Goal: Task Accomplishment & Management: Contribute content

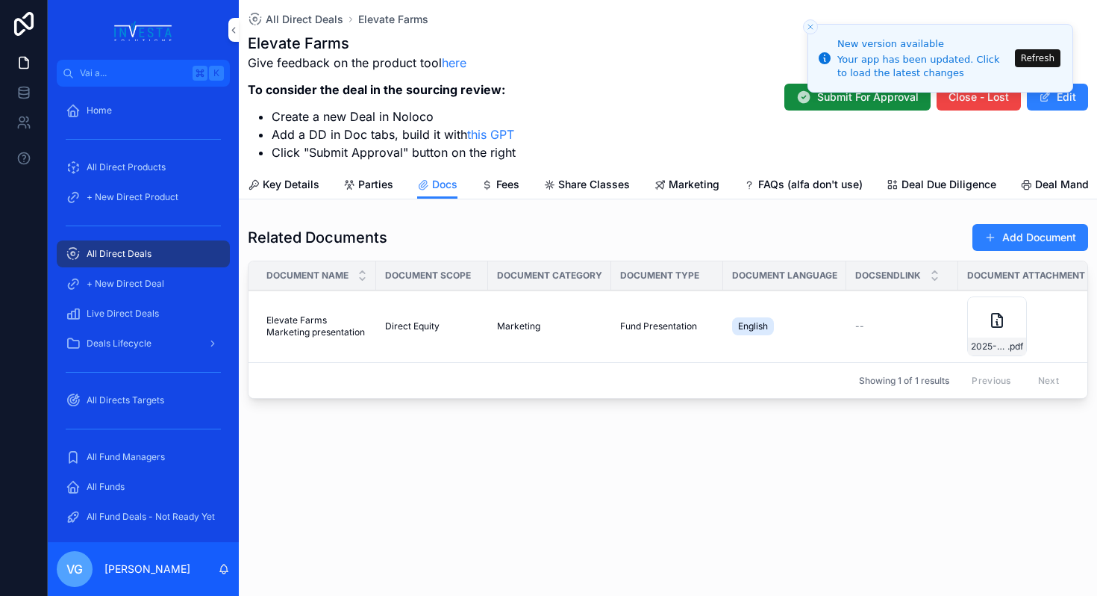
click at [1047, 55] on button "Refresh" at bounding box center [1038, 58] width 46 height 18
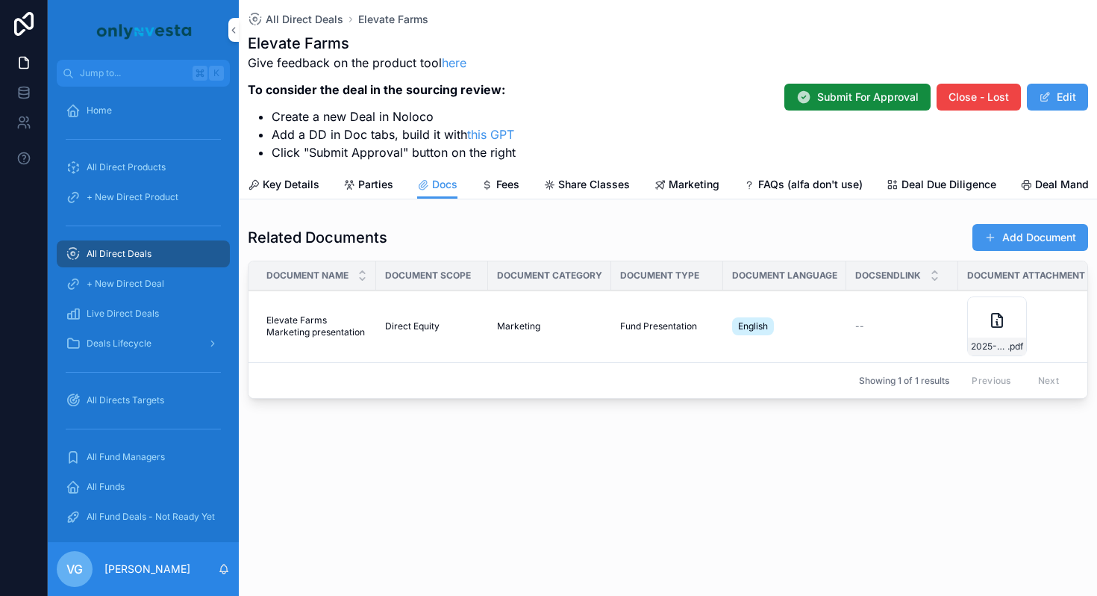
click at [308, 23] on span "All Direct Deals" at bounding box center [305, 19] width 78 height 15
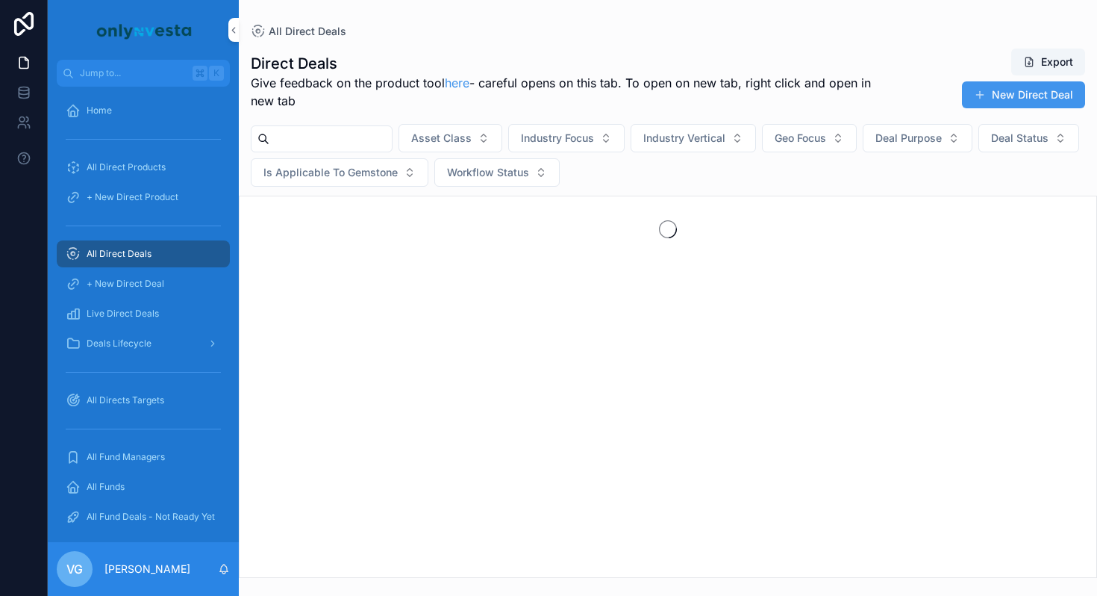
click at [304, 137] on input "scrollable content" at bounding box center [331, 138] width 122 height 21
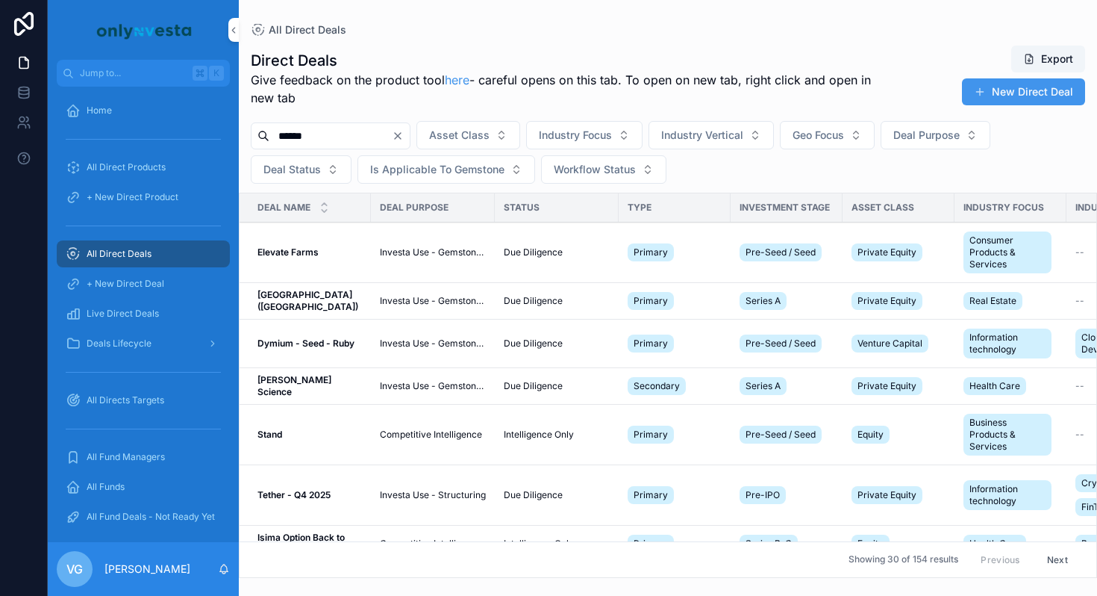
type input "******"
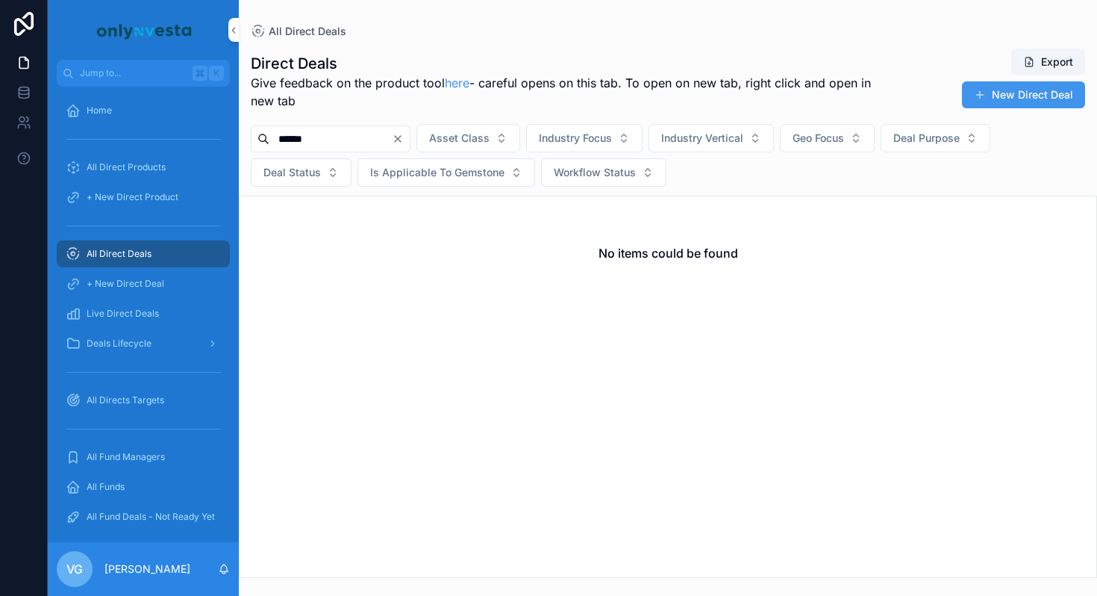
drag, startPoint x: 351, startPoint y: 137, endPoint x: 270, endPoint y: 138, distance: 81.4
click at [270, 138] on input "******" at bounding box center [331, 138] width 122 height 21
type input "*"
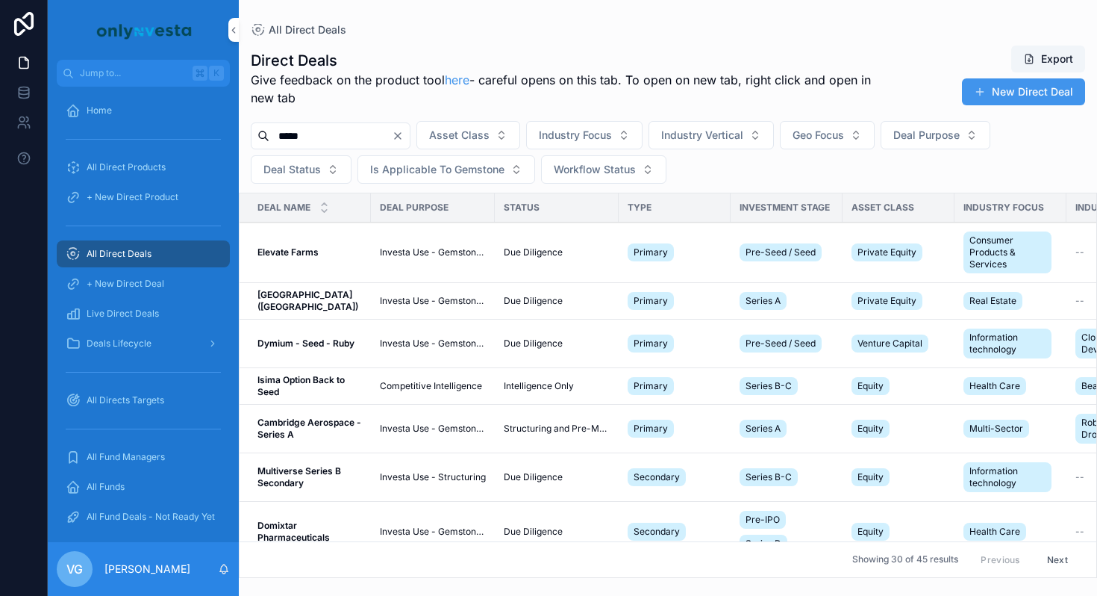
type input "*****"
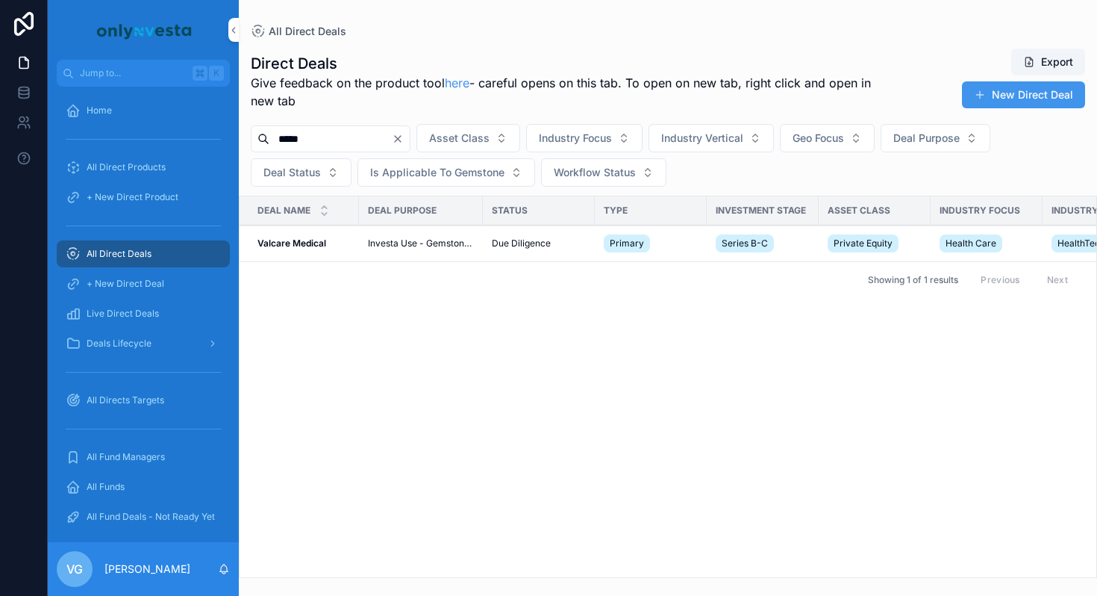
click at [440, 243] on span "Investa Use - Gemstone Only" at bounding box center [421, 243] width 106 height 12
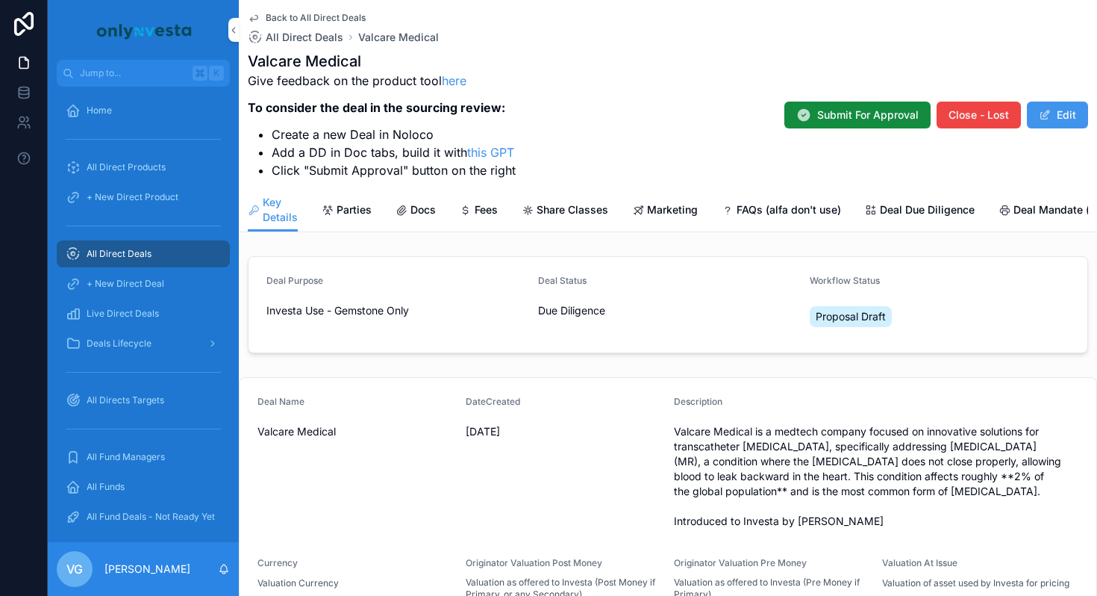
click at [408, 216] on div "Docs" at bounding box center [416, 209] width 40 height 15
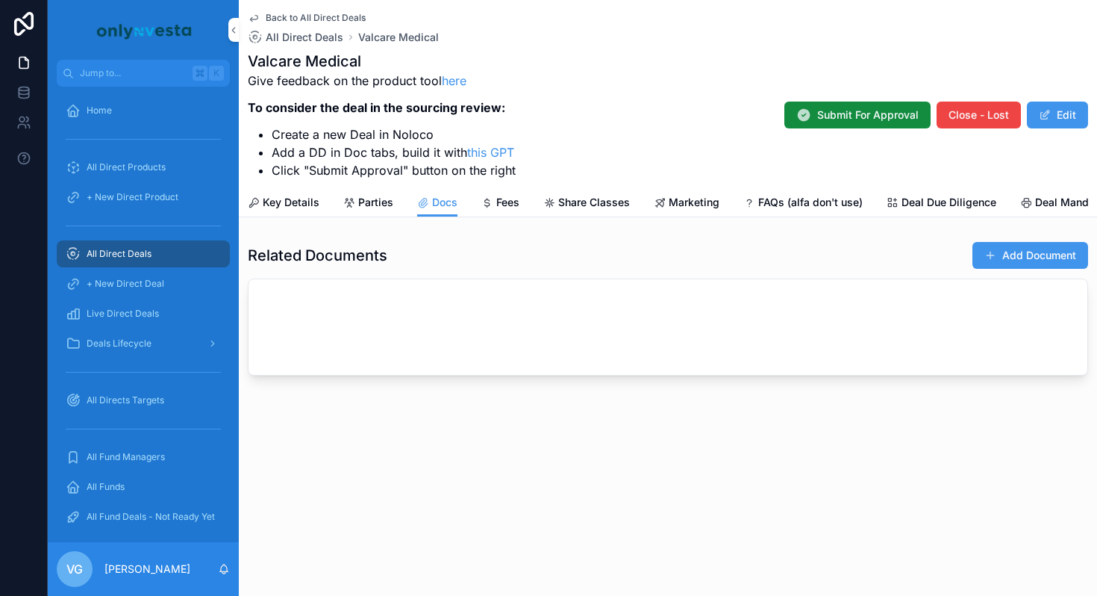
click at [534, 185] on div "Back to All Direct Deals All Direct Deals Valcare Medical Valcare Medical Give …" at bounding box center [668, 94] width 841 height 188
click at [503, 202] on span "Fees" at bounding box center [507, 202] width 23 height 15
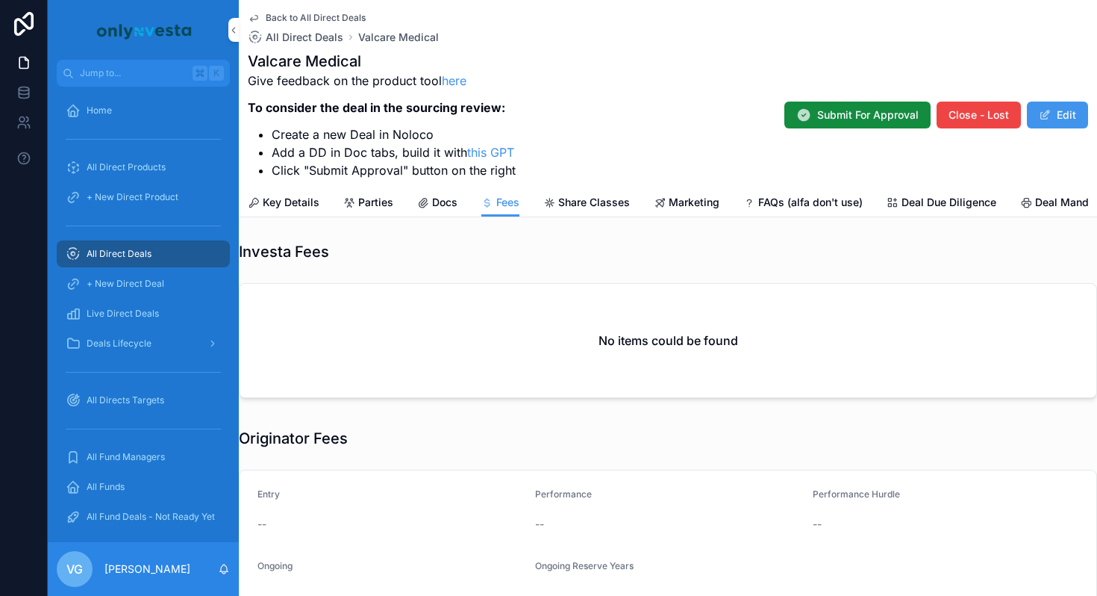
click at [446, 202] on span "Docs" at bounding box center [444, 202] width 25 height 15
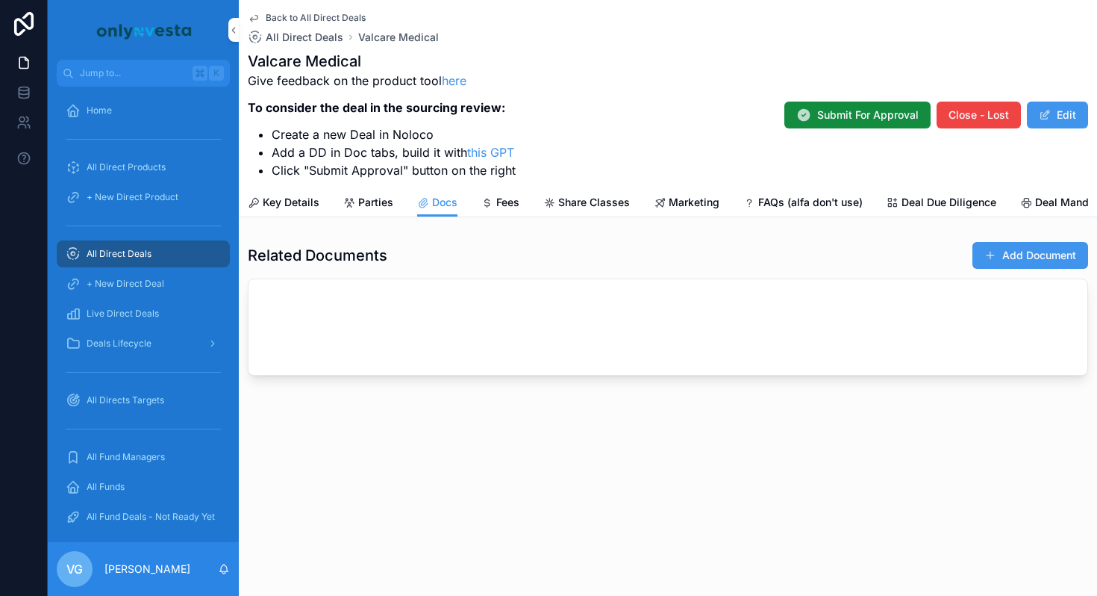
click at [363, 202] on span "Parties" at bounding box center [375, 202] width 35 height 15
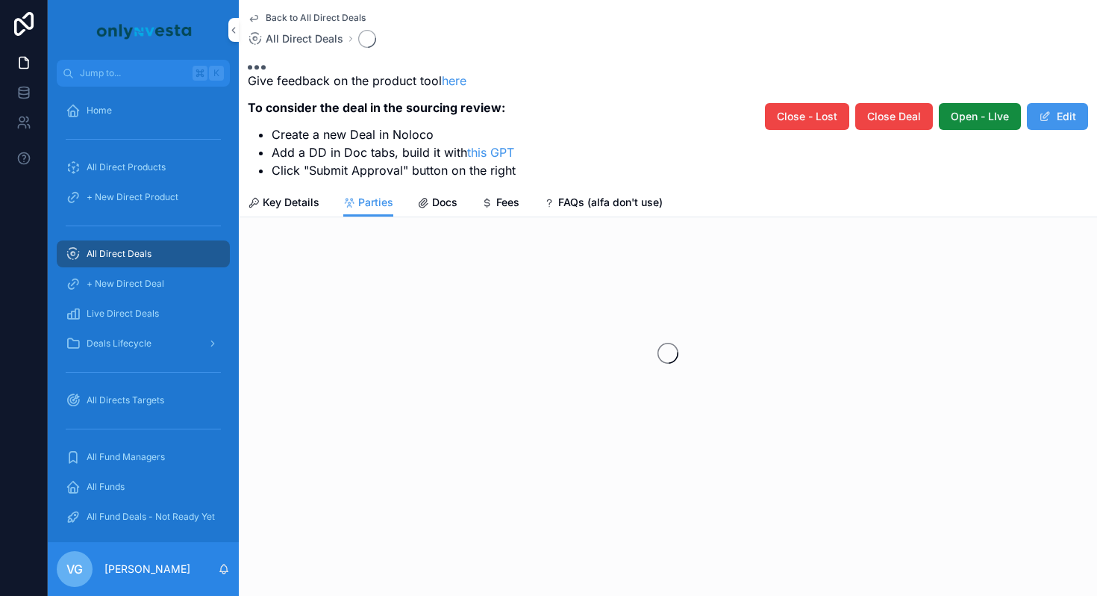
click at [281, 217] on div "Back to All Direct Deals All Direct Deals Give feedback on the product tool her…" at bounding box center [668, 108] width 859 height 217
click at [291, 209] on span "Key Details" at bounding box center [291, 202] width 57 height 15
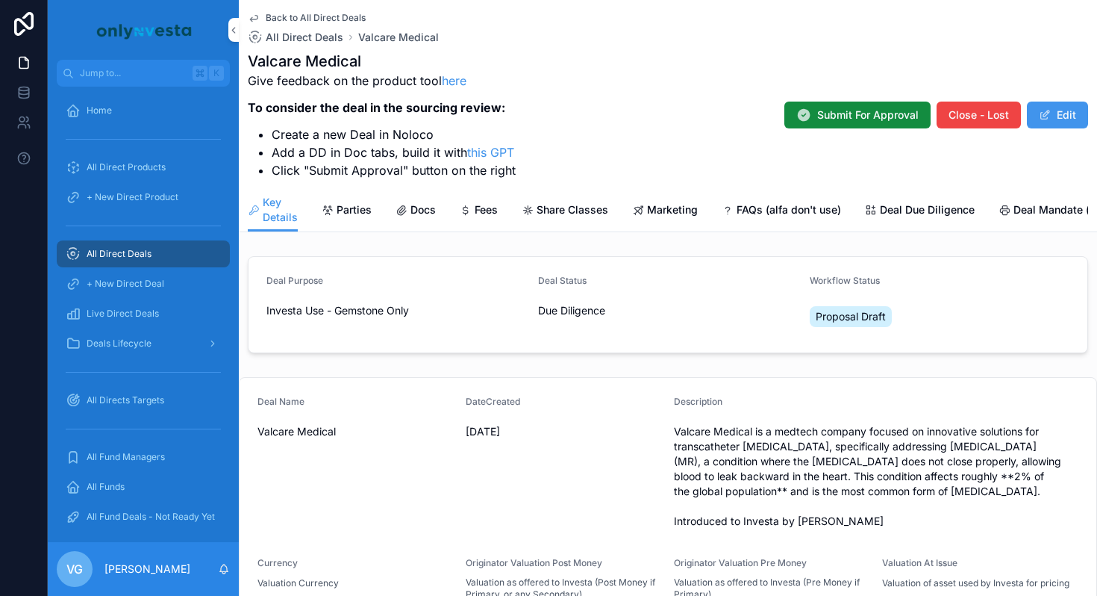
click at [421, 211] on span "Docs" at bounding box center [423, 209] width 25 height 15
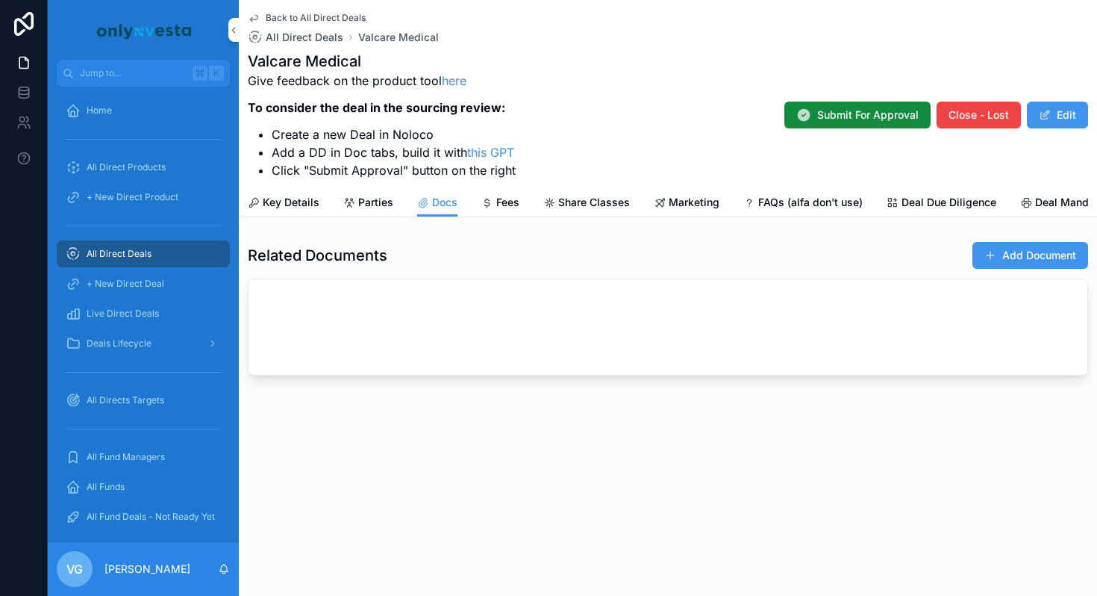
click at [1003, 263] on button "Add Document" at bounding box center [1031, 255] width 116 height 27
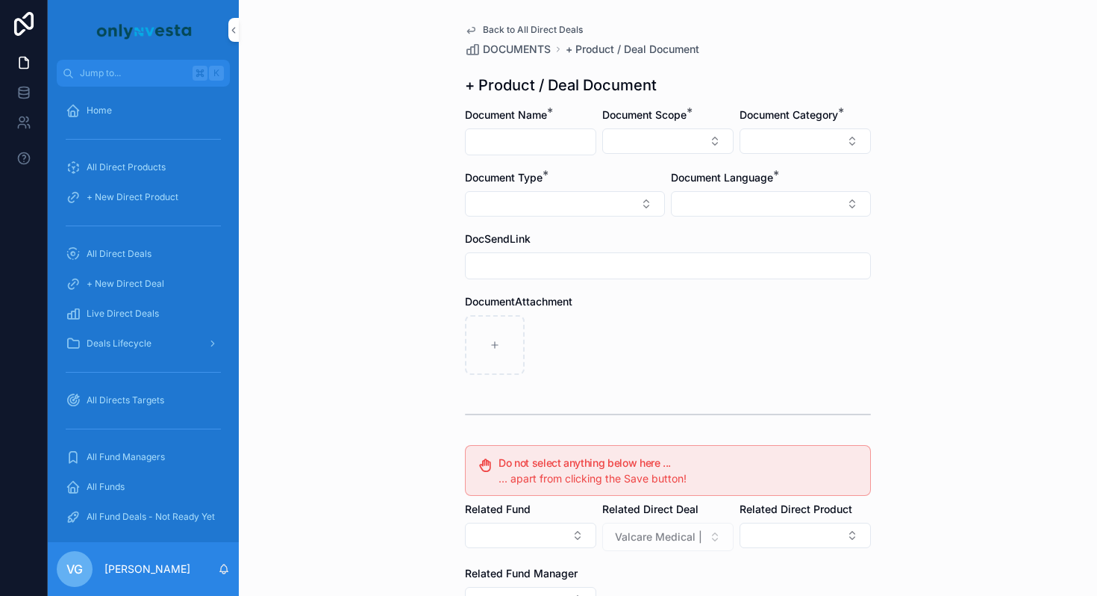
click at [509, 142] on input "scrollable content" at bounding box center [531, 141] width 130 height 21
type input "**********"
click at [638, 146] on button "Select Button" at bounding box center [667, 140] width 131 height 25
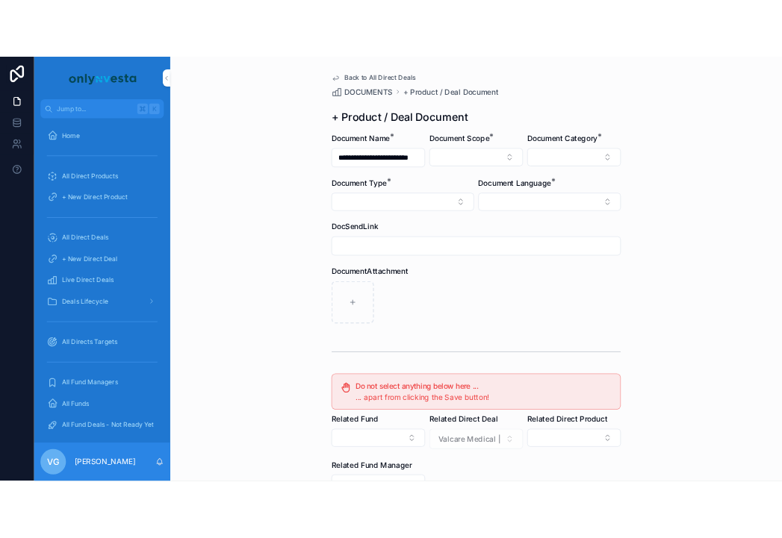
scroll to position [0, 0]
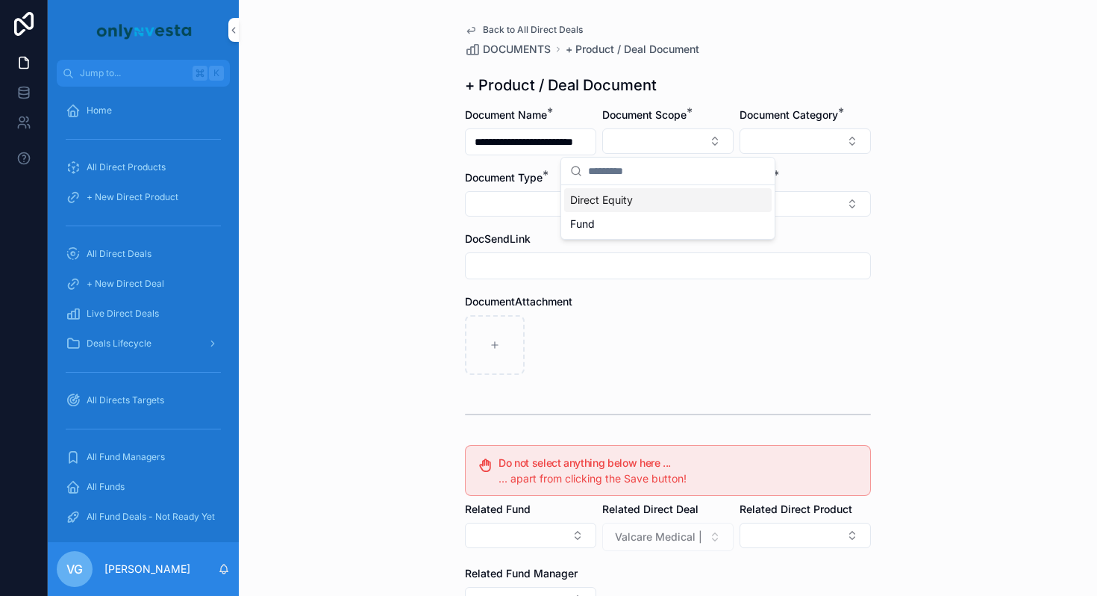
click at [634, 204] on div "Direct Equity" at bounding box center [668, 200] width 208 height 24
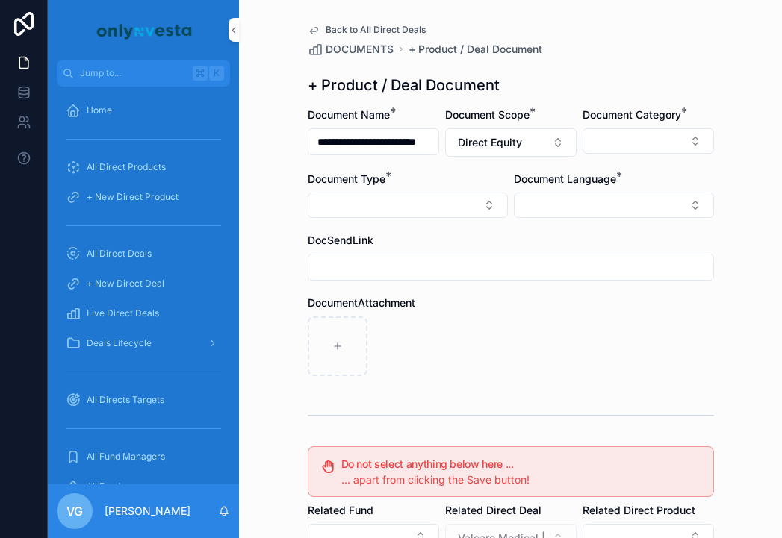
click at [614, 140] on button "Select Button" at bounding box center [647, 140] width 131 height 25
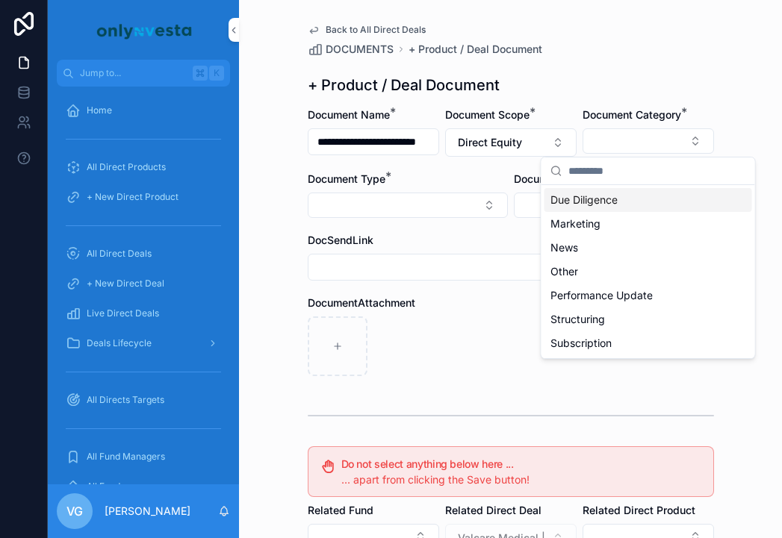
click at [585, 204] on span "Due Diligence" at bounding box center [583, 200] width 67 height 15
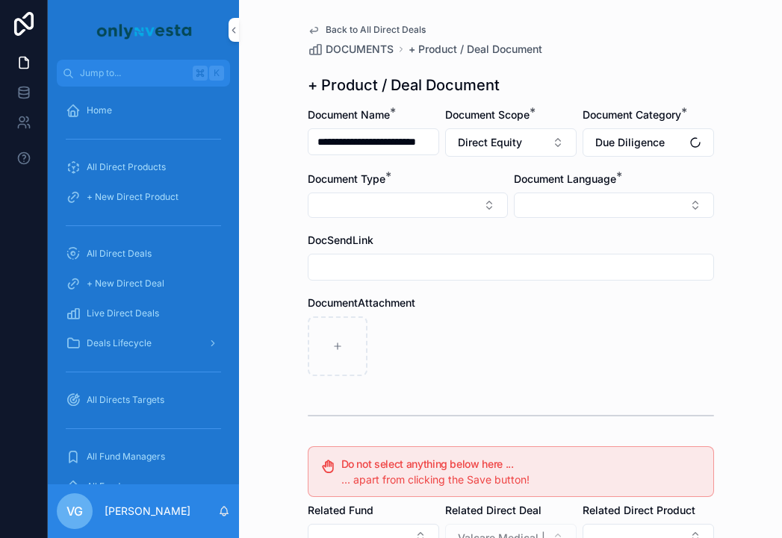
click at [456, 219] on form "**********" at bounding box center [511, 459] width 406 height 702
click at [473, 202] on button "Select Button" at bounding box center [408, 205] width 200 height 25
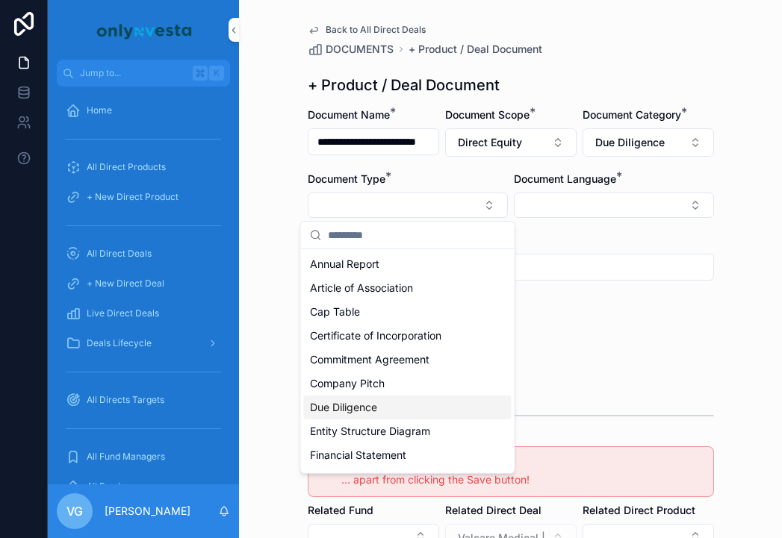
click at [386, 396] on div "Due Diligence" at bounding box center [408, 408] width 208 height 24
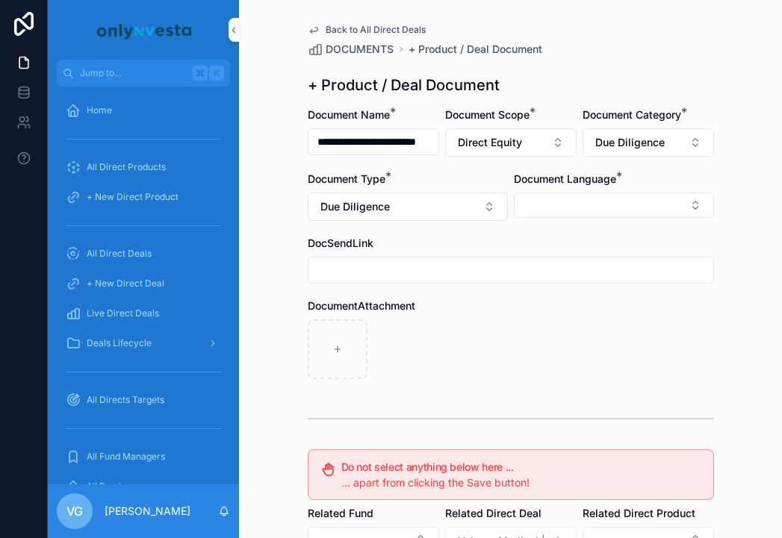
click at [606, 193] on button "Select Button" at bounding box center [614, 205] width 200 height 25
click at [549, 318] on span "English" at bounding box center [533, 312] width 34 height 15
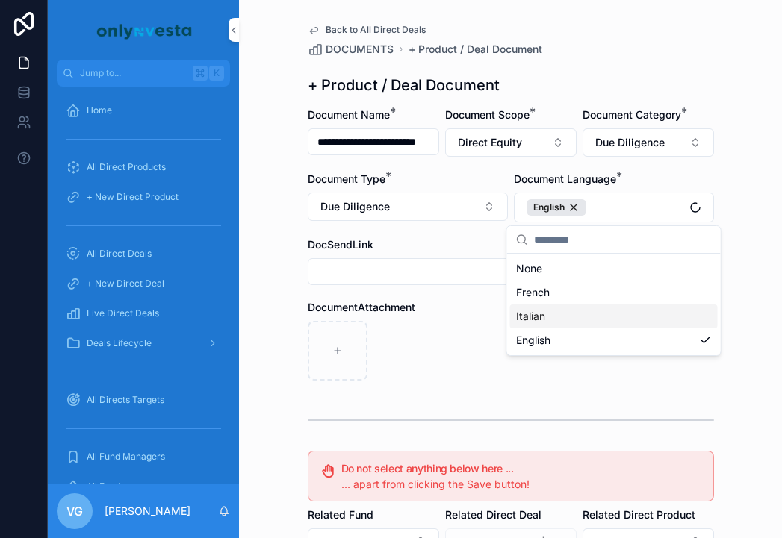
click at [449, 345] on div "scrollable content" at bounding box center [511, 351] width 406 height 60
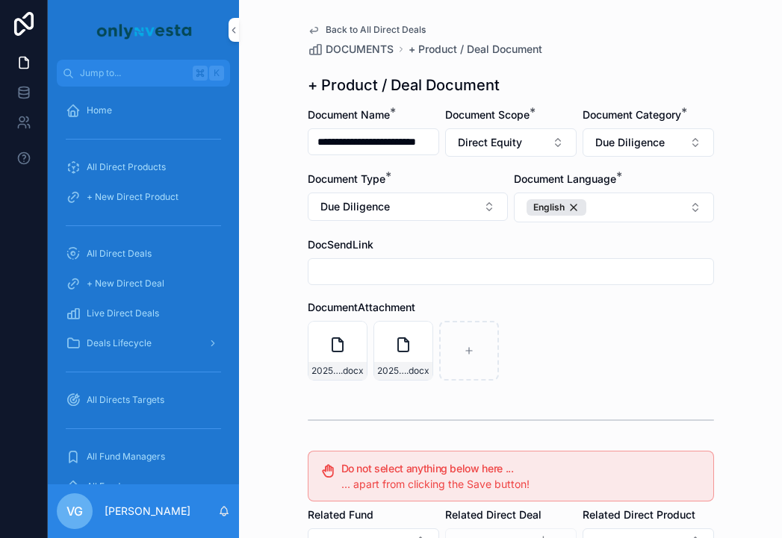
scroll to position [275, 0]
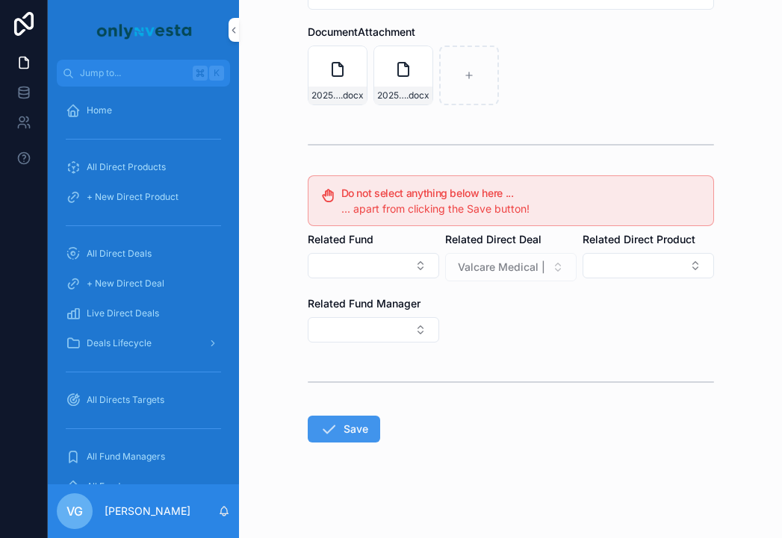
click at [323, 439] on button "Save" at bounding box center [344, 429] width 72 height 27
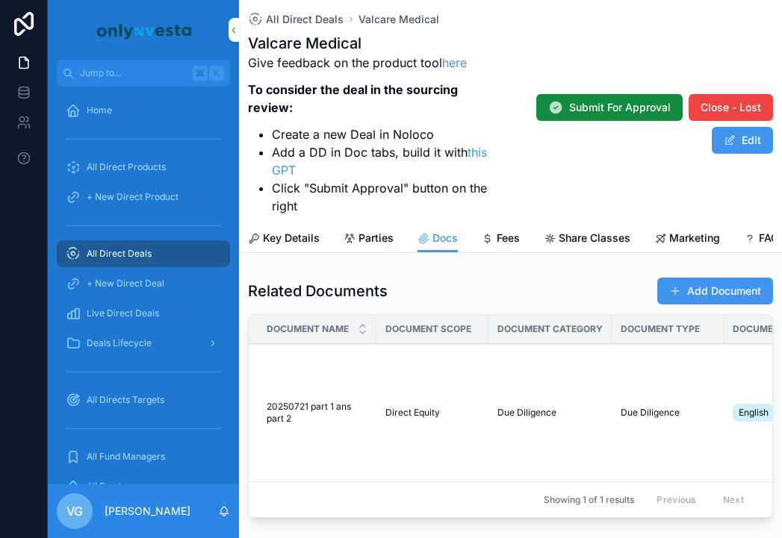
click at [726, 287] on button "Add Document" at bounding box center [715, 291] width 116 height 27
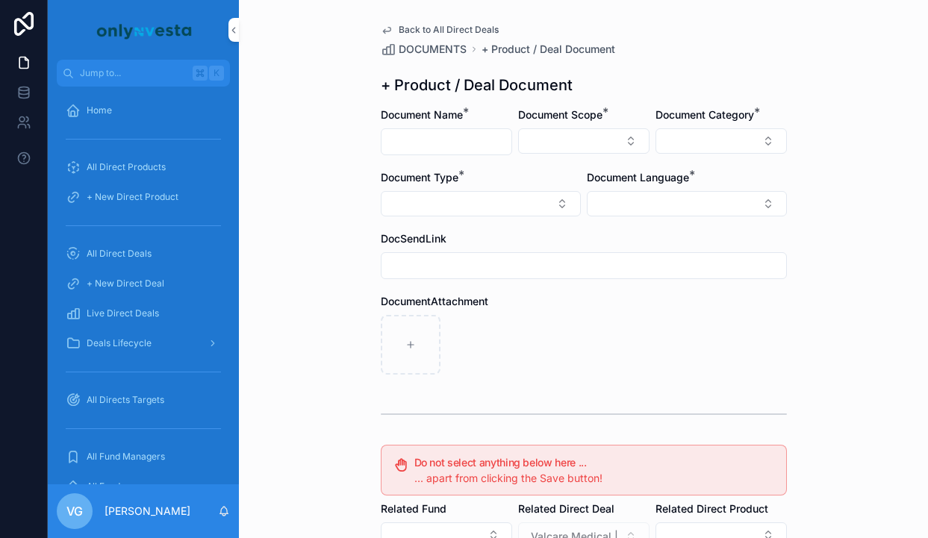
click at [461, 140] on input "scrollable content" at bounding box center [447, 141] width 130 height 21
paste input "**********"
type input "**********"
click at [538, 134] on button "Select Button" at bounding box center [583, 140] width 131 height 25
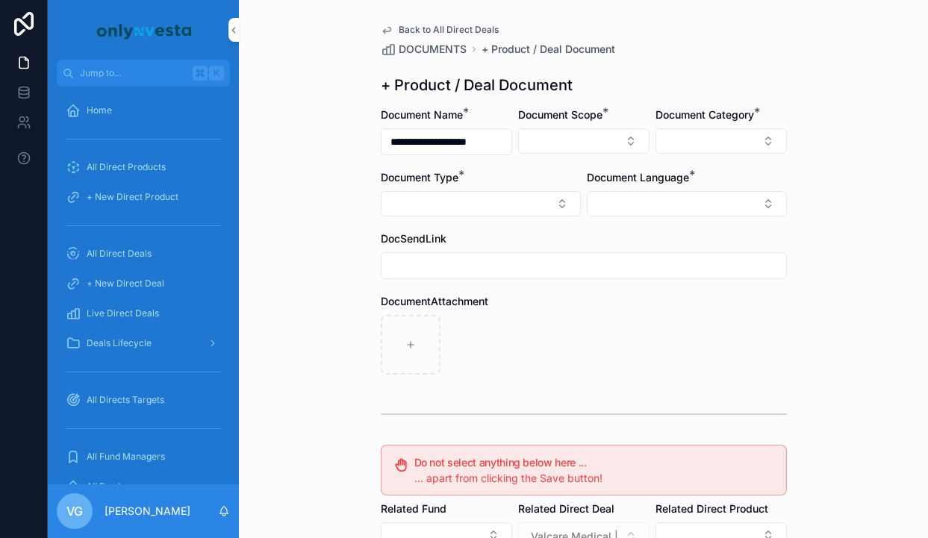
scroll to position [0, 0]
click at [554, 199] on div "Direct Equity" at bounding box center [584, 200] width 208 height 24
click at [729, 134] on button "Select Button" at bounding box center [721, 140] width 131 height 25
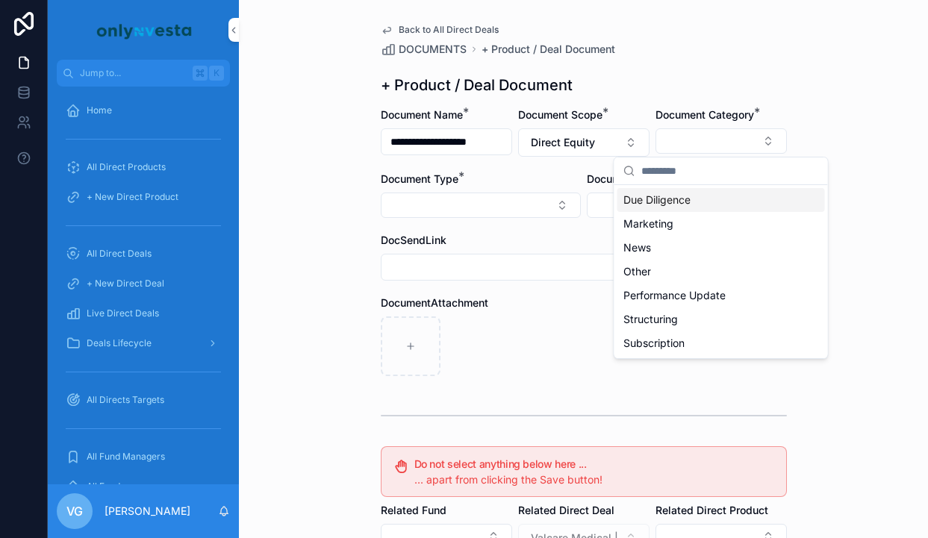
click at [695, 199] on div "Due Diligence" at bounding box center [721, 200] width 208 height 24
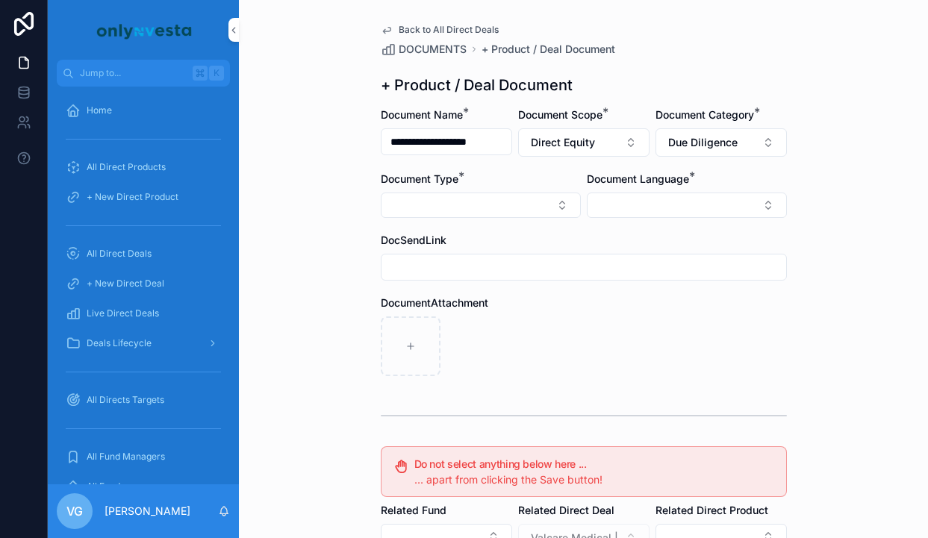
click at [509, 208] on button "Select Button" at bounding box center [481, 205] width 200 height 25
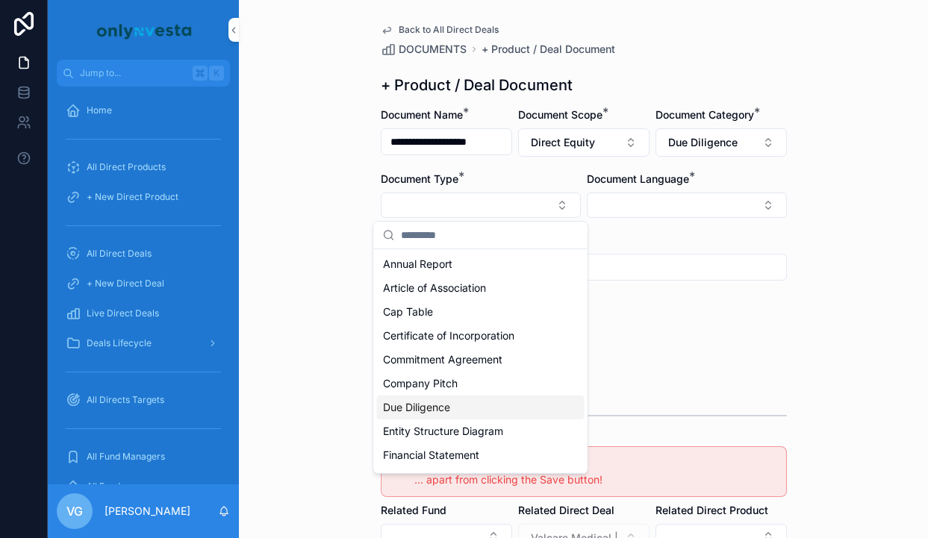
click at [485, 396] on div "Due Diligence" at bounding box center [481, 408] width 208 height 24
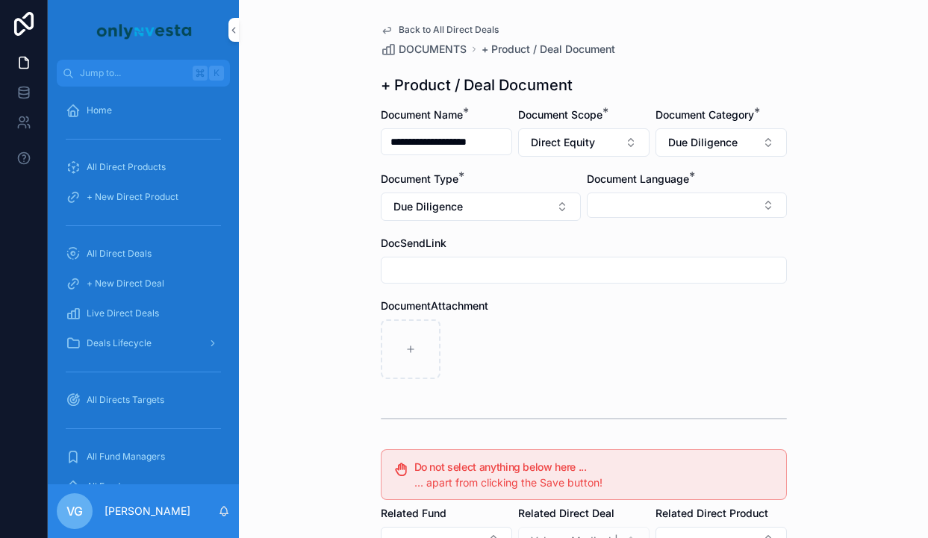
click at [681, 194] on button "Select Button" at bounding box center [687, 205] width 200 height 25
click at [645, 305] on div "English" at bounding box center [687, 312] width 208 height 24
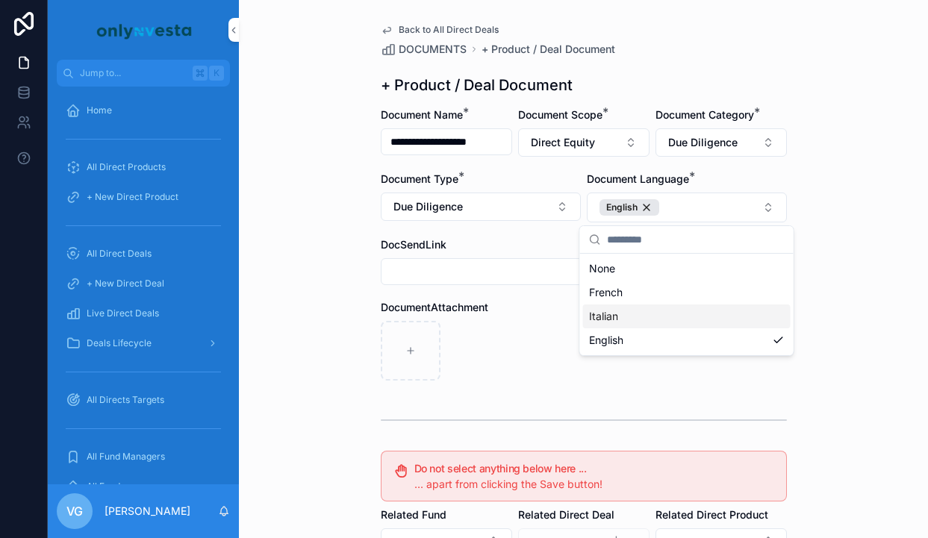
click at [529, 334] on div "scrollable content" at bounding box center [584, 351] width 406 height 60
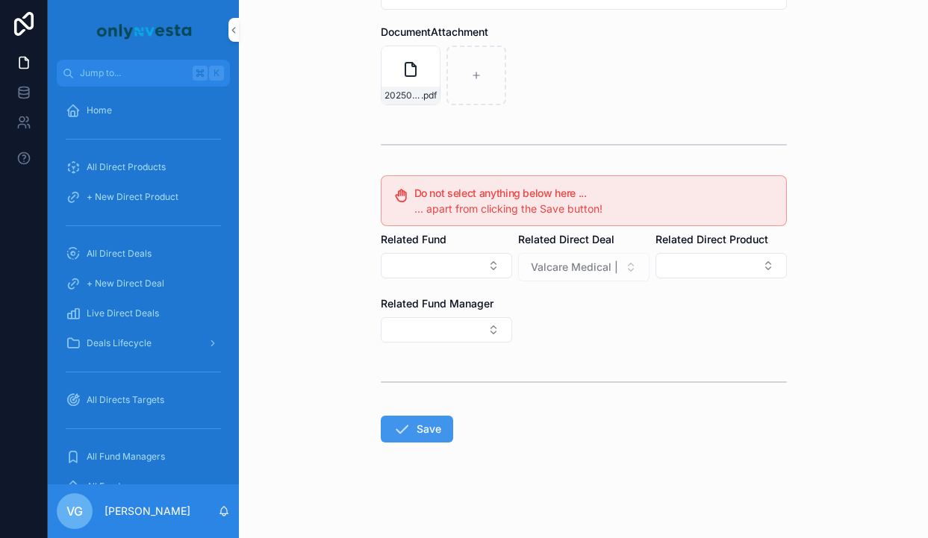
click at [424, 420] on button "Save" at bounding box center [417, 429] width 72 height 27
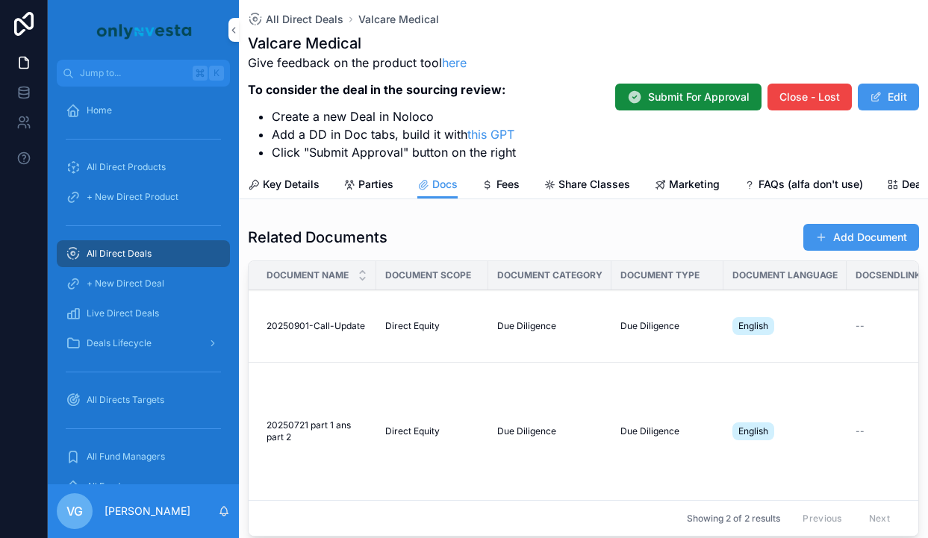
click at [835, 237] on button "Add Document" at bounding box center [861, 237] width 116 height 27
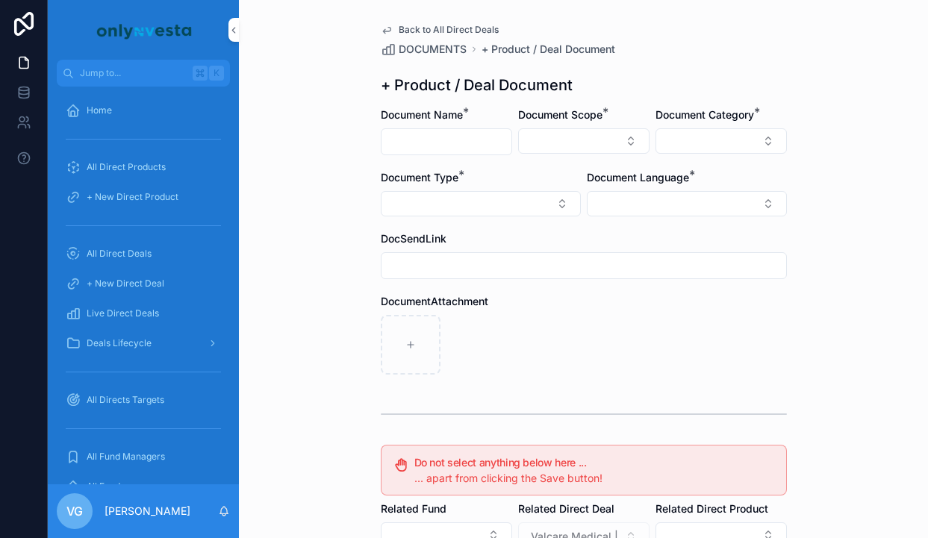
click at [433, 140] on input "scrollable content" at bounding box center [447, 141] width 130 height 21
paste input "**********"
type input "**********"
click at [538, 152] on button "Select Button" at bounding box center [583, 140] width 131 height 25
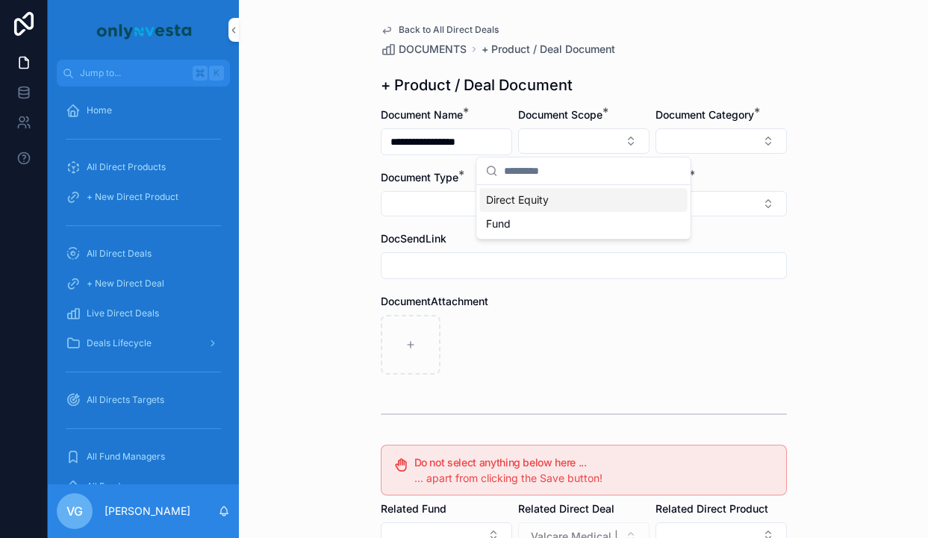
click at [535, 202] on span "Direct Equity" at bounding box center [517, 200] width 63 height 15
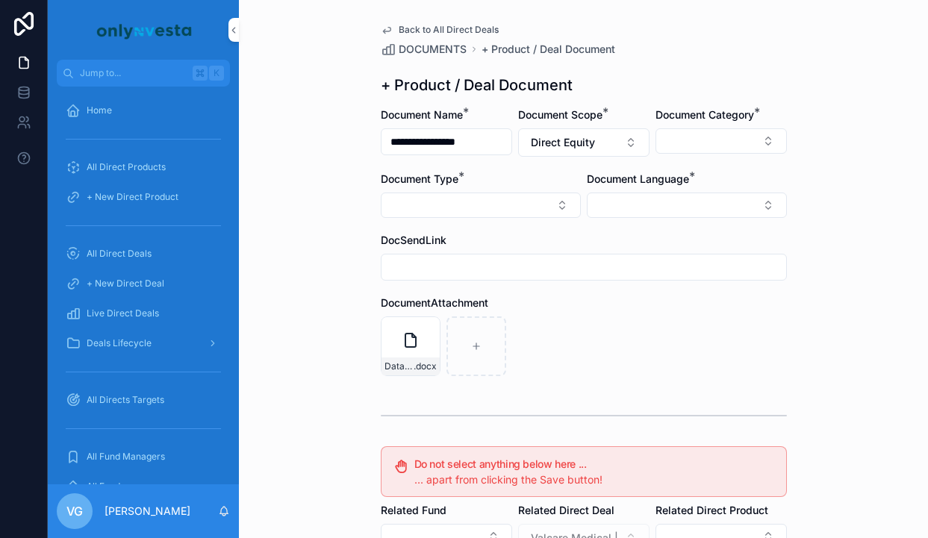
click at [696, 149] on button "Select Button" at bounding box center [721, 140] width 131 height 25
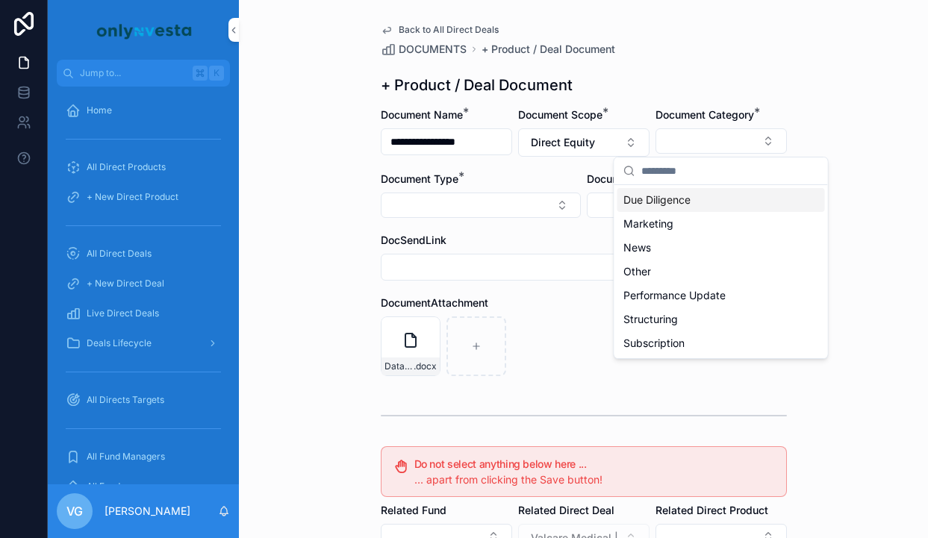
click at [523, 223] on form "**********" at bounding box center [584, 459] width 406 height 702
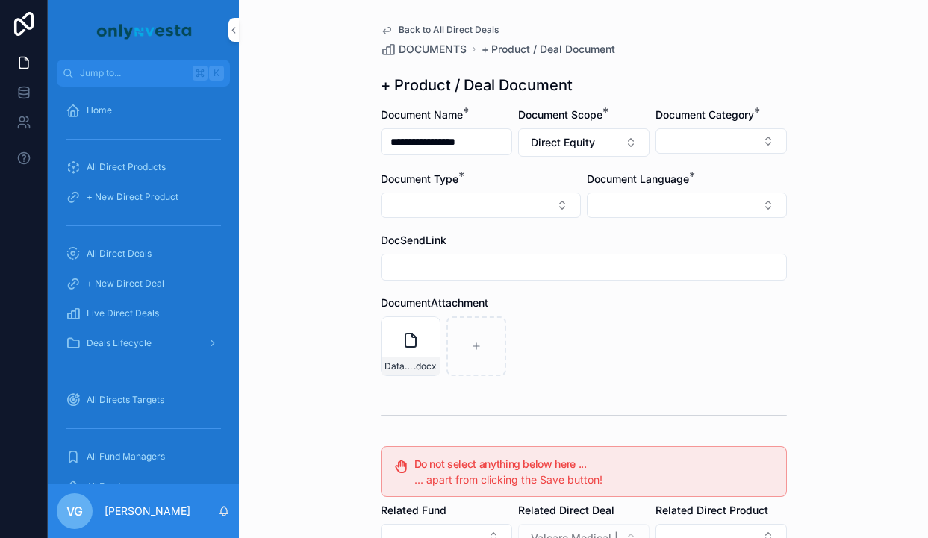
click at [655, 218] on form "**********" at bounding box center [584, 459] width 406 height 702
click at [655, 198] on button "Select Button" at bounding box center [687, 205] width 200 height 25
click at [642, 320] on div "English" at bounding box center [687, 312] width 208 height 24
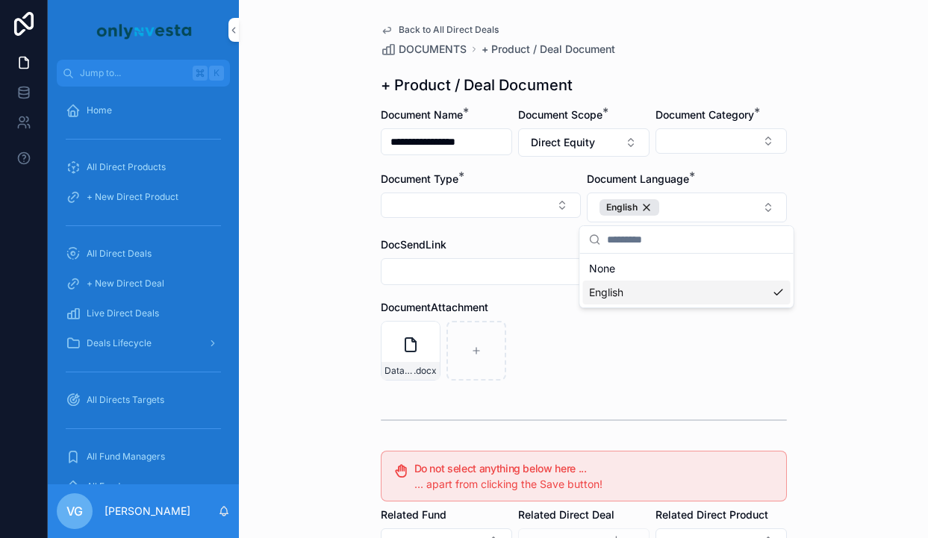
click at [558, 340] on div "Dataroom-Valcare- .docx" at bounding box center [584, 351] width 406 height 60
click at [676, 144] on button "Select Button" at bounding box center [721, 140] width 131 height 25
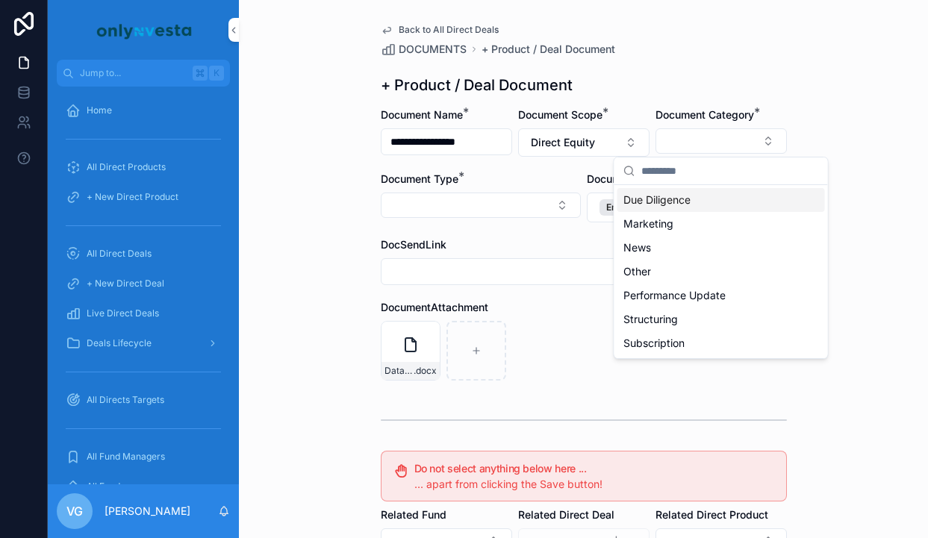
click at [671, 199] on span "Due Diligence" at bounding box center [656, 200] width 67 height 15
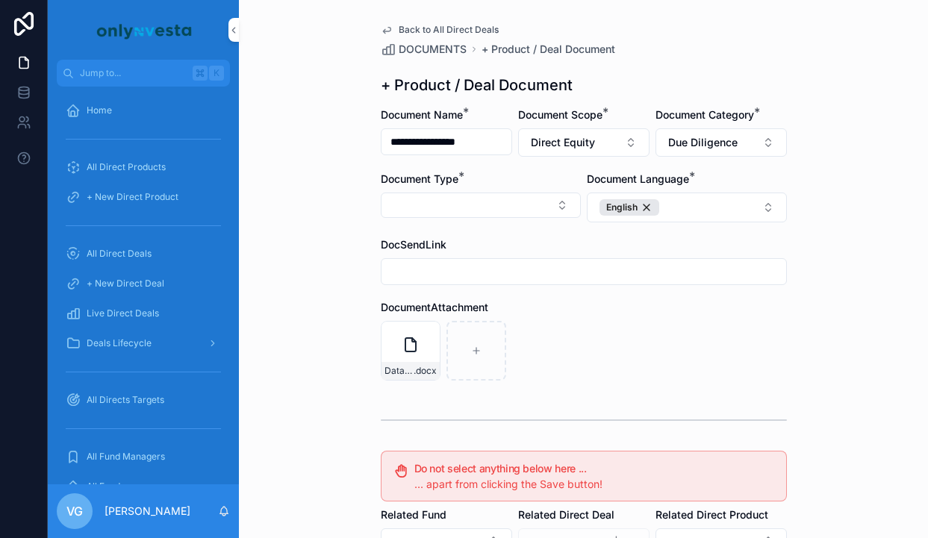
click at [532, 211] on button "Select Button" at bounding box center [481, 205] width 200 height 25
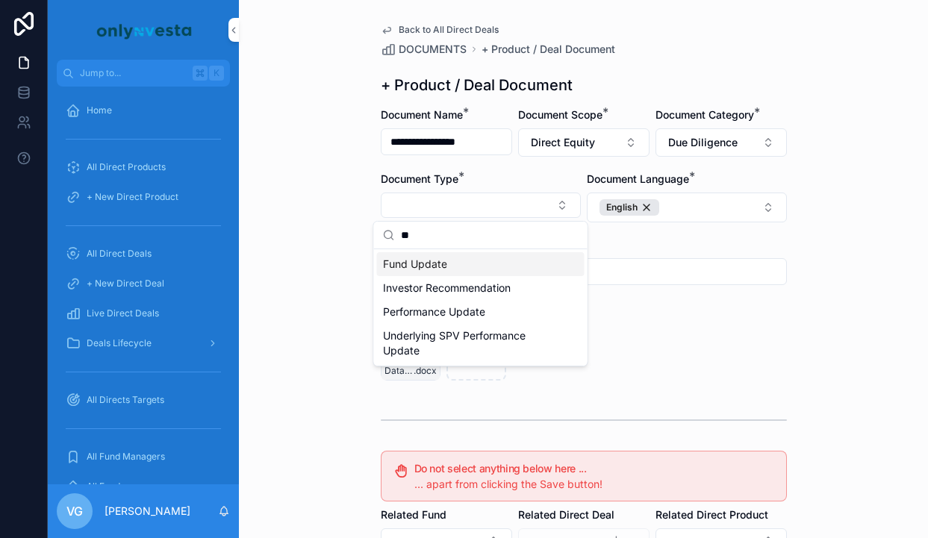
type input "*"
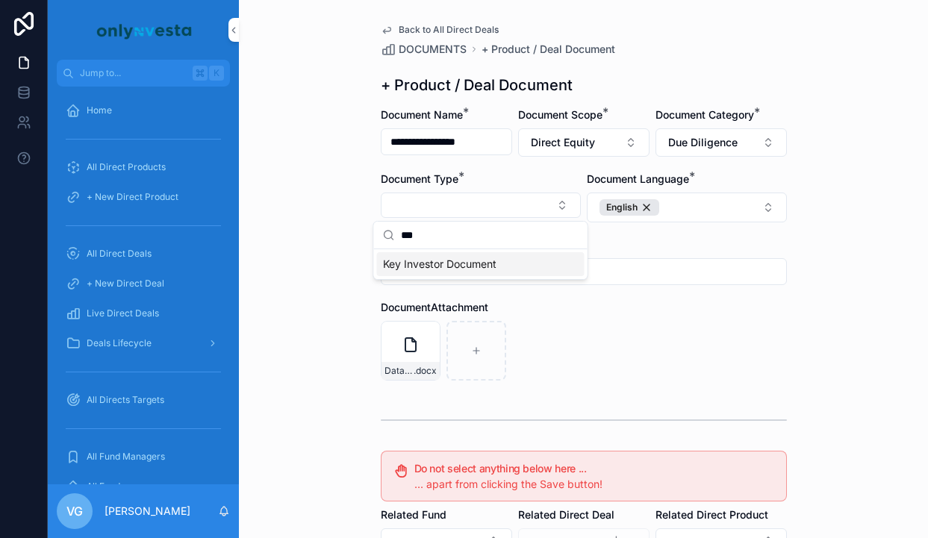
type input "***"
click at [463, 265] on span "Key Investor Document" at bounding box center [439, 264] width 113 height 15
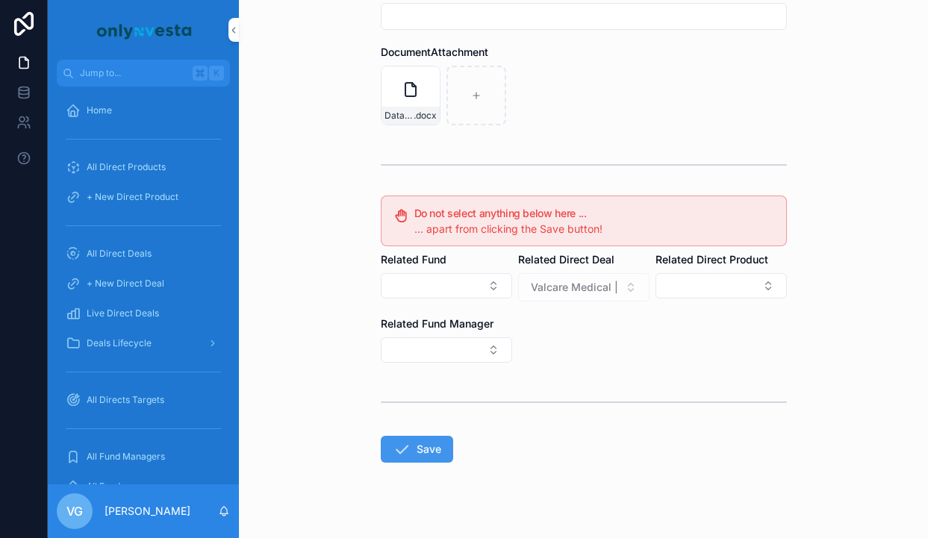
scroll to position [275, 0]
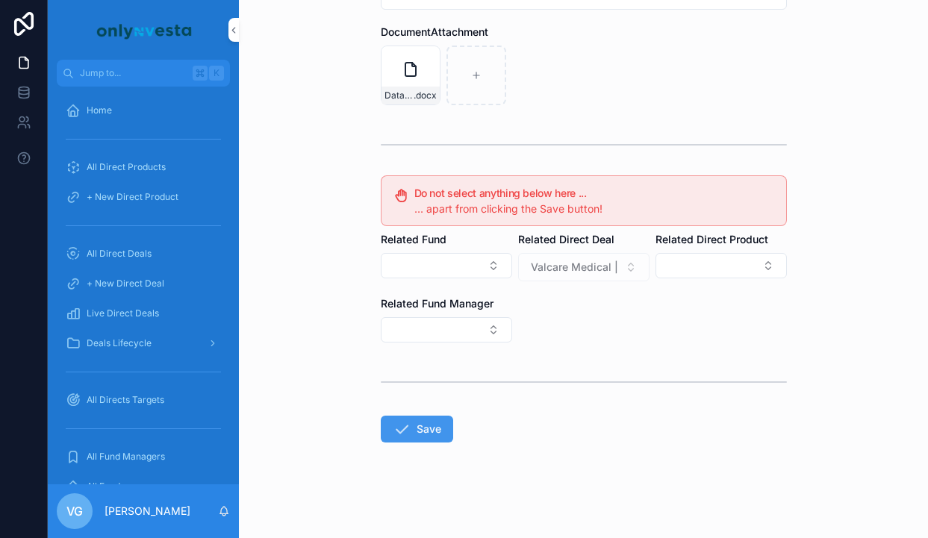
click at [444, 431] on button "Save" at bounding box center [417, 429] width 72 height 27
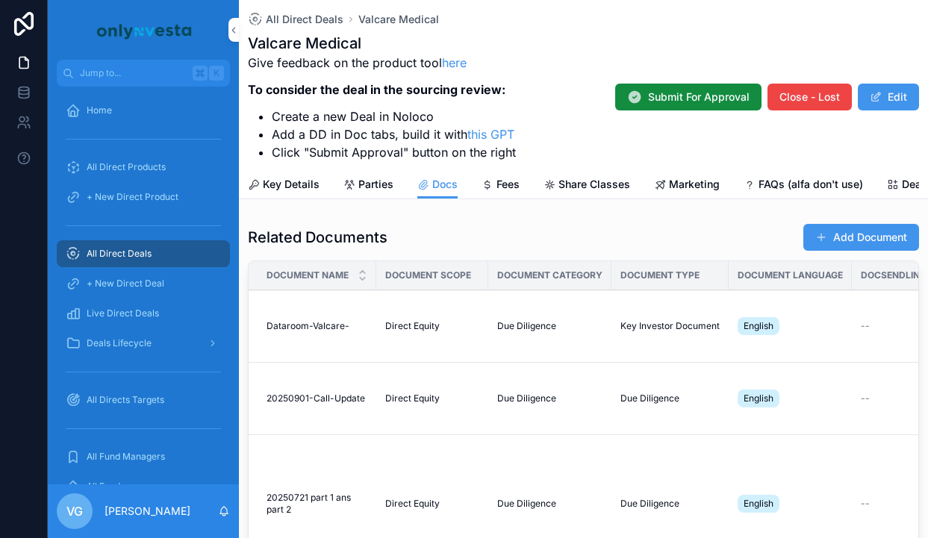
click at [861, 255] on div "Related Documents Add Document Document Name Document Scope Document Category D…" at bounding box center [583, 416] width 671 height 386
click at [857, 241] on button "Add Document" at bounding box center [861, 237] width 116 height 27
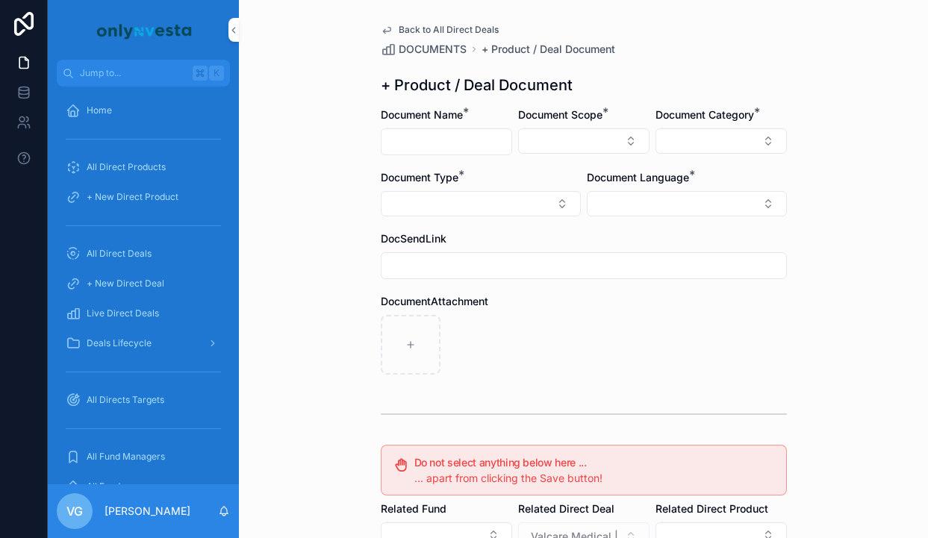
click at [464, 138] on input "scrollable content" at bounding box center [447, 141] width 130 height 21
paste input "**********"
type input "**********"
click at [576, 146] on button "Select Button" at bounding box center [583, 140] width 131 height 25
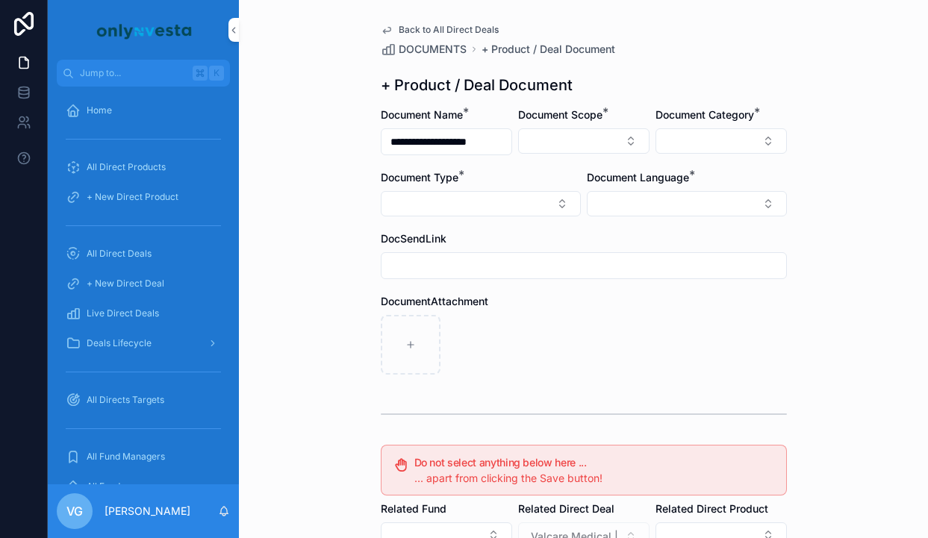
scroll to position [0, 0]
click at [575, 196] on div "Direct Equity" at bounding box center [584, 200] width 208 height 24
click at [699, 212] on button "Select Button" at bounding box center [687, 205] width 200 height 25
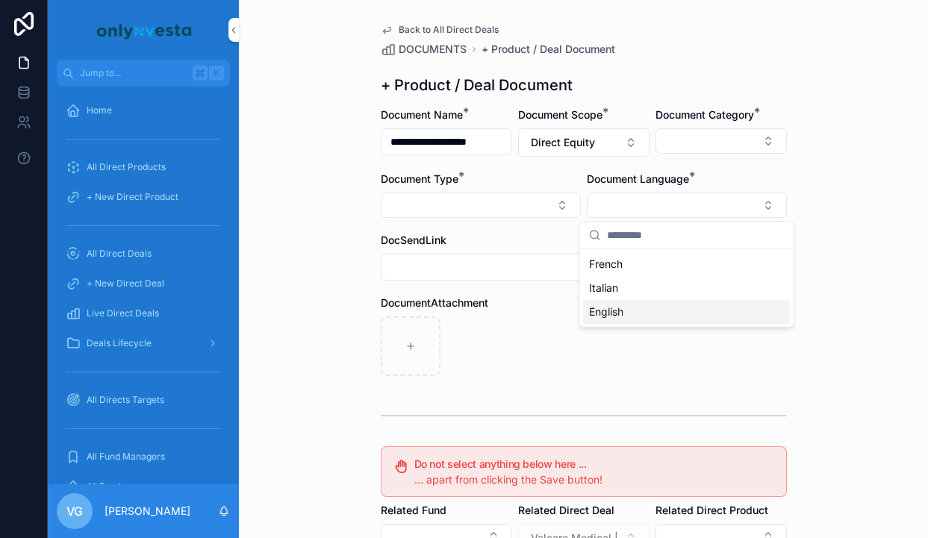
click at [628, 310] on div "English" at bounding box center [687, 312] width 208 height 24
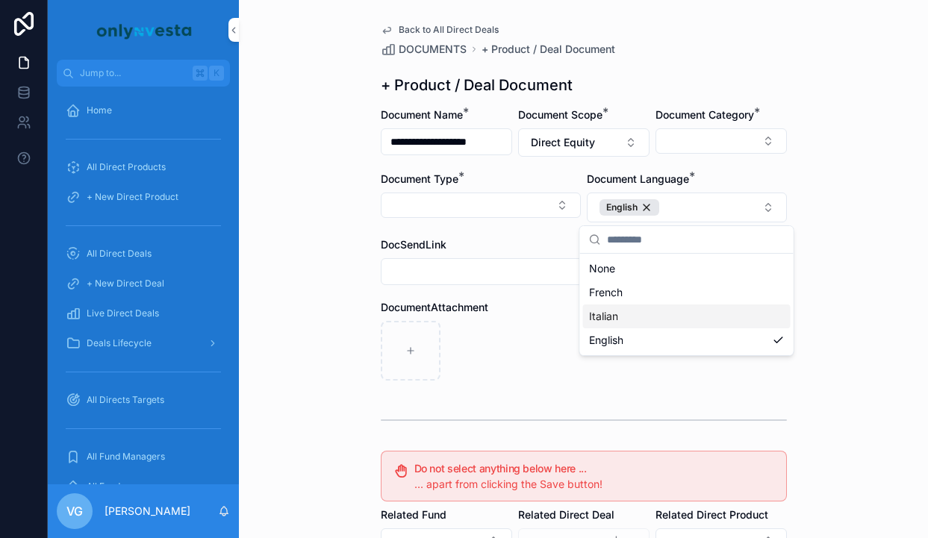
click at [558, 310] on div "DocumentAttachment" at bounding box center [584, 307] width 406 height 15
click at [699, 138] on button "Select Button" at bounding box center [721, 140] width 131 height 25
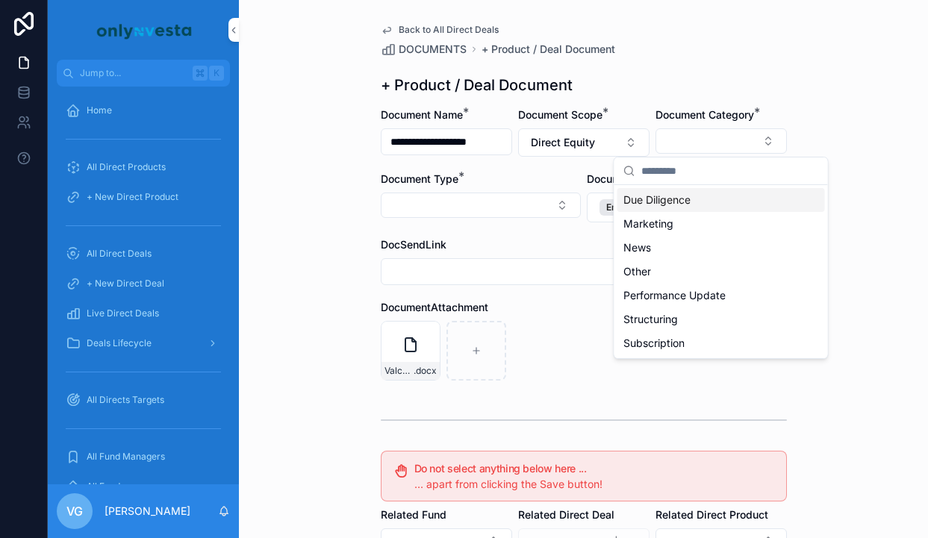
click at [663, 197] on span "Due Diligence" at bounding box center [656, 200] width 67 height 15
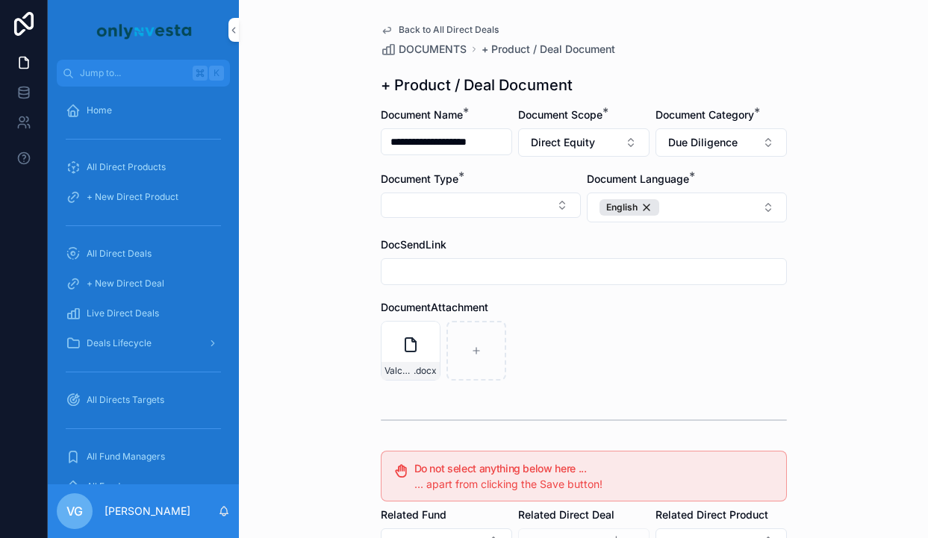
click at [508, 202] on button "Select Button" at bounding box center [481, 205] width 200 height 25
type input "***"
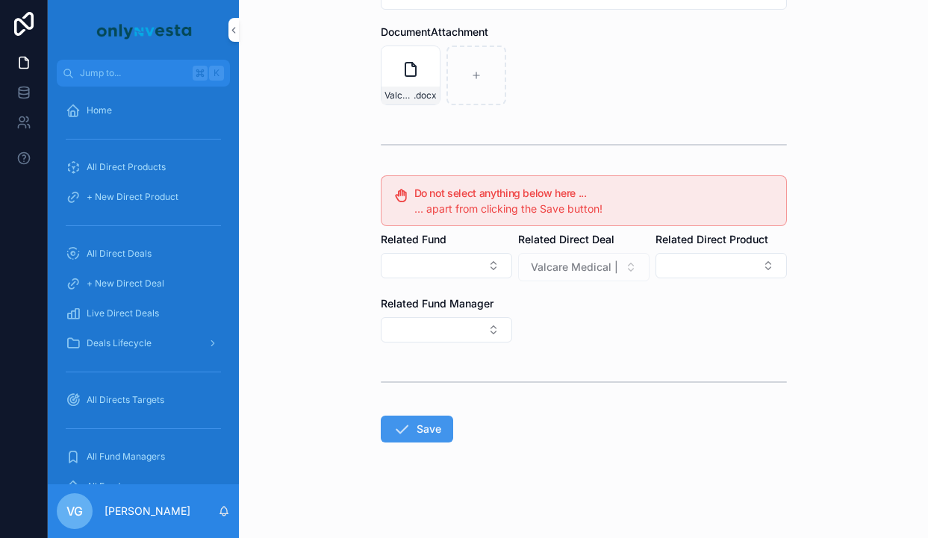
click at [423, 440] on button "Save" at bounding box center [417, 429] width 72 height 27
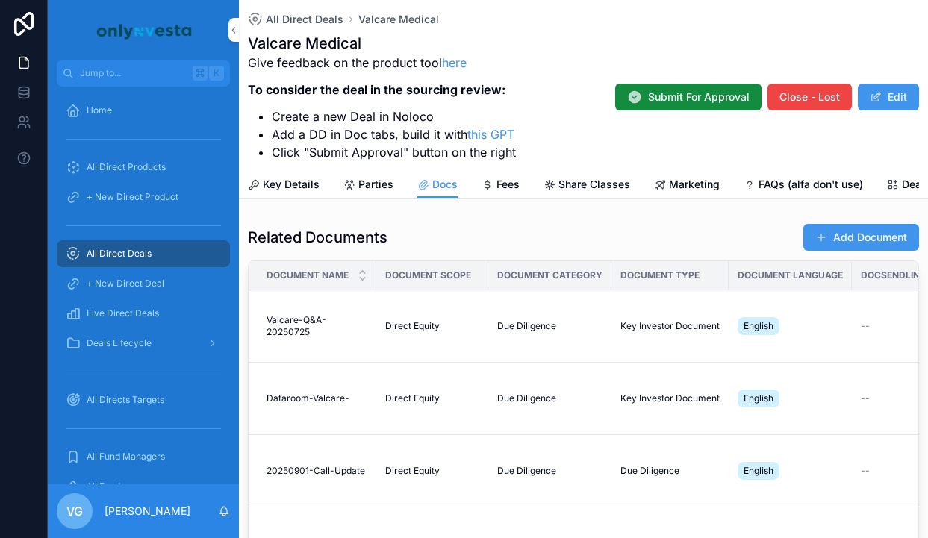
click at [847, 237] on button "Add Document" at bounding box center [861, 237] width 116 height 27
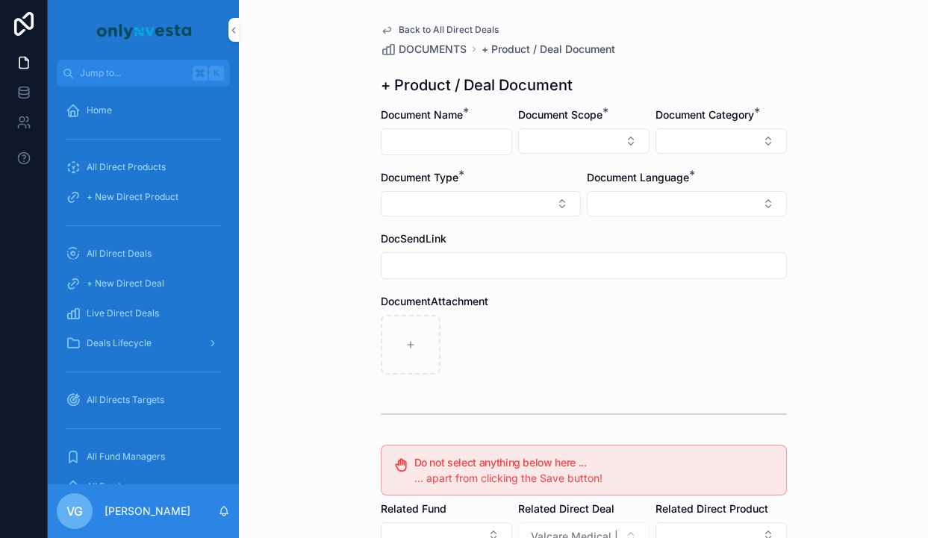
click at [455, 135] on input "scrollable content" at bounding box center [447, 141] width 130 height 21
paste input "**********"
type input "**********"
click at [567, 139] on button "Select Button" at bounding box center [583, 140] width 131 height 25
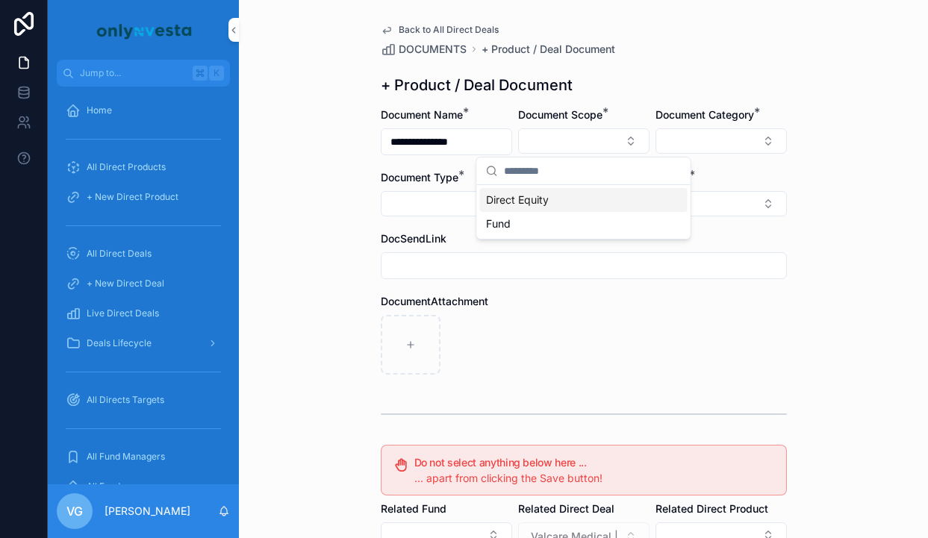
click at [557, 204] on div "Direct Equity" at bounding box center [584, 200] width 208 height 24
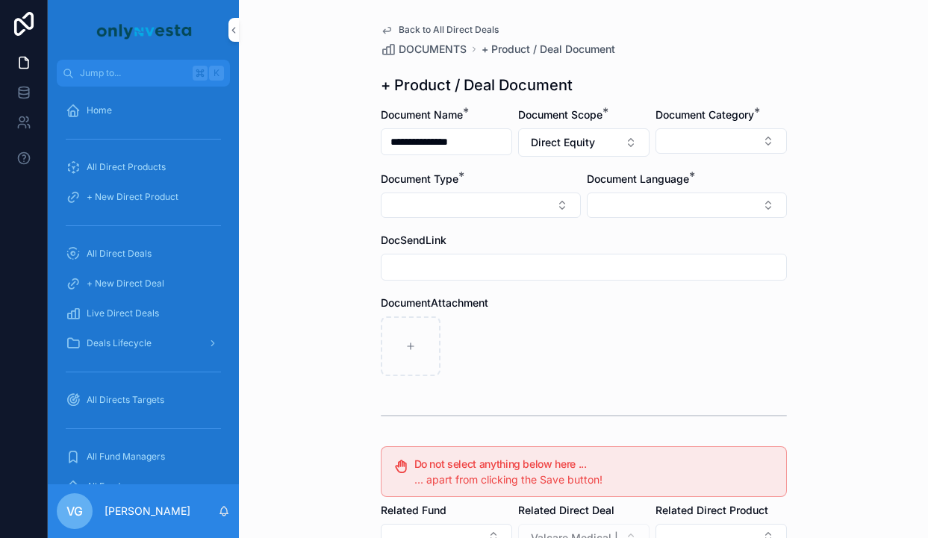
click at [673, 202] on button "Select Button" at bounding box center [687, 205] width 200 height 25
click at [622, 312] on span "English" at bounding box center [606, 312] width 34 height 15
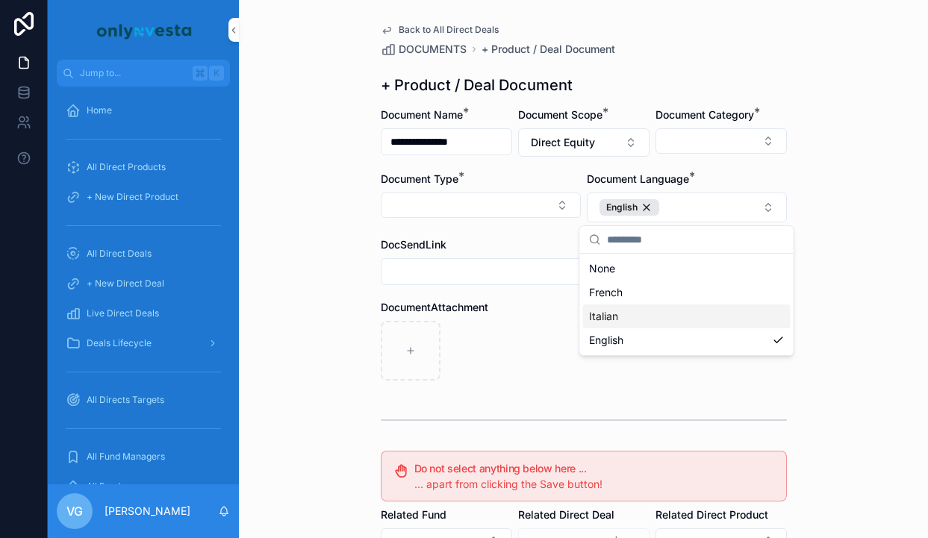
click at [553, 331] on div "scrollable content" at bounding box center [584, 351] width 406 height 60
click at [439, 205] on button "Select Button" at bounding box center [481, 205] width 200 height 25
type input "*"
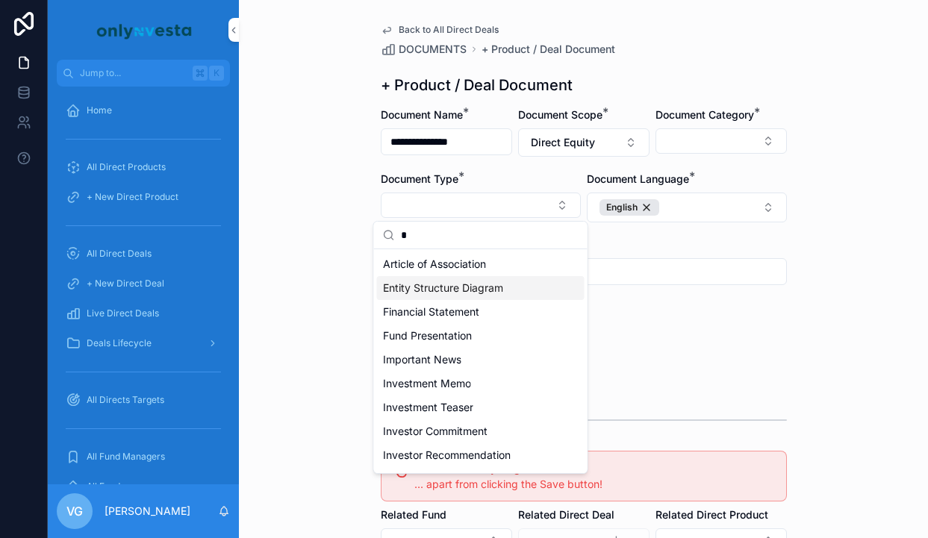
type input "*"
click at [443, 286] on span "Entity Structure Diagram" at bounding box center [443, 288] width 120 height 15
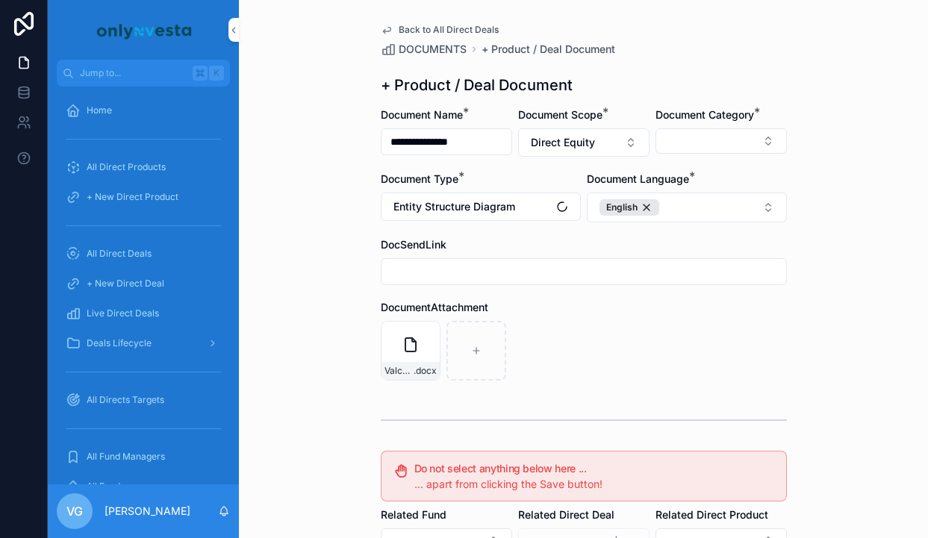
click at [731, 139] on button "Select Button" at bounding box center [721, 140] width 131 height 25
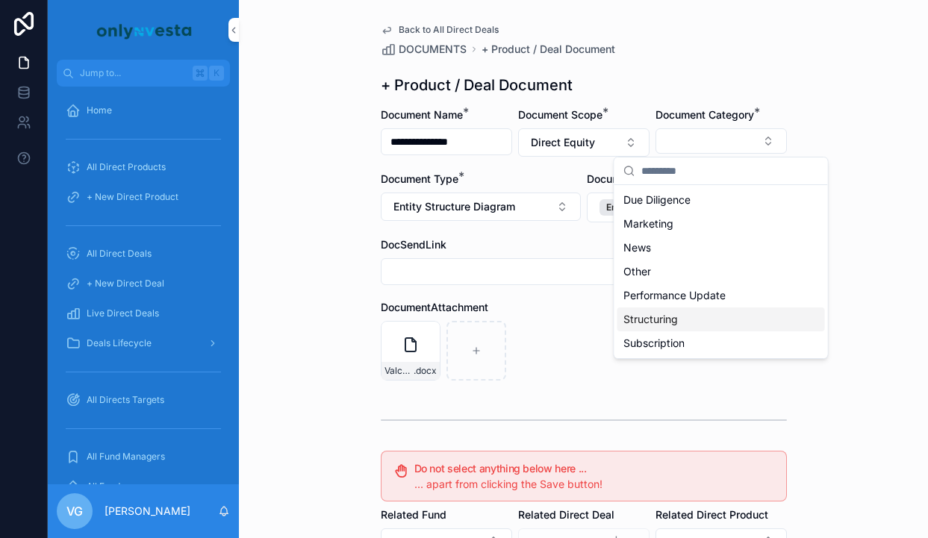
click at [639, 323] on span "Structuring" at bounding box center [650, 319] width 55 height 15
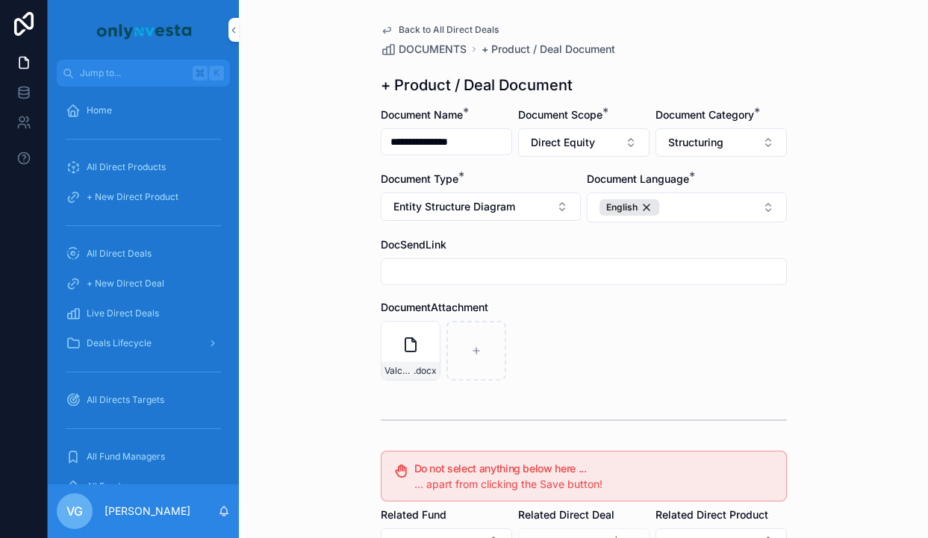
scroll to position [275, 0]
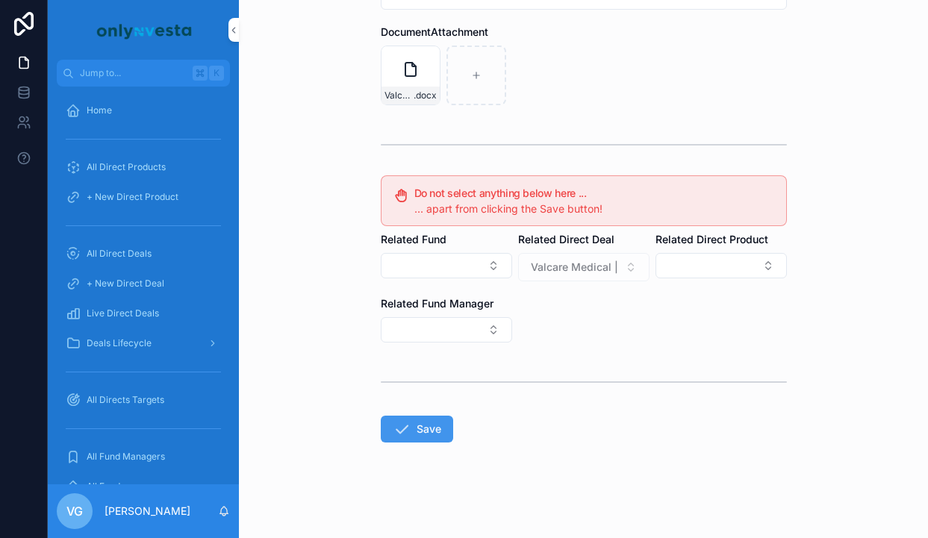
click at [418, 419] on button "Save" at bounding box center [417, 429] width 72 height 27
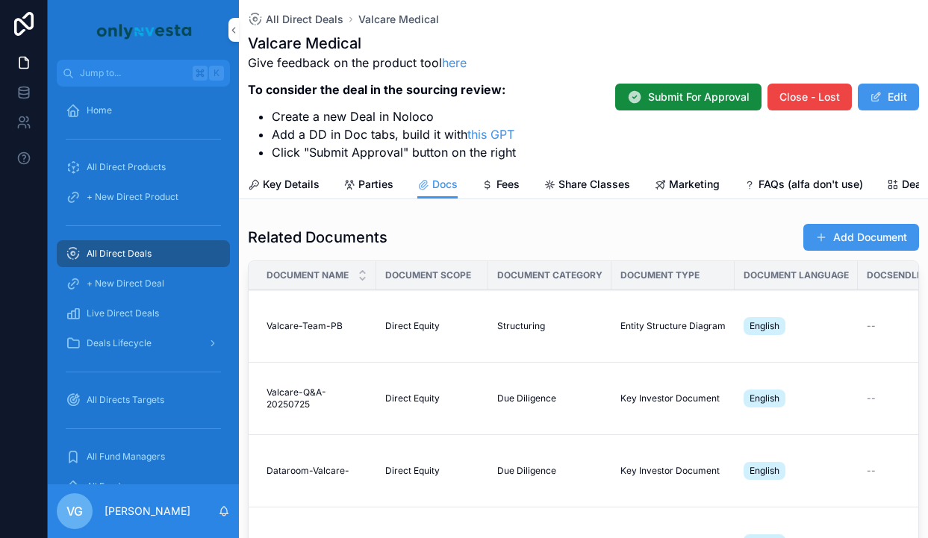
click at [859, 243] on button "Add Document" at bounding box center [861, 237] width 116 height 27
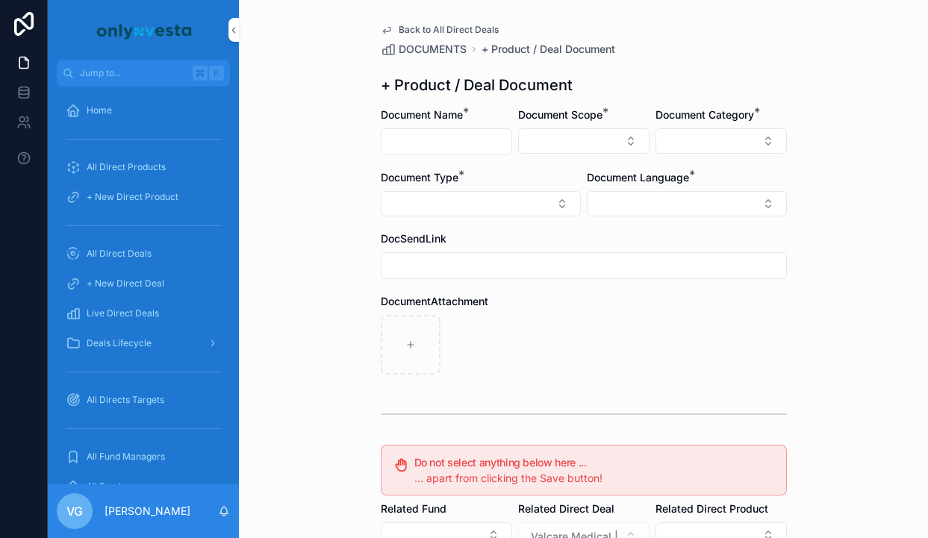
click at [459, 125] on div "Document Name *" at bounding box center [446, 132] width 131 height 48
click at [457, 139] on input "scrollable content" at bounding box center [447, 141] width 130 height 21
paste input "**********"
type input "**********"
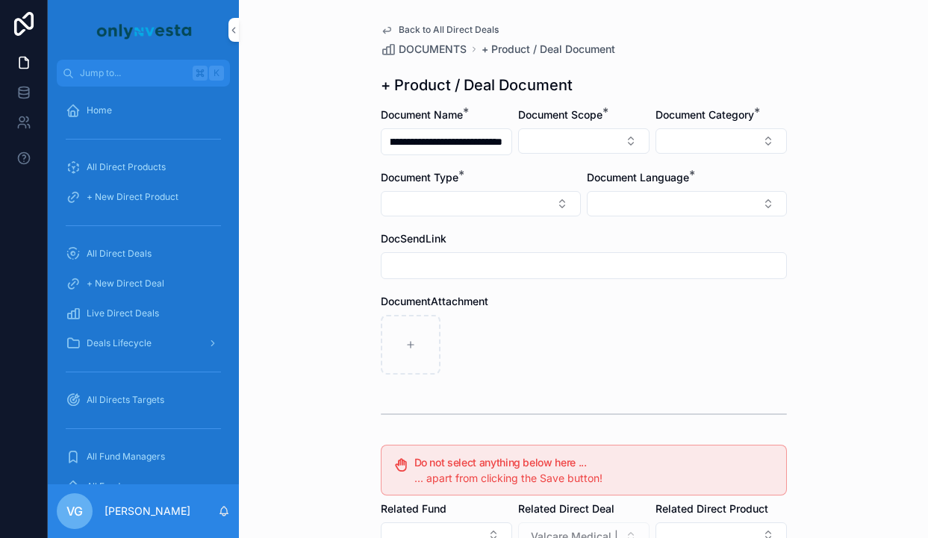
click at [574, 158] on form "**********" at bounding box center [584, 458] width 406 height 700
click at [582, 111] on span "Document Scope" at bounding box center [560, 114] width 84 height 13
click at [582, 134] on button "Select Button" at bounding box center [583, 140] width 131 height 25
click at [580, 196] on div "Direct Equity" at bounding box center [584, 200] width 208 height 24
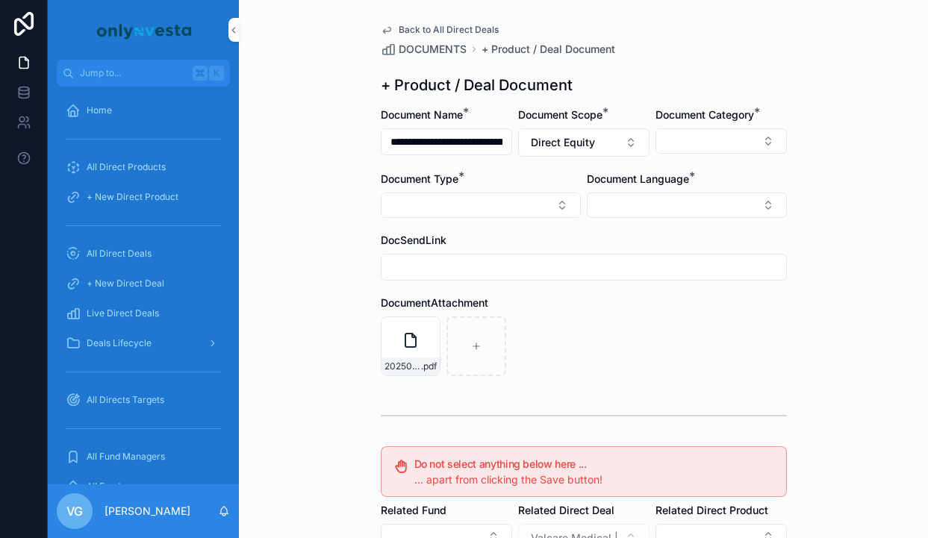
click at [692, 125] on div "Document Category *" at bounding box center [721, 132] width 131 height 49
click at [692, 128] on button "Select Button" at bounding box center [721, 140] width 131 height 25
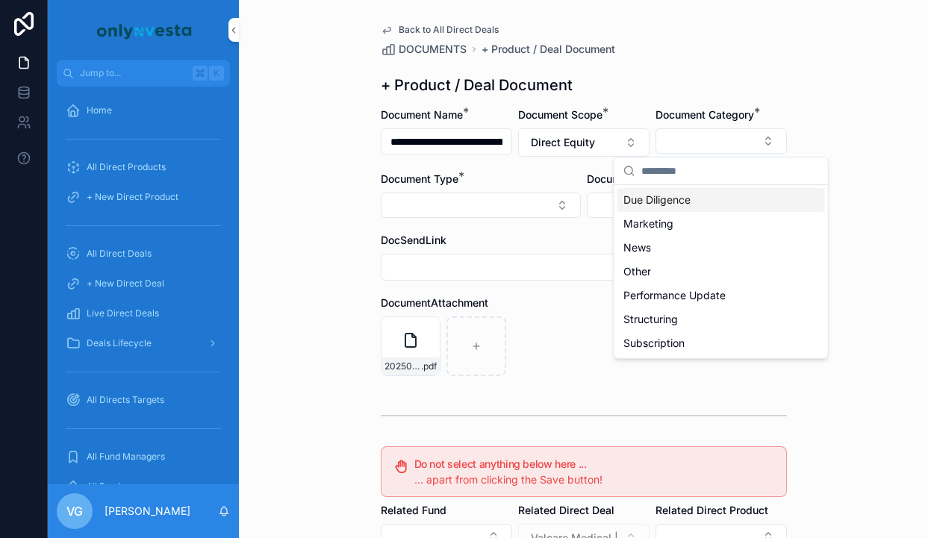
click at [691, 196] on div "Due Diligence" at bounding box center [721, 200] width 208 height 24
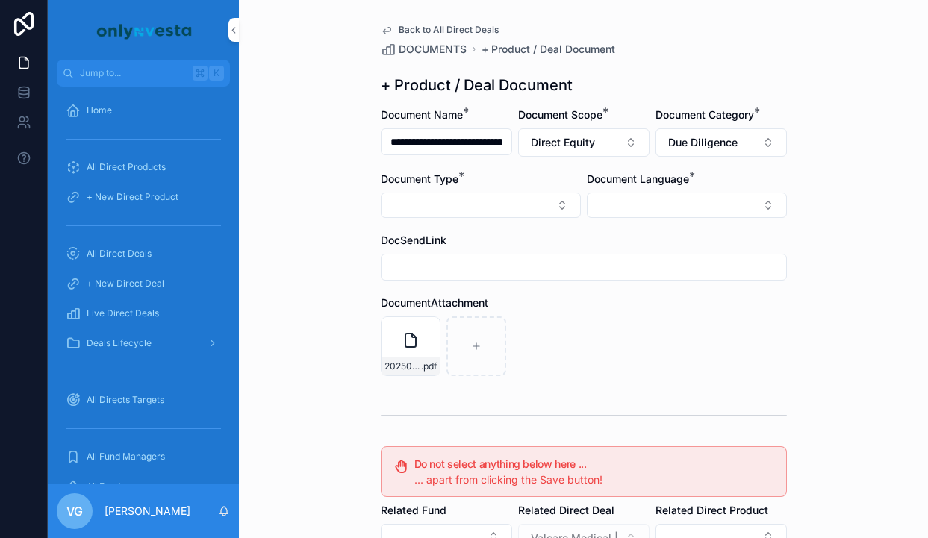
click at [468, 222] on form "**********" at bounding box center [584, 459] width 406 height 702
click at [475, 205] on button "Select Button" at bounding box center [481, 205] width 200 height 25
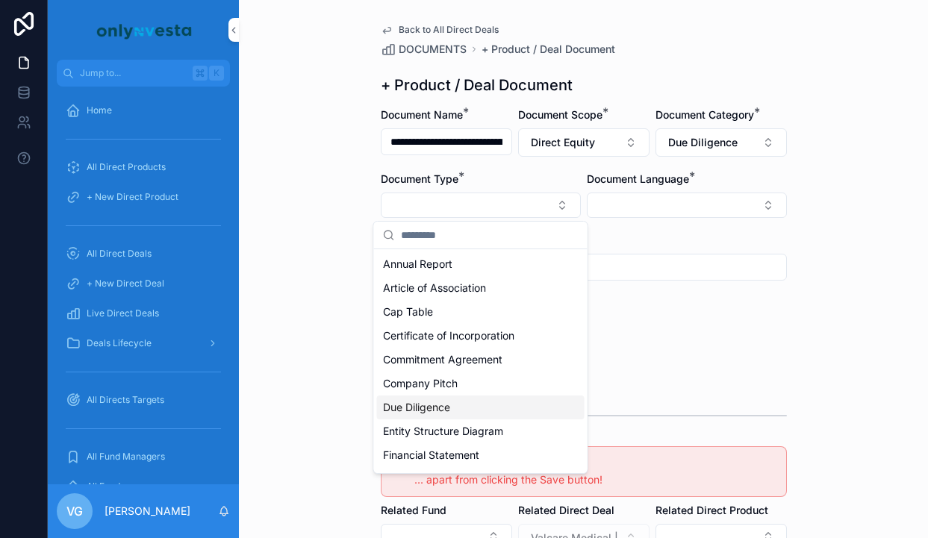
click at [443, 402] on span "Due Diligence" at bounding box center [416, 407] width 67 height 15
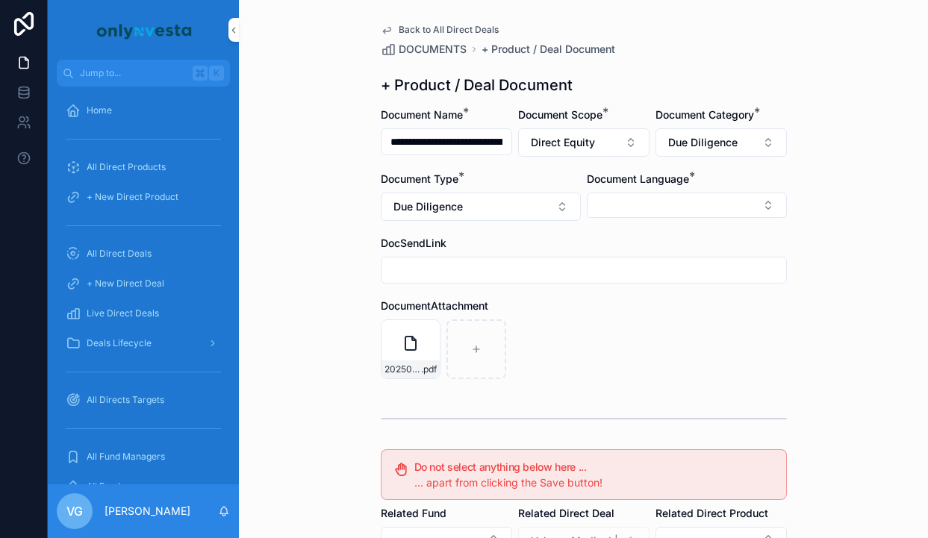
click at [713, 196] on button "Select Button" at bounding box center [687, 205] width 200 height 25
click at [616, 323] on div "English" at bounding box center [687, 312] width 208 height 24
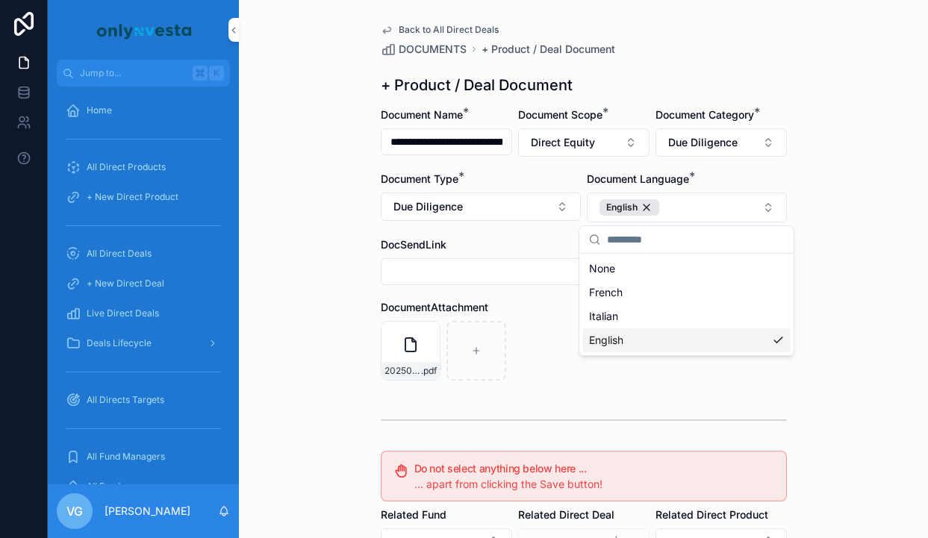
click at [520, 337] on div "20250730 GEMSTONE IC Ruby Minutes .pdf" at bounding box center [584, 351] width 406 height 60
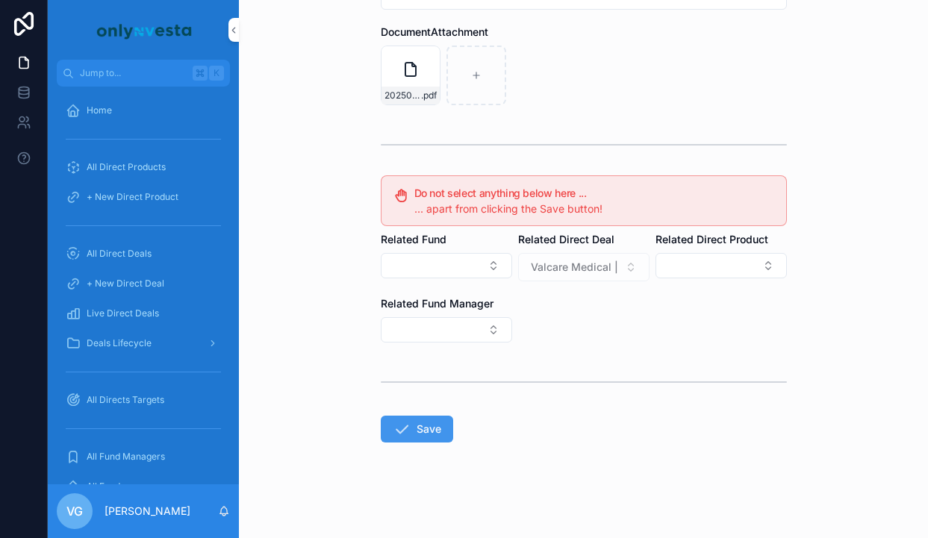
click at [405, 443] on form "**********" at bounding box center [584, 185] width 406 height 706
click at [415, 425] on button "Save" at bounding box center [417, 429] width 72 height 27
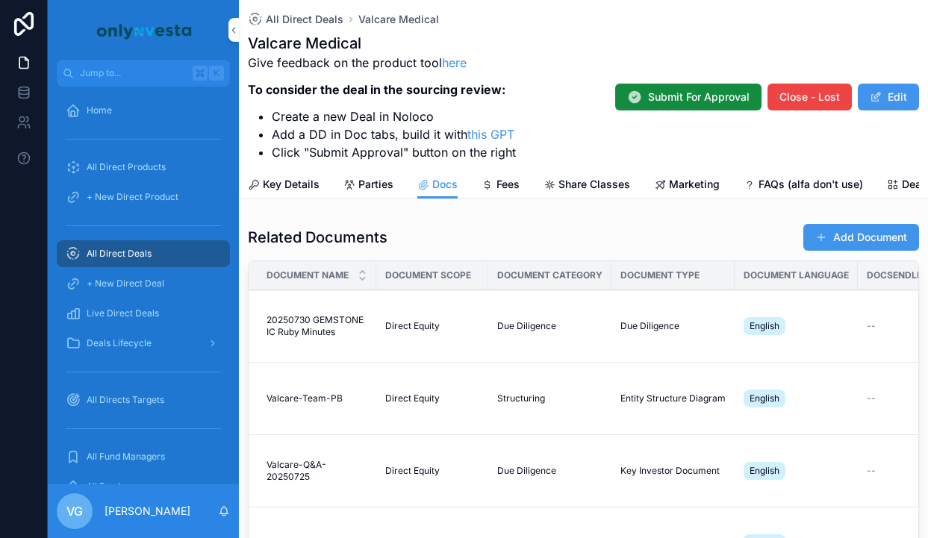
click at [803, 236] on button "Add Document" at bounding box center [861, 237] width 116 height 27
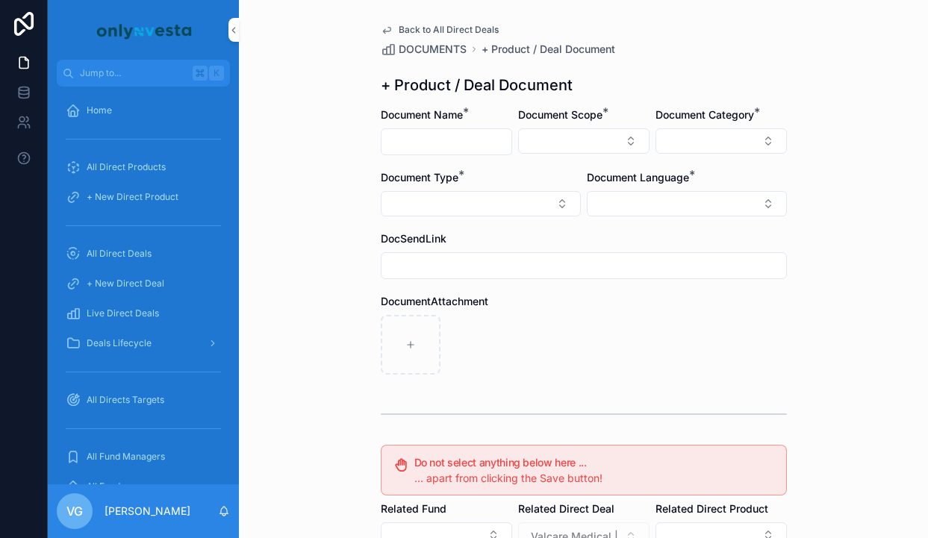
click at [461, 137] on input "scrollable content" at bounding box center [447, 141] width 130 height 21
paste input "**********"
type input "**********"
click at [584, 147] on button "Select Button" at bounding box center [583, 140] width 131 height 25
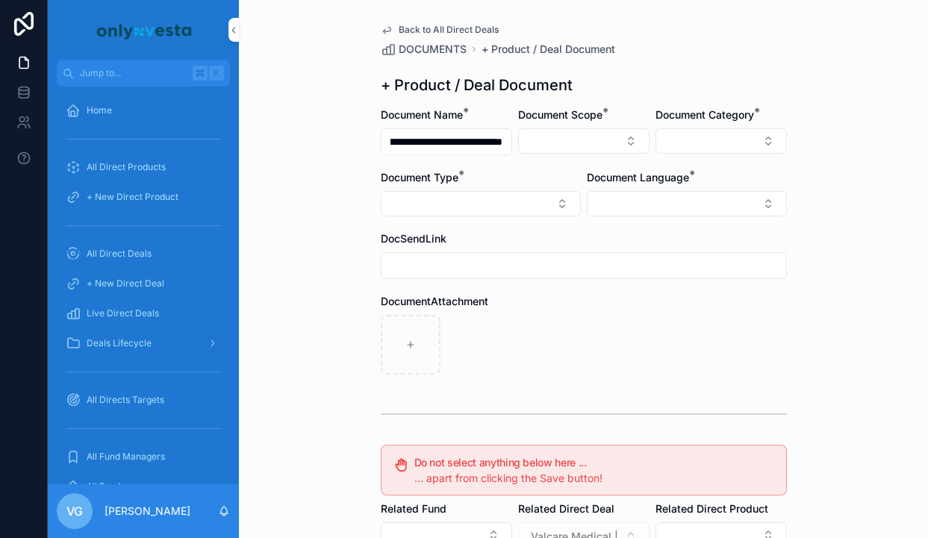
scroll to position [0, 0]
click at [566, 204] on div "Direct Equity" at bounding box center [584, 200] width 208 height 24
click at [710, 133] on button "Select Button" at bounding box center [721, 140] width 131 height 25
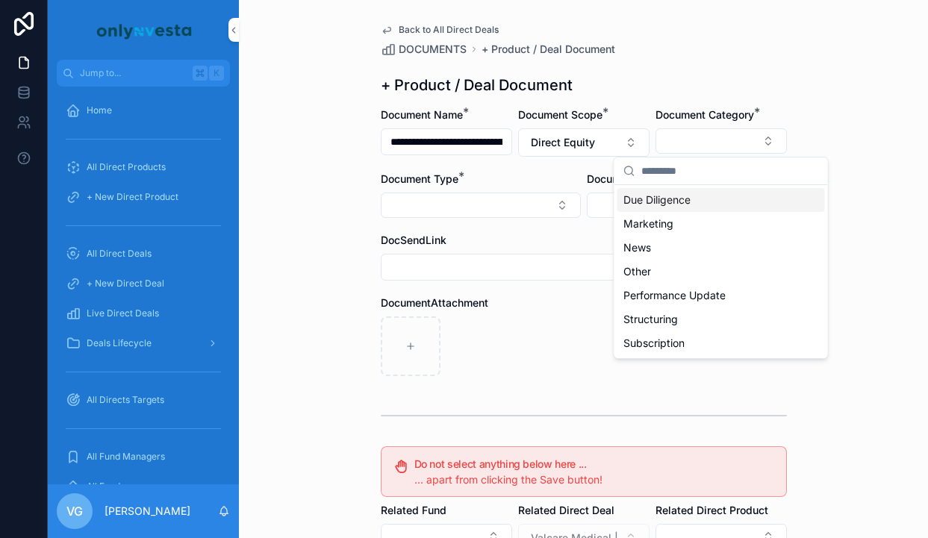
click at [685, 199] on span "Due Diligence" at bounding box center [656, 200] width 67 height 15
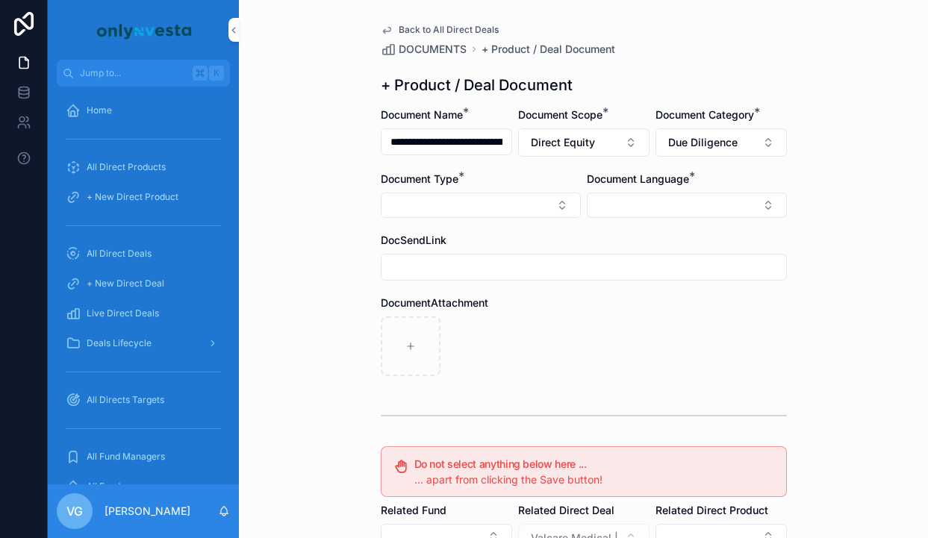
click at [509, 196] on button "Select Button" at bounding box center [481, 205] width 200 height 25
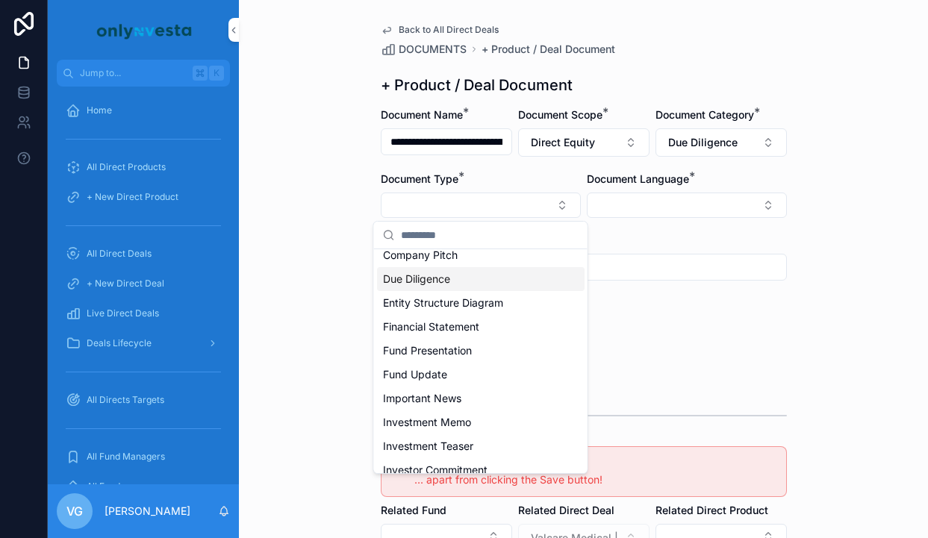
scroll to position [147, 0]
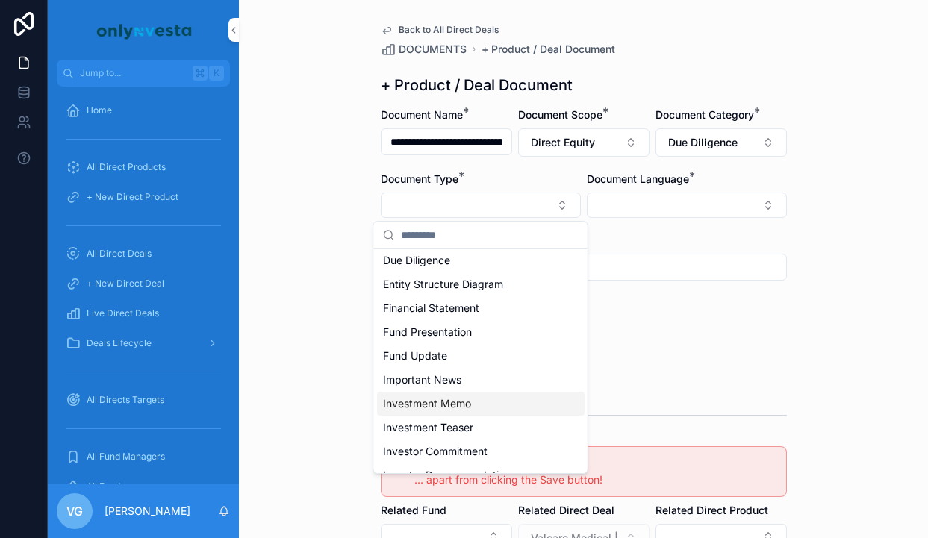
click at [471, 413] on div "Investment Memo" at bounding box center [481, 404] width 208 height 24
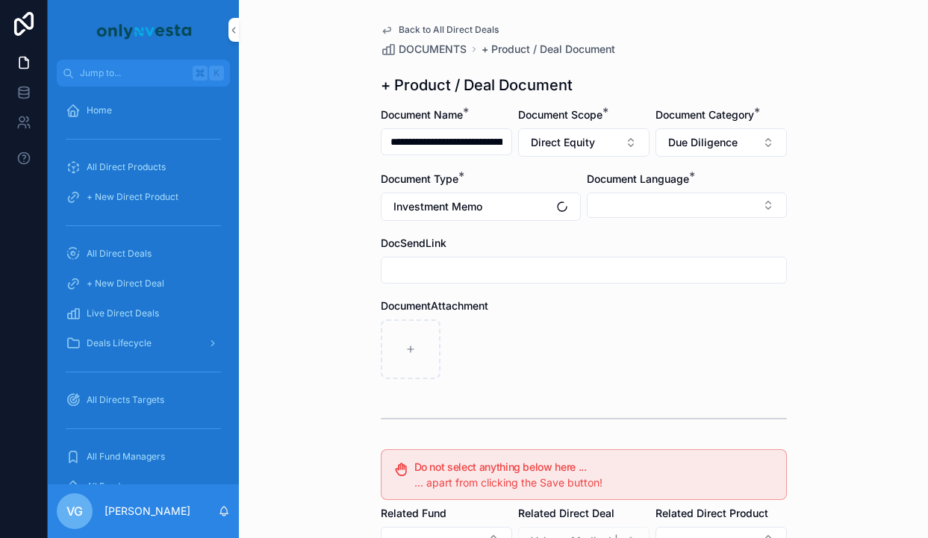
click at [656, 194] on button "Select Button" at bounding box center [687, 205] width 200 height 25
click at [647, 307] on div "English" at bounding box center [687, 312] width 208 height 24
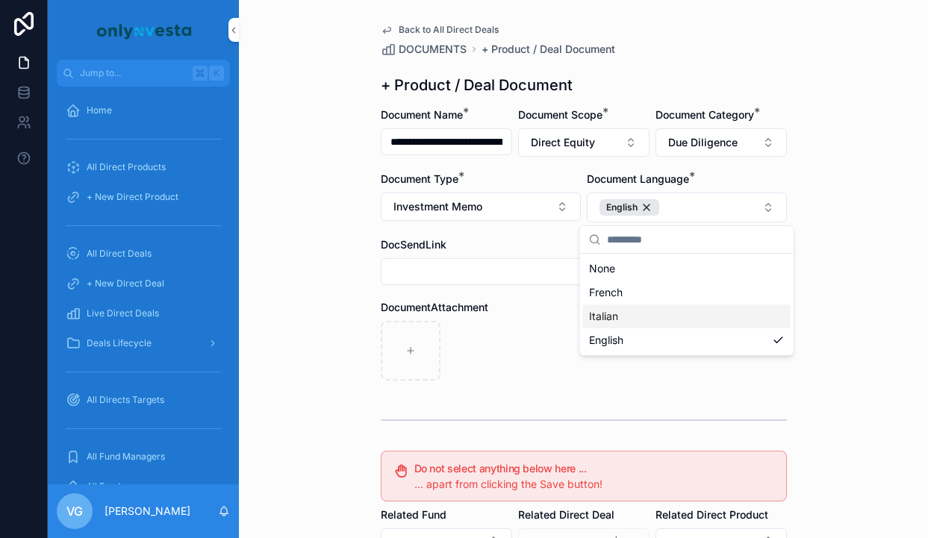
click at [493, 321] on div "scrollable content" at bounding box center [584, 351] width 406 height 60
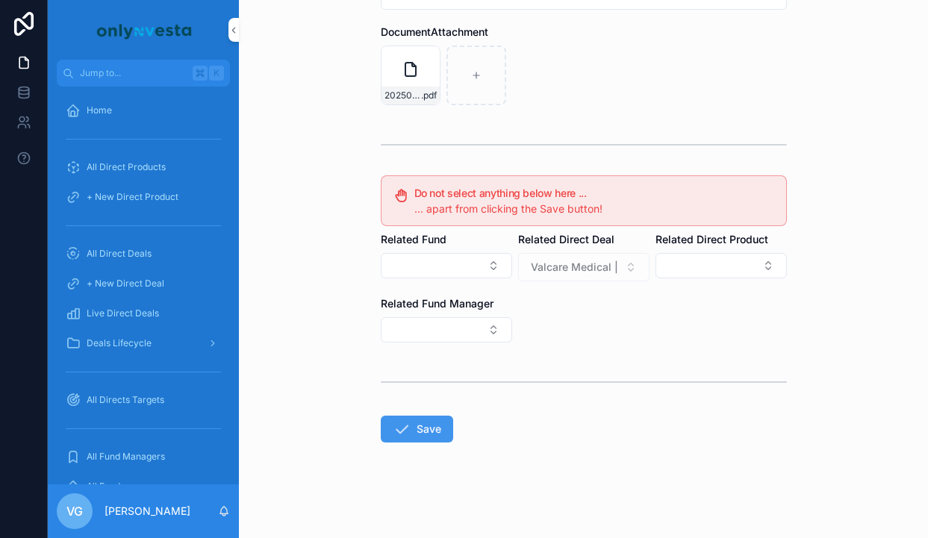
click at [442, 429] on button "Save" at bounding box center [417, 429] width 72 height 27
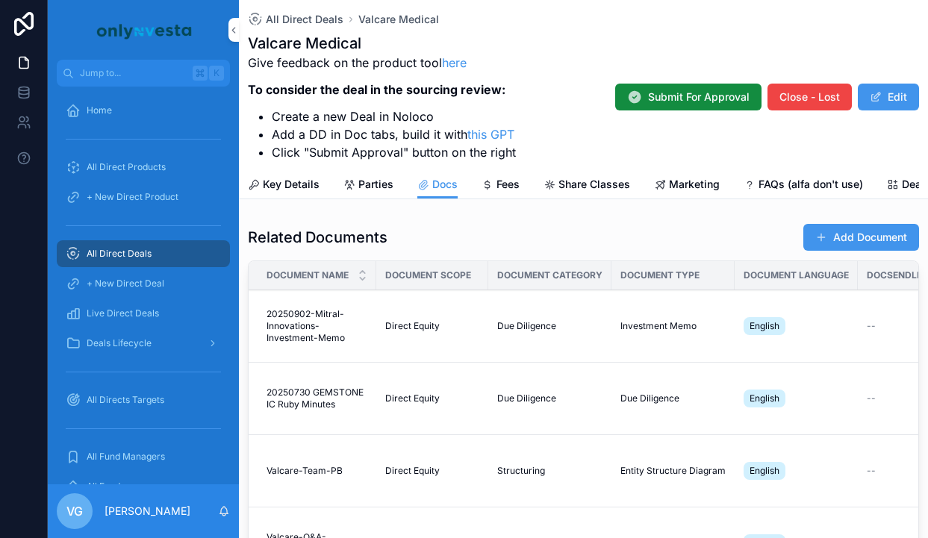
click at [834, 249] on button "Add Document" at bounding box center [861, 237] width 116 height 27
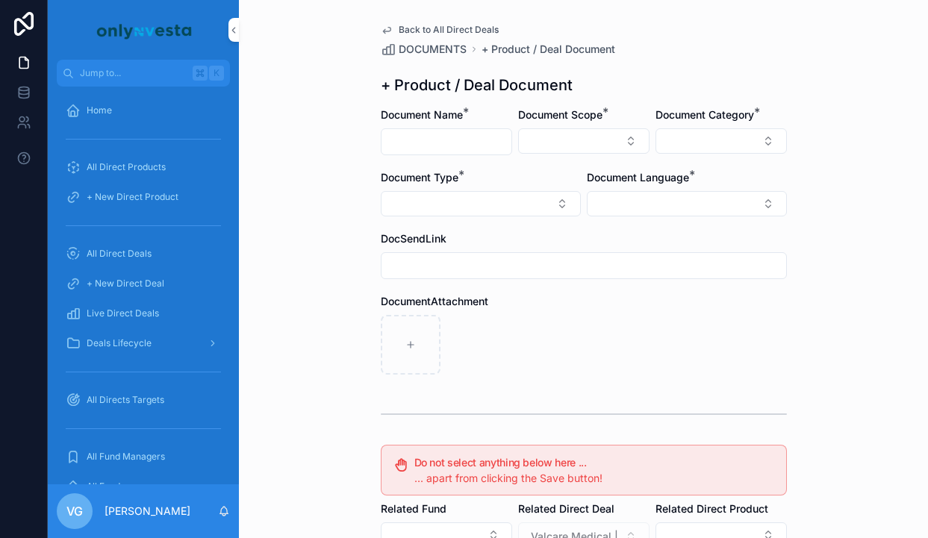
click at [456, 160] on form "Document Name * Document Scope * Document Category * Document Type * Document L…" at bounding box center [584, 458] width 406 height 700
click at [456, 136] on input "scrollable content" at bounding box center [447, 141] width 130 height 21
paste input "**********"
type input "**********"
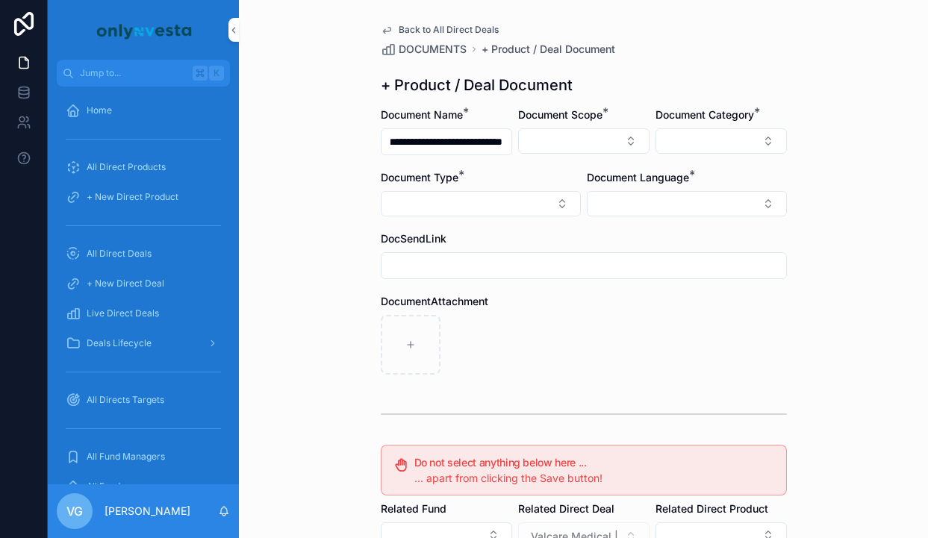
click at [612, 141] on button "Select Button" at bounding box center [583, 140] width 131 height 25
click at [593, 201] on div "Direct Equity" at bounding box center [584, 200] width 208 height 24
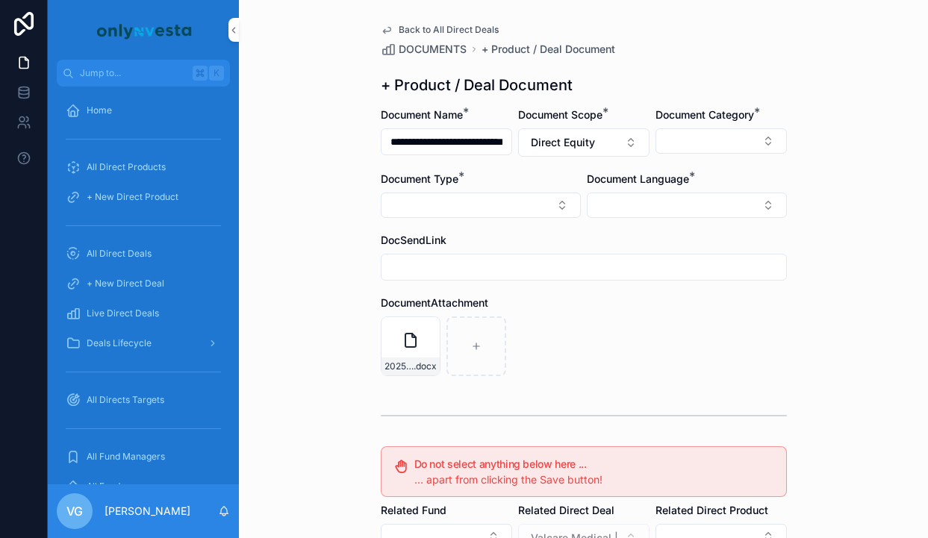
click at [733, 131] on button "Select Button" at bounding box center [721, 140] width 131 height 25
click at [724, 91] on div "+ Product / Deal Document" at bounding box center [584, 85] width 406 height 21
click at [672, 206] on button "Select Button" at bounding box center [687, 205] width 200 height 25
click at [620, 311] on span "English" at bounding box center [606, 312] width 34 height 15
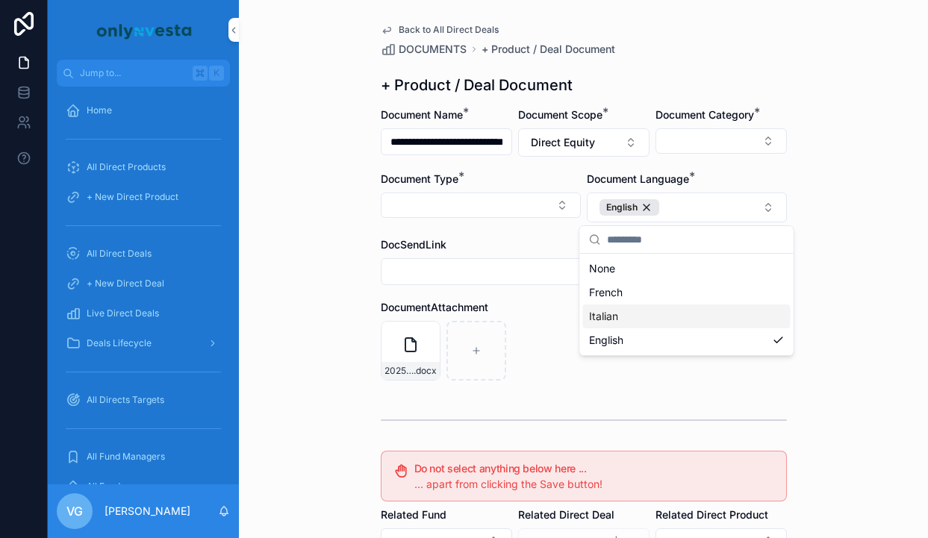
click at [542, 329] on div "20250902-Mitral-Innovations-IR .docx" at bounding box center [584, 351] width 406 height 60
click at [777, 135] on button "Select Button" at bounding box center [721, 140] width 131 height 25
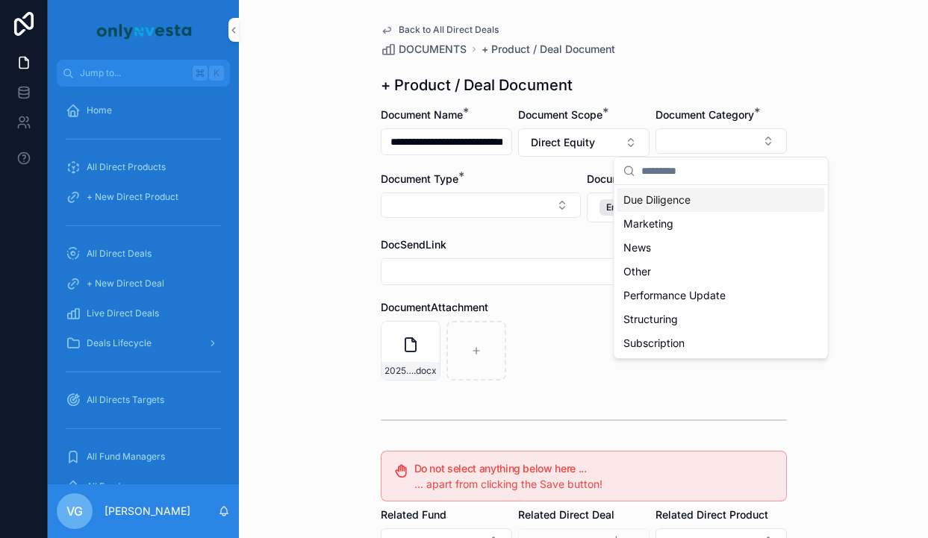
click at [650, 205] on span "Due Diligence" at bounding box center [656, 200] width 67 height 15
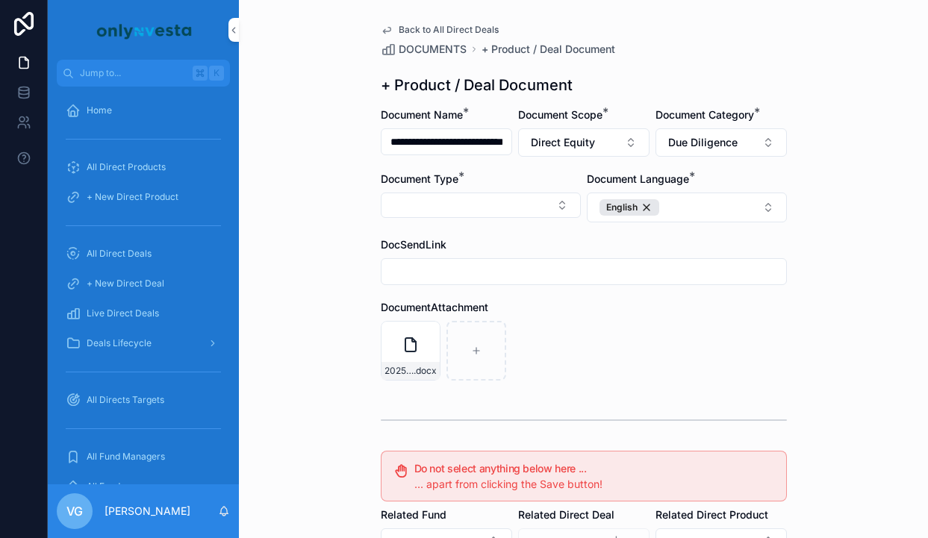
click at [546, 205] on button "Select Button" at bounding box center [481, 205] width 200 height 25
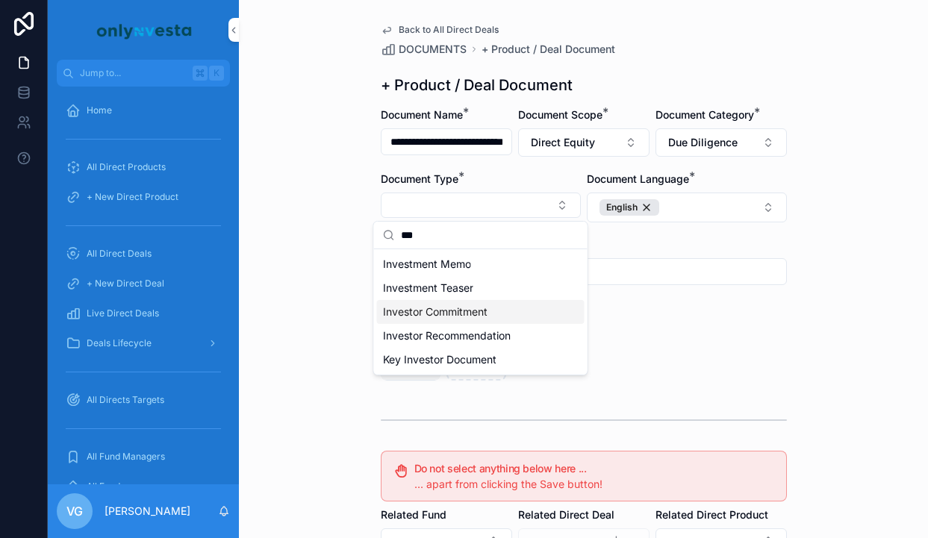
type input "***"
click at [443, 308] on span "Investor Commitment" at bounding box center [435, 312] width 105 height 15
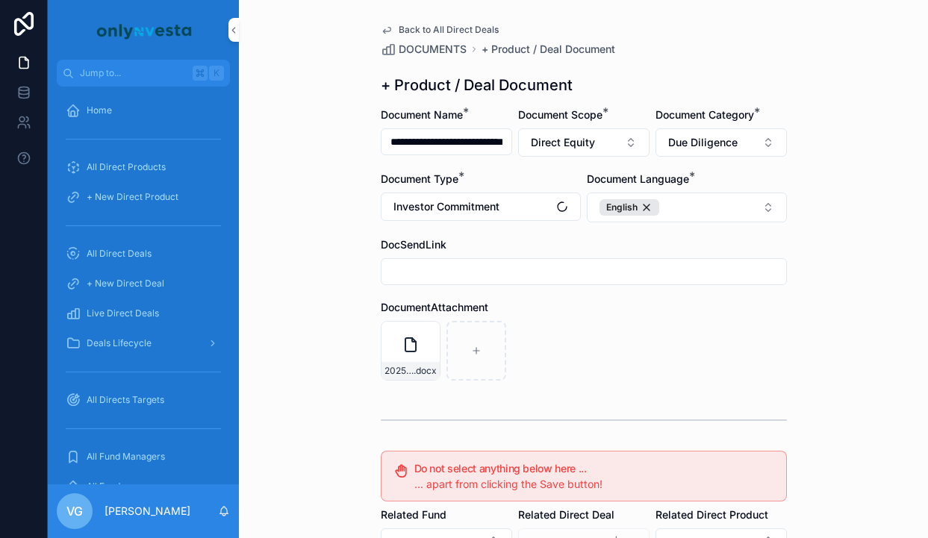
click at [459, 216] on button "Investor Commitment" at bounding box center [481, 207] width 200 height 28
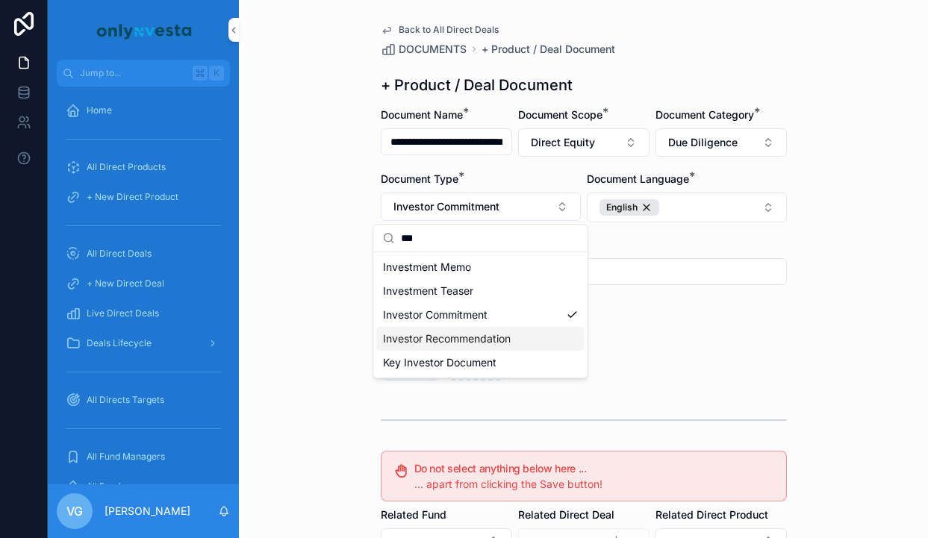
type input "***"
click at [436, 335] on span "Investor Recommendation" at bounding box center [447, 338] width 128 height 15
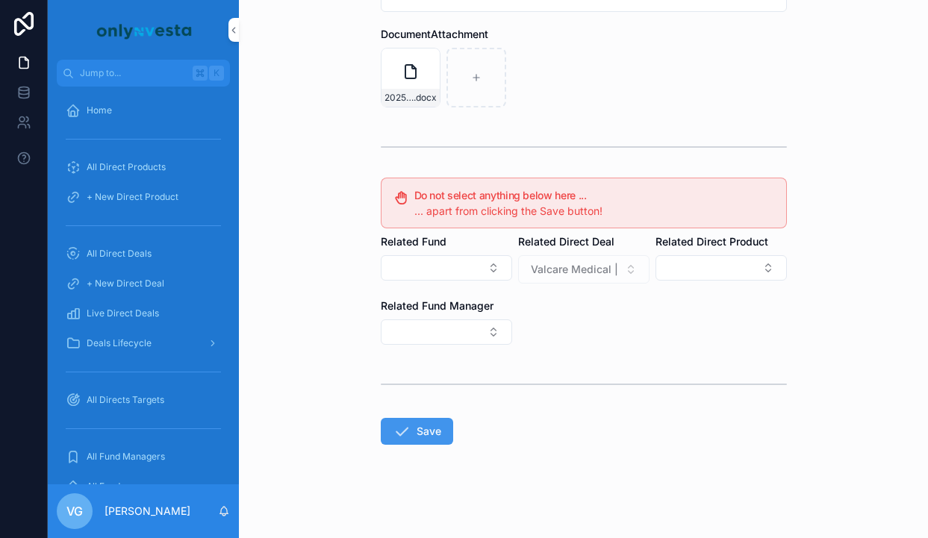
scroll to position [275, 0]
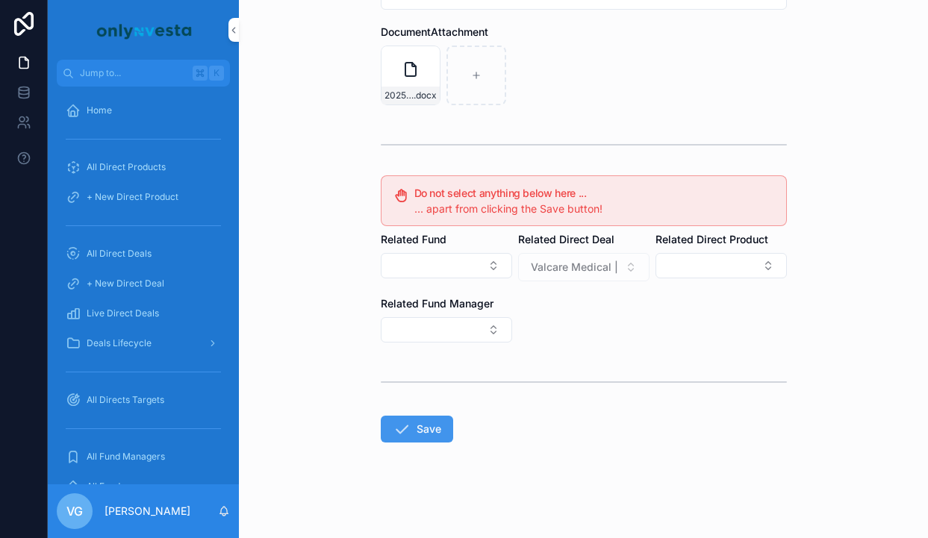
click at [426, 432] on button "Save" at bounding box center [417, 429] width 72 height 27
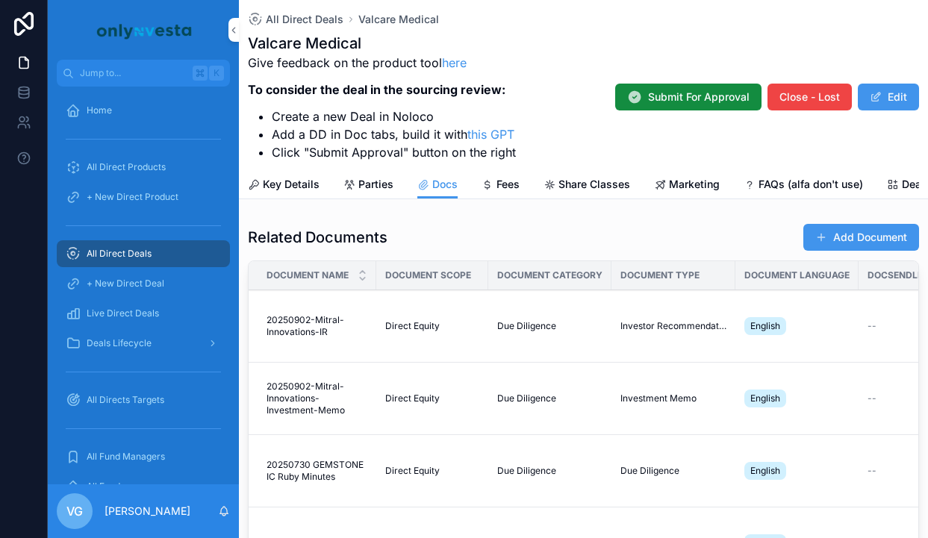
click at [854, 239] on button "Add Document" at bounding box center [861, 237] width 116 height 27
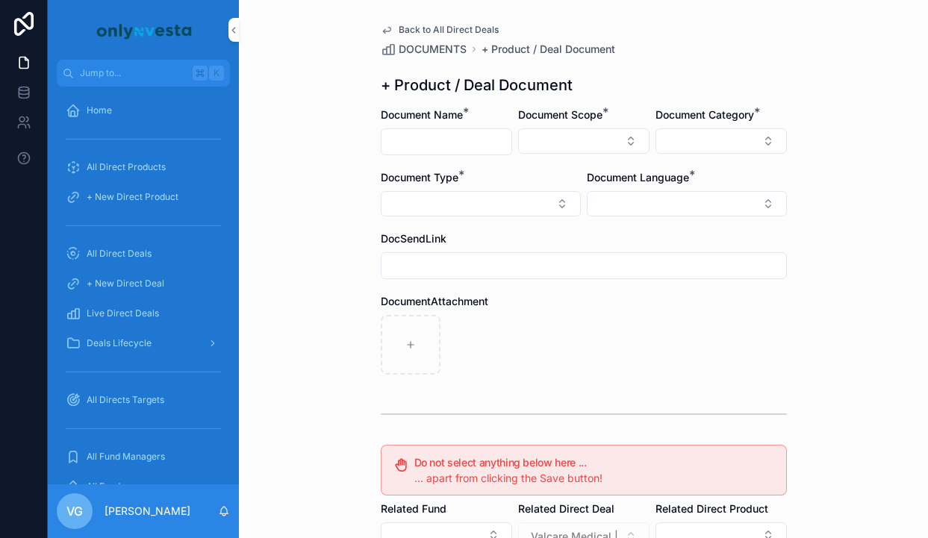
click at [425, 134] on input "scrollable content" at bounding box center [447, 141] width 130 height 21
paste input "**********"
type input "**********"
click at [544, 132] on button "Select Button" at bounding box center [583, 140] width 131 height 25
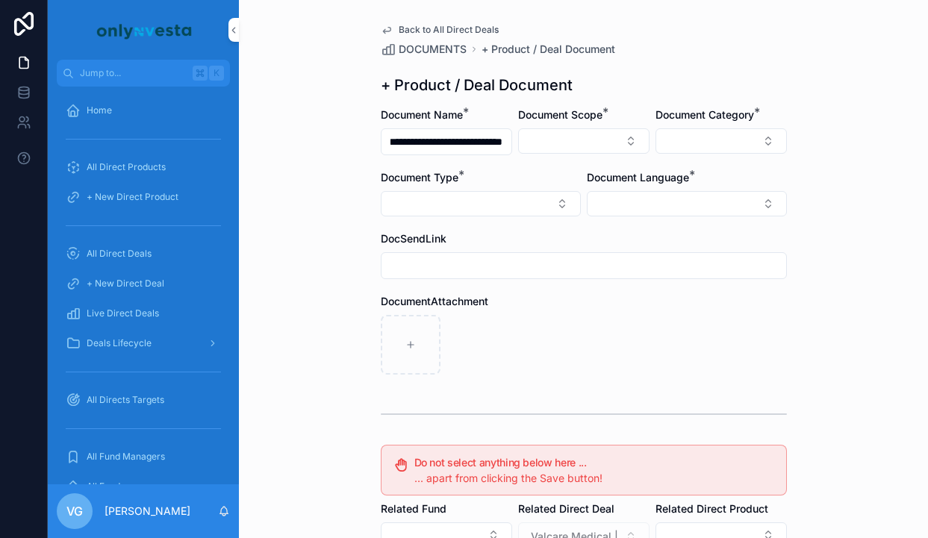
scroll to position [0, 0]
click at [515, 203] on span "Direct Equity" at bounding box center [517, 200] width 63 height 15
click at [731, 141] on button "Select Button" at bounding box center [721, 140] width 131 height 25
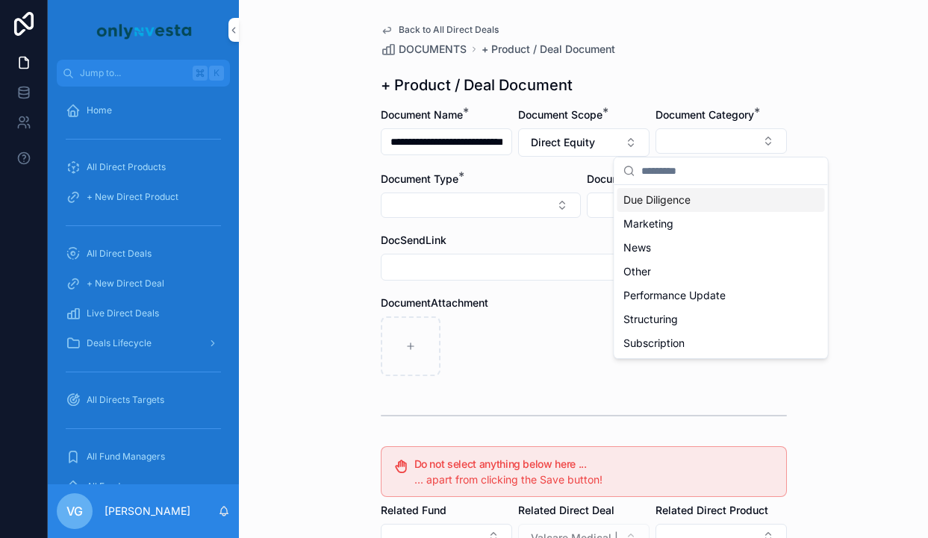
click at [686, 205] on span "Due Diligence" at bounding box center [656, 200] width 67 height 15
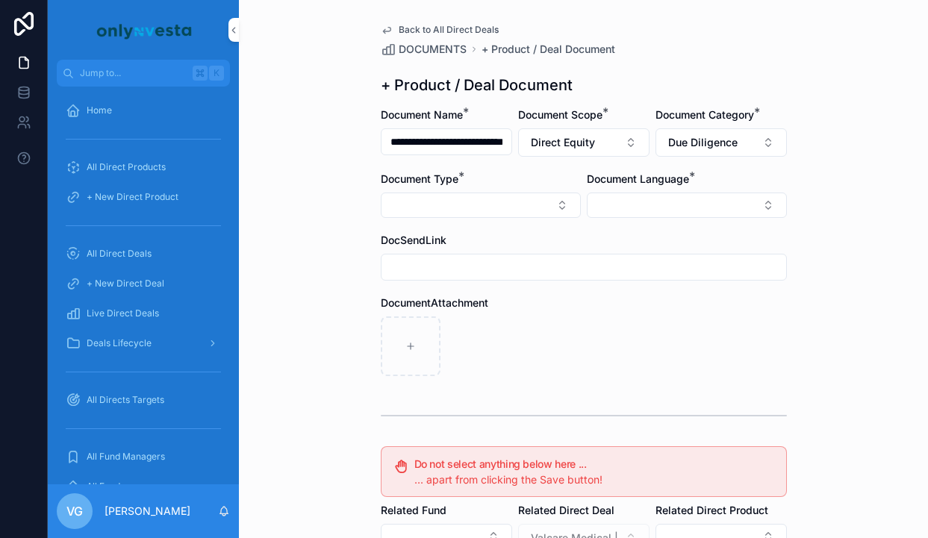
click at [528, 193] on button "Select Button" at bounding box center [481, 205] width 200 height 25
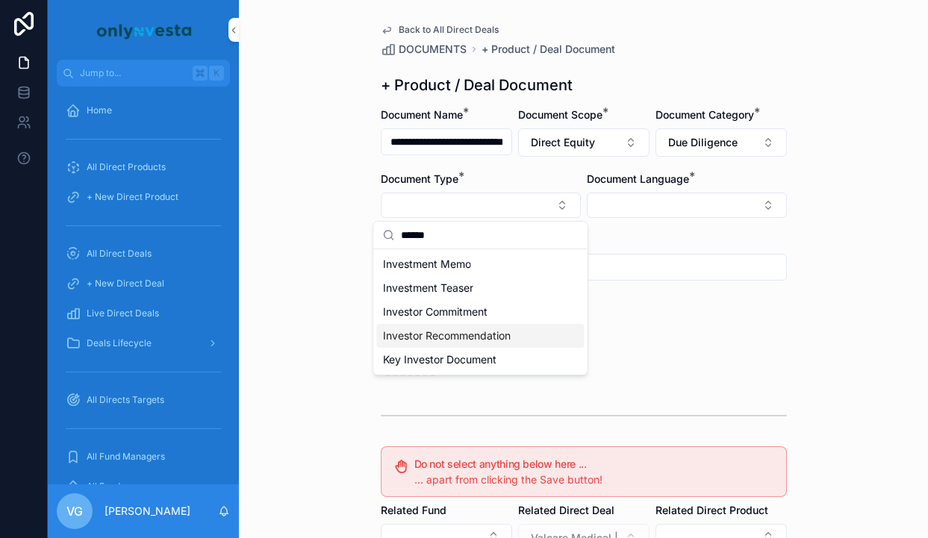
type input "******"
click at [458, 332] on span "Investor Recommendation" at bounding box center [447, 335] width 128 height 15
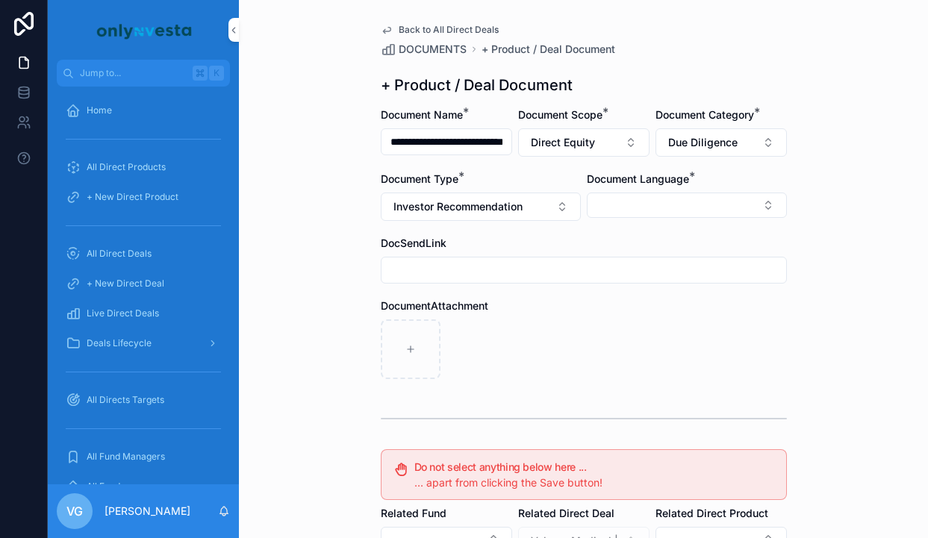
click at [661, 199] on button "Select Button" at bounding box center [687, 205] width 200 height 25
click at [617, 318] on span "English" at bounding box center [606, 312] width 34 height 15
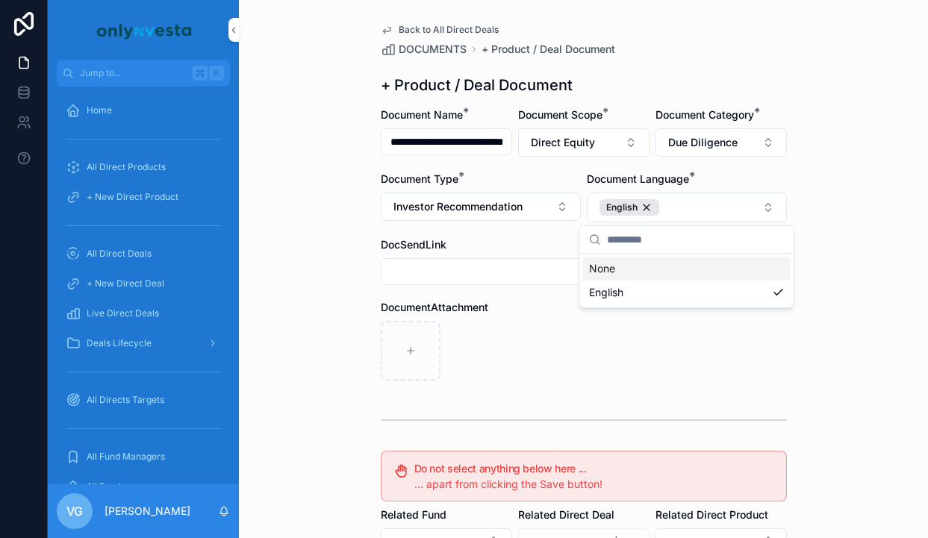
click at [548, 320] on div "DocumentAttachment" at bounding box center [584, 340] width 406 height 81
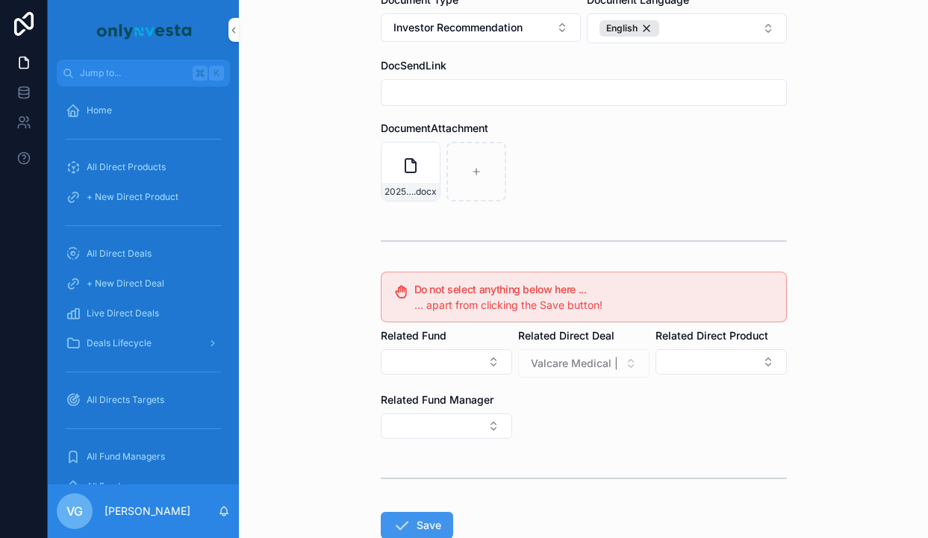
scroll to position [275, 0]
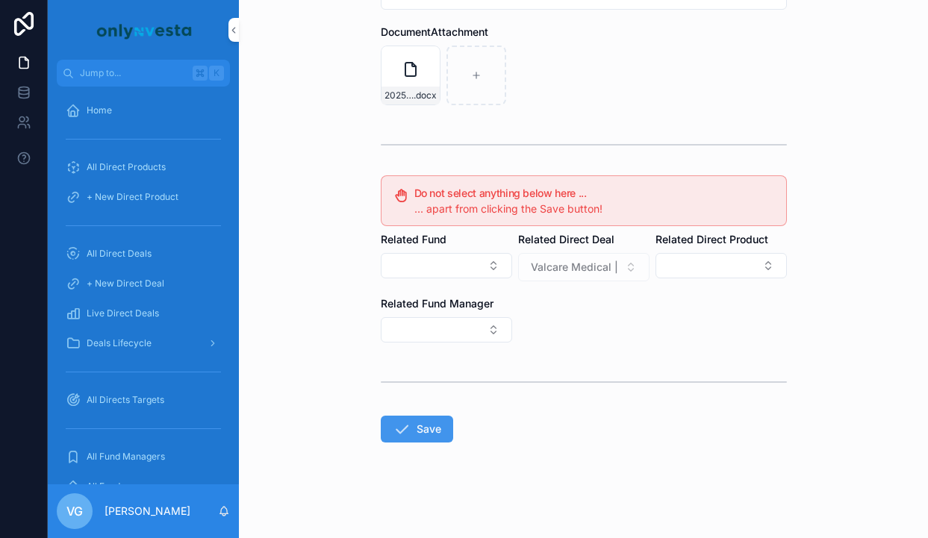
click at [417, 439] on button "Save" at bounding box center [417, 429] width 72 height 27
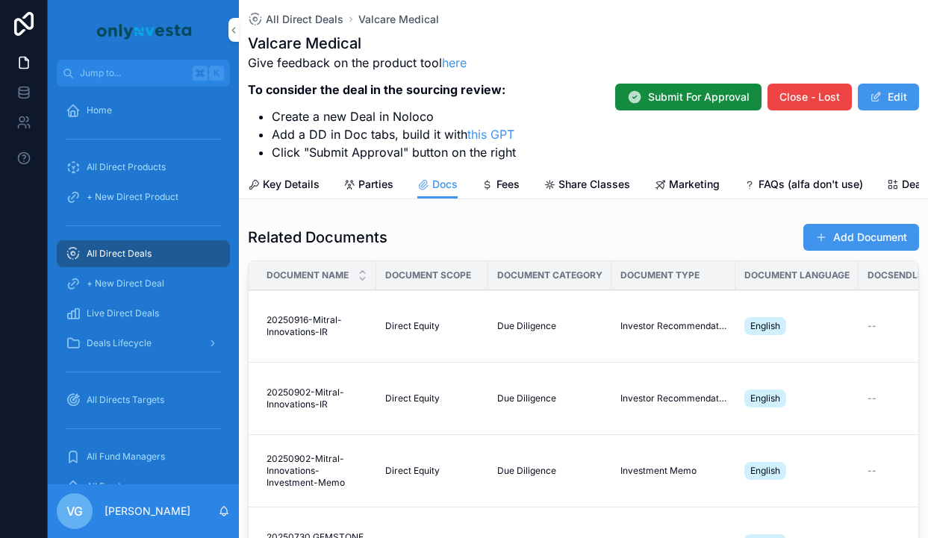
click at [853, 242] on button "Add Document" at bounding box center [861, 237] width 116 height 27
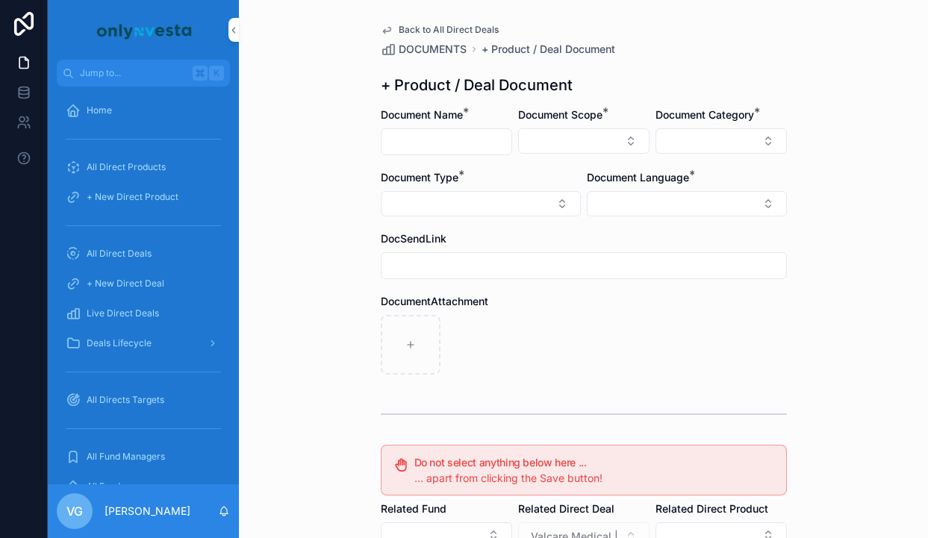
click at [444, 149] on input "scrollable content" at bounding box center [447, 141] width 130 height 21
paste input "**********"
type input "**********"
drag, startPoint x: 502, startPoint y: 139, endPoint x: 356, endPoint y: 139, distance: 146.3
click at [356, 139] on div "**********" at bounding box center [583, 269] width 689 height 538
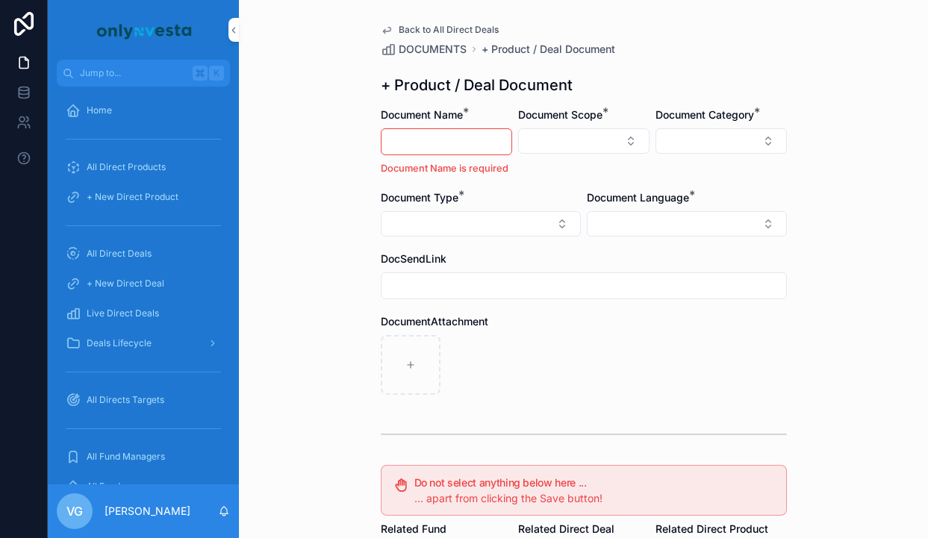
click at [558, 135] on button "Select Button" at bounding box center [583, 140] width 131 height 25
click at [546, 193] on span "Direct Equity" at bounding box center [517, 200] width 63 height 15
click at [464, 132] on input "scrollable content" at bounding box center [447, 141] width 130 height 21
paste input "**********"
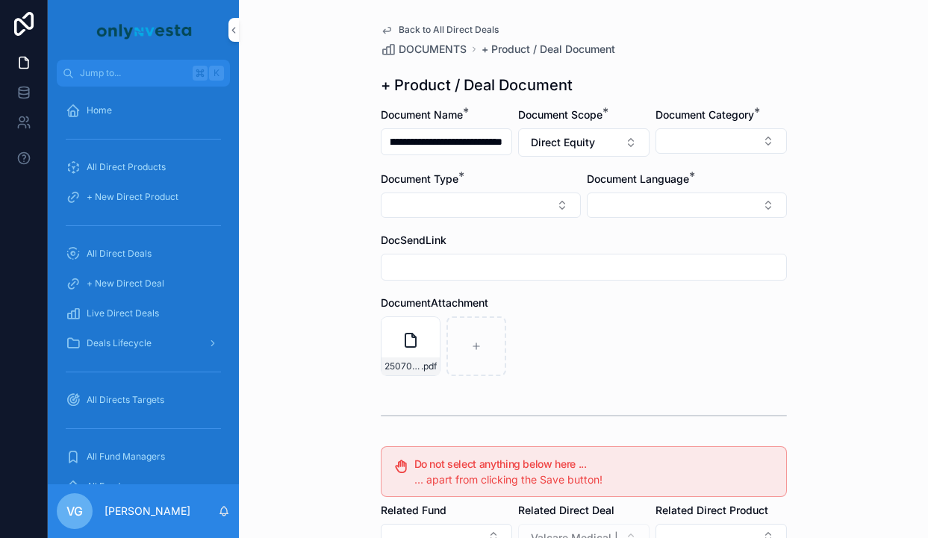
type input "**********"
click at [667, 193] on button "Select Button" at bounding box center [687, 205] width 200 height 25
click at [631, 313] on div "English" at bounding box center [687, 312] width 208 height 24
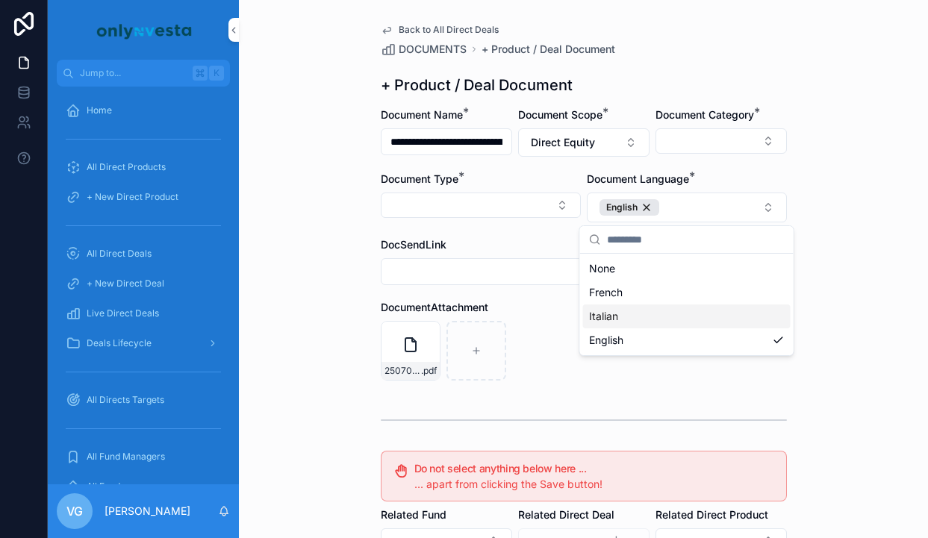
click at [573, 312] on div "DocumentAttachment" at bounding box center [584, 307] width 406 height 15
click at [741, 147] on button "Select Button" at bounding box center [721, 140] width 131 height 25
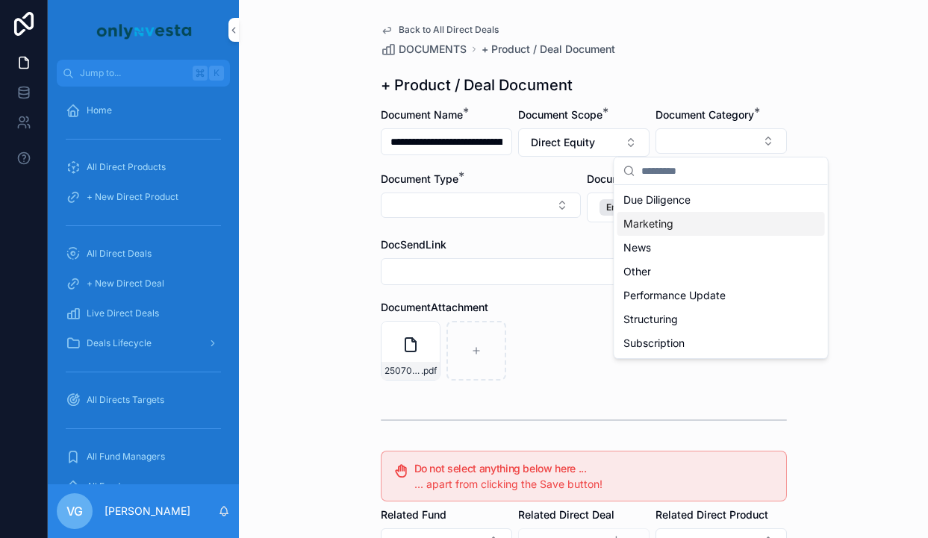
click at [693, 230] on div "Marketing" at bounding box center [721, 224] width 208 height 24
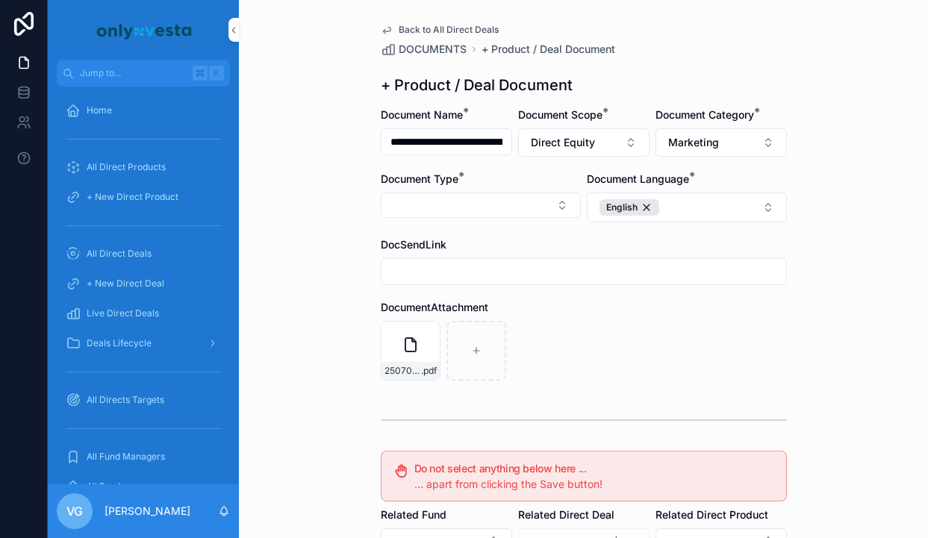
click at [562, 202] on button "Select Button" at bounding box center [481, 205] width 200 height 25
type input "****"
click at [495, 261] on div "Fund Presentation" at bounding box center [481, 264] width 208 height 24
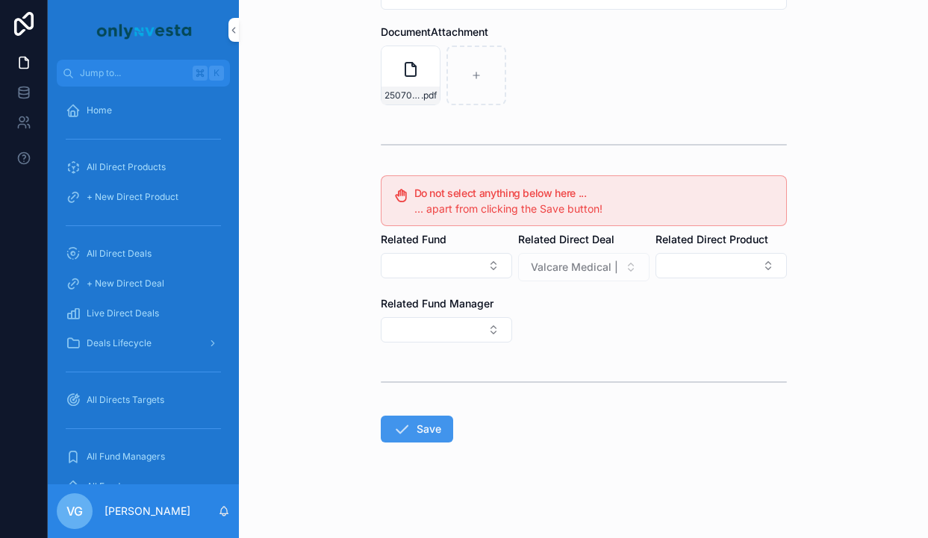
click at [417, 426] on button "Save" at bounding box center [417, 429] width 72 height 27
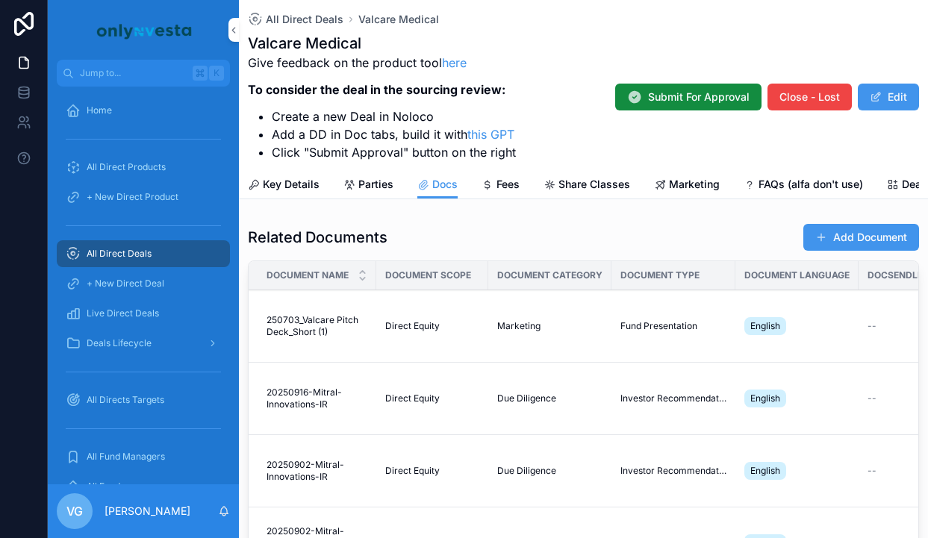
click at [846, 234] on button "Add Document" at bounding box center [861, 237] width 116 height 27
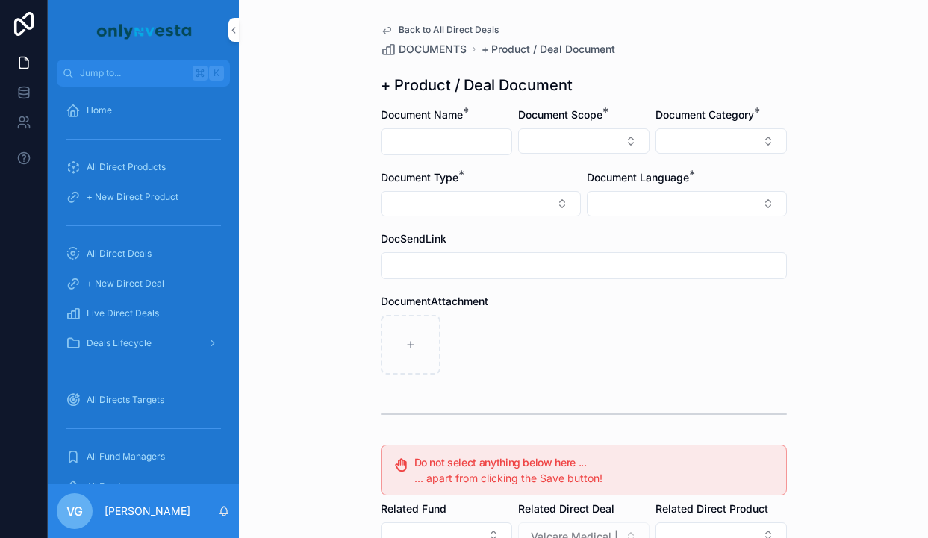
click at [426, 134] on input "scrollable content" at bounding box center [447, 141] width 130 height 21
paste input "**********"
drag, startPoint x: 502, startPoint y: 144, endPoint x: 351, endPoint y: 146, distance: 150.8
click at [350, 145] on div "**********" at bounding box center [583, 269] width 689 height 538
type input "**********"
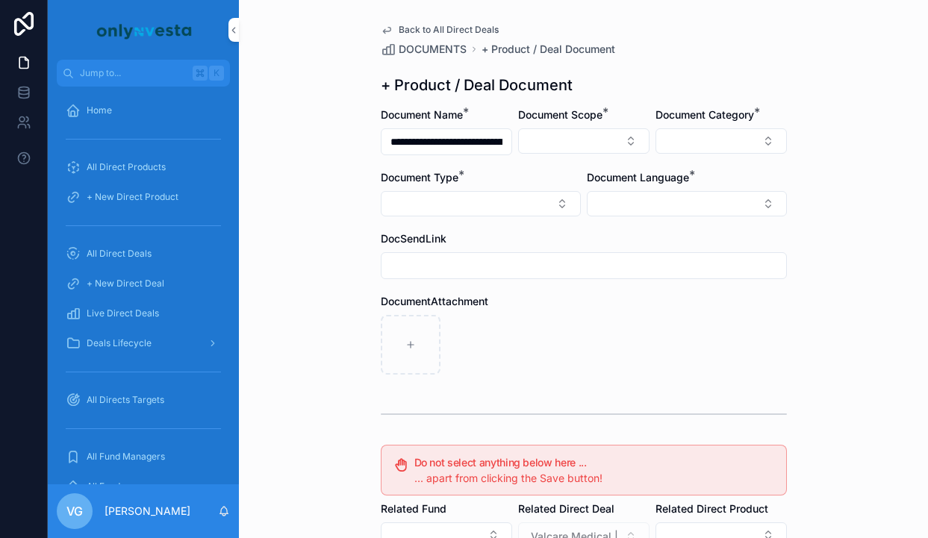
click at [444, 158] on form "**********" at bounding box center [584, 458] width 406 height 700
click at [602, 133] on button "Select Button" at bounding box center [583, 140] width 131 height 25
click at [575, 204] on div "Direct Equity" at bounding box center [584, 200] width 208 height 24
click at [679, 213] on button "Select Button" at bounding box center [687, 205] width 200 height 25
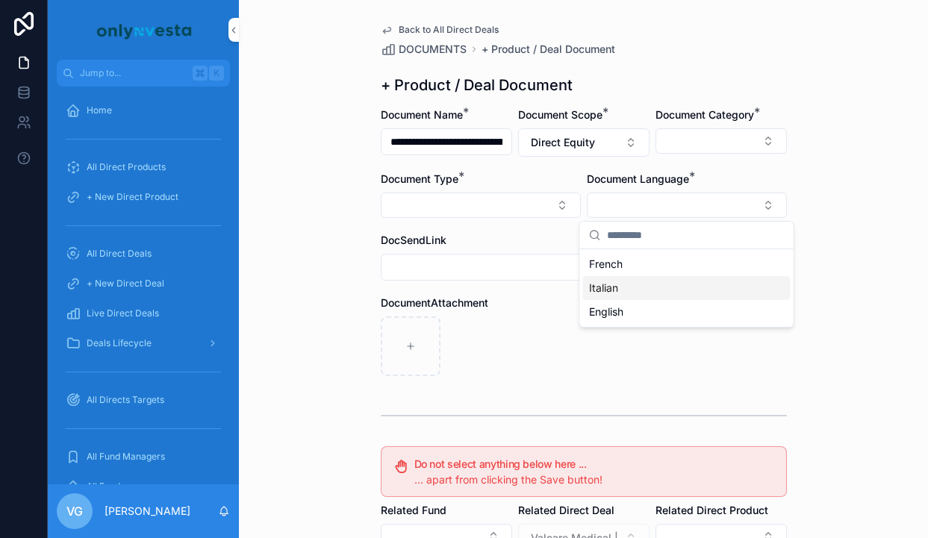
click at [654, 300] on div "English" at bounding box center [687, 312] width 208 height 24
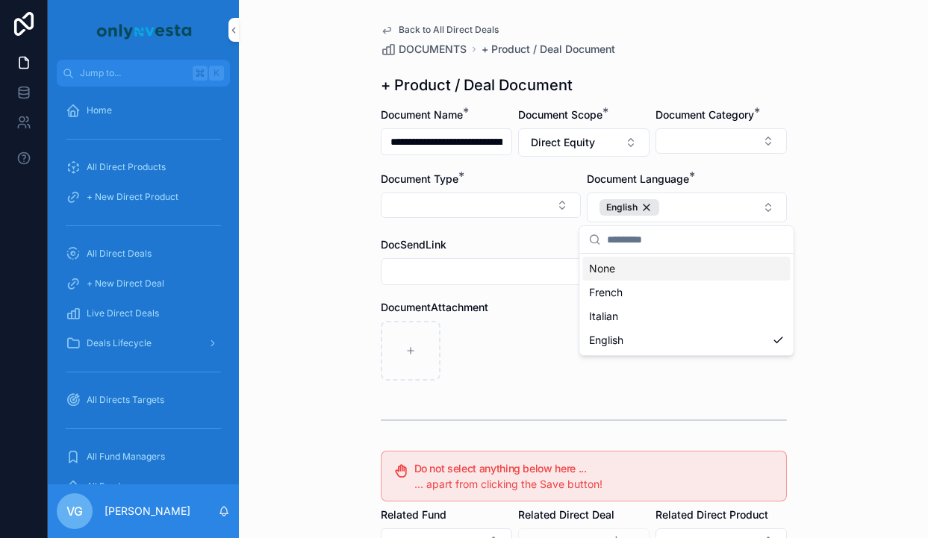
click at [650, 207] on div "English" at bounding box center [630, 207] width 60 height 16
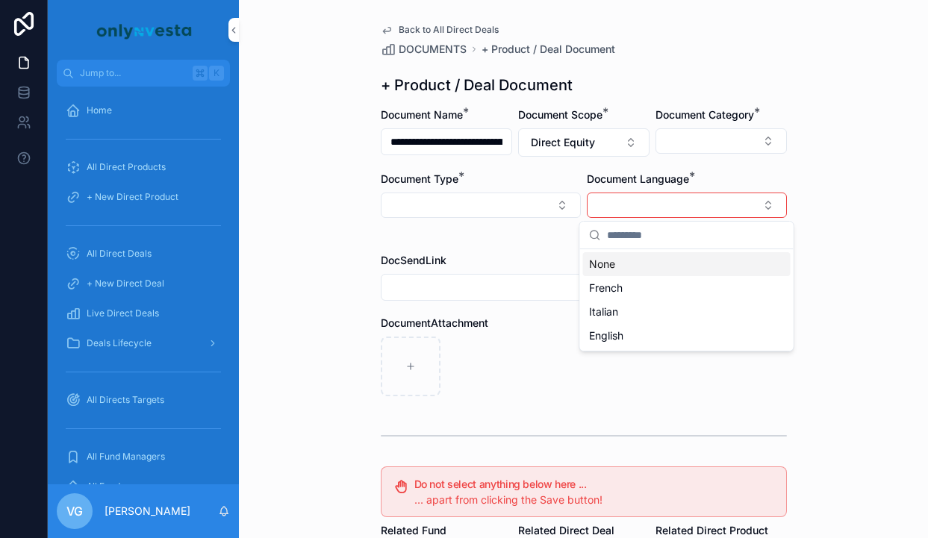
click at [650, 207] on button "Select Button" at bounding box center [687, 205] width 200 height 25
click at [650, 214] on button "Select Button" at bounding box center [687, 205] width 200 height 25
click at [625, 314] on div "Italian" at bounding box center [687, 312] width 208 height 24
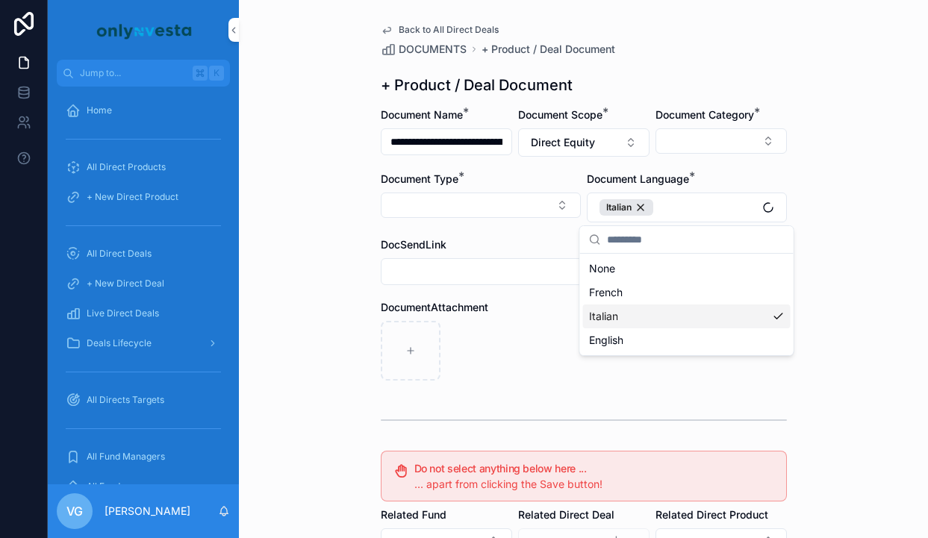
click at [559, 328] on div "scrollable content" at bounding box center [584, 351] width 406 height 60
click at [750, 137] on button "Select Button" at bounding box center [721, 140] width 131 height 25
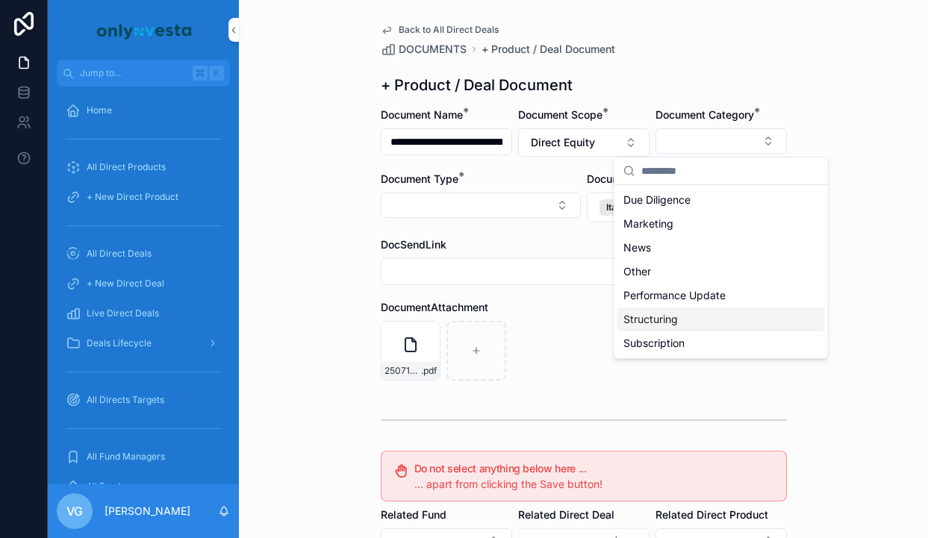
click at [658, 309] on div "Structuring" at bounding box center [721, 320] width 208 height 24
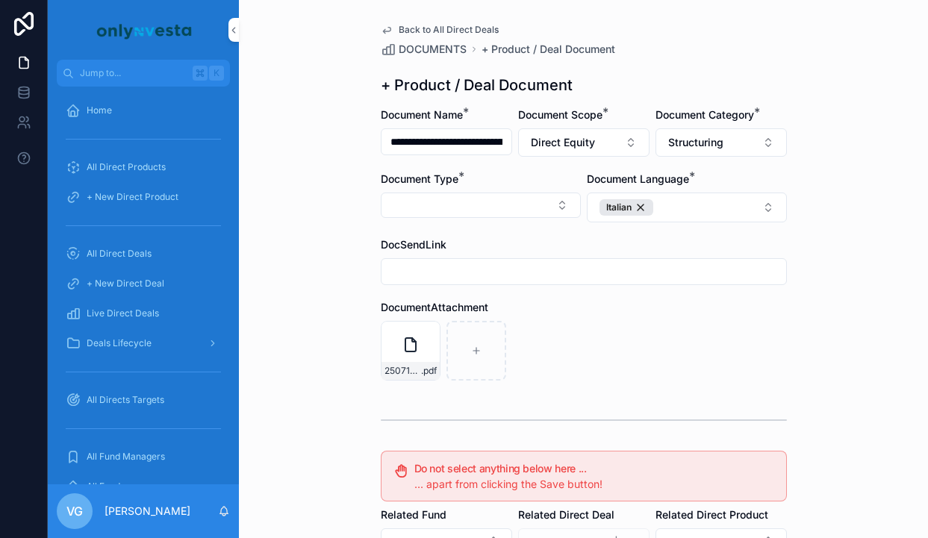
click at [514, 213] on button "Select Button" at bounding box center [481, 205] width 200 height 25
type input "****"
click at [445, 258] on span "Certificate of Incorporation" at bounding box center [448, 264] width 131 height 15
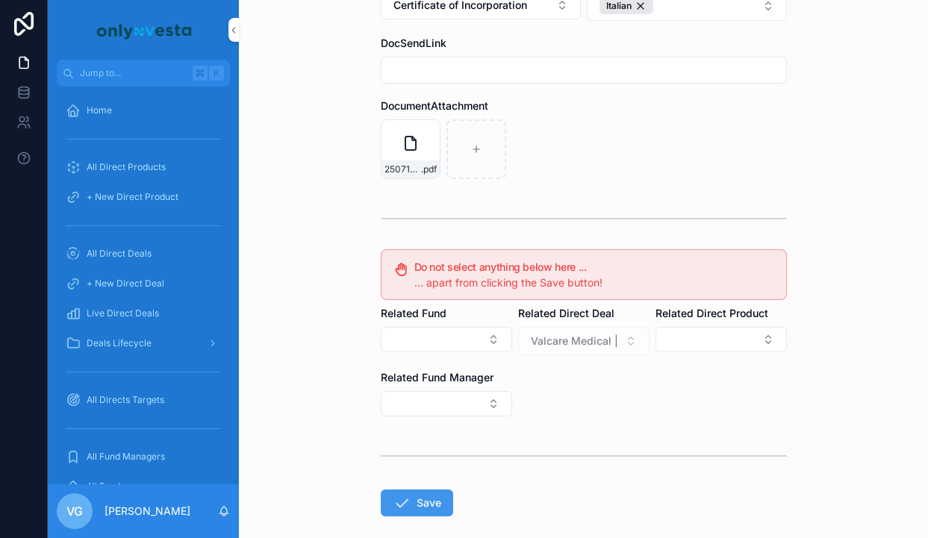
scroll to position [275, 0]
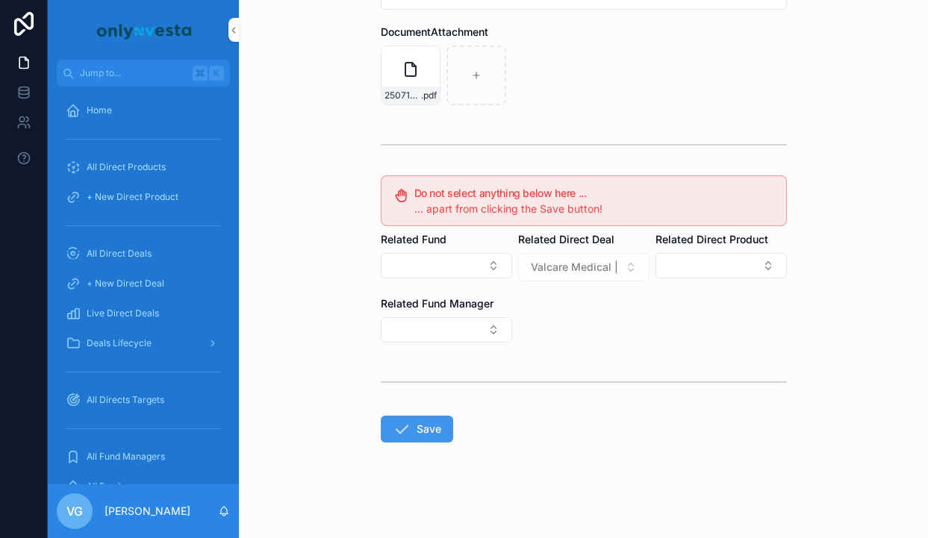
click at [429, 436] on button "Save" at bounding box center [417, 429] width 72 height 27
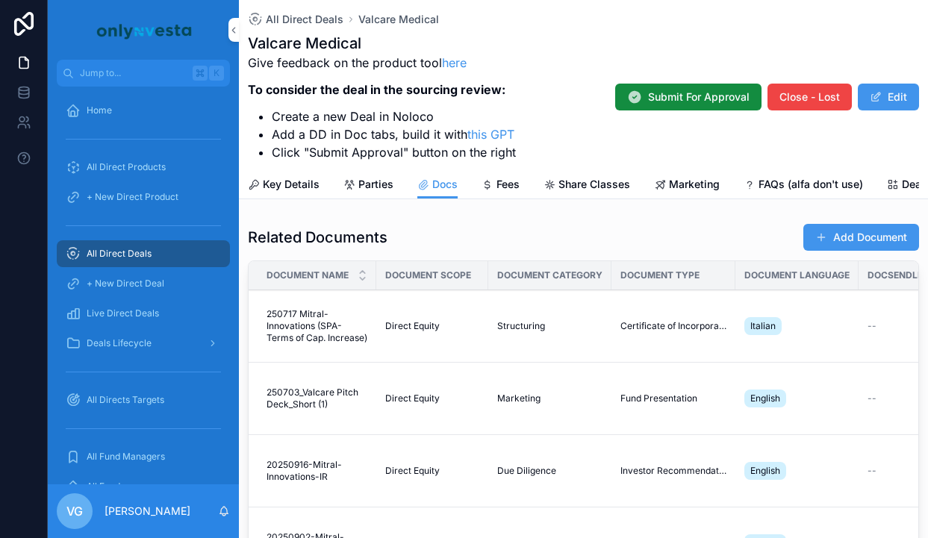
click at [826, 232] on span "scrollable content" at bounding box center [821, 237] width 12 height 12
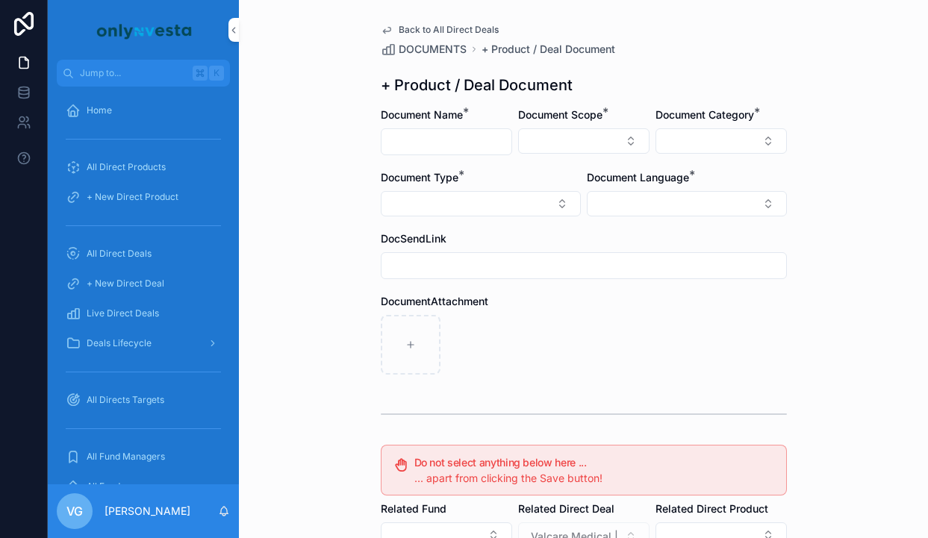
click at [452, 150] on input "scrollable content" at bounding box center [447, 141] width 130 height 21
paste input "**********"
type input "**********"
click at [549, 137] on button "Select Button" at bounding box center [583, 140] width 131 height 25
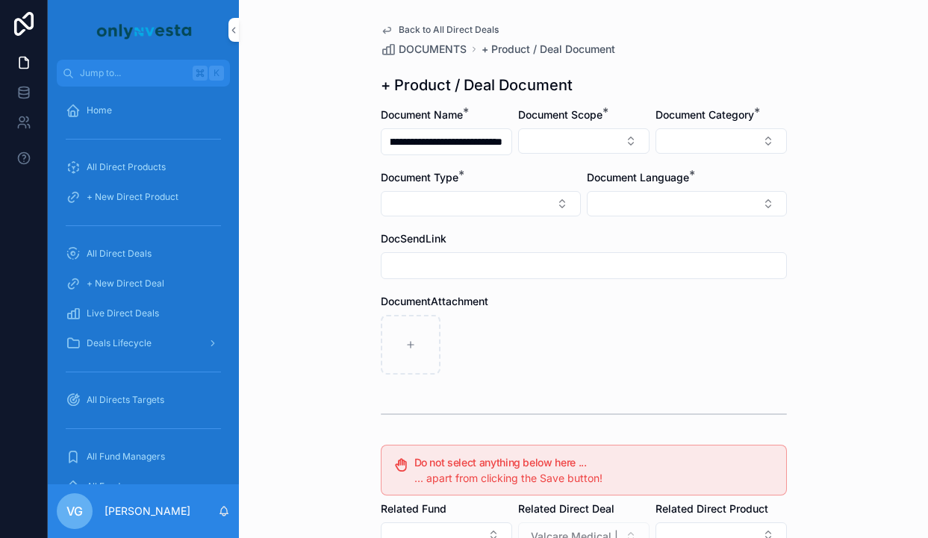
scroll to position [0, 0]
click at [547, 203] on span "Direct Equity" at bounding box center [517, 200] width 63 height 15
click at [711, 144] on button "Select Button" at bounding box center [721, 140] width 131 height 25
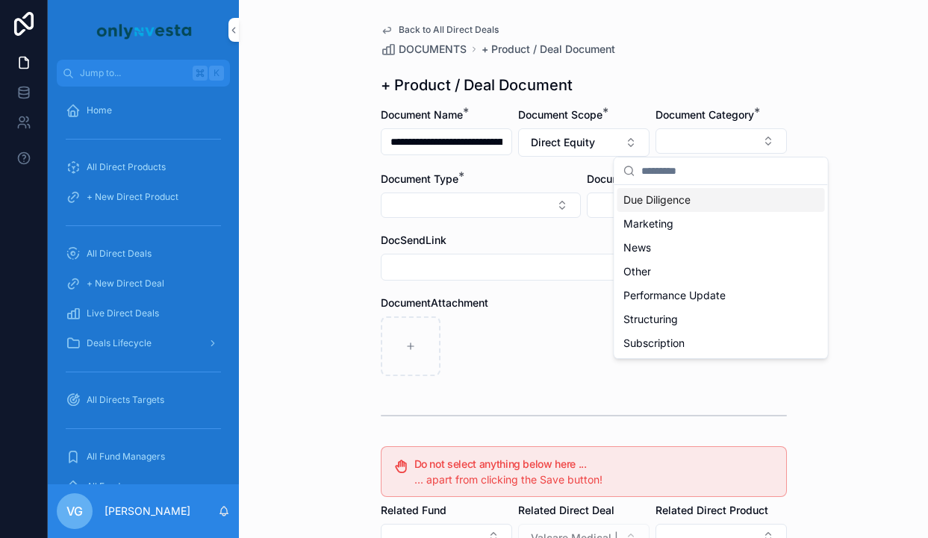
click at [695, 80] on div "+ Product / Deal Document" at bounding box center [584, 85] width 406 height 21
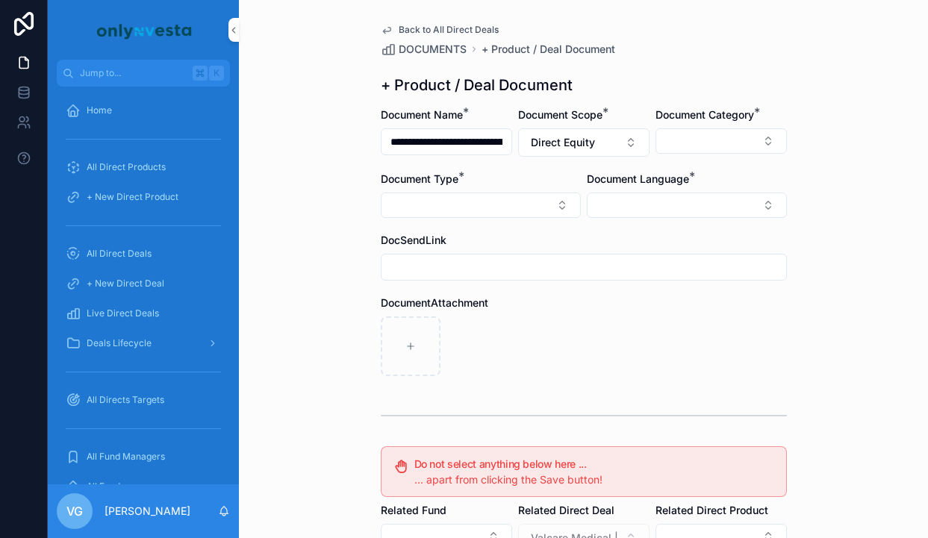
click at [683, 213] on button "Select Button" at bounding box center [687, 205] width 200 height 25
click at [651, 296] on div "Italian" at bounding box center [687, 288] width 208 height 24
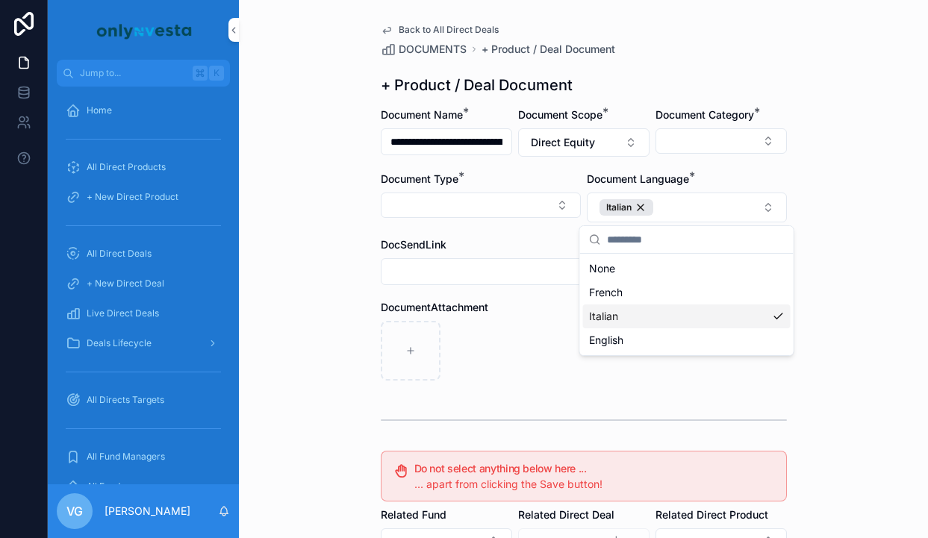
click at [558, 317] on div "DocumentAttachment" at bounding box center [584, 340] width 406 height 81
click at [766, 146] on button "Select Button" at bounding box center [721, 140] width 131 height 25
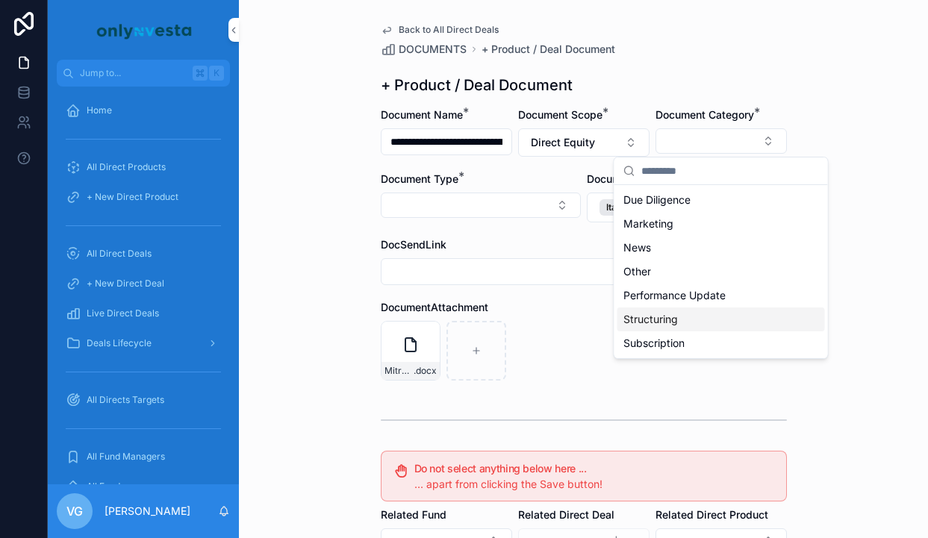
click at [690, 313] on div "Structuring" at bounding box center [721, 320] width 208 height 24
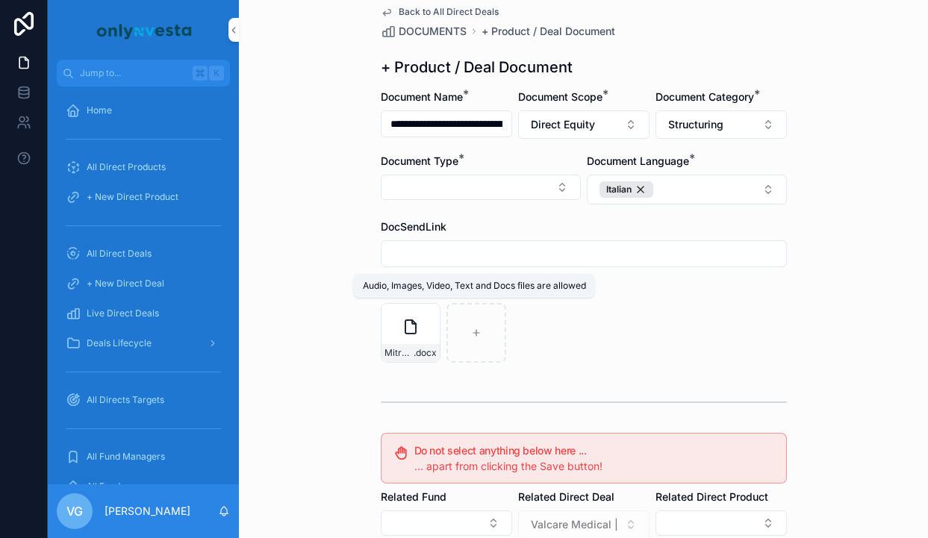
scroll to position [20, 0]
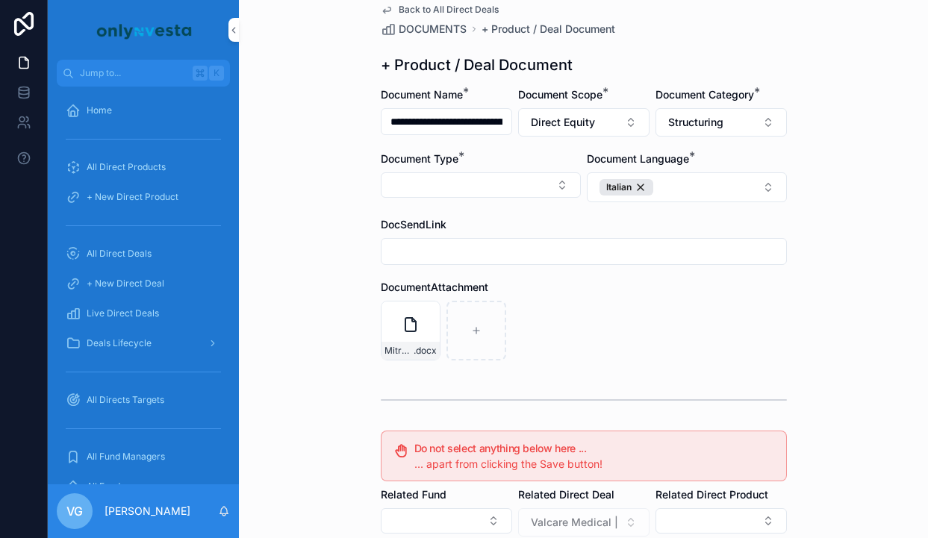
click at [474, 172] on button "Select Button" at bounding box center [481, 184] width 200 height 25
type input "****"
click at [441, 237] on span "Subscription Form" at bounding box center [427, 244] width 88 height 15
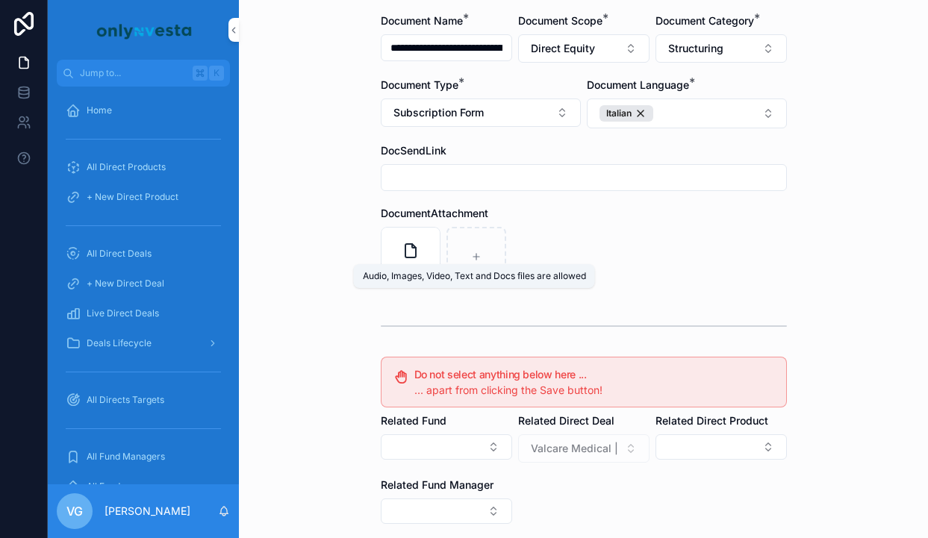
scroll to position [275, 0]
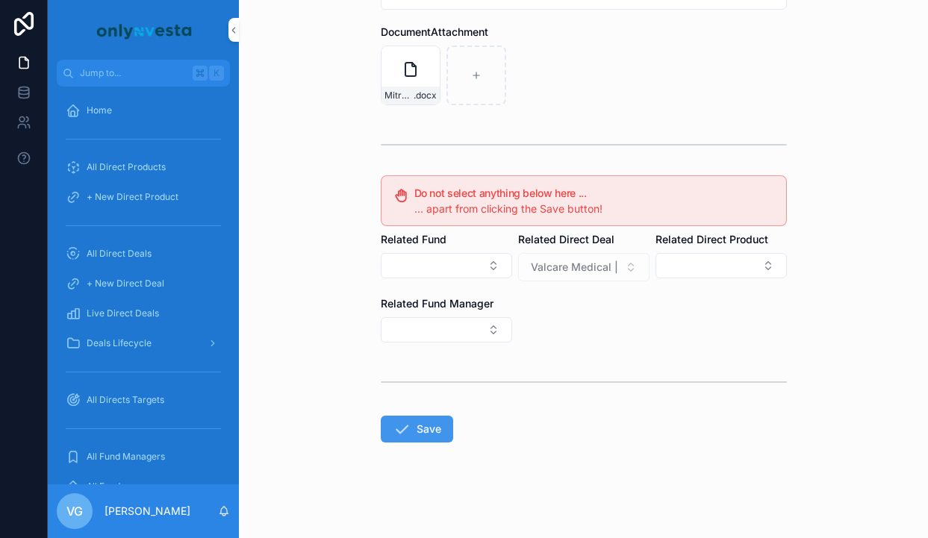
click at [408, 420] on icon "scrollable content" at bounding box center [402, 429] width 18 height 18
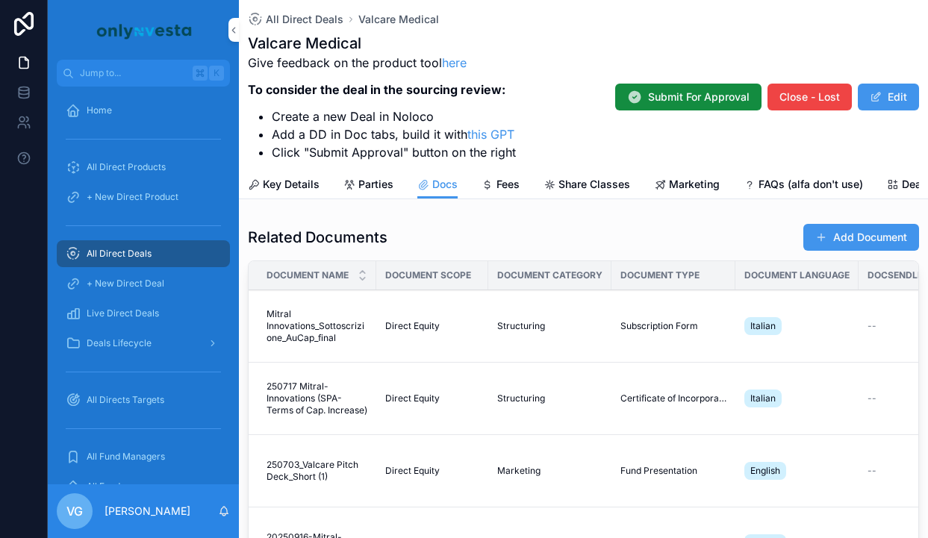
click at [865, 234] on button "Add Document" at bounding box center [861, 237] width 116 height 27
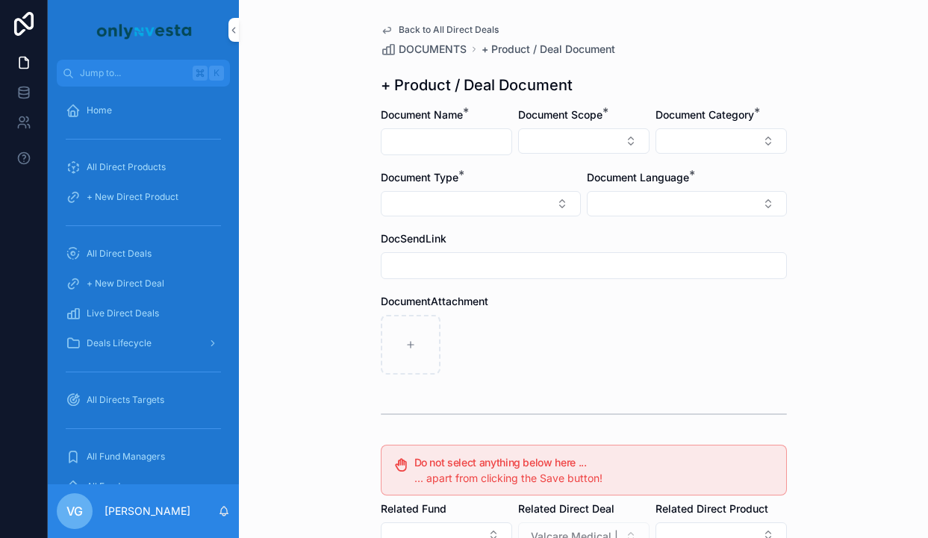
click at [446, 141] on input "scrollable content" at bounding box center [447, 141] width 130 height 21
paste input "**********"
type input "**********"
click at [549, 138] on button "Select Button" at bounding box center [583, 140] width 131 height 25
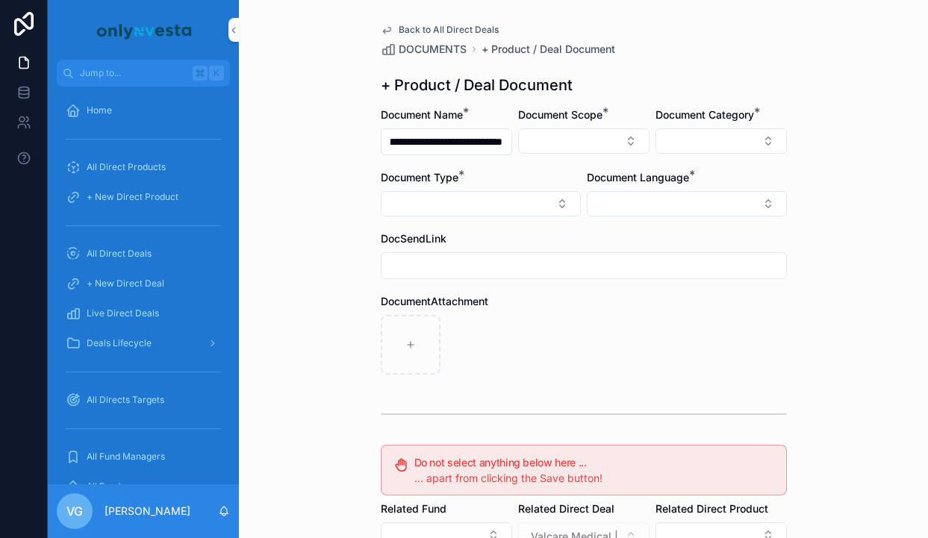
scroll to position [0, 0]
click at [547, 202] on span "Direct Equity" at bounding box center [517, 200] width 63 height 15
click at [682, 201] on button "Select Button" at bounding box center [687, 205] width 200 height 25
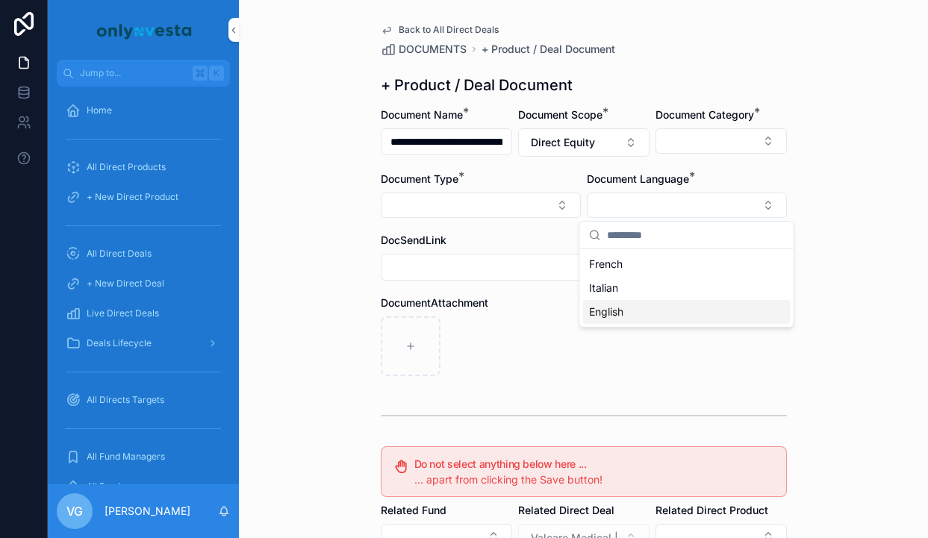
click at [620, 313] on span "English" at bounding box center [606, 312] width 34 height 15
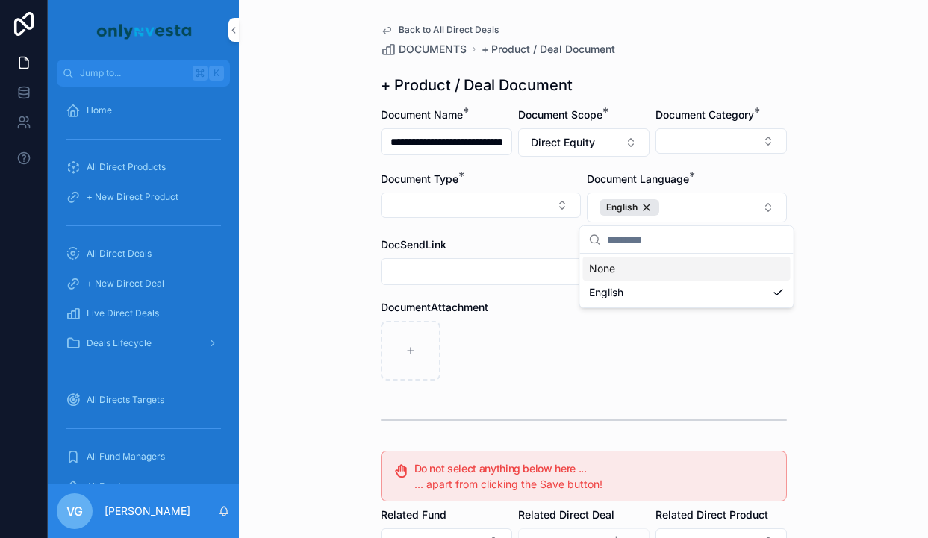
click at [536, 320] on div "DocumentAttachment" at bounding box center [584, 340] width 406 height 81
click at [693, 149] on button "Select Button" at bounding box center [721, 140] width 131 height 25
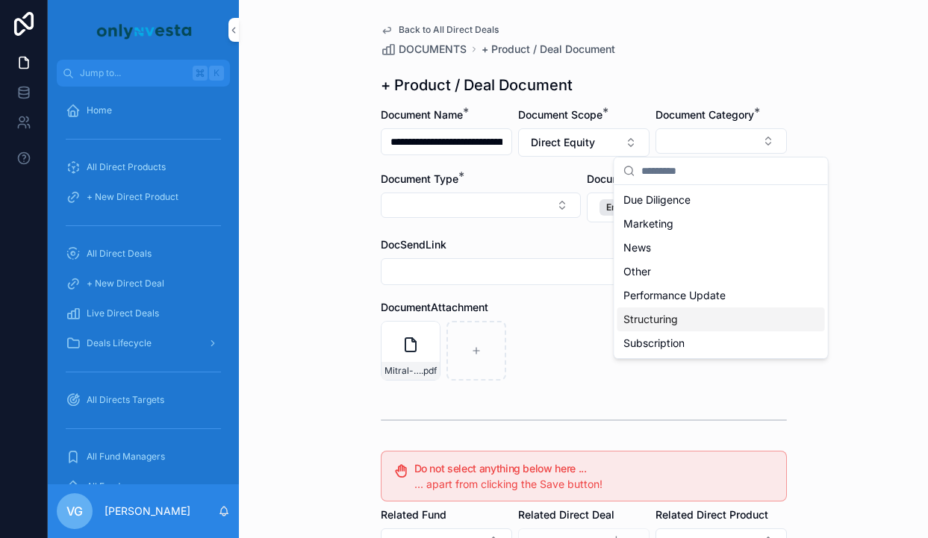
click at [654, 318] on span "Structuring" at bounding box center [650, 319] width 55 height 15
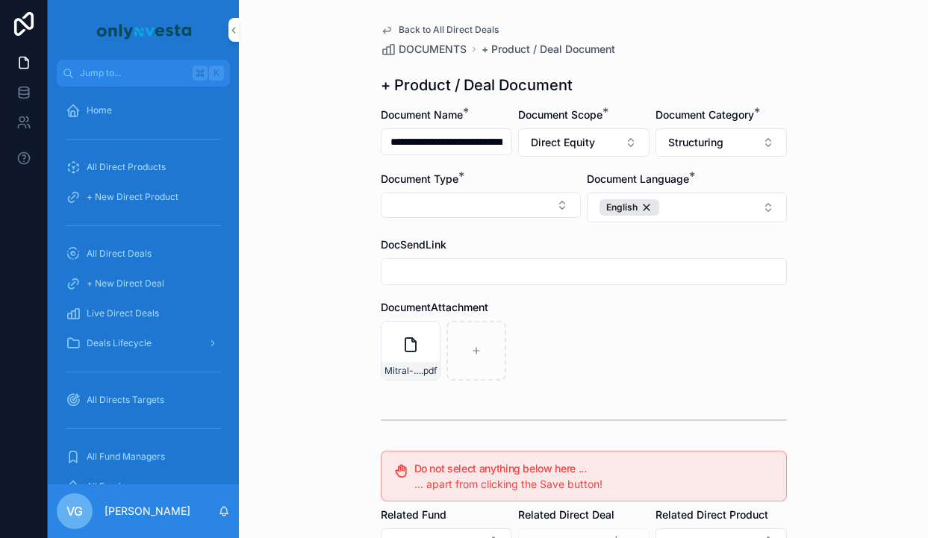
click at [514, 210] on button "Select Button" at bounding box center [481, 205] width 200 height 25
type input "*"
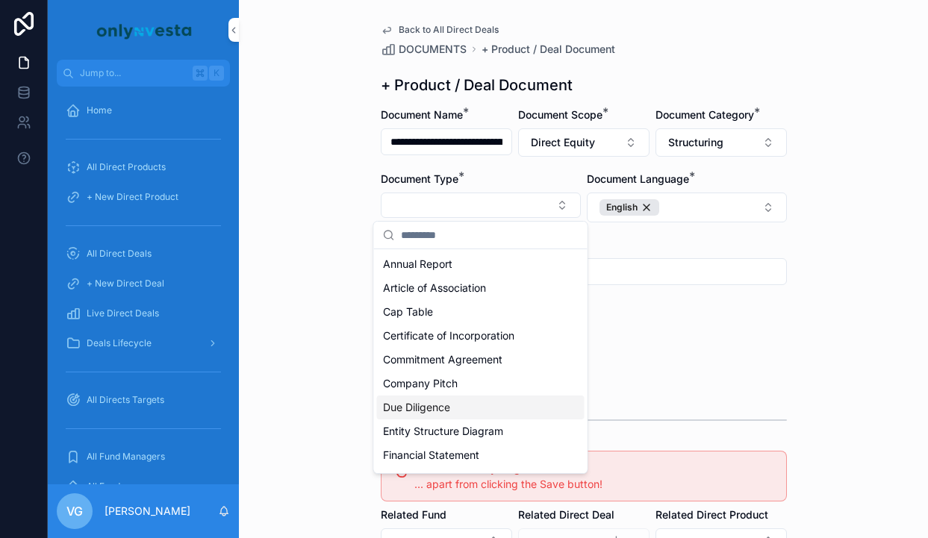
click at [411, 400] on span "Due Diligence" at bounding box center [416, 407] width 67 height 15
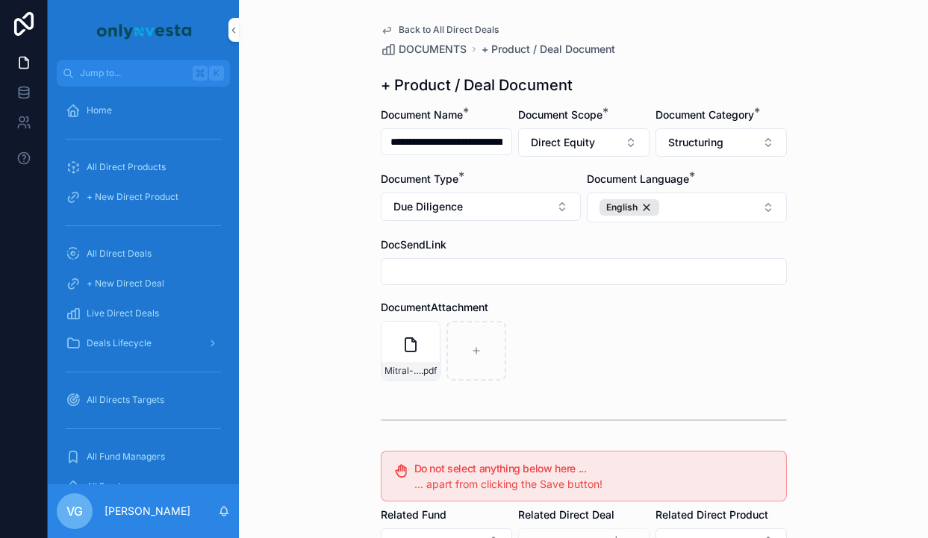
click at [441, 199] on span "Due Diligence" at bounding box center [427, 206] width 69 height 15
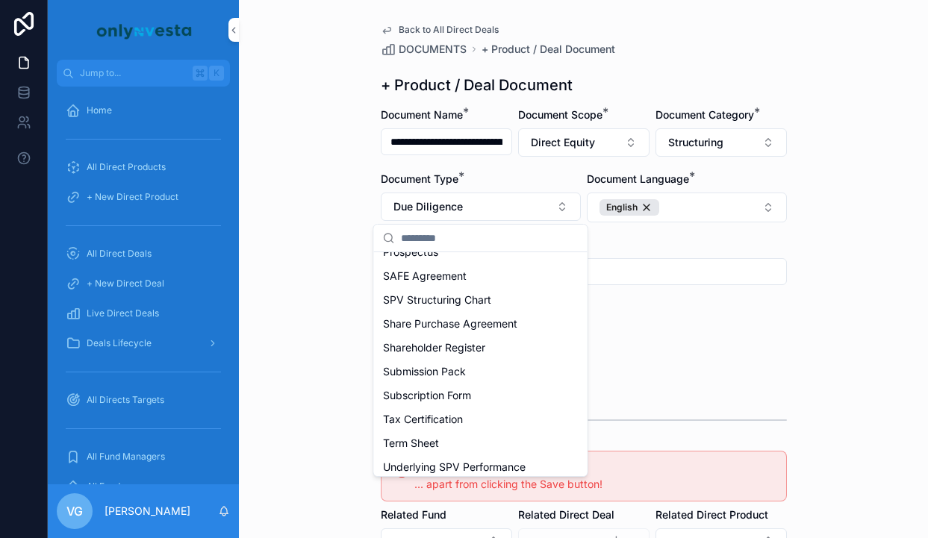
scroll to position [657, 0]
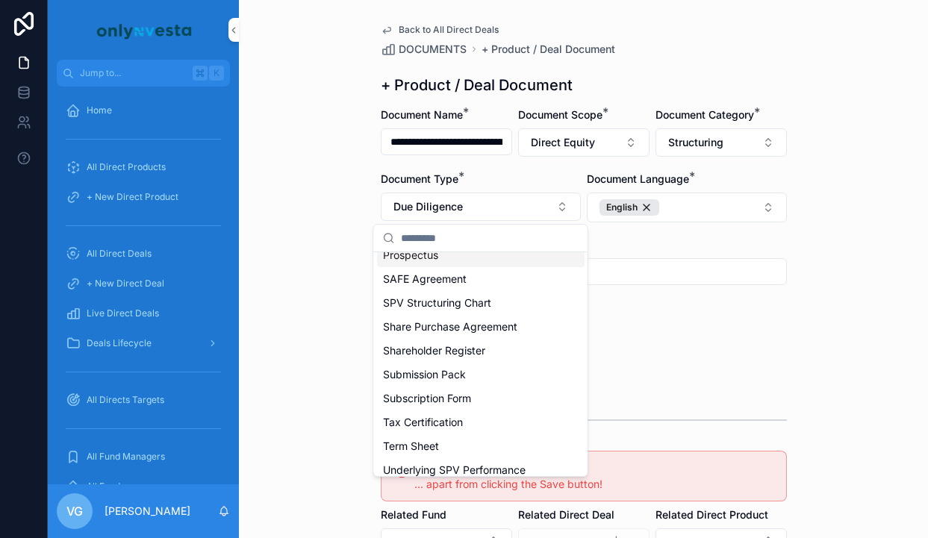
click at [741, 140] on button "Structuring" at bounding box center [721, 142] width 131 height 28
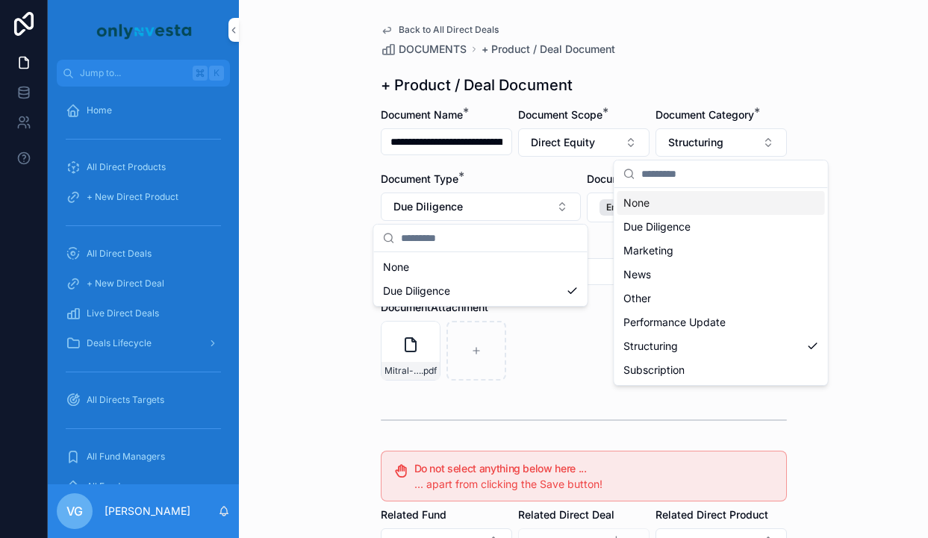
scroll to position [0, 0]
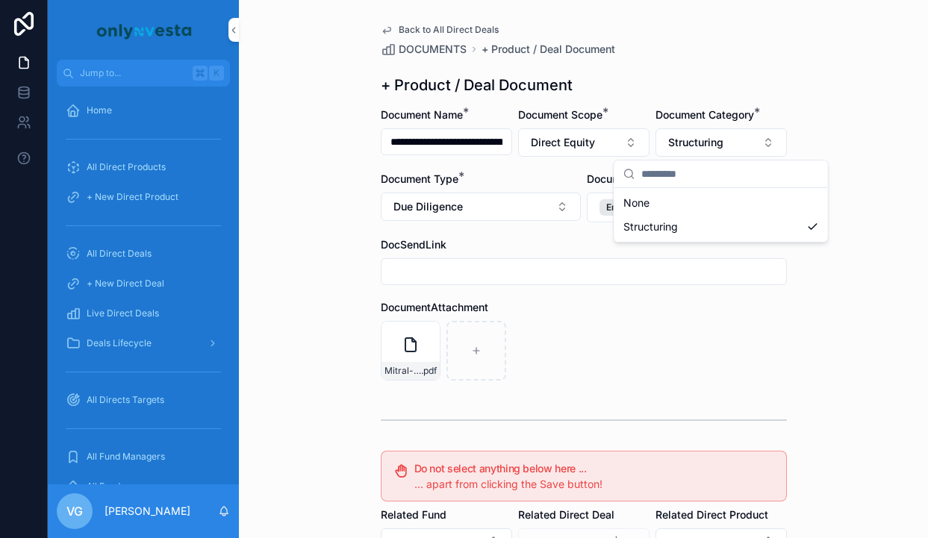
click at [496, 216] on button "Due Diligence" at bounding box center [481, 207] width 200 height 28
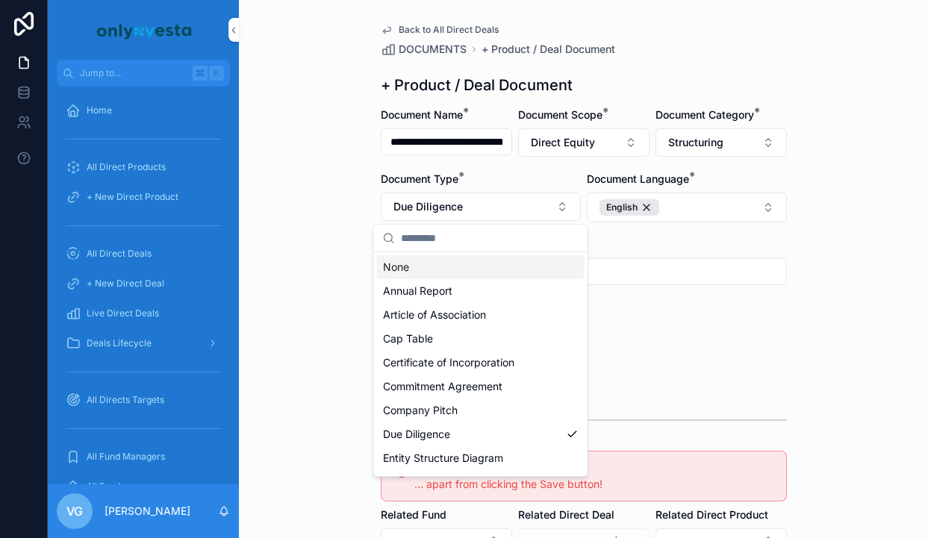
click at [712, 142] on span "Structuring" at bounding box center [695, 142] width 55 height 15
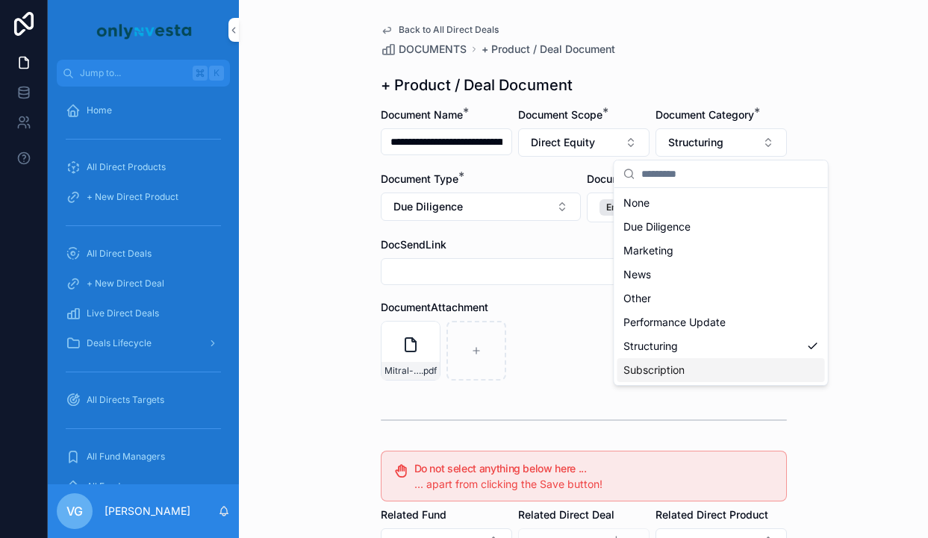
click at [675, 367] on span "Subscription" at bounding box center [653, 370] width 61 height 15
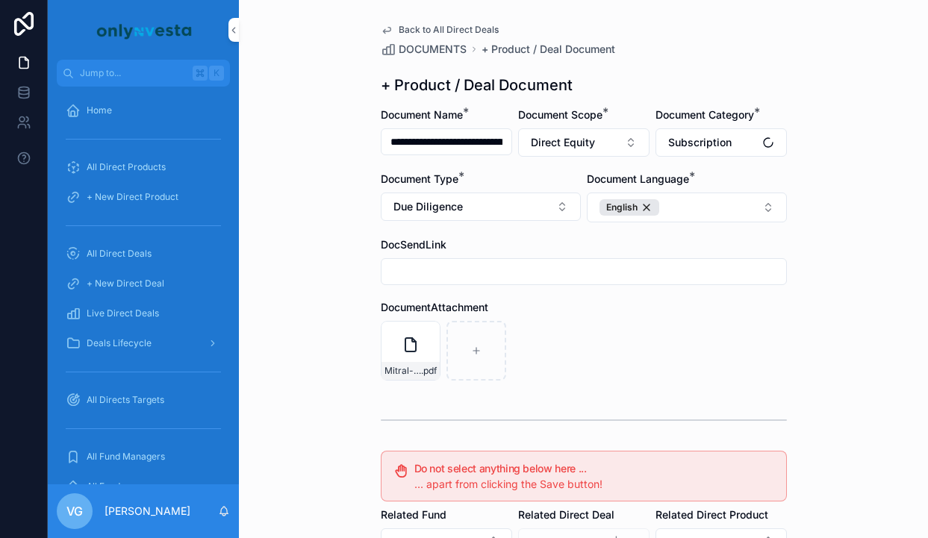
click at [547, 208] on button "Due Diligence" at bounding box center [481, 207] width 200 height 28
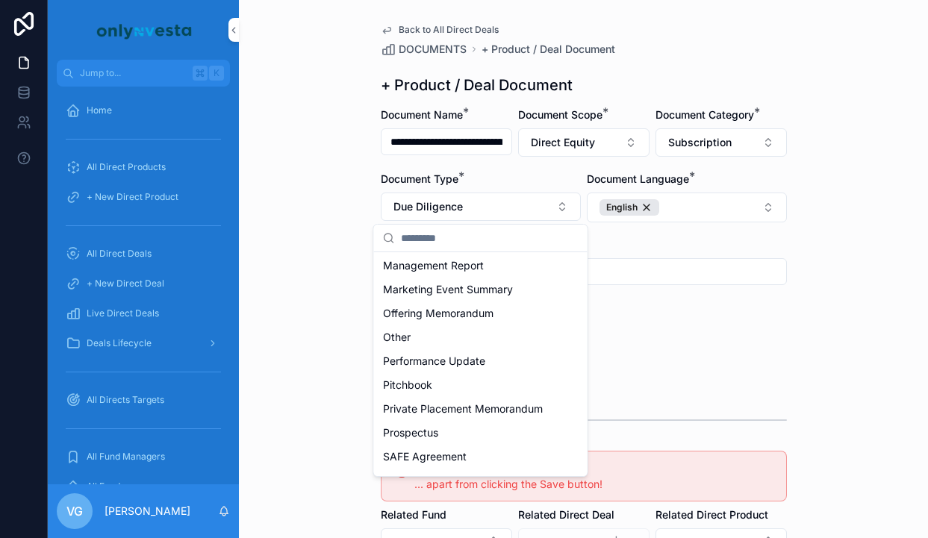
scroll to position [470, 0]
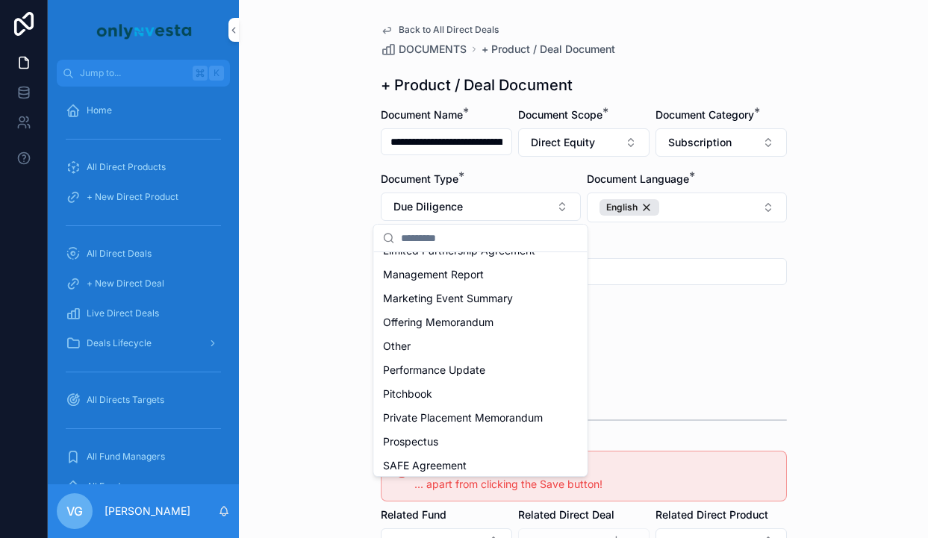
click at [461, 352] on div "Other" at bounding box center [481, 346] width 208 height 24
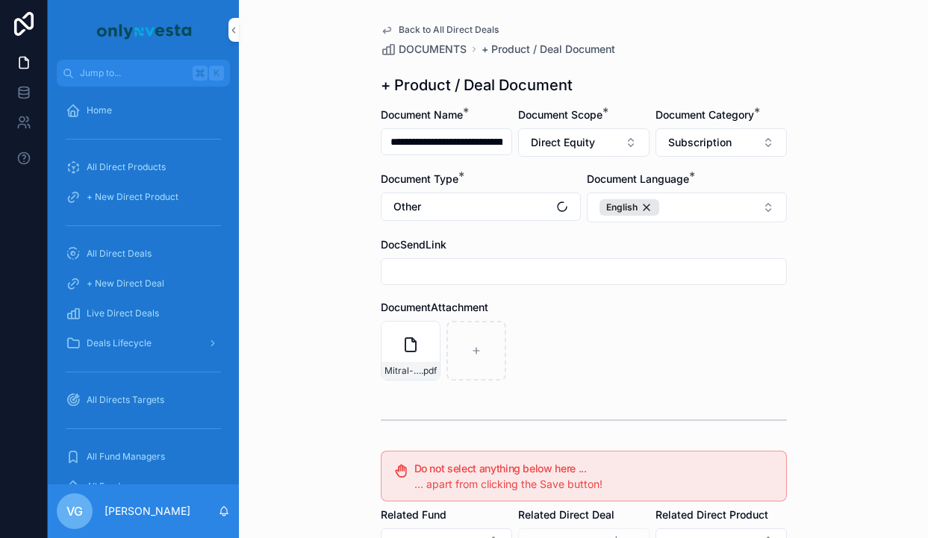
scroll to position [275, 0]
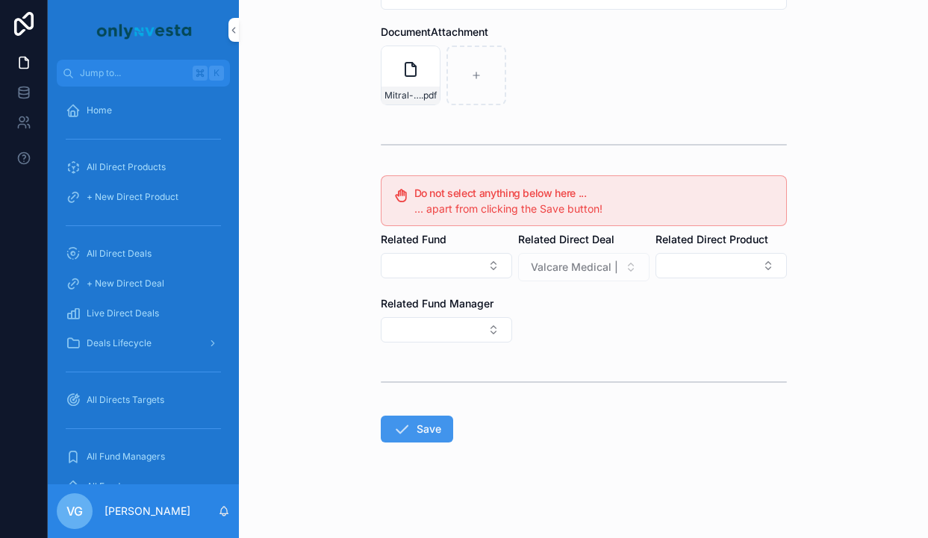
click at [432, 424] on button "Save" at bounding box center [417, 429] width 72 height 27
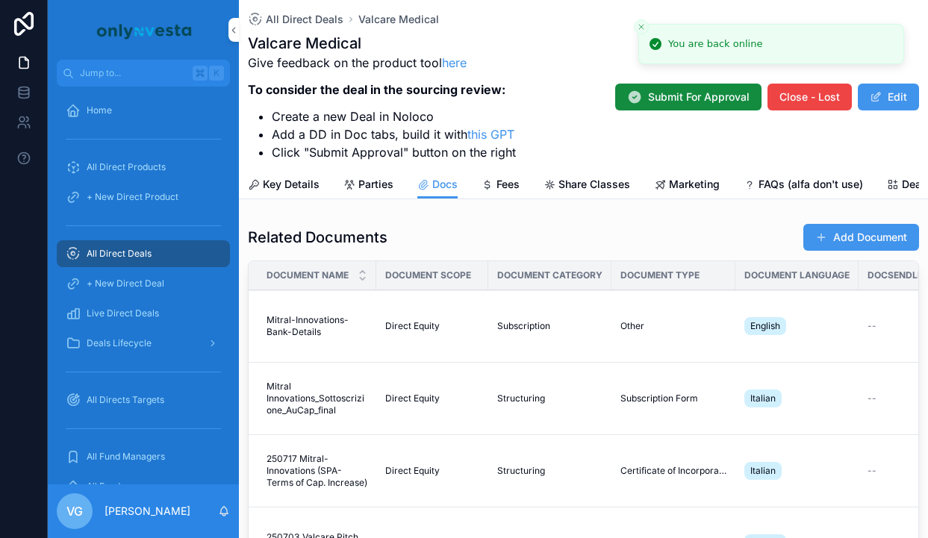
click at [829, 240] on button "Add Document" at bounding box center [861, 237] width 116 height 27
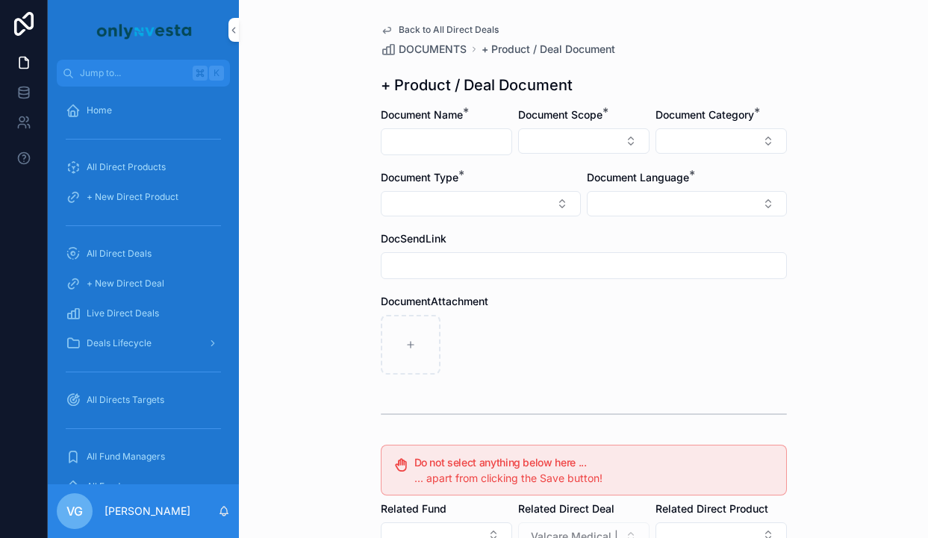
click at [433, 129] on div "scrollable content" at bounding box center [446, 141] width 131 height 27
click at [433, 137] on input "scrollable content" at bounding box center [447, 141] width 130 height 21
paste input "**********"
type input "**********"
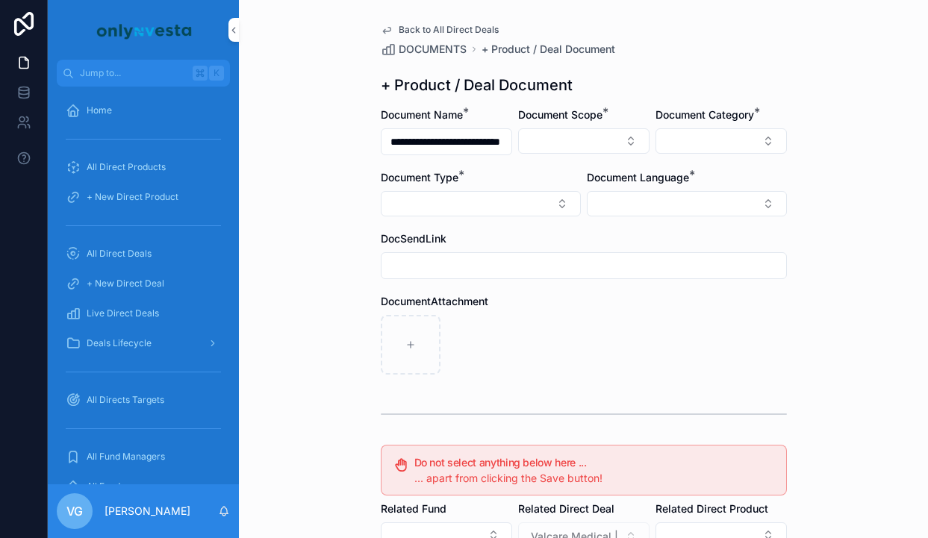
click at [555, 152] on button "Select Button" at bounding box center [583, 140] width 131 height 25
click at [546, 200] on span "Direct Equity" at bounding box center [517, 200] width 63 height 15
click at [694, 132] on button "Select Button" at bounding box center [721, 140] width 131 height 25
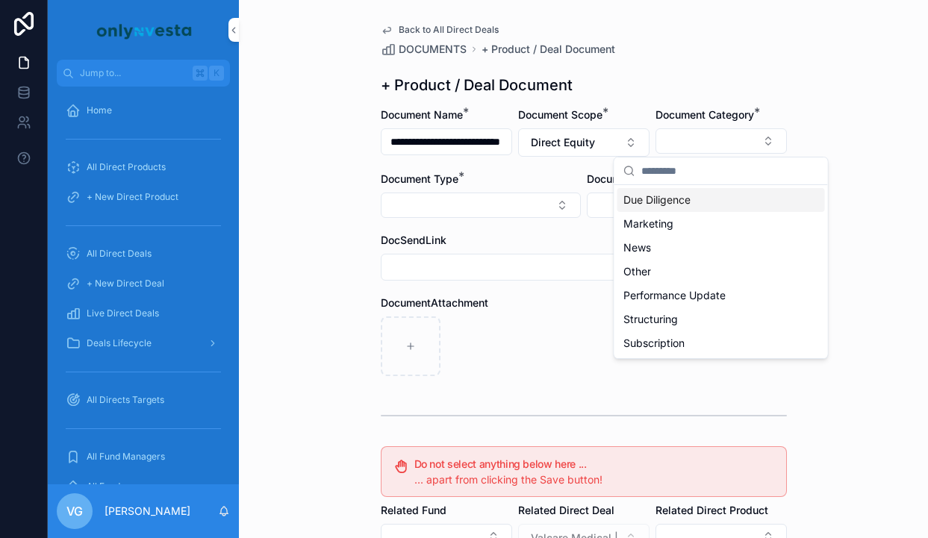
click at [658, 204] on span "Due Diligence" at bounding box center [656, 200] width 67 height 15
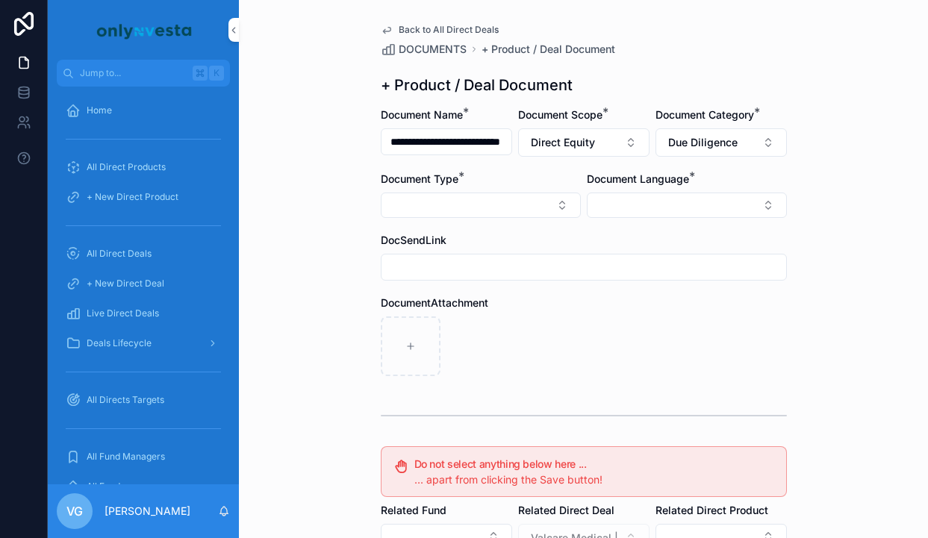
click at [507, 205] on button "Select Button" at bounding box center [481, 205] width 200 height 25
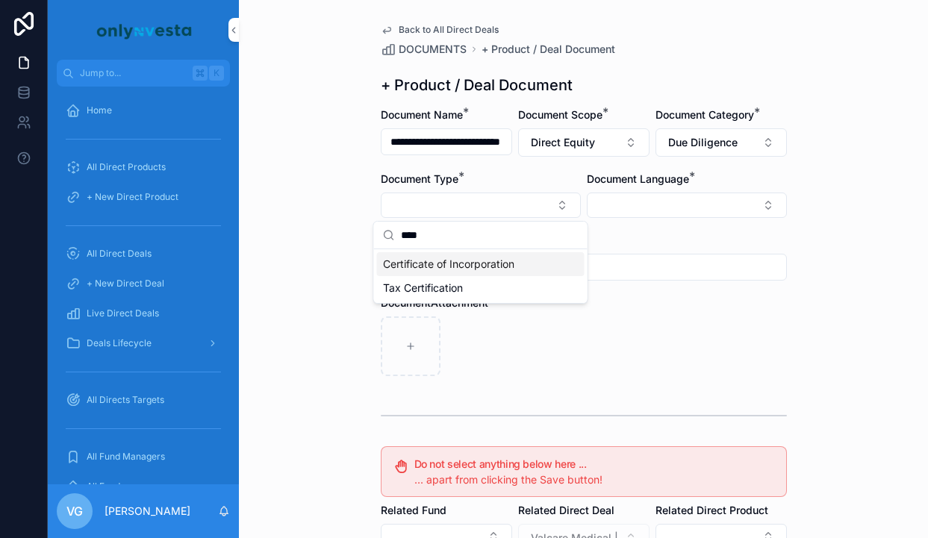
type input "****"
click at [488, 266] on span "Certificate of Incorporation" at bounding box center [448, 264] width 131 height 15
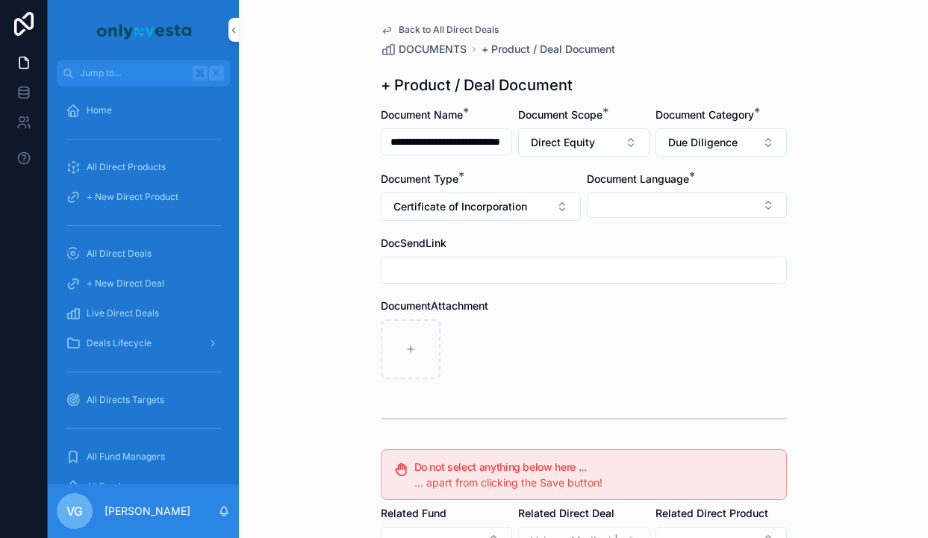
click at [664, 188] on div "Document Language *" at bounding box center [687, 196] width 200 height 49
click at [658, 205] on button "Select Button" at bounding box center [687, 205] width 200 height 25
click at [623, 287] on div "Italian" at bounding box center [687, 288] width 208 height 24
click at [487, 345] on div "scrollable content" at bounding box center [584, 351] width 406 height 60
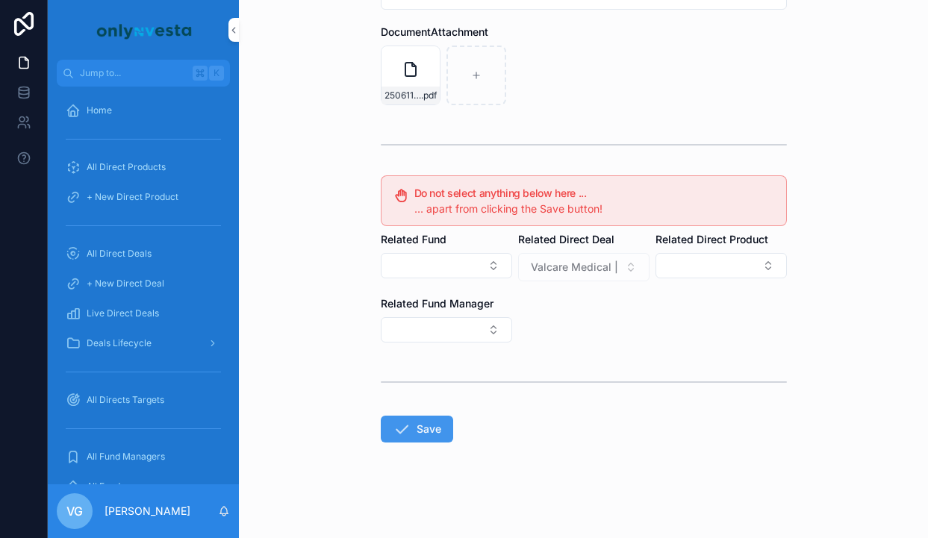
click at [435, 437] on button "Save" at bounding box center [417, 429] width 72 height 27
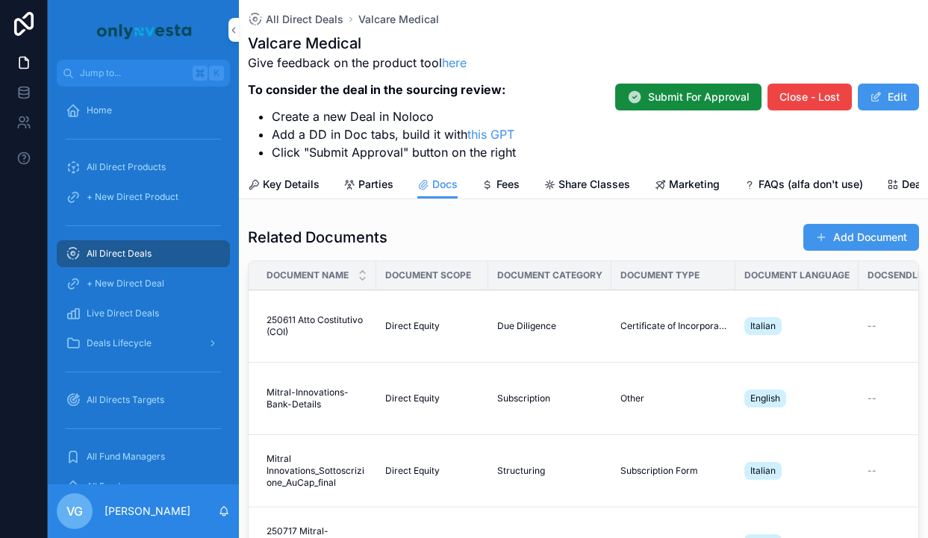
click at [825, 230] on button "Add Document" at bounding box center [861, 237] width 116 height 27
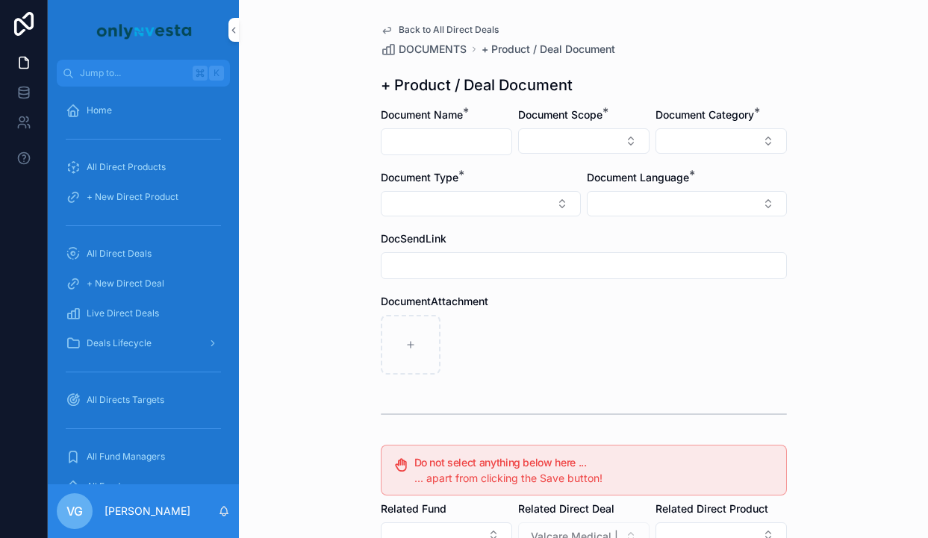
click at [492, 150] on input "scrollable content" at bounding box center [447, 141] width 130 height 21
paste input "**********"
type input "**********"
click at [564, 150] on button "Select Button" at bounding box center [583, 140] width 131 height 25
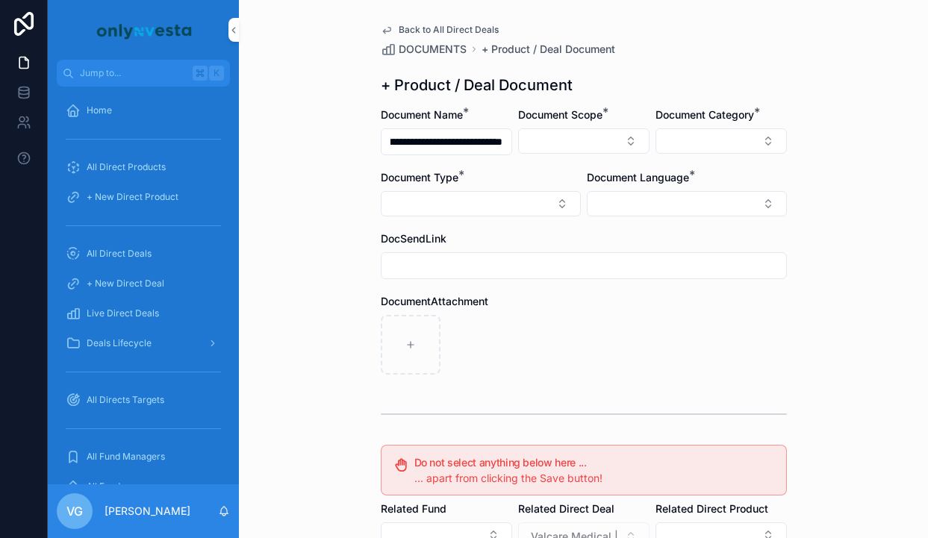
scroll to position [0, 0]
click at [553, 193] on div "Direct Equity" at bounding box center [584, 200] width 208 height 24
click at [710, 166] on form "**********" at bounding box center [584, 459] width 406 height 702
click at [709, 149] on button "Select Button" at bounding box center [721, 140] width 131 height 25
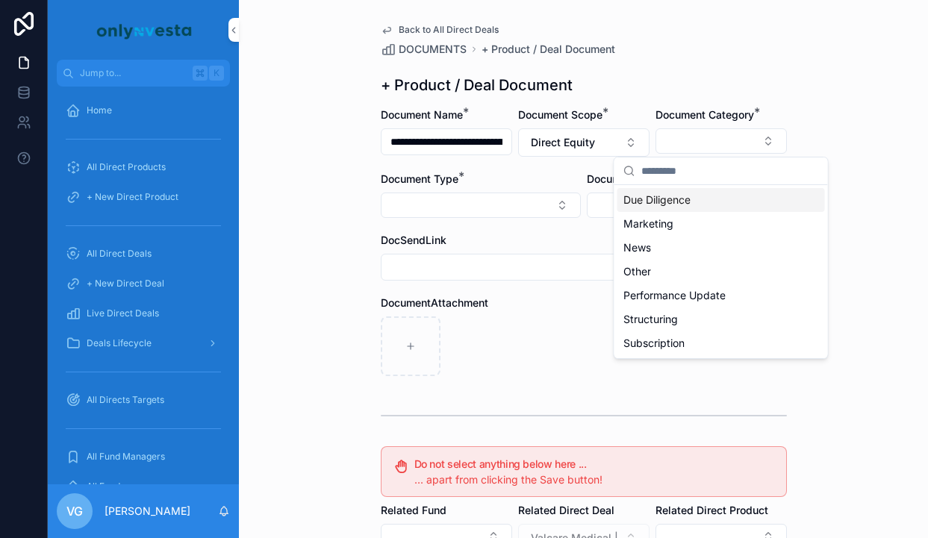
click at [690, 202] on span "Due Diligence" at bounding box center [656, 200] width 67 height 15
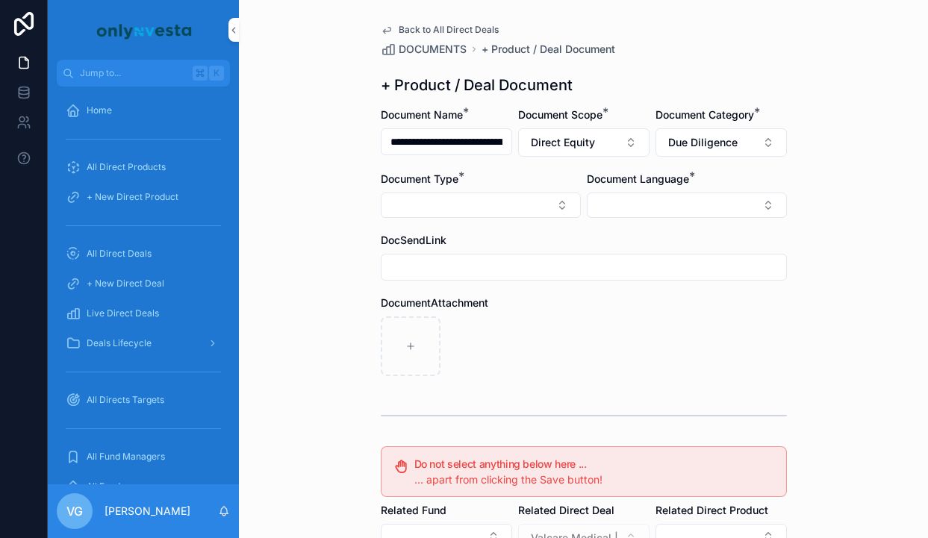
click at [505, 193] on button "Select Button" at bounding box center [481, 205] width 200 height 25
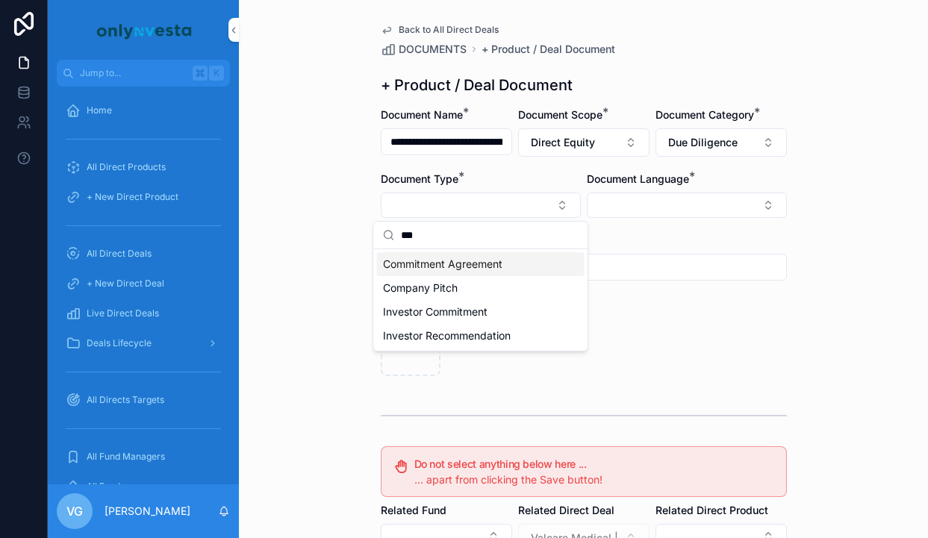
drag, startPoint x: 471, startPoint y: 237, endPoint x: 364, endPoint y: 237, distance: 107.5
click at [364, 237] on div "**********" at bounding box center [488, 269] width 880 height 538
type input "*"
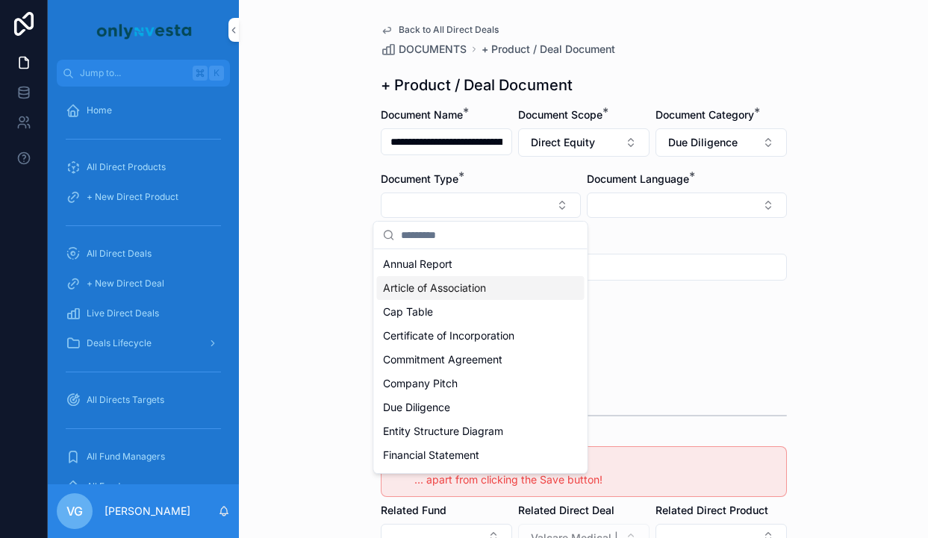
click at [426, 284] on span "Article of Association" at bounding box center [434, 288] width 103 height 15
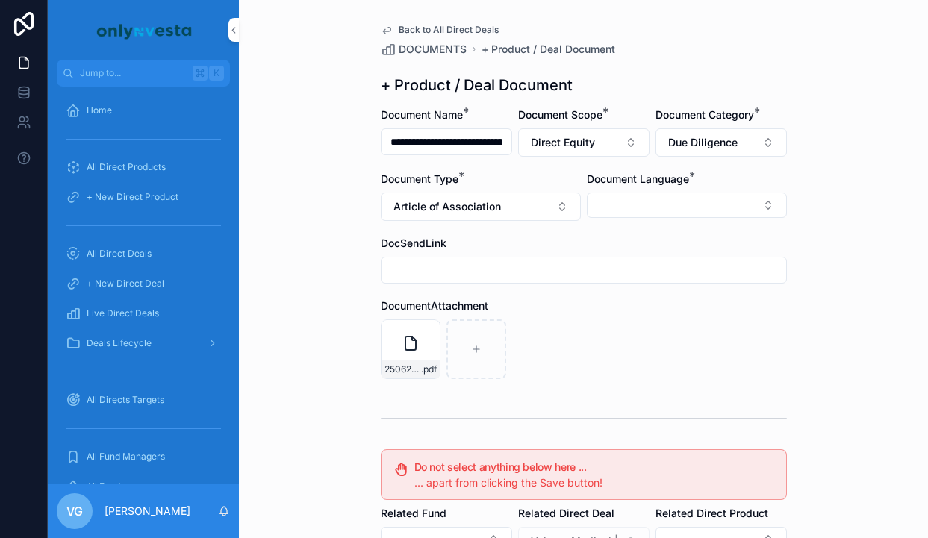
click at [651, 212] on button "Select Button" at bounding box center [687, 205] width 200 height 25
click at [626, 291] on div "Italian" at bounding box center [687, 288] width 208 height 24
click at [524, 323] on div "250625 Verbale Assem Straordina+Statuto (Art.of Assoc) .pdf" at bounding box center [584, 351] width 406 height 60
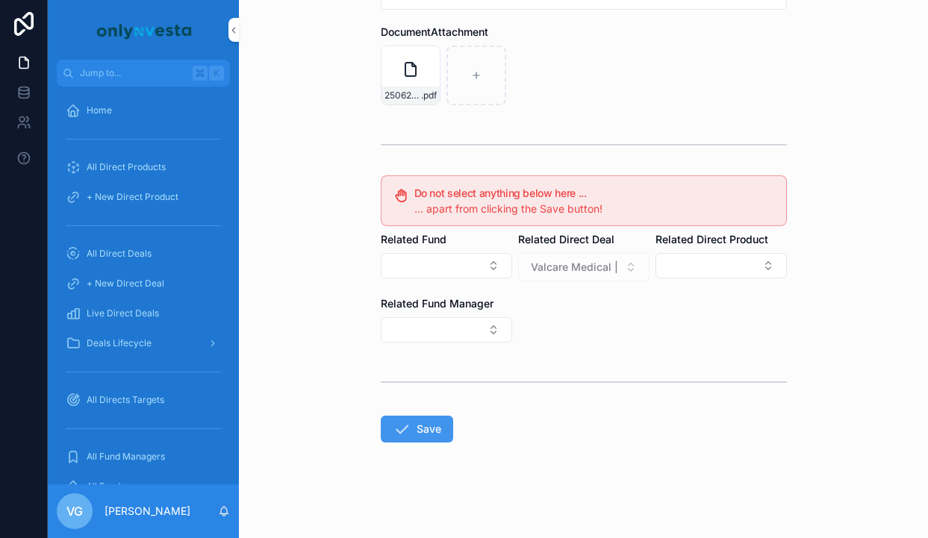
click at [426, 438] on button "Save" at bounding box center [417, 429] width 72 height 27
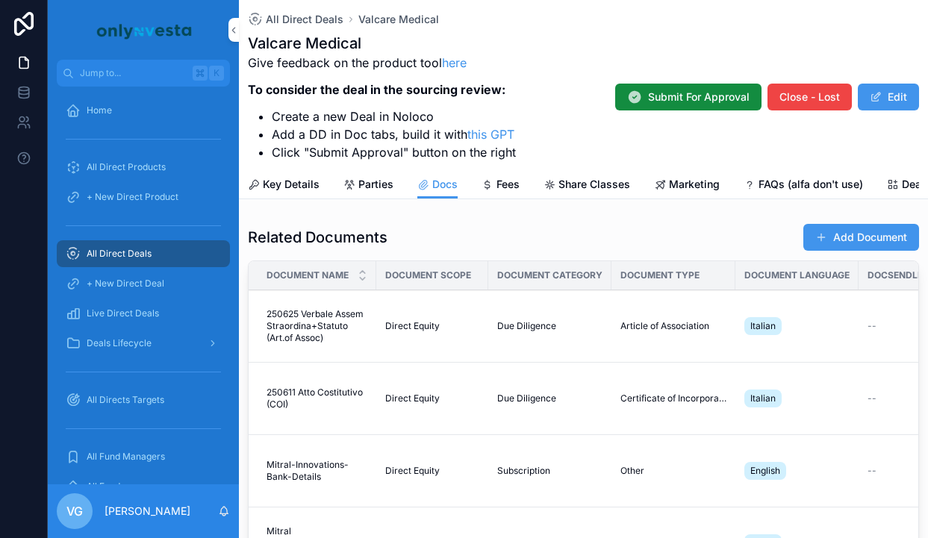
click at [880, 235] on button "Add Document" at bounding box center [861, 237] width 116 height 27
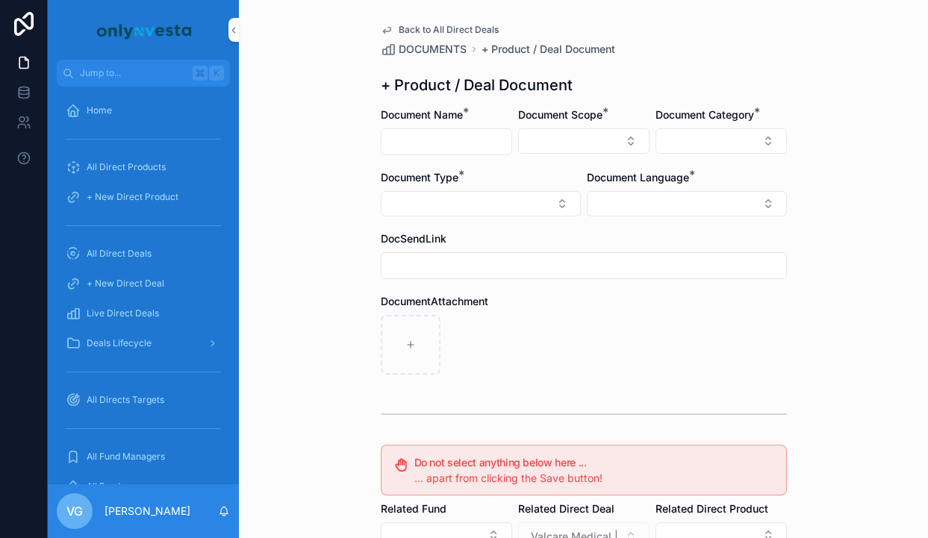
click at [437, 145] on input "scrollable content" at bounding box center [447, 141] width 130 height 21
paste input "**********"
type input "**********"
click at [582, 140] on button "Select Button" at bounding box center [583, 140] width 131 height 25
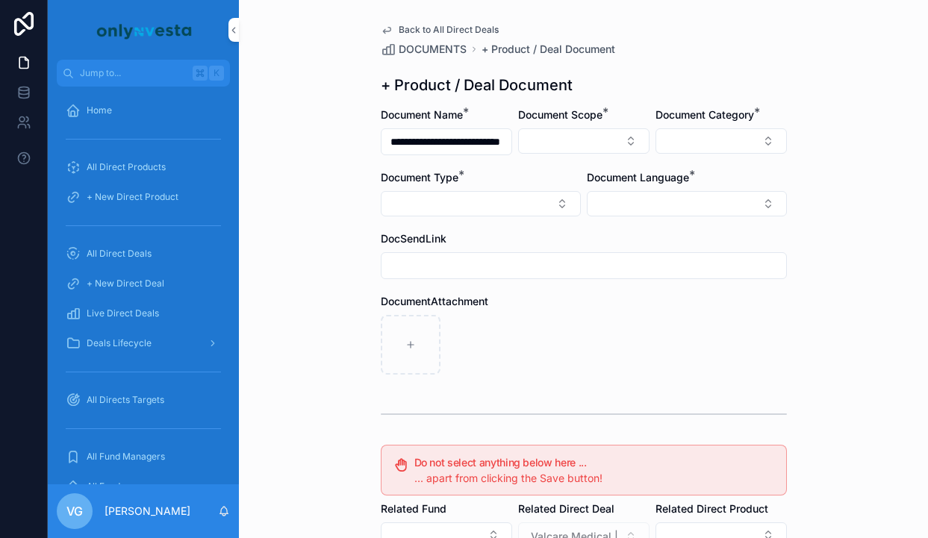
scroll to position [0, 0]
click at [568, 202] on div "Direct Equity" at bounding box center [584, 200] width 208 height 24
click at [673, 191] on div "Document Language *" at bounding box center [687, 195] width 200 height 46
click at [669, 207] on button "Select Button" at bounding box center [687, 205] width 200 height 25
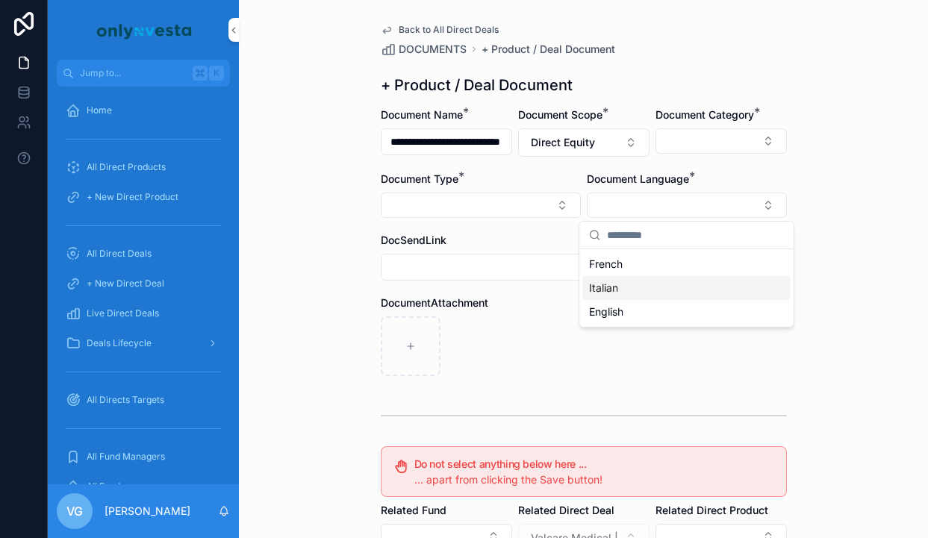
click at [628, 293] on div "Italian" at bounding box center [687, 288] width 208 height 24
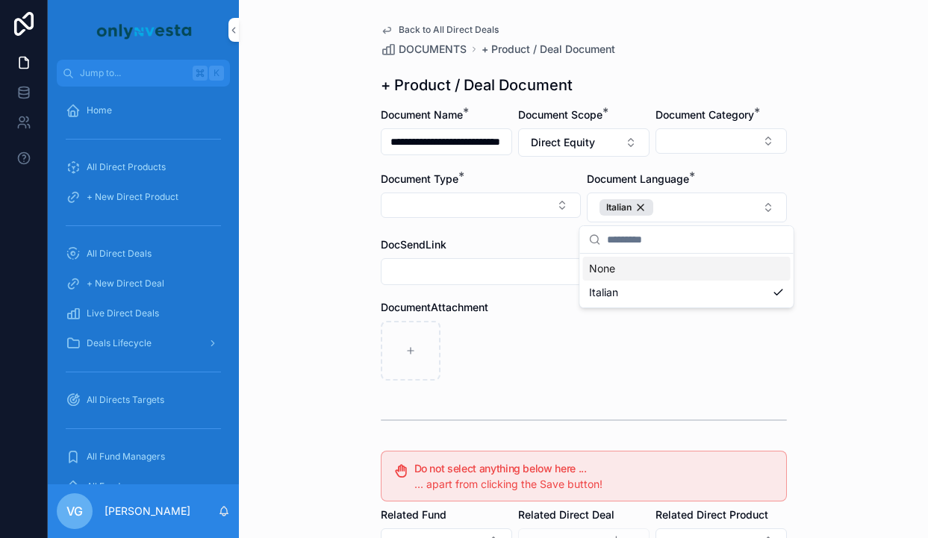
click at [746, 105] on div "**********" at bounding box center [584, 407] width 430 height 814
click at [475, 196] on button "Select Button" at bounding box center [481, 205] width 200 height 25
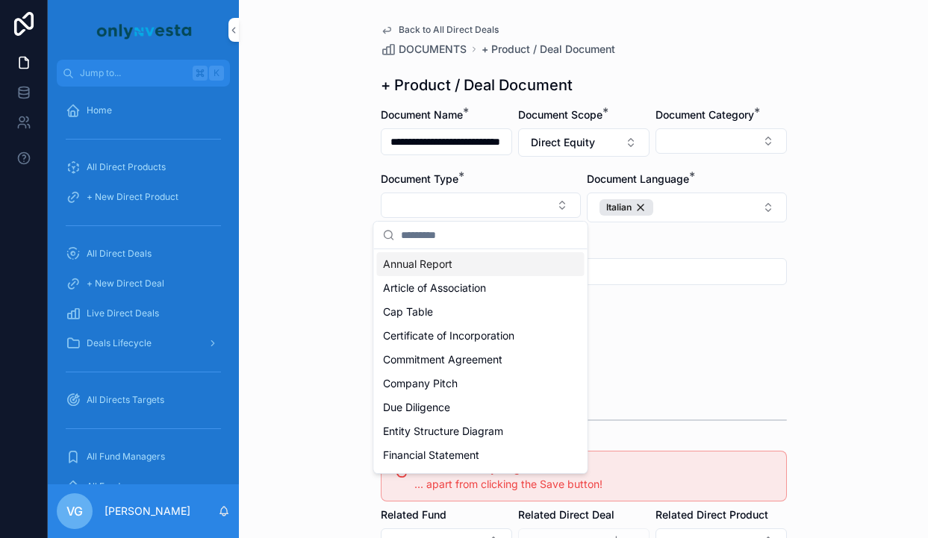
click at [704, 140] on button "Select Button" at bounding box center [721, 140] width 131 height 25
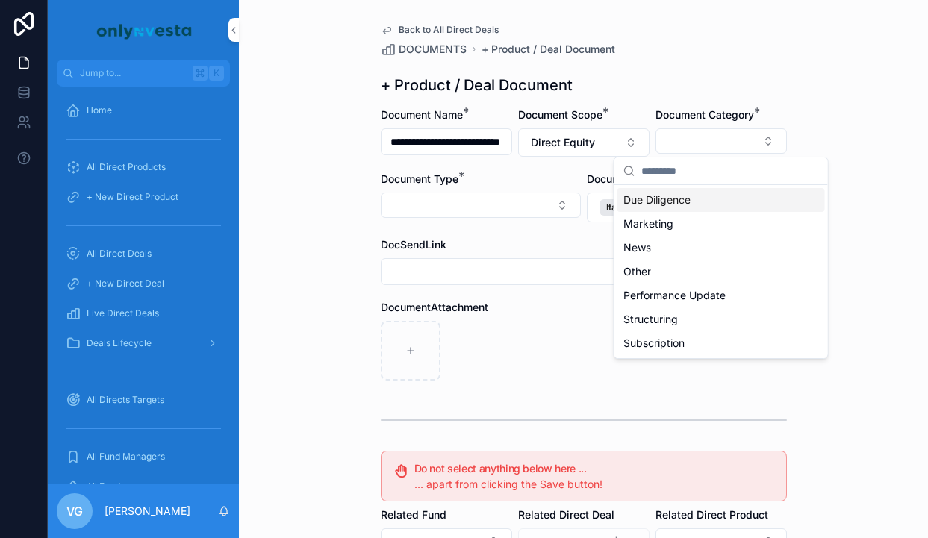
click at [656, 202] on span "Due Diligence" at bounding box center [656, 200] width 67 height 15
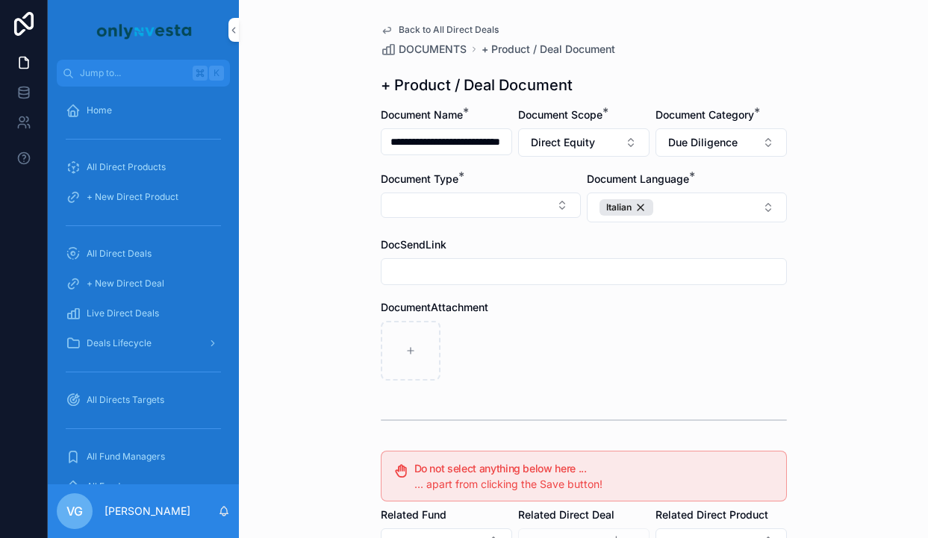
click at [492, 200] on button "Select Button" at bounding box center [481, 205] width 200 height 25
type input "*"
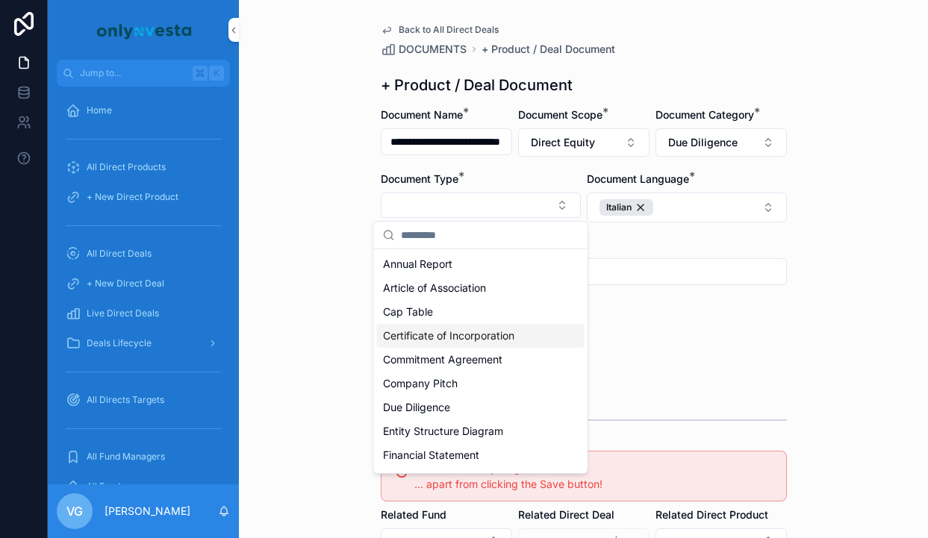
click at [450, 337] on span "Certificate of Incorporation" at bounding box center [448, 335] width 131 height 15
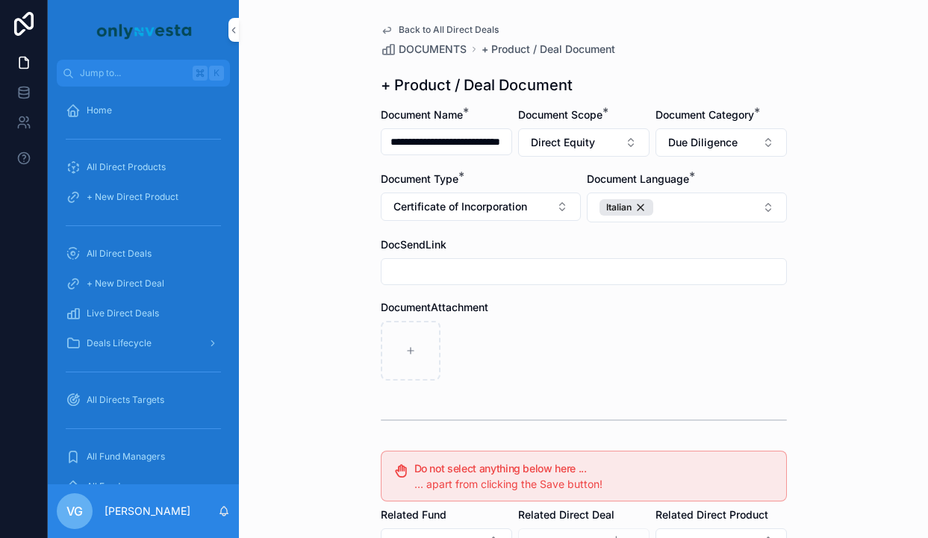
scroll to position [275, 0]
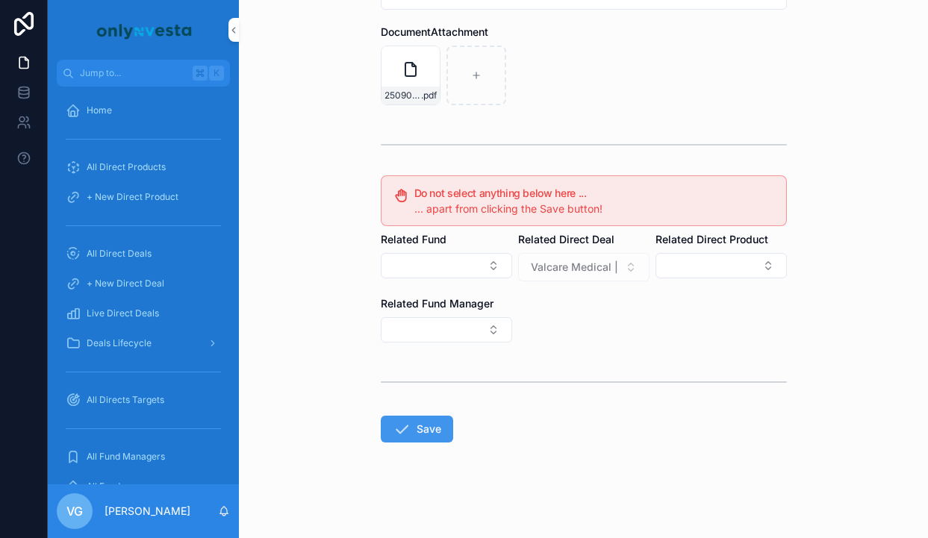
click at [422, 432] on button "Save" at bounding box center [417, 429] width 72 height 27
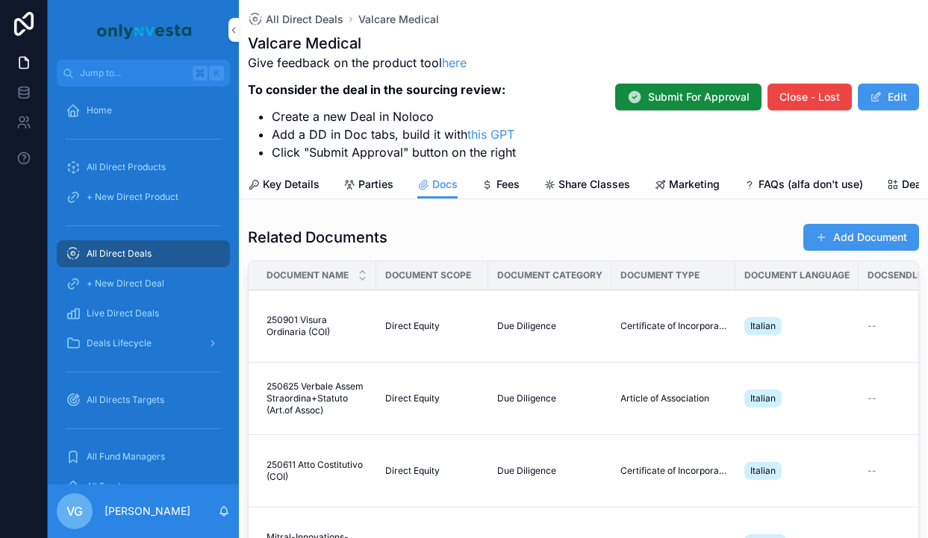
click at [819, 231] on span "scrollable content" at bounding box center [821, 237] width 12 height 12
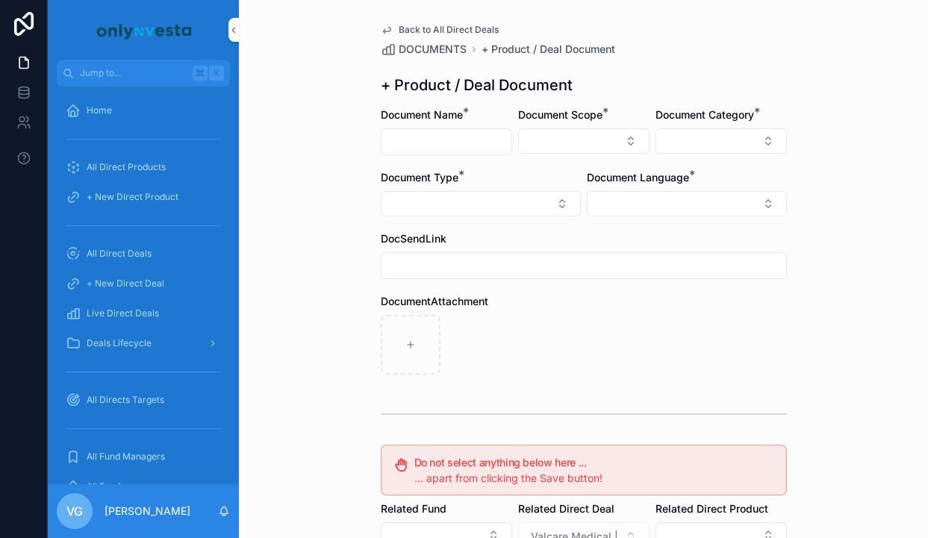
click at [450, 143] on input "scrollable content" at bounding box center [447, 141] width 130 height 21
paste input "**********"
type input "**********"
click at [549, 134] on button "Select Button" at bounding box center [583, 140] width 131 height 25
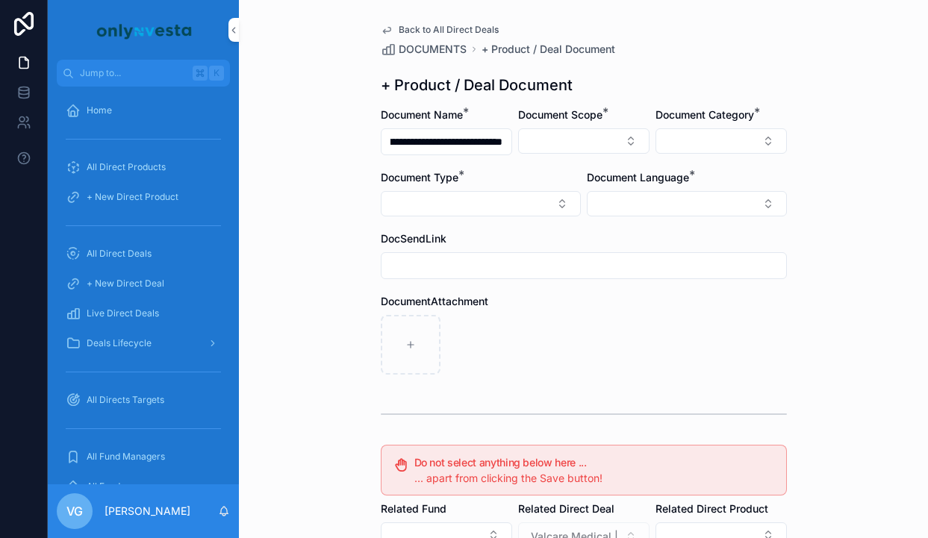
scroll to position [0, 0]
click at [542, 201] on span "Direct Equity" at bounding box center [517, 200] width 63 height 15
click at [723, 141] on button "Select Button" at bounding box center [721, 140] width 131 height 25
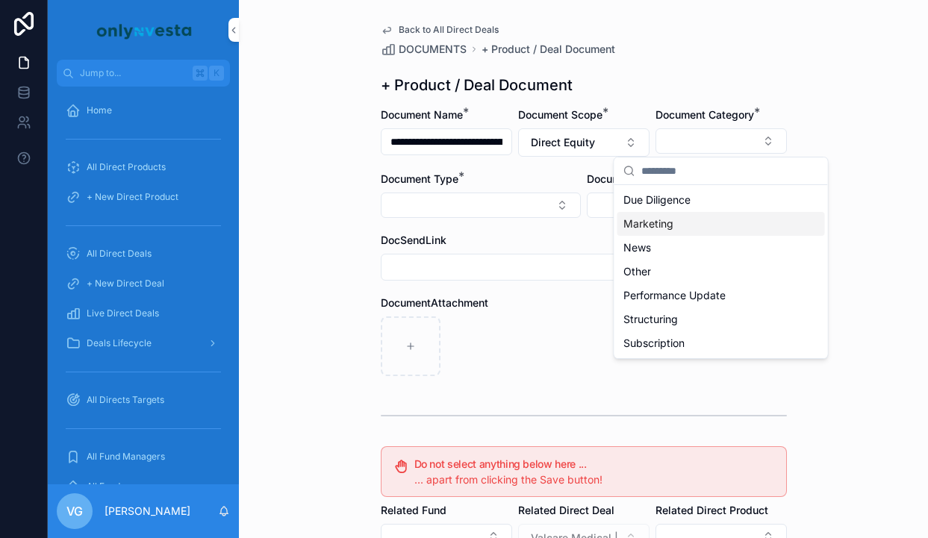
click at [671, 237] on div "News" at bounding box center [721, 248] width 208 height 24
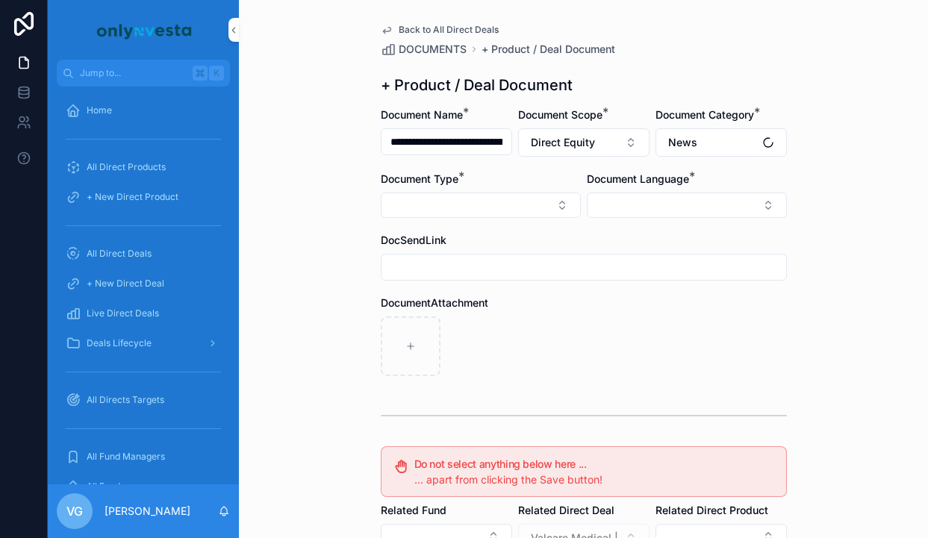
click at [694, 163] on form "**********" at bounding box center [584, 459] width 406 height 702
click at [699, 131] on button "News" at bounding box center [721, 142] width 131 height 28
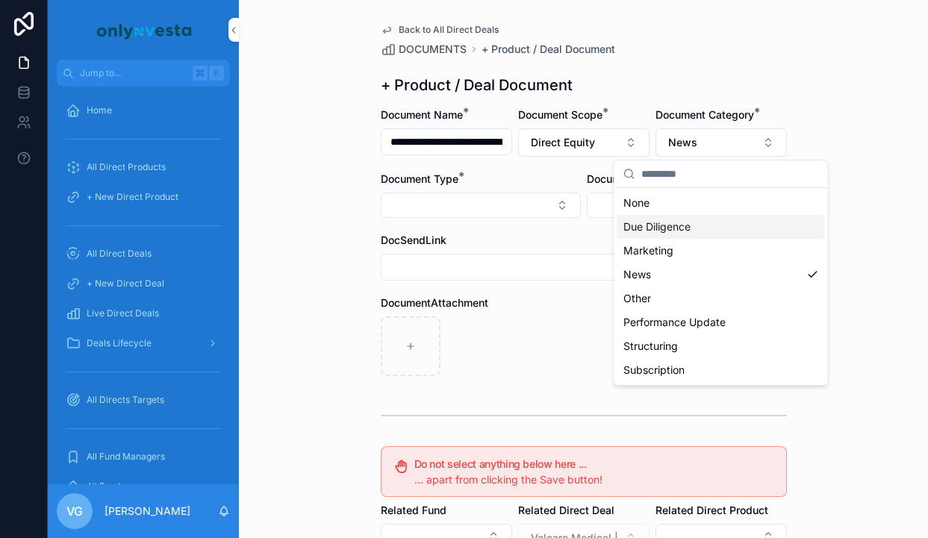
click at [664, 235] on div "Due Diligence" at bounding box center [721, 227] width 208 height 24
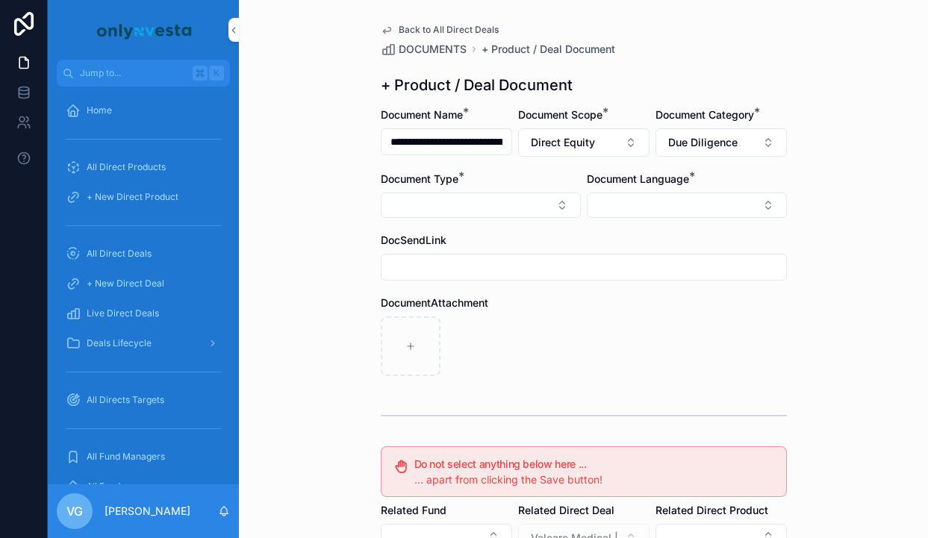
click at [529, 218] on form "**********" at bounding box center [584, 459] width 406 height 702
click at [529, 211] on button "Select Button" at bounding box center [481, 205] width 200 height 25
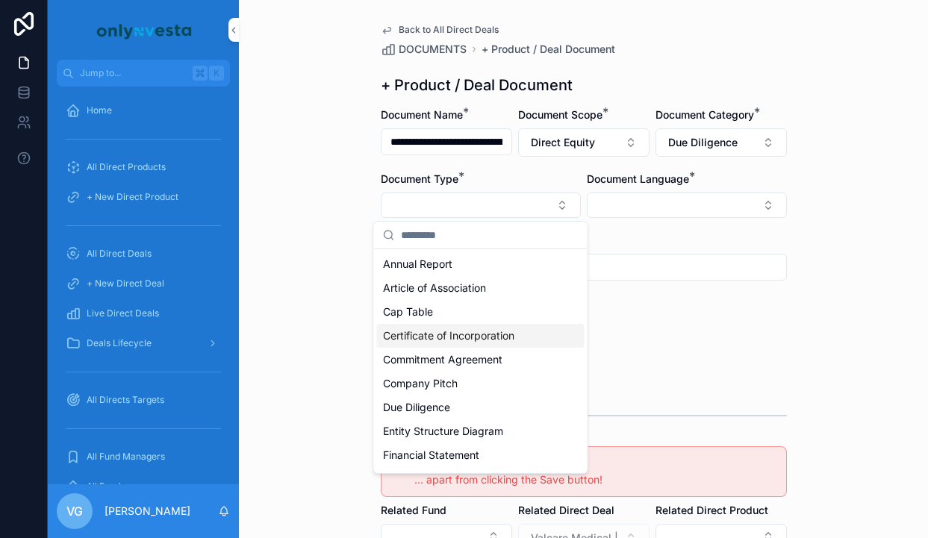
click at [463, 333] on span "Certificate of Incorporation" at bounding box center [448, 335] width 131 height 15
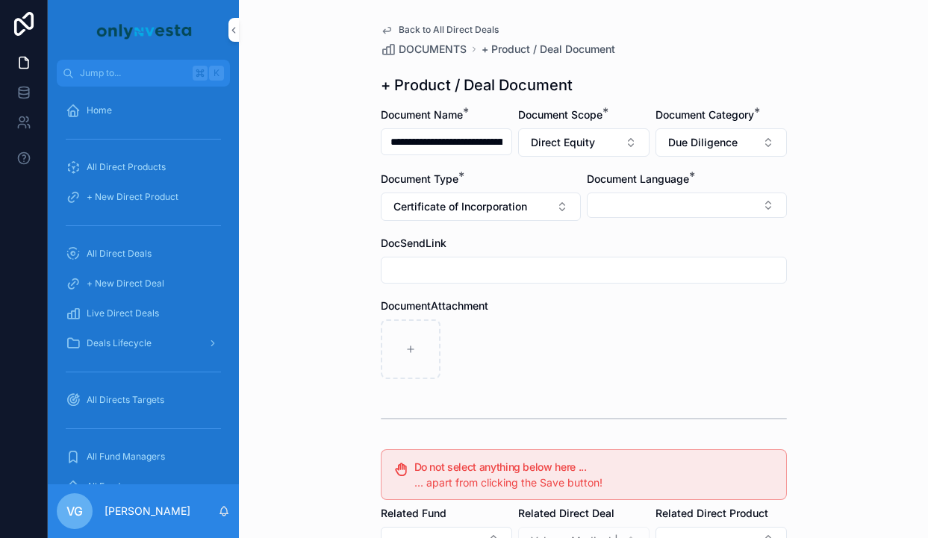
click at [638, 211] on button "Select Button" at bounding box center [687, 205] width 200 height 25
click at [629, 308] on div "English" at bounding box center [687, 312] width 208 height 24
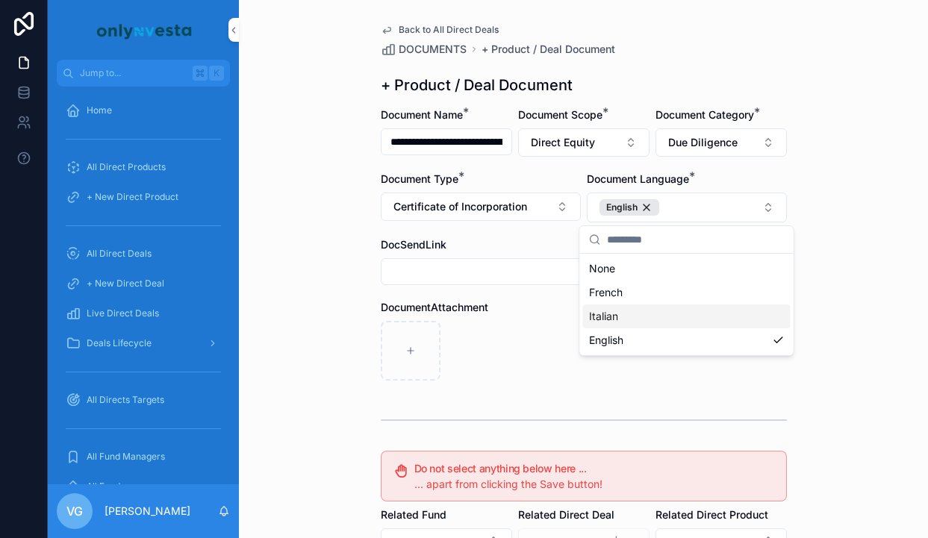
click at [537, 314] on div "DocumentAttachment" at bounding box center [584, 307] width 406 height 15
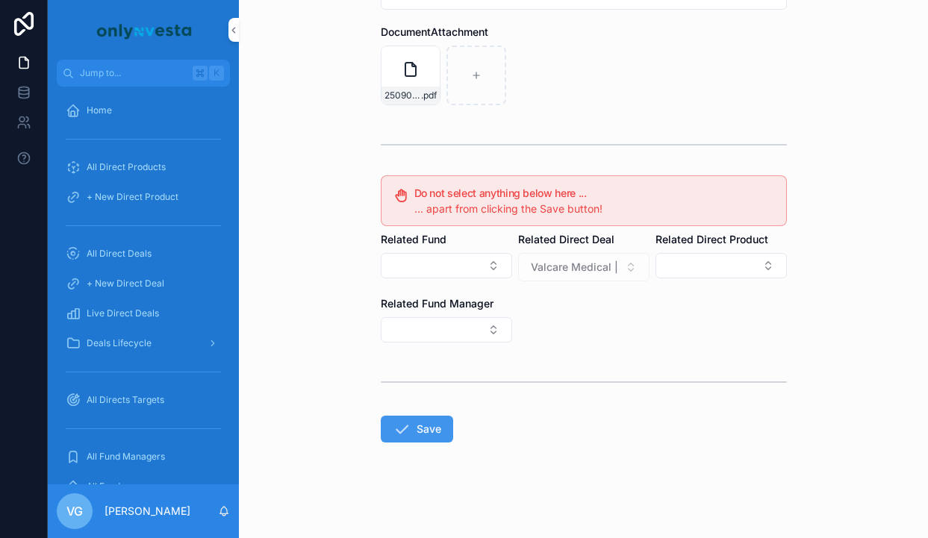
click at [417, 432] on button "Save" at bounding box center [417, 429] width 72 height 27
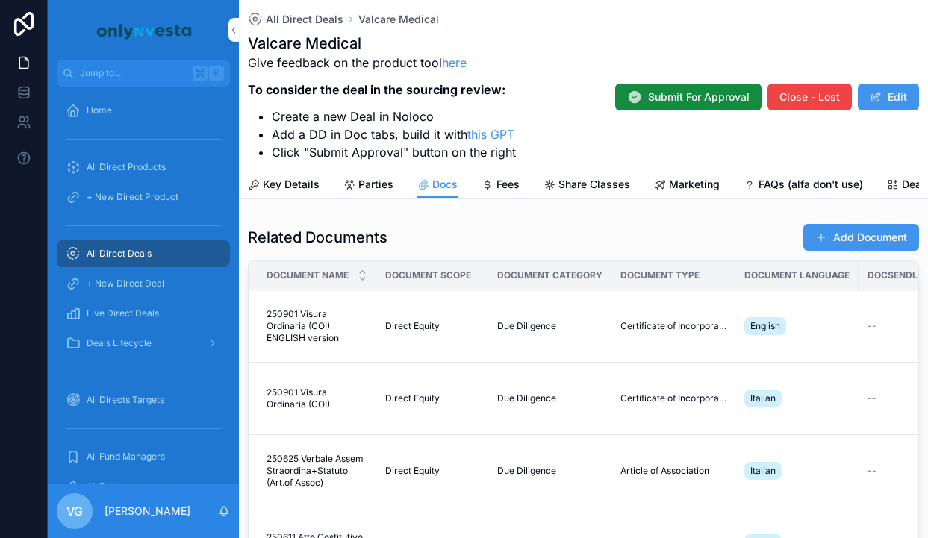
click at [820, 249] on button "Add Document" at bounding box center [861, 237] width 116 height 27
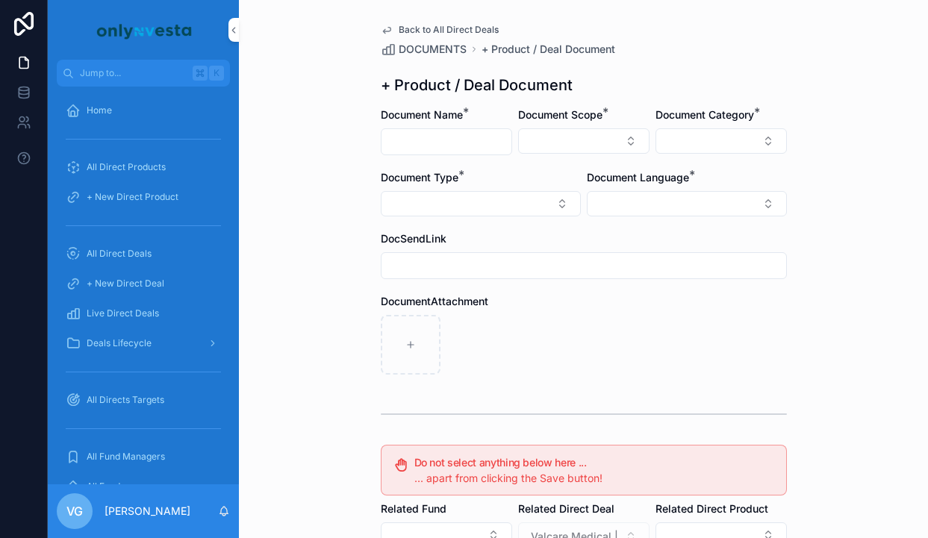
click at [426, 137] on input "scrollable content" at bounding box center [447, 141] width 130 height 21
paste input "**********"
type input "**********"
click at [605, 146] on button "Select Button" at bounding box center [583, 140] width 131 height 25
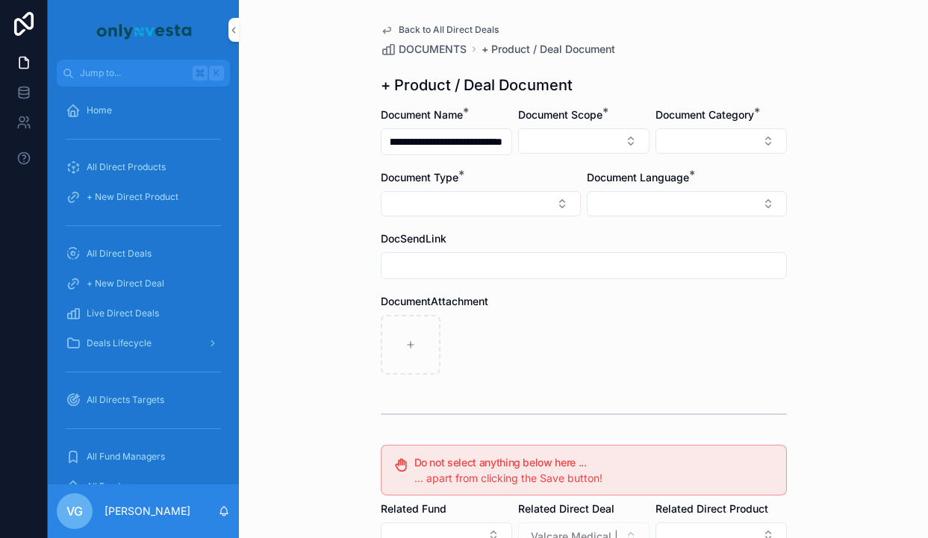
scroll to position [0, 0]
click at [574, 199] on div "Direct Equity" at bounding box center [584, 200] width 208 height 24
click at [695, 193] on button "Select Button" at bounding box center [687, 205] width 200 height 25
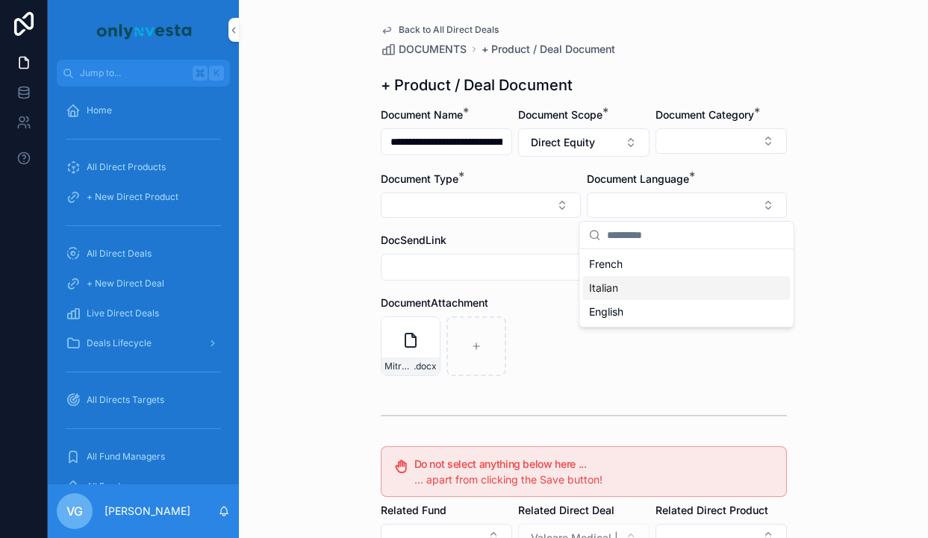
click at [650, 291] on div "Italian" at bounding box center [687, 288] width 208 height 24
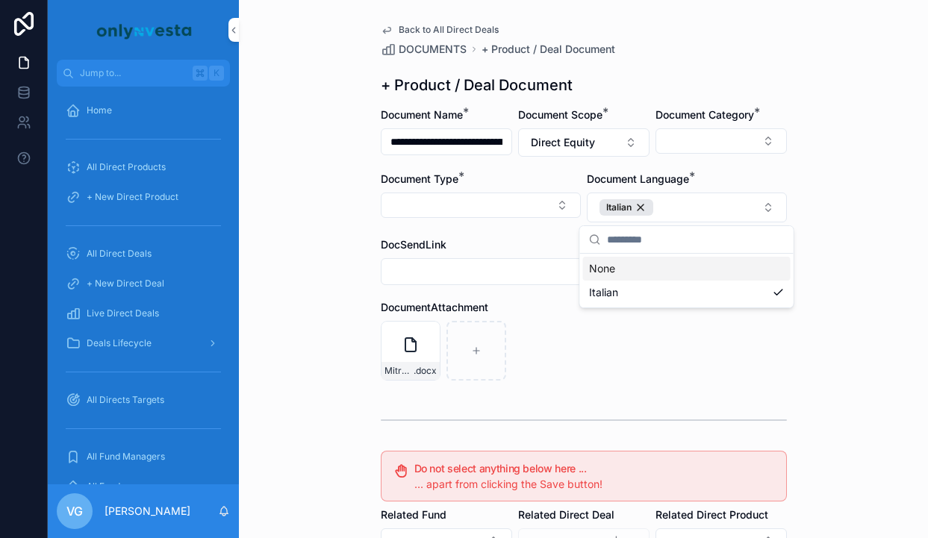
click at [562, 343] on div "Mitral-I-Anti-Money-Laundering-Form .docx" at bounding box center [584, 351] width 406 height 60
click at [722, 141] on button "Select Button" at bounding box center [721, 140] width 131 height 25
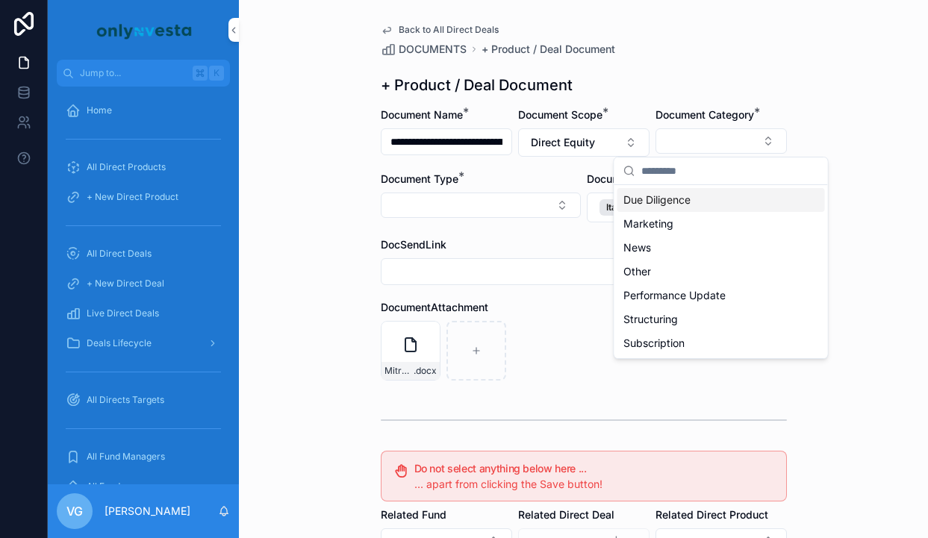
click at [455, 191] on div "Document Type *" at bounding box center [481, 197] width 200 height 51
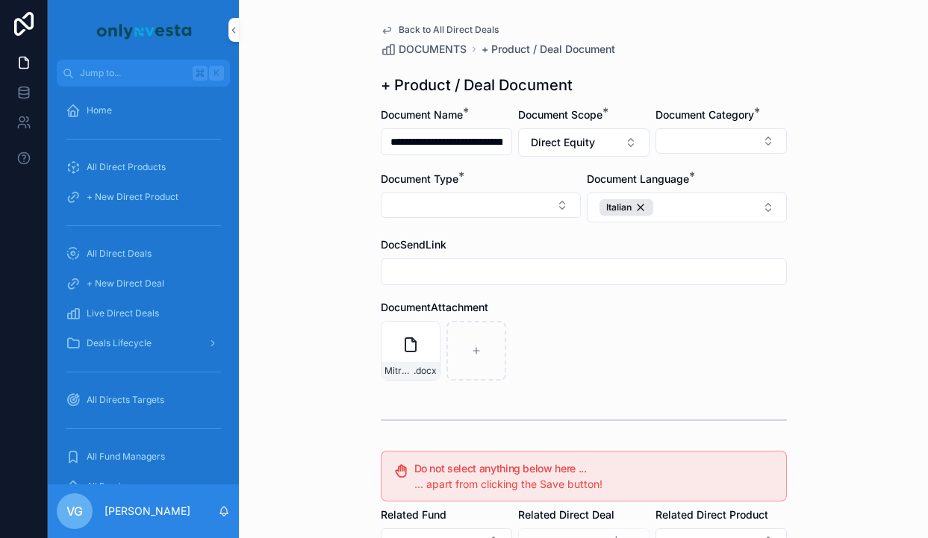
click at [446, 200] on button "Select Button" at bounding box center [481, 205] width 200 height 25
type input "*"
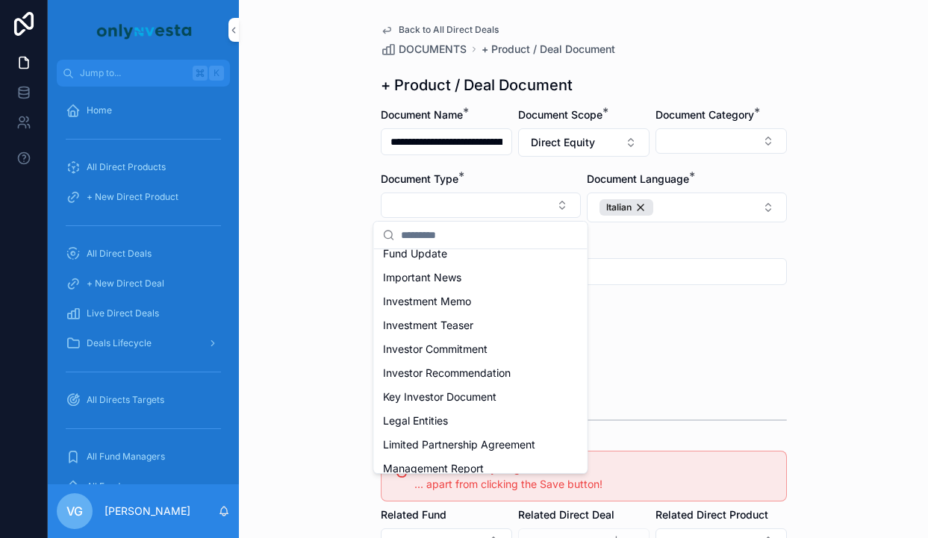
scroll to position [246, 0]
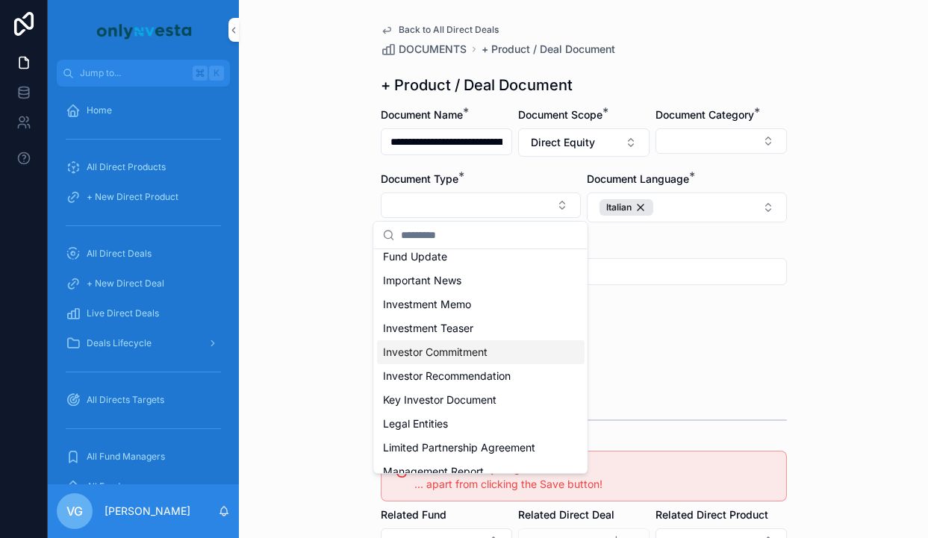
click at [667, 323] on div "Mitral-I-Anti-Money-Laundering-Form .docx" at bounding box center [584, 351] width 406 height 60
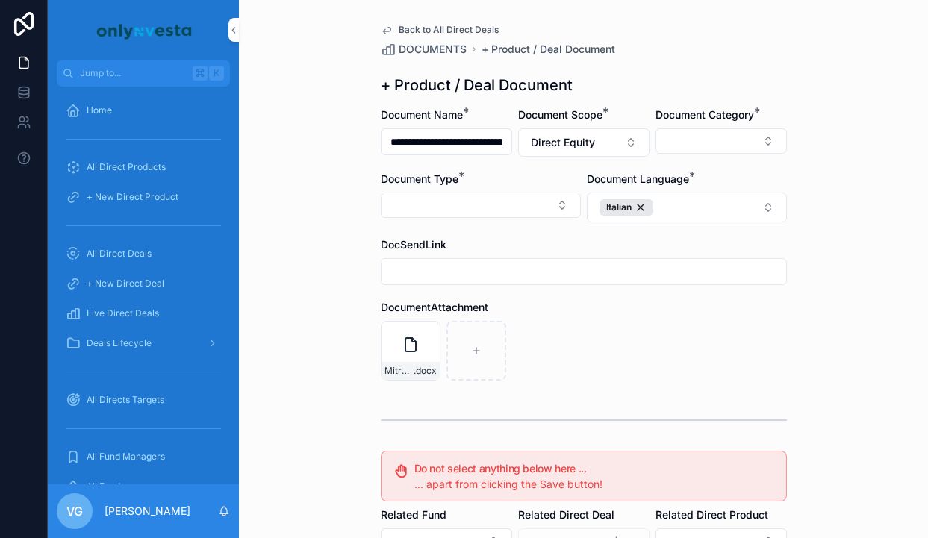
click at [717, 140] on button "Select Button" at bounding box center [721, 140] width 131 height 25
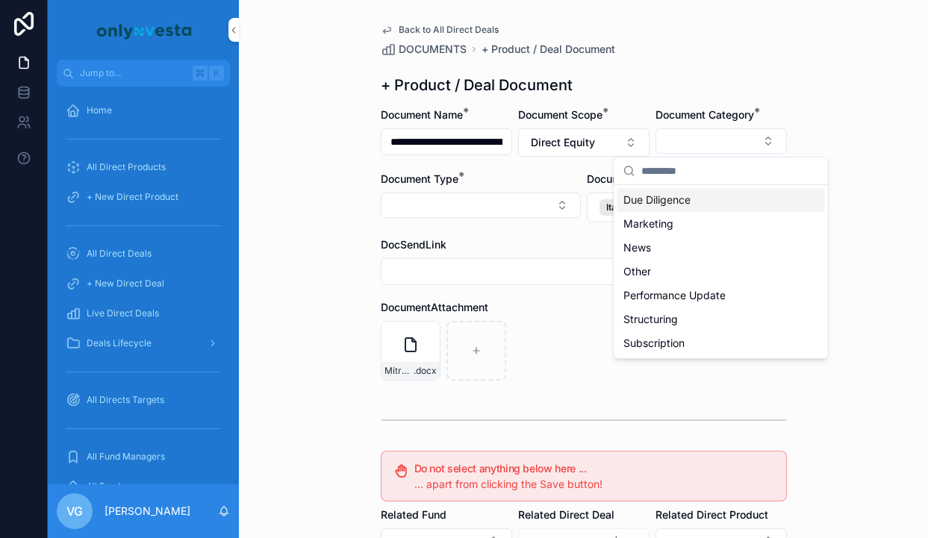
click at [658, 204] on span "Due Diligence" at bounding box center [656, 200] width 67 height 15
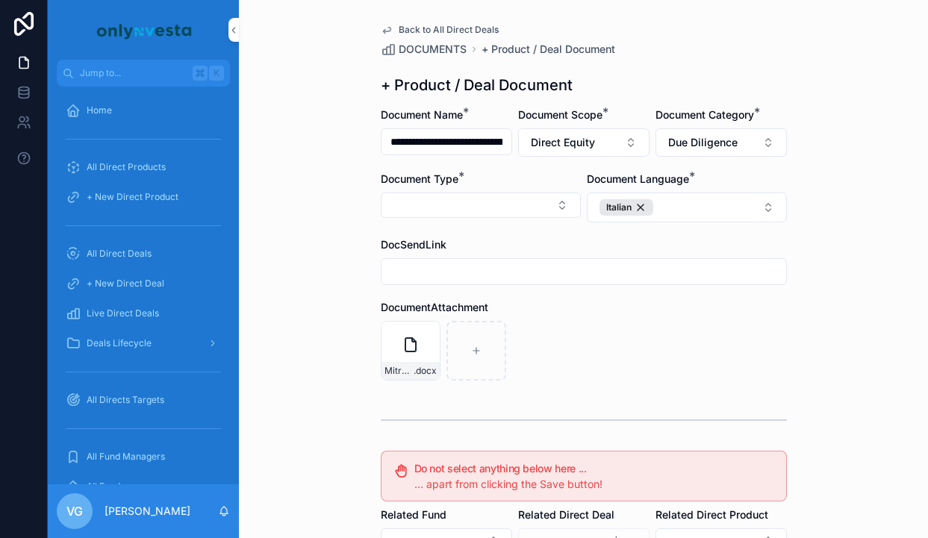
click at [507, 212] on button "Select Button" at bounding box center [481, 205] width 200 height 25
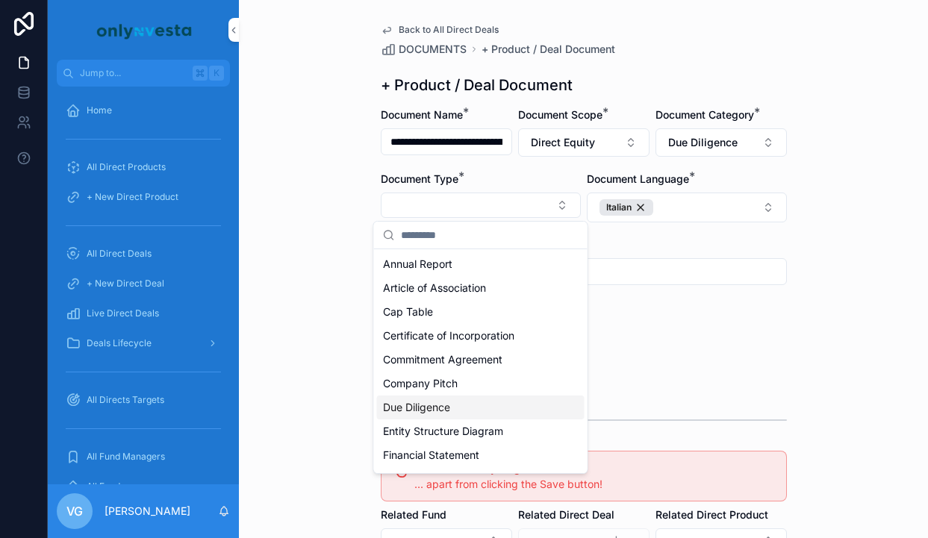
click at [436, 407] on span "Due Diligence" at bounding box center [416, 407] width 67 height 15
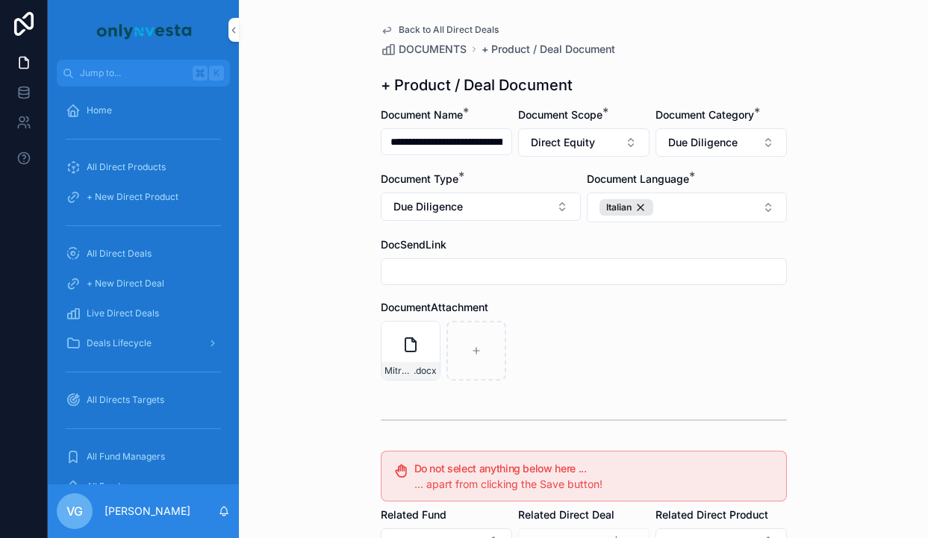
scroll to position [275, 0]
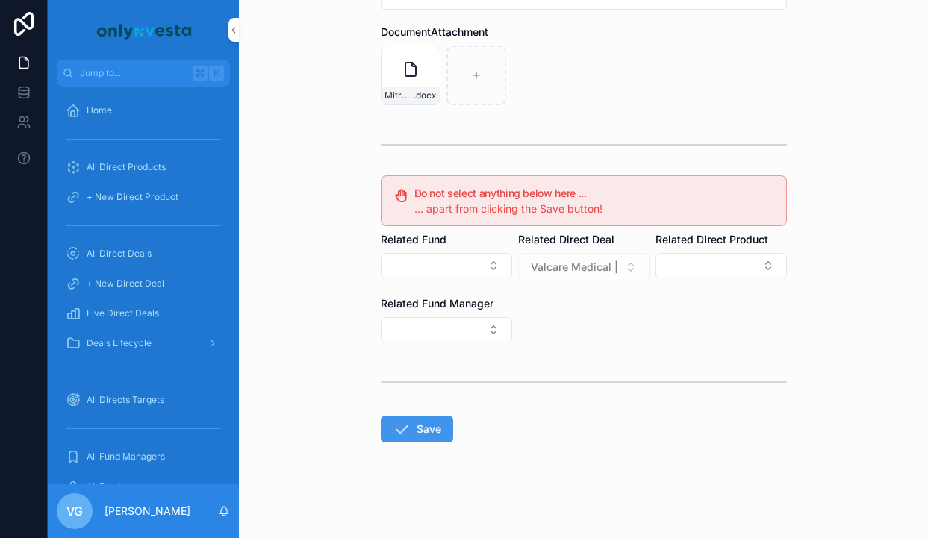
click at [418, 451] on form "**********" at bounding box center [584, 185] width 406 height 706
click at [419, 432] on button "Save" at bounding box center [417, 429] width 72 height 27
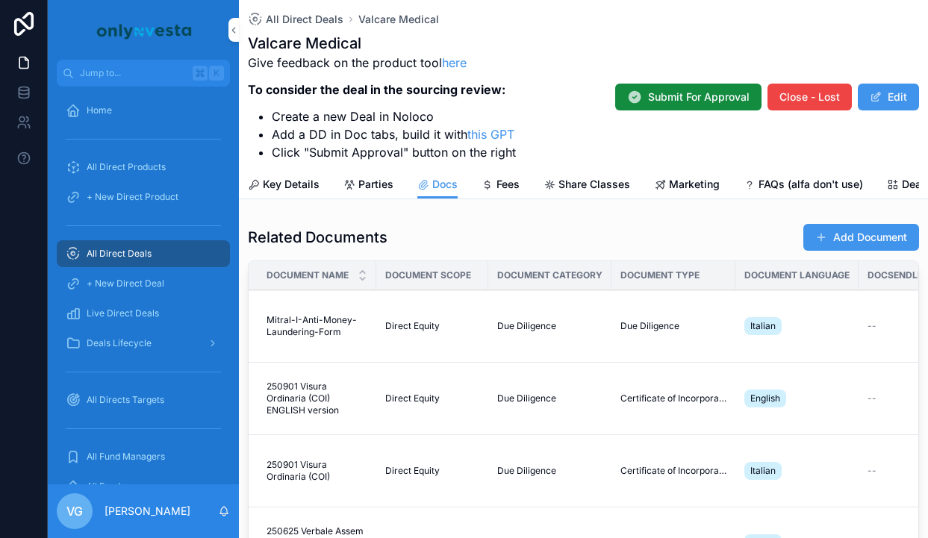
click at [850, 243] on button "Add Document" at bounding box center [861, 237] width 116 height 27
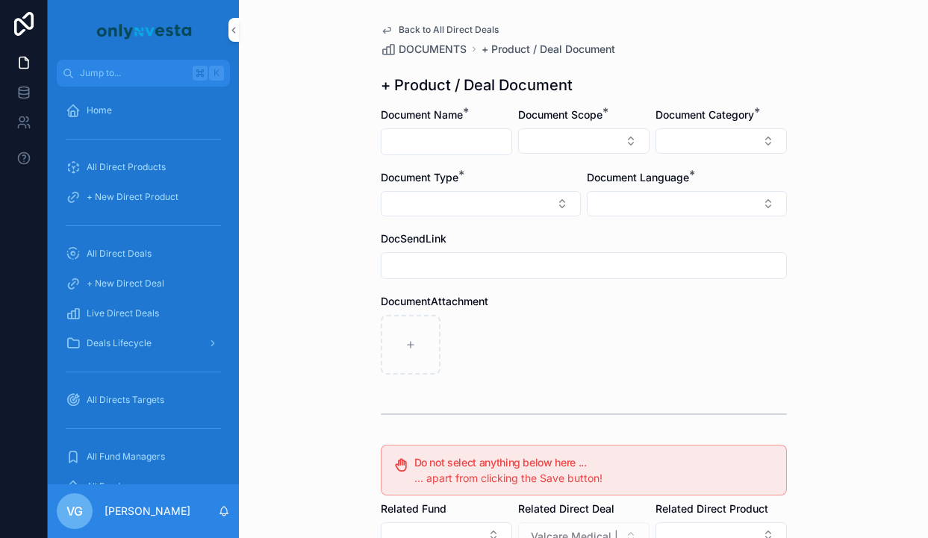
click at [449, 149] on input "scrollable content" at bounding box center [447, 141] width 130 height 21
paste input "**********"
type input "**********"
click at [614, 119] on div "Document Scope *" at bounding box center [583, 115] width 131 height 15
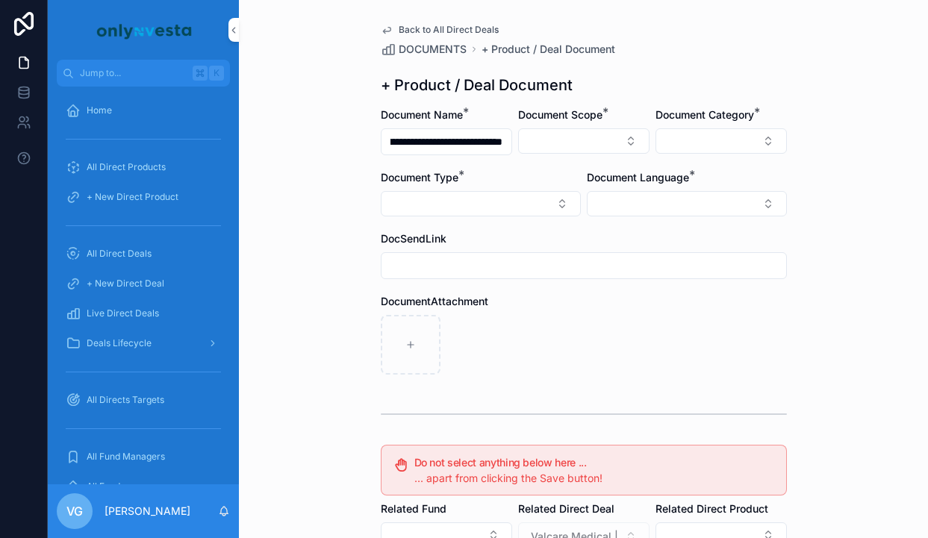
scroll to position [0, 0]
click at [611, 126] on div "Document Scope *" at bounding box center [583, 132] width 131 height 48
click at [609, 134] on button "Select Button" at bounding box center [583, 140] width 131 height 25
click at [550, 203] on div "Direct Equity" at bounding box center [584, 200] width 208 height 24
click at [723, 140] on button "Select Button" at bounding box center [721, 140] width 131 height 25
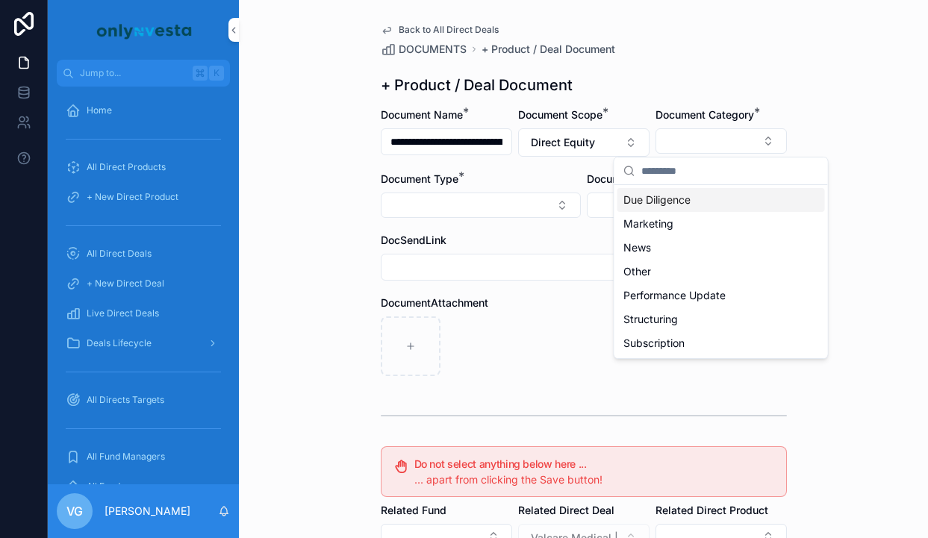
click at [686, 207] on span "Due Diligence" at bounding box center [656, 200] width 67 height 15
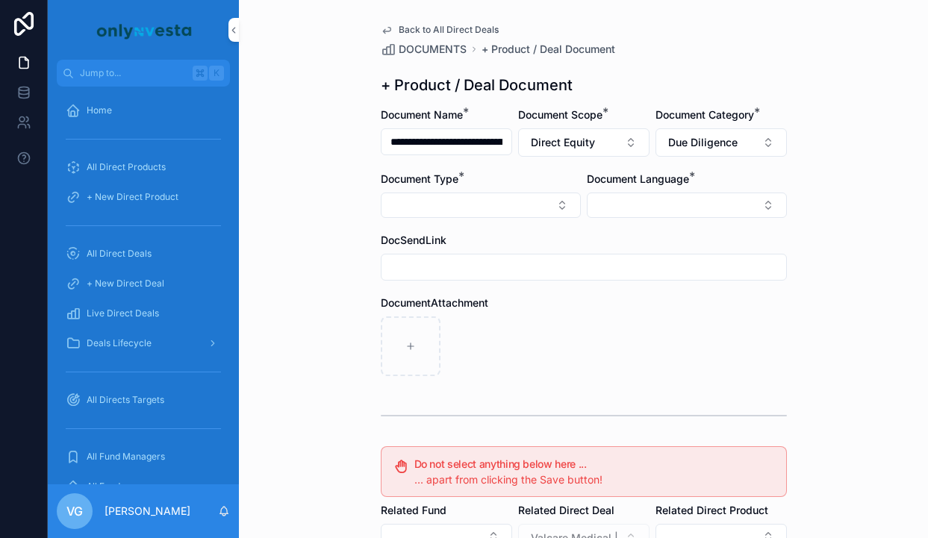
click at [549, 209] on button "Select Button" at bounding box center [481, 205] width 200 height 25
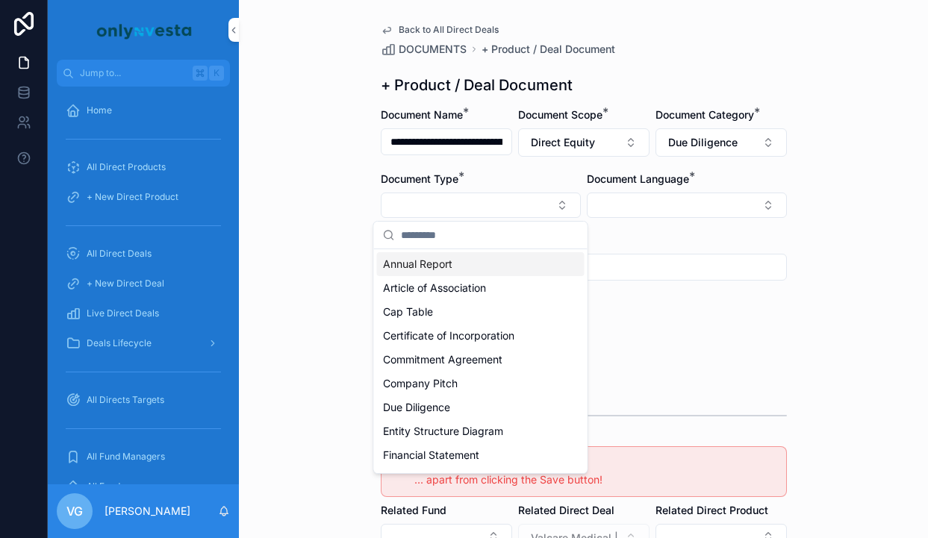
click at [746, 126] on div "Document Category * Due Diligence" at bounding box center [721, 132] width 131 height 49
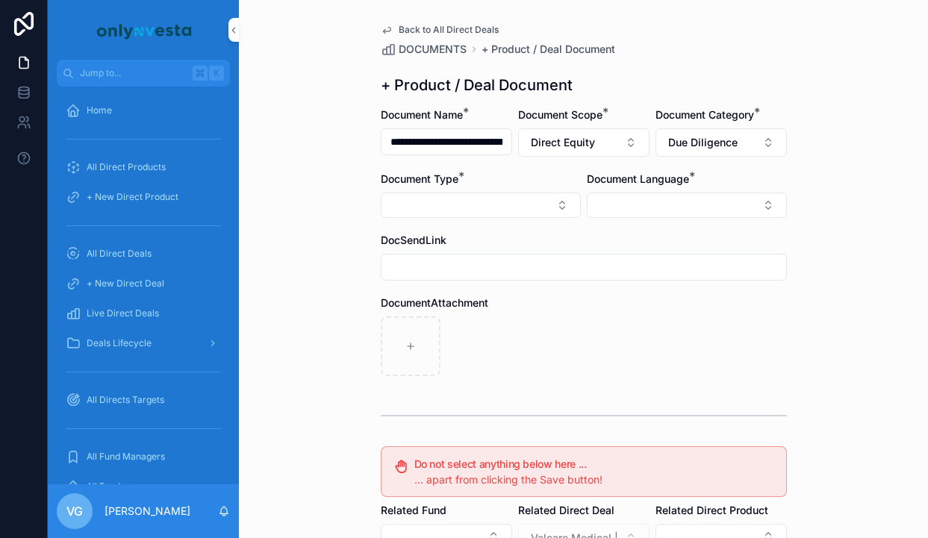
click at [742, 143] on button "Due Diligence" at bounding box center [721, 142] width 131 height 28
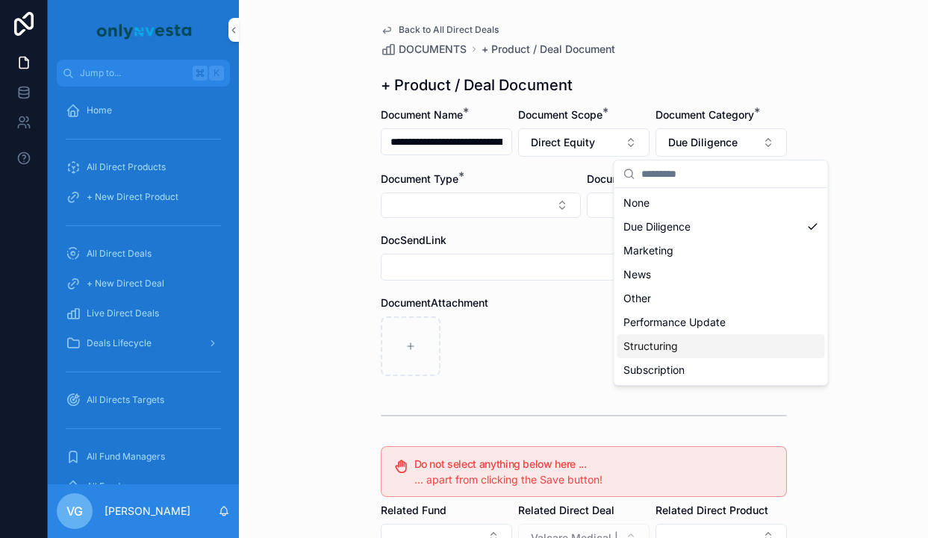
click at [701, 339] on div "Structuring" at bounding box center [721, 346] width 208 height 24
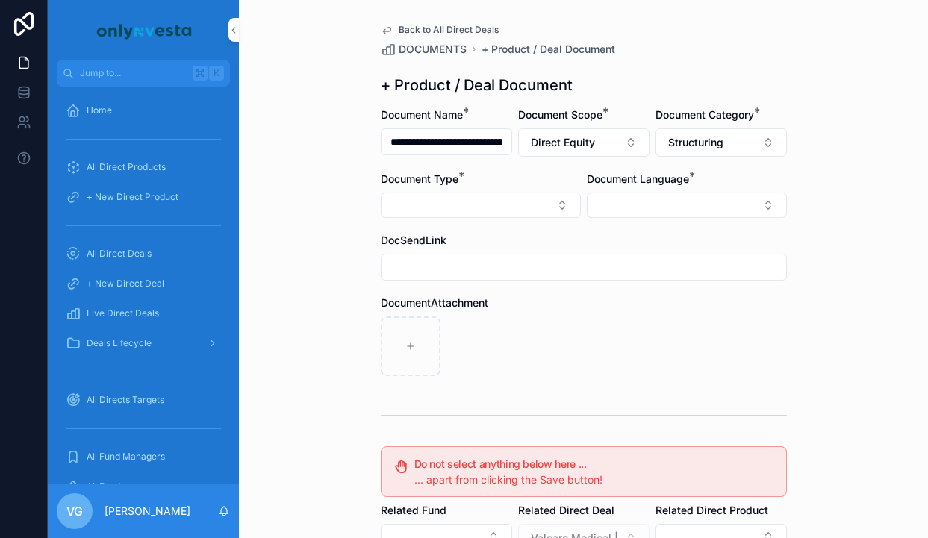
click at [725, 143] on button "Structuring" at bounding box center [721, 142] width 131 height 28
click at [453, 194] on button "Select Button" at bounding box center [481, 205] width 200 height 25
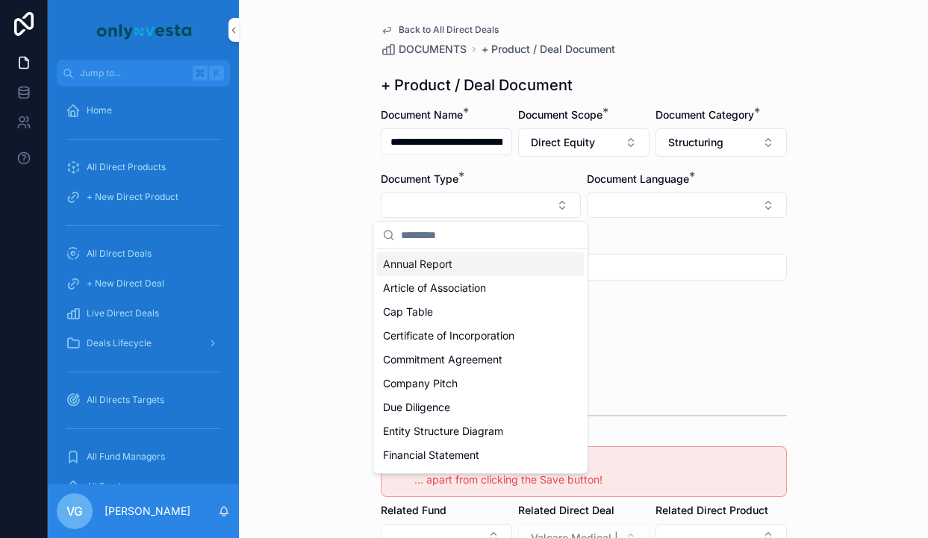
click at [751, 152] on button "Structuring" at bounding box center [721, 142] width 131 height 28
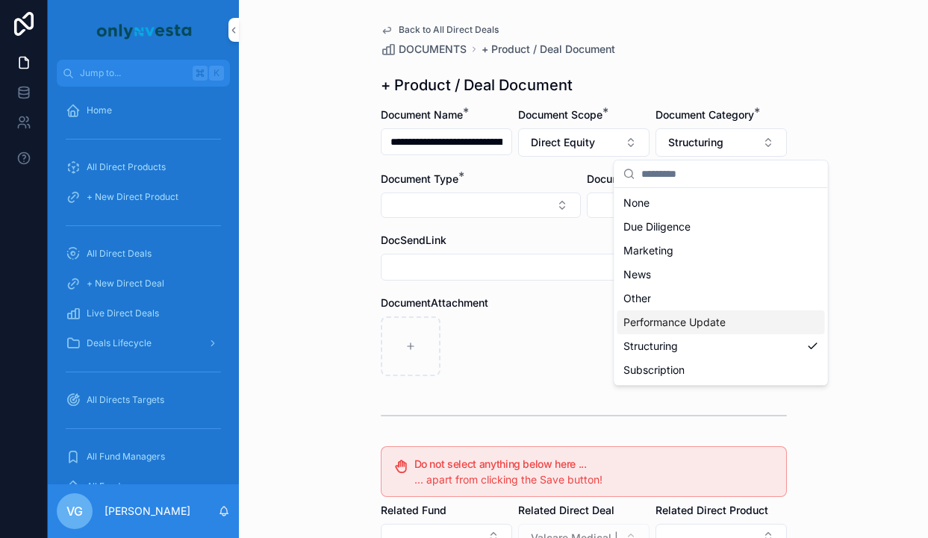
click at [714, 313] on div "Performance Update" at bounding box center [721, 323] width 208 height 24
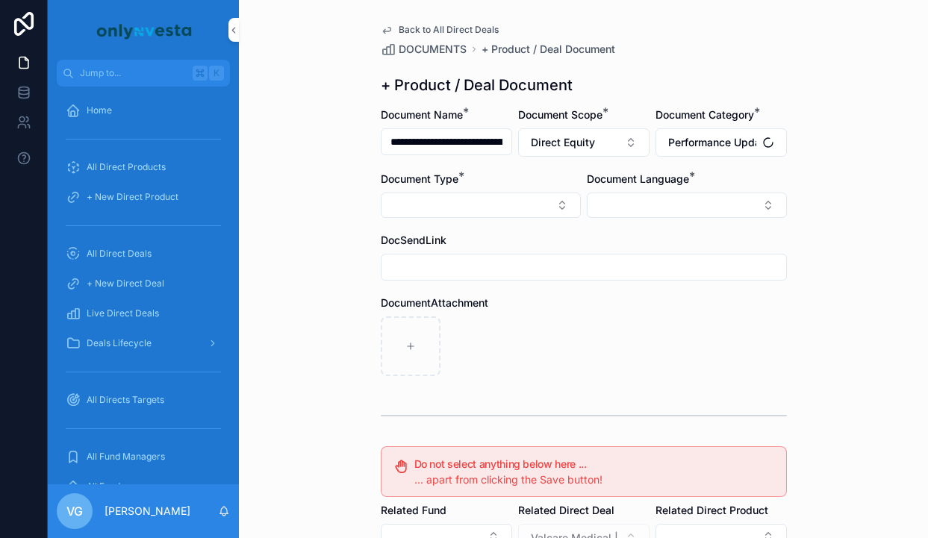
click at [478, 199] on button "Select Button" at bounding box center [481, 205] width 200 height 25
click at [676, 160] on form "**********" at bounding box center [584, 459] width 406 height 702
click at [685, 152] on button "Performance Update" at bounding box center [721, 142] width 131 height 28
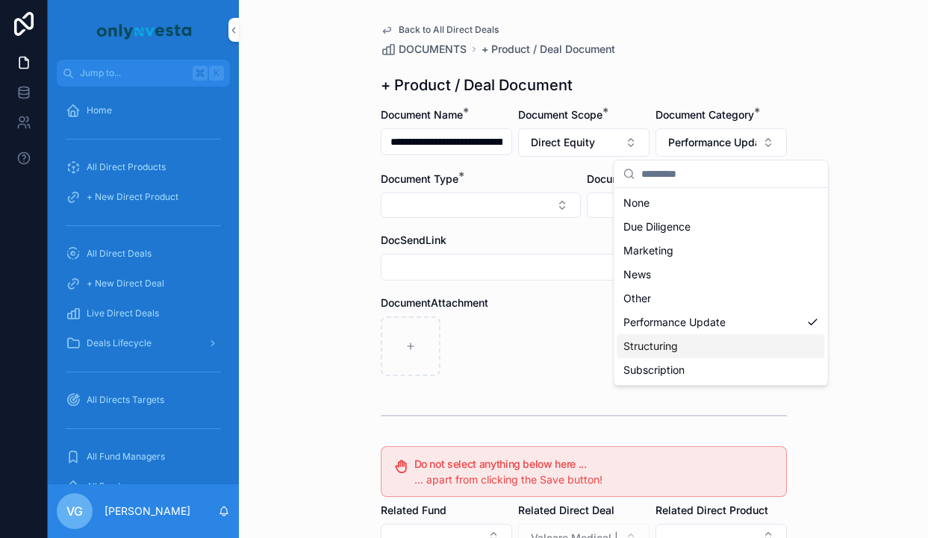
click at [685, 349] on div "Structuring" at bounding box center [721, 346] width 208 height 24
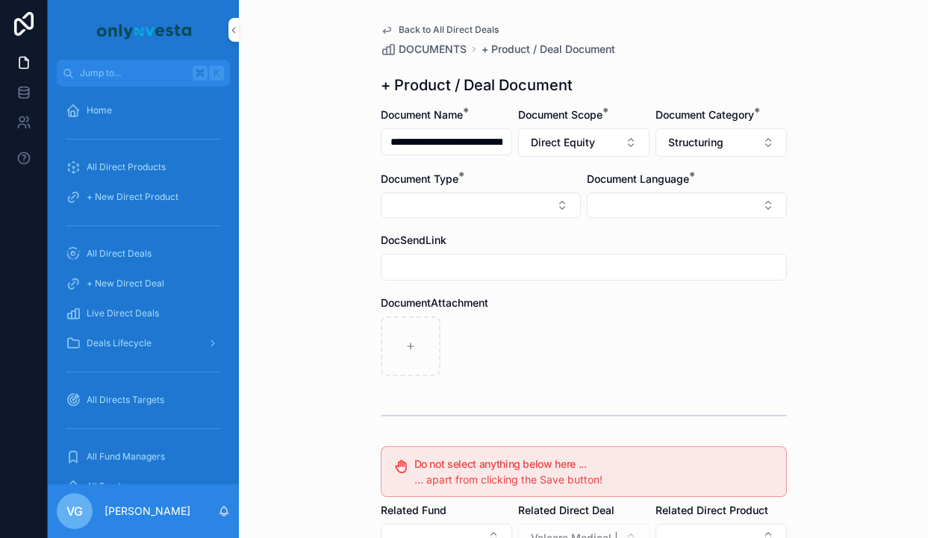
click at [521, 210] on button "Select Button" at bounding box center [481, 205] width 200 height 25
type input "***"
click at [471, 261] on input "scrollable content" at bounding box center [584, 267] width 405 height 21
click at [458, 206] on button "Select Button" at bounding box center [481, 205] width 200 height 25
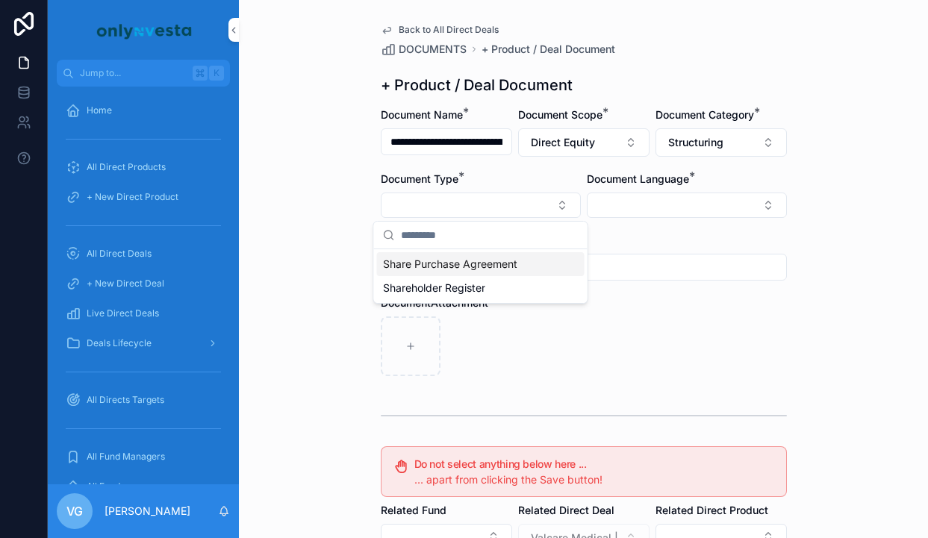
click at [458, 260] on span "Share Purchase Agreement" at bounding box center [450, 264] width 134 height 15
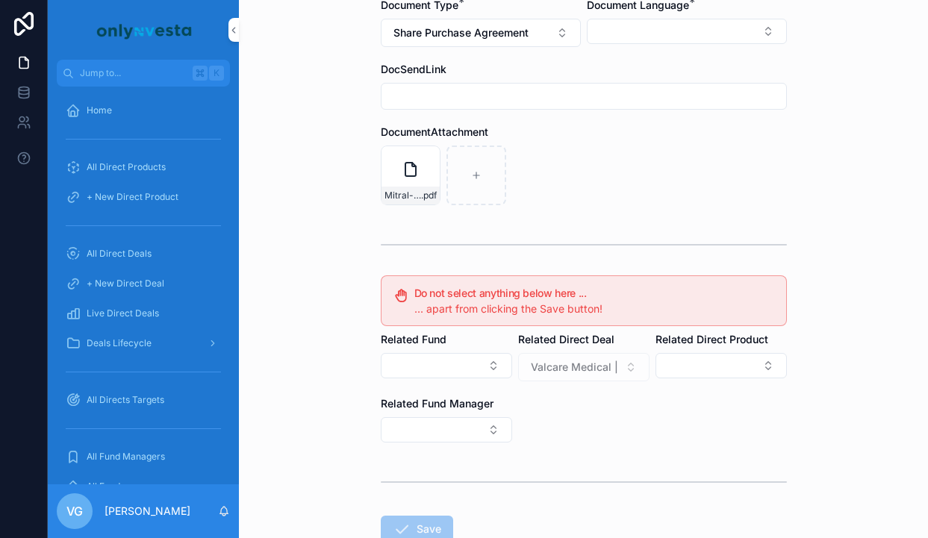
scroll to position [73, 0]
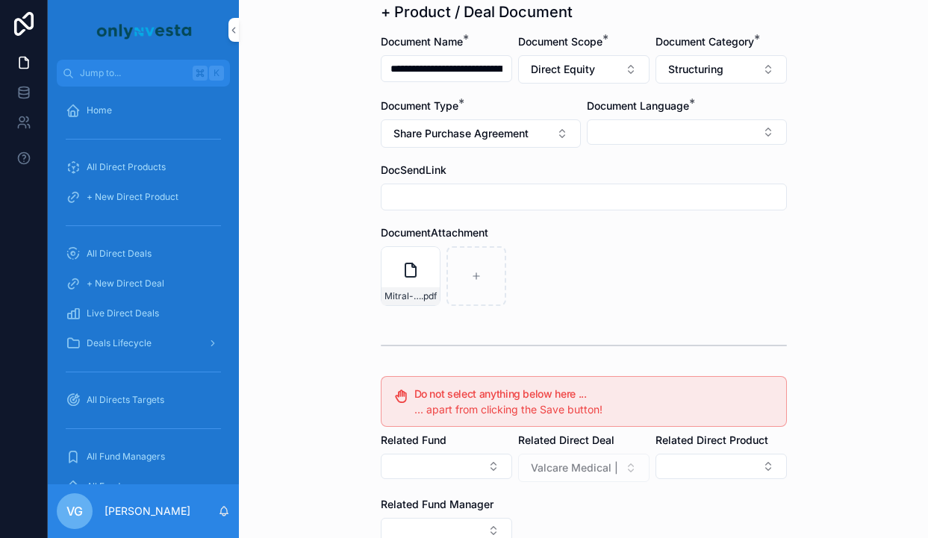
click at [704, 139] on button "Select Button" at bounding box center [687, 131] width 200 height 25
click at [614, 220] on span "Italian" at bounding box center [603, 215] width 29 height 15
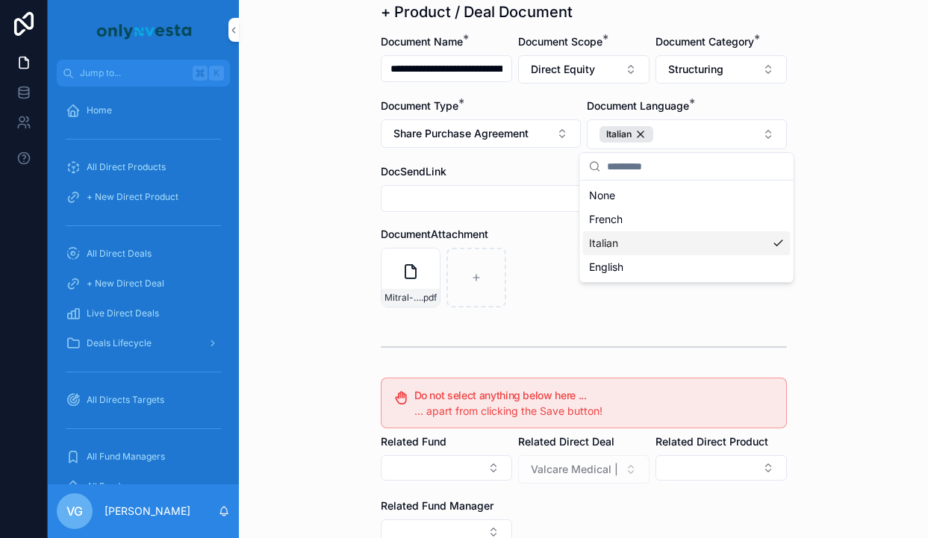
click at [533, 294] on div "Mitral-Innovation-Share-Confirmation-Letter .pdf" at bounding box center [584, 278] width 406 height 60
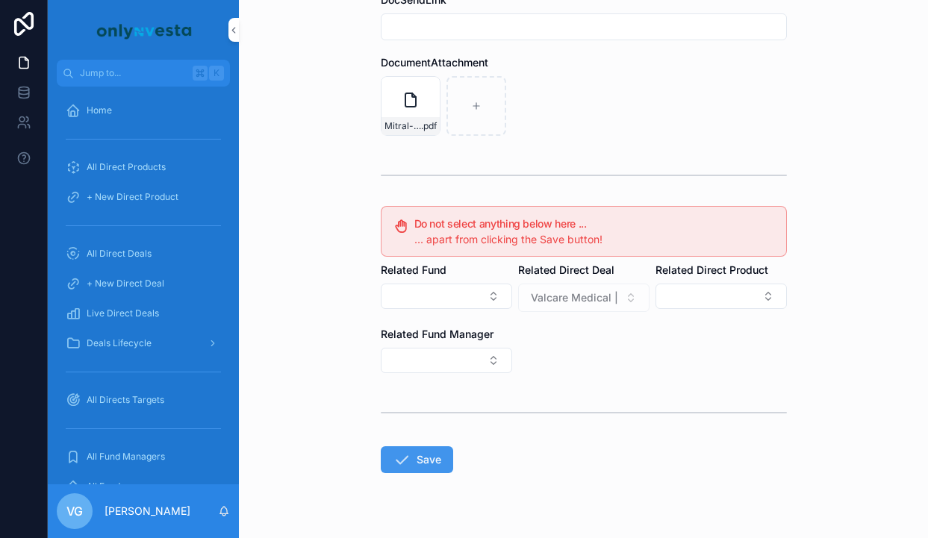
scroll to position [275, 0]
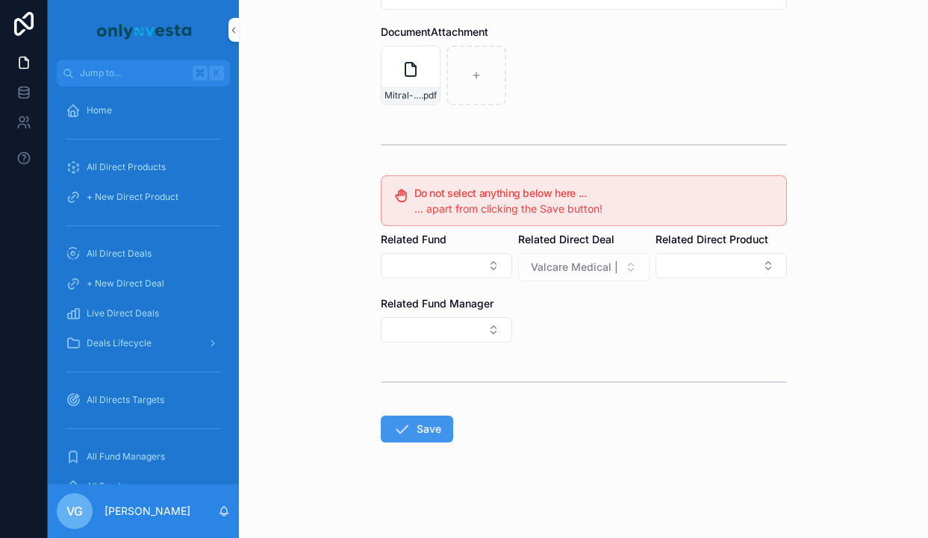
click at [432, 445] on form "**********" at bounding box center [584, 185] width 406 height 706
click at [434, 426] on button "Save" at bounding box center [417, 429] width 72 height 27
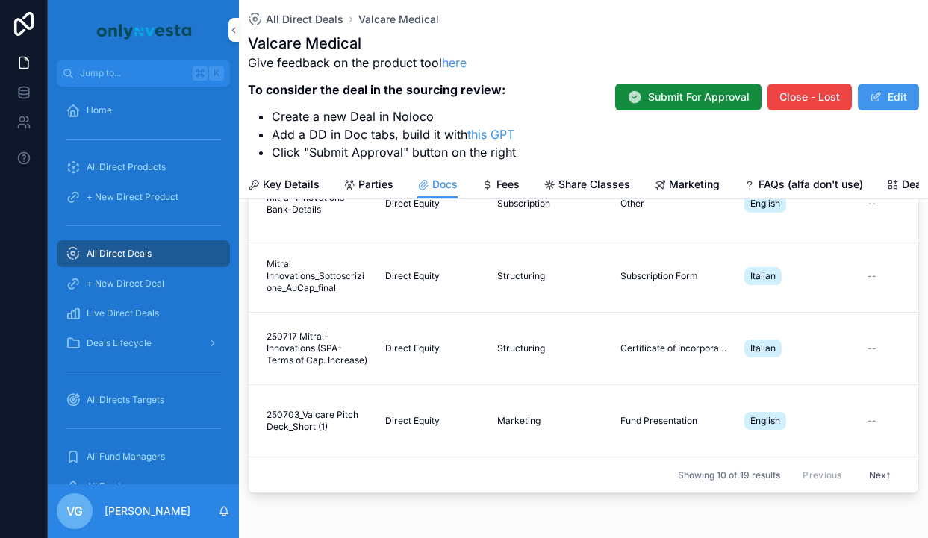
scroll to position [175, 0]
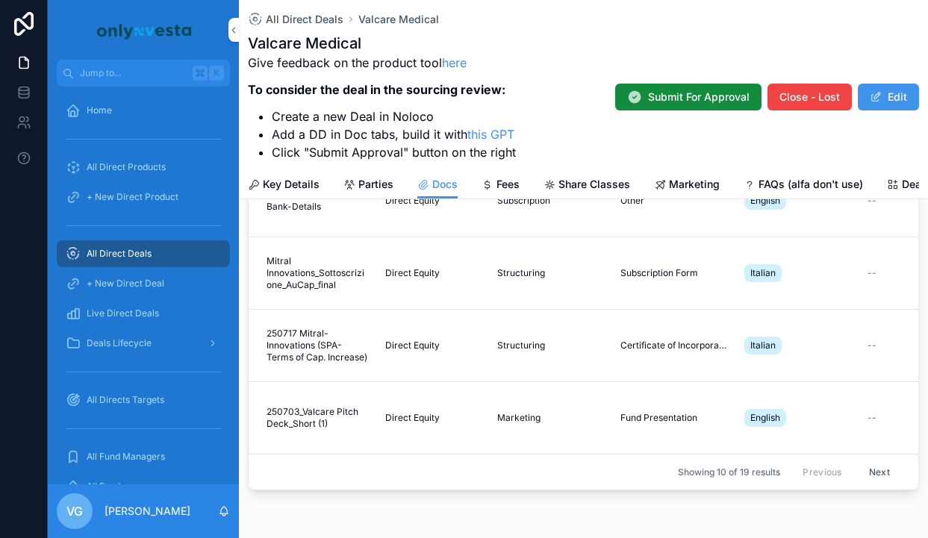
click at [879, 471] on button "Next" at bounding box center [880, 472] width 42 height 23
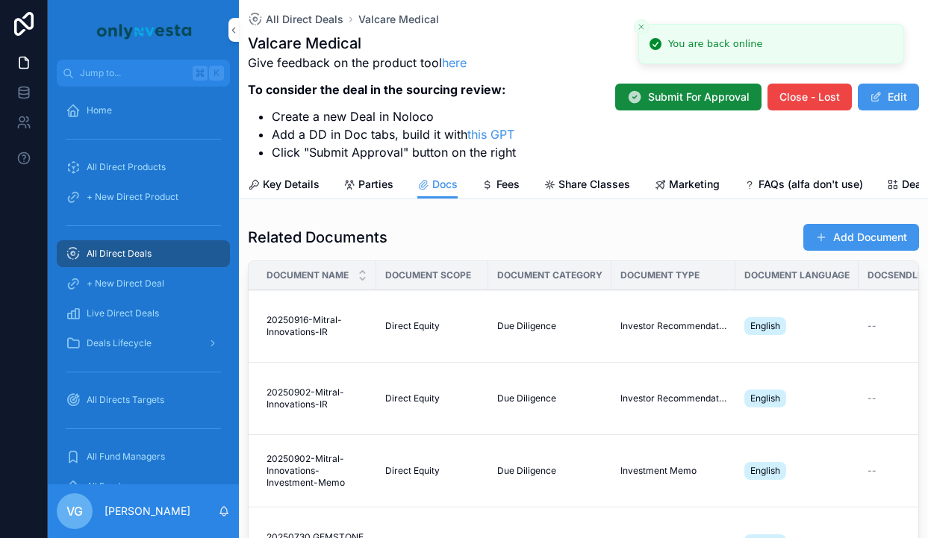
click at [818, 234] on span "scrollable content" at bounding box center [821, 237] width 12 height 12
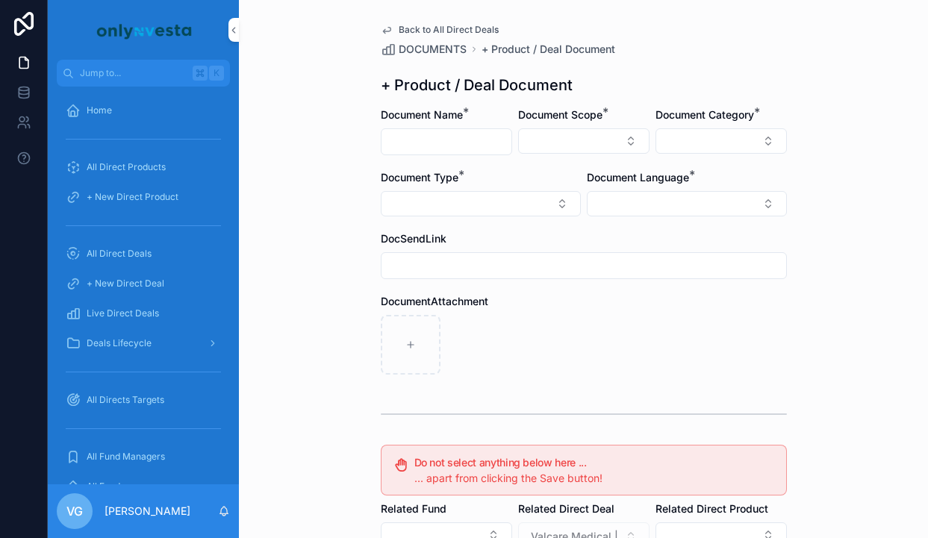
click at [458, 131] on input "scrollable content" at bounding box center [447, 141] width 130 height 21
paste input "**********"
type input "**********"
click at [592, 128] on div "Document Scope *" at bounding box center [583, 132] width 131 height 48
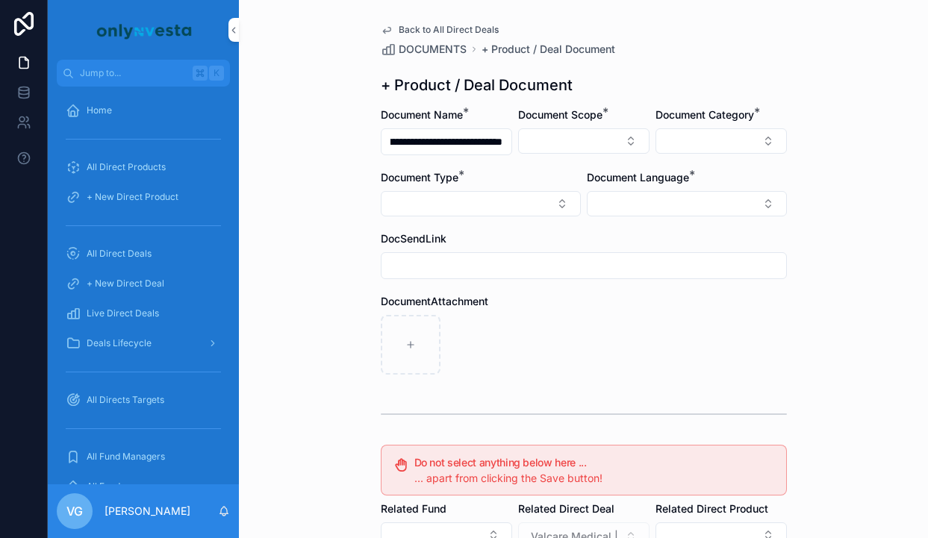
scroll to position [0, 0]
click at [582, 141] on button "Select Button" at bounding box center [583, 140] width 131 height 25
click at [573, 199] on div "Direct Equity" at bounding box center [584, 200] width 208 height 24
click at [677, 144] on button "Select Button" at bounding box center [721, 140] width 131 height 25
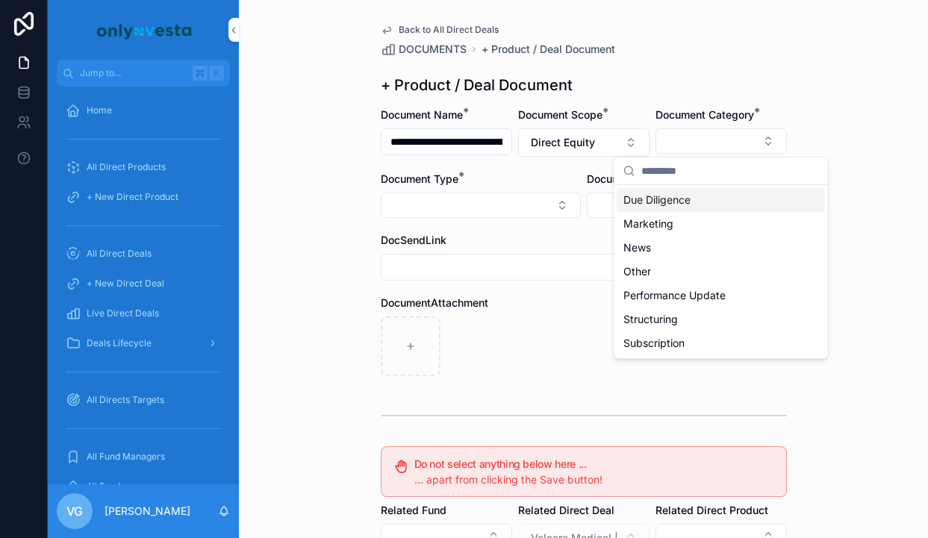
click at [673, 208] on div "Due Diligence" at bounding box center [721, 200] width 208 height 24
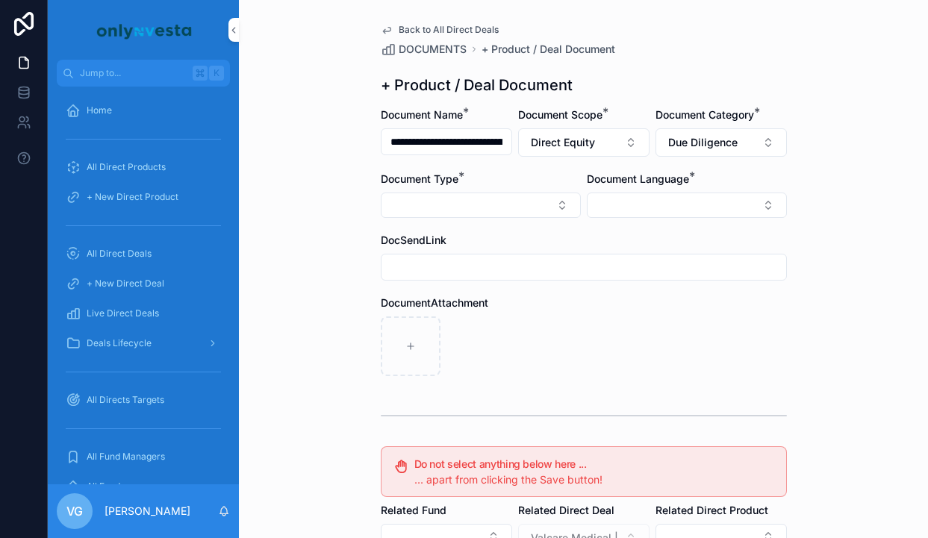
click at [487, 205] on button "Select Button" at bounding box center [481, 205] width 200 height 25
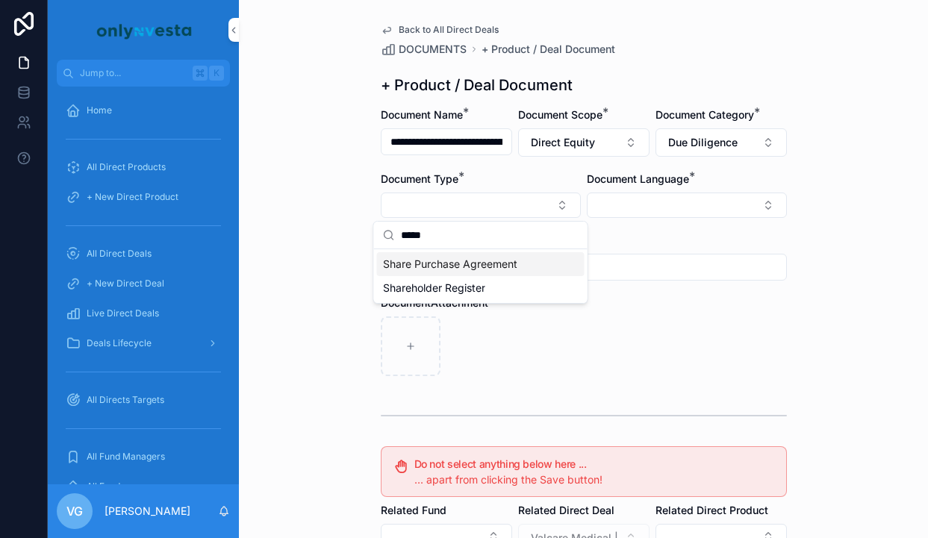
type input "*****"
click at [463, 261] on span "Share Purchase Agreement" at bounding box center [450, 264] width 134 height 15
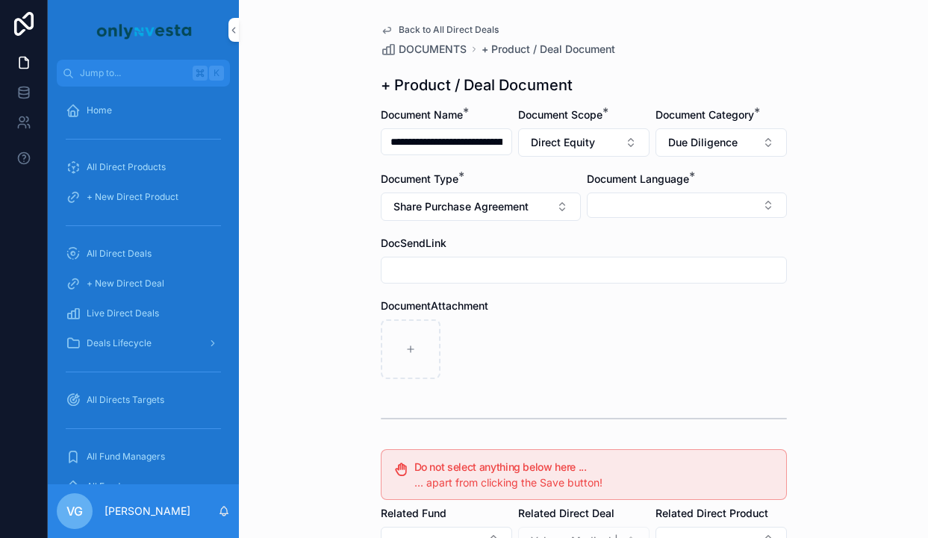
click at [639, 208] on button "Select Button" at bounding box center [687, 205] width 200 height 25
click at [617, 295] on span "Italian" at bounding box center [603, 288] width 29 height 15
click at [535, 311] on div "DocumentAttachment" at bounding box center [584, 307] width 406 height 15
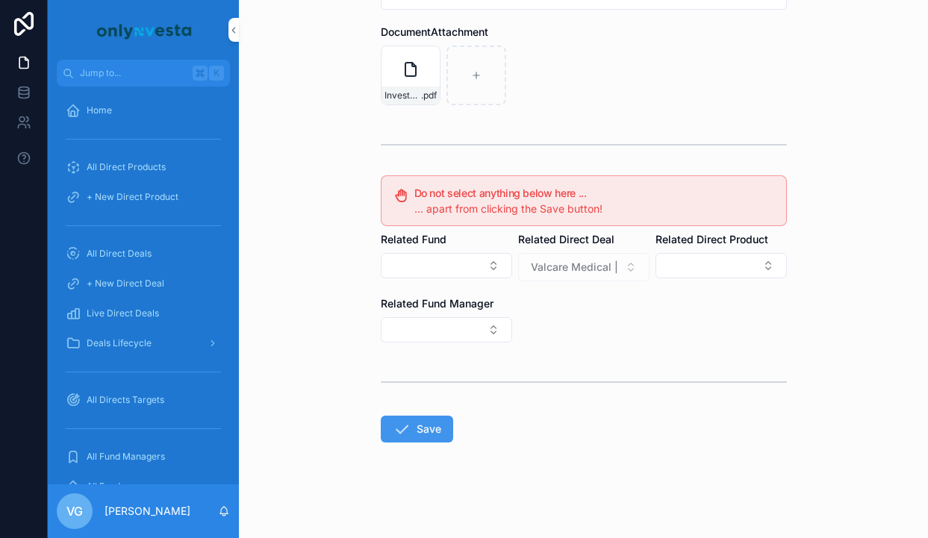
click at [389, 428] on button "Save" at bounding box center [417, 429] width 72 height 27
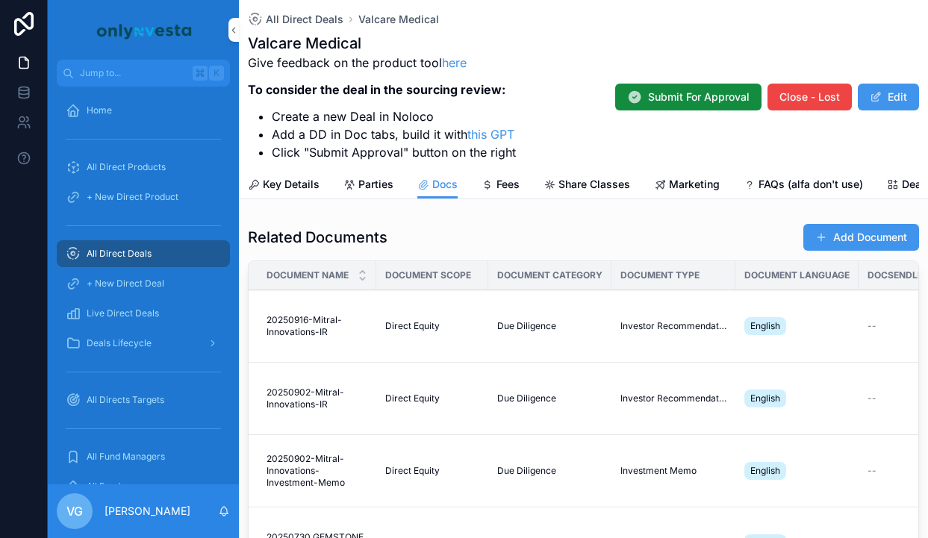
click at [823, 238] on span "scrollable content" at bounding box center [821, 237] width 12 height 12
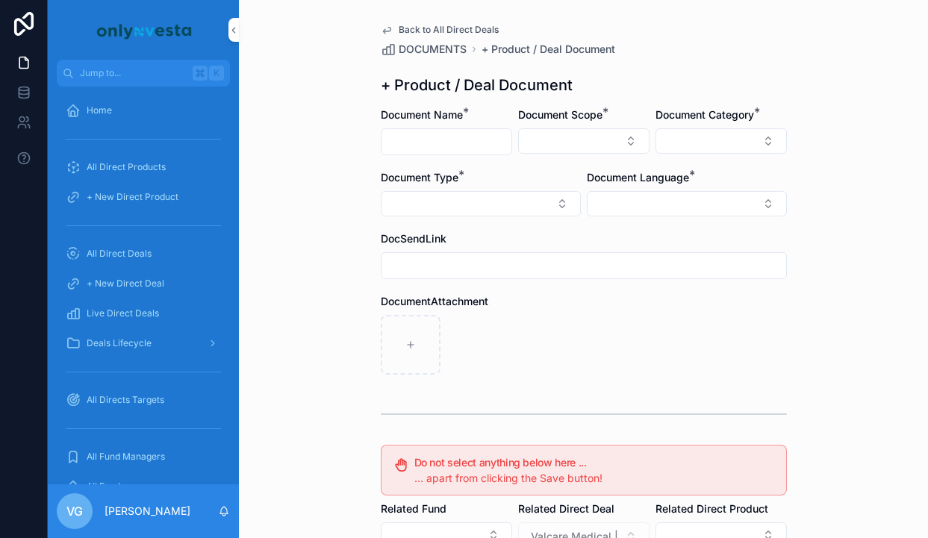
click at [424, 134] on input "scrollable content" at bounding box center [447, 141] width 130 height 21
paste input "**********"
type input "**********"
click at [570, 140] on button "Select Button" at bounding box center [583, 140] width 131 height 25
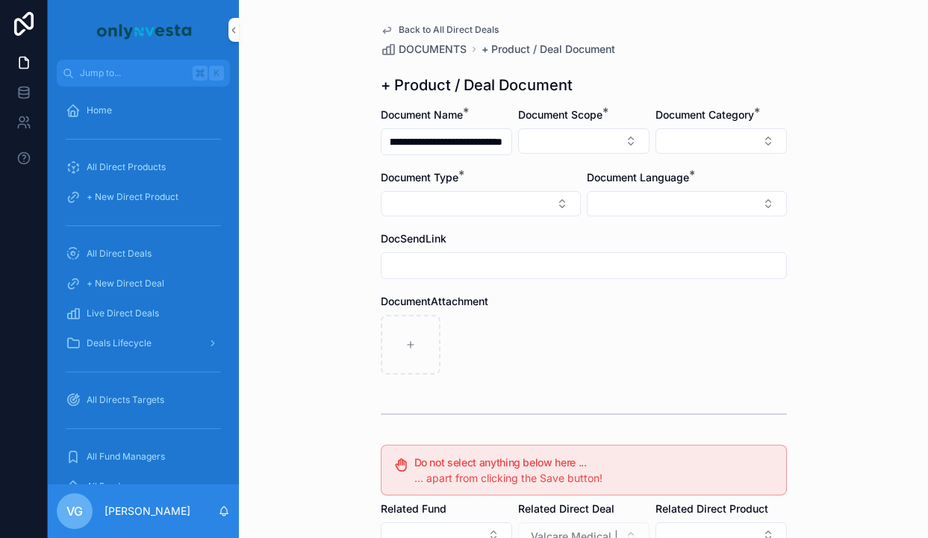
scroll to position [0, 0]
click at [548, 199] on span "Direct Equity" at bounding box center [517, 200] width 63 height 15
click at [413, 196] on button "Select Button" at bounding box center [481, 205] width 200 height 25
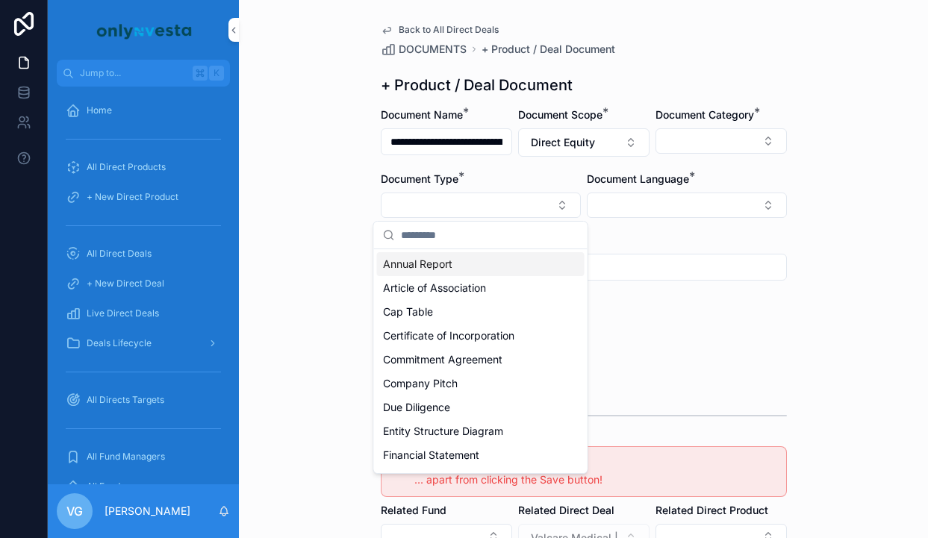
click at [517, 88] on h1 "+ Product / Deal Document" at bounding box center [477, 85] width 192 height 21
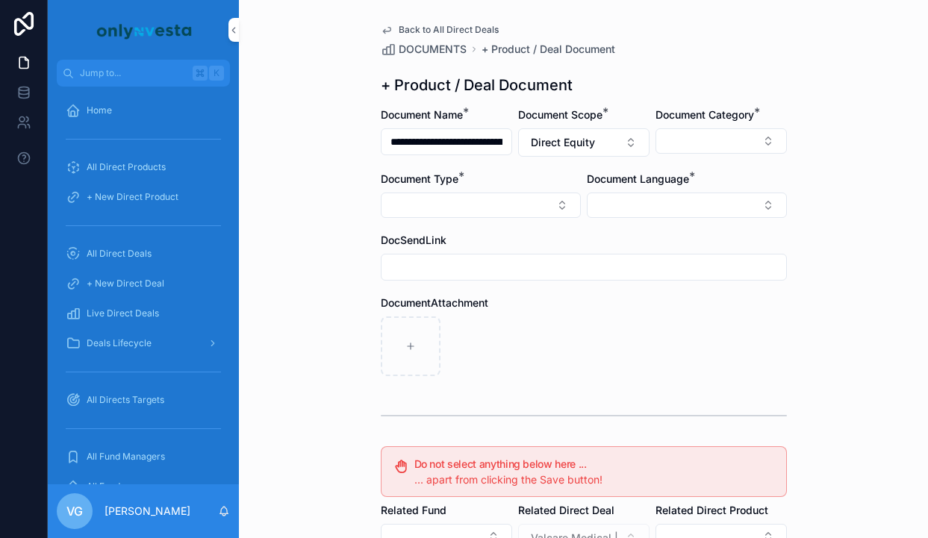
click at [687, 202] on button "Select Button" at bounding box center [687, 205] width 200 height 25
click at [648, 320] on div "English" at bounding box center [687, 312] width 208 height 24
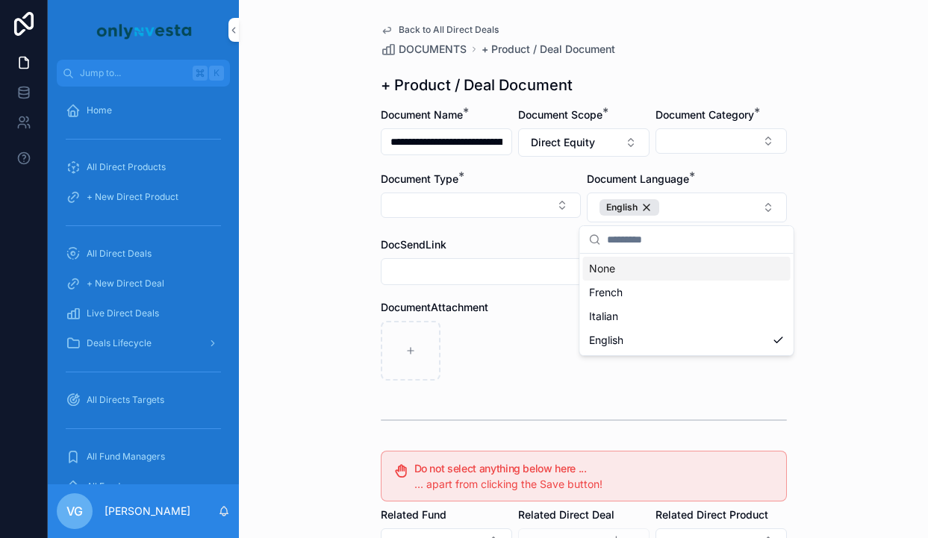
click at [813, 256] on div "**********" at bounding box center [583, 269] width 689 height 538
click at [645, 203] on div "English" at bounding box center [630, 207] width 60 height 16
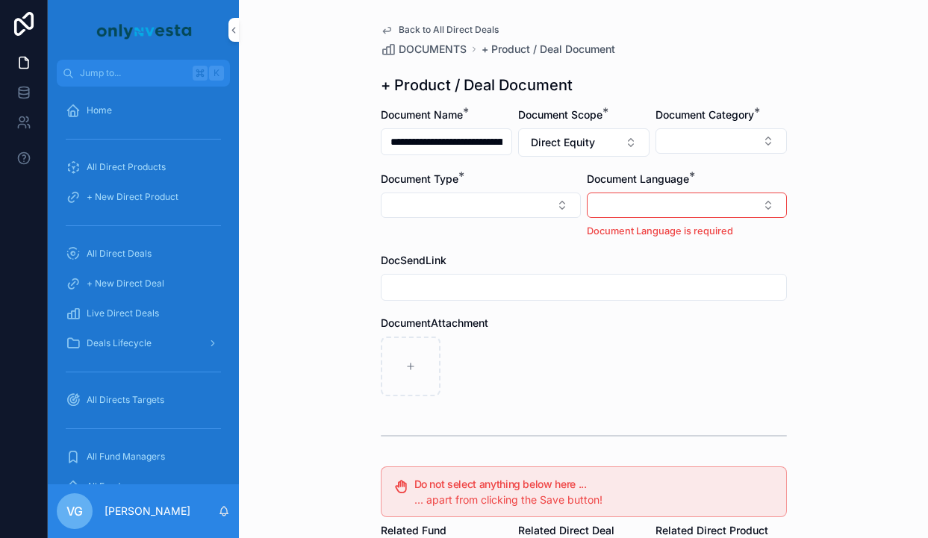
click at [654, 203] on button "Select Button" at bounding box center [687, 205] width 200 height 25
click at [619, 316] on div "Italian" at bounding box center [687, 312] width 208 height 24
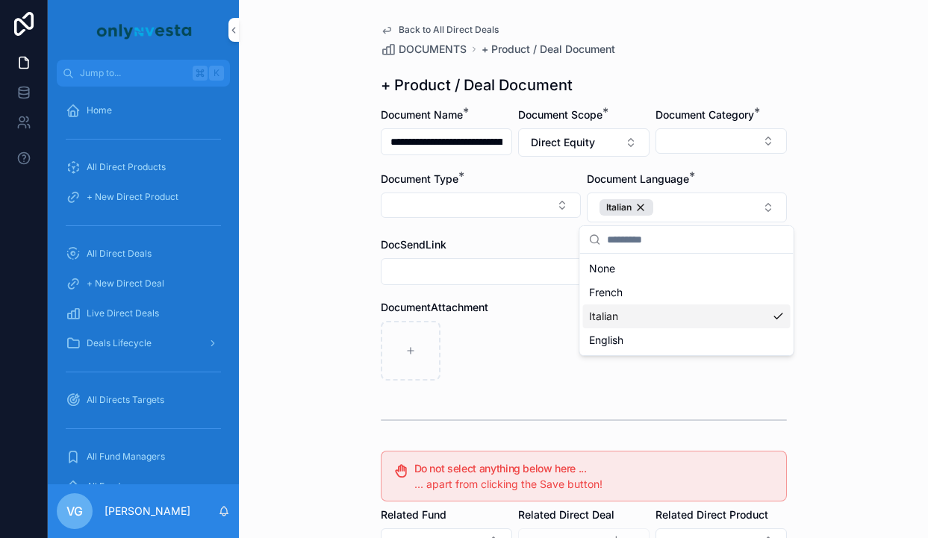
click at [552, 321] on div "scrollable content" at bounding box center [584, 351] width 406 height 60
click at [701, 138] on button "Select Button" at bounding box center [721, 140] width 131 height 25
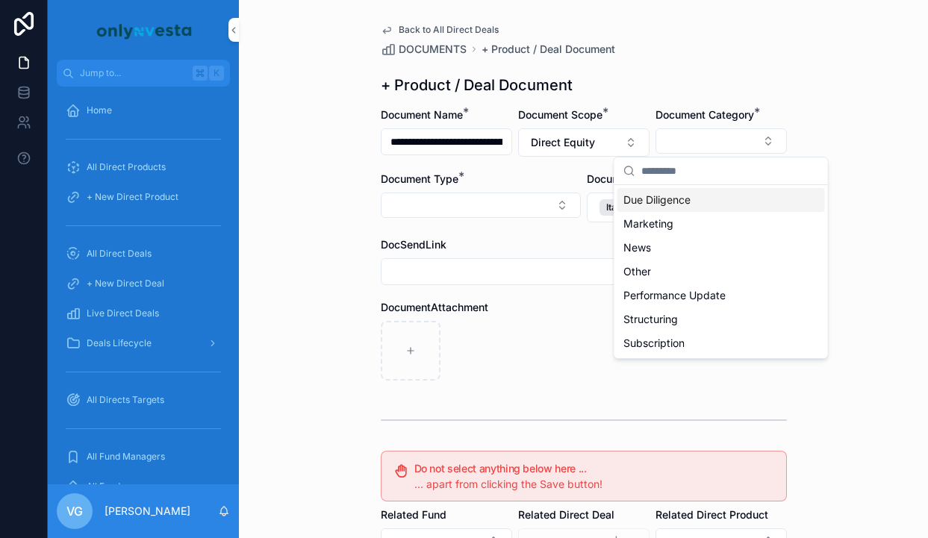
click at [708, 52] on div "DOCUMENTS + Product / Deal Document" at bounding box center [584, 49] width 406 height 15
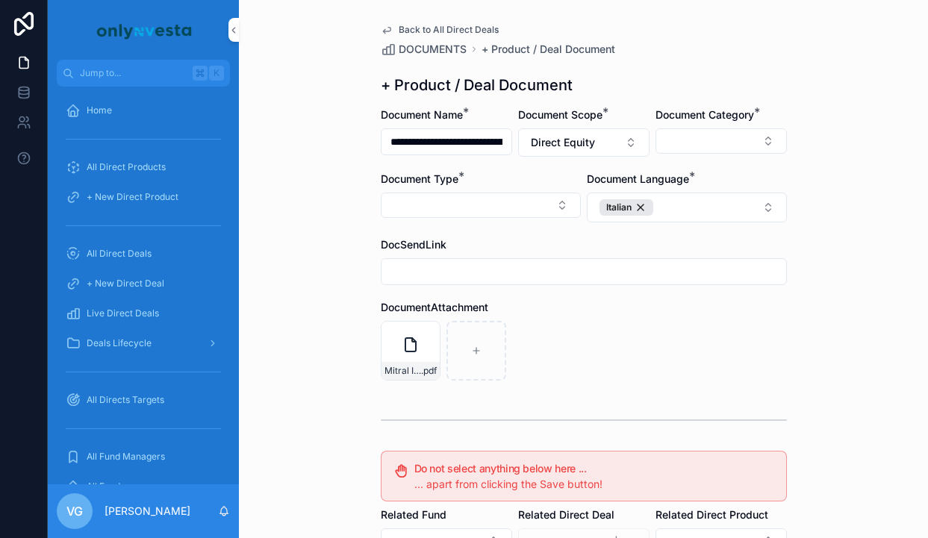
click at [709, 137] on button "Select Button" at bounding box center [721, 140] width 131 height 25
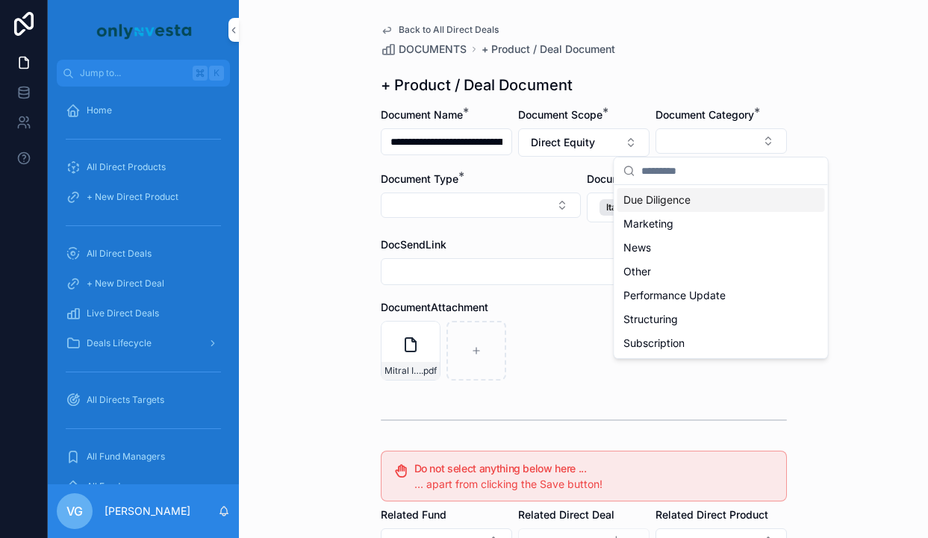
click at [709, 137] on button "Select Button" at bounding box center [721, 140] width 131 height 25
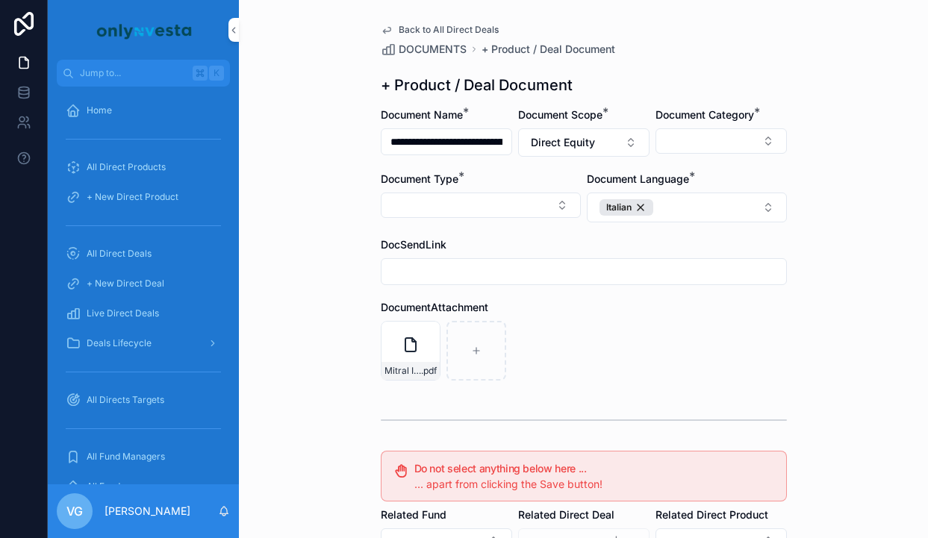
click at [735, 146] on button "Select Button" at bounding box center [721, 140] width 131 height 25
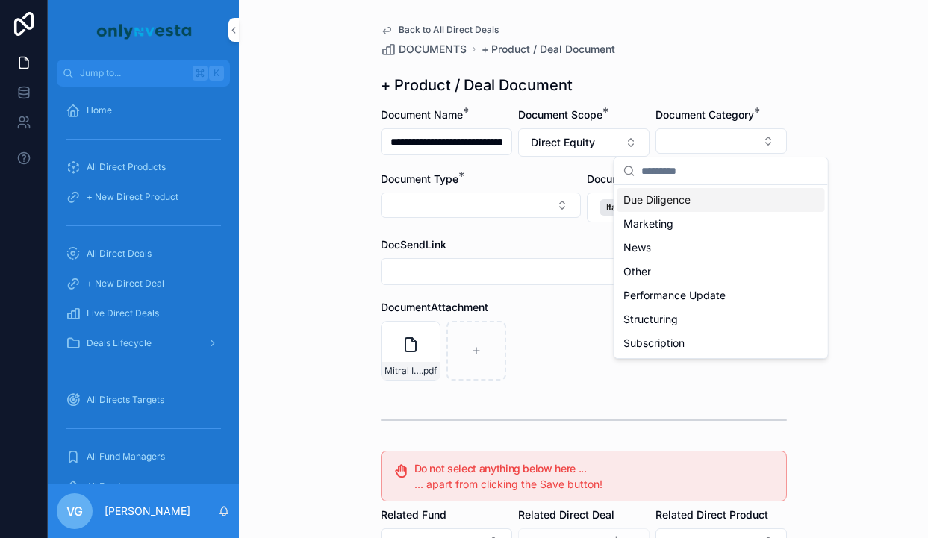
click at [659, 196] on span "Due Diligence" at bounding box center [656, 200] width 67 height 15
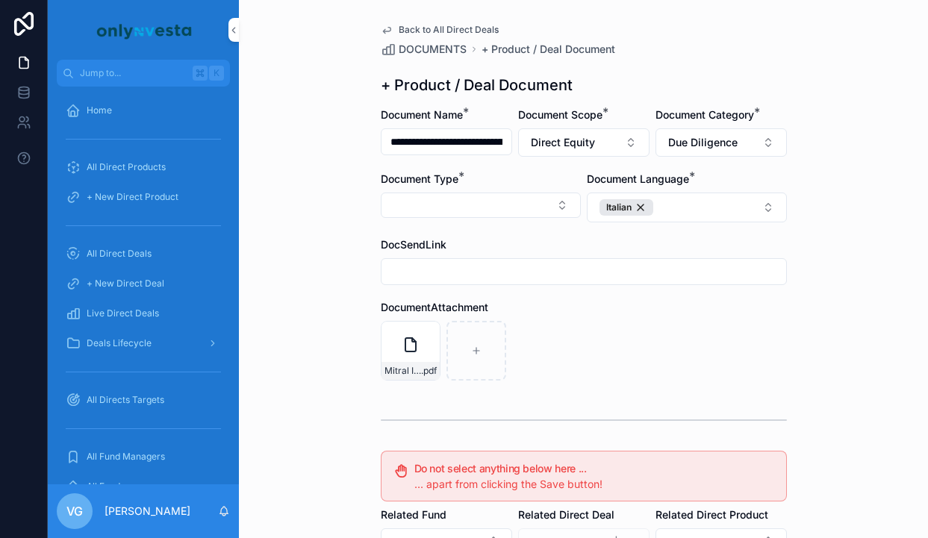
click at [505, 208] on button "Select Button" at bounding box center [481, 205] width 200 height 25
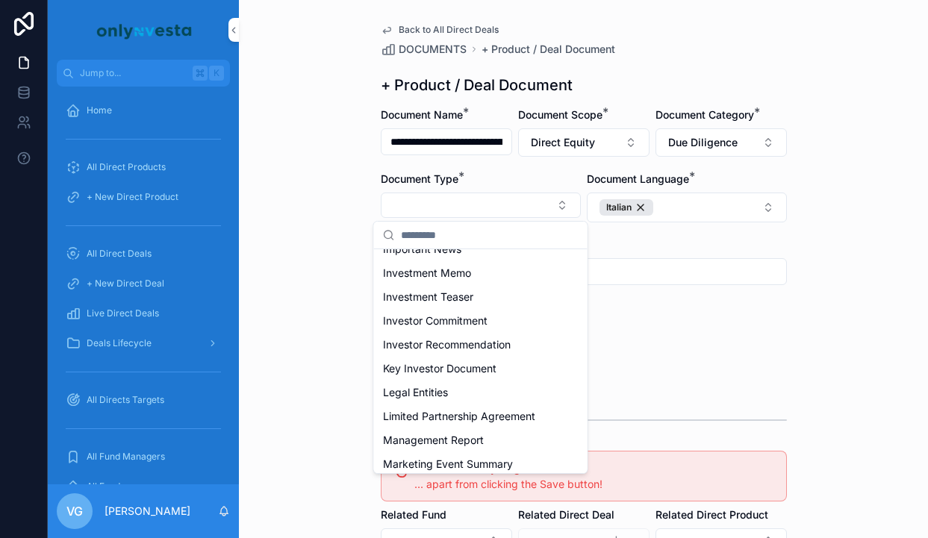
scroll to position [361, 0]
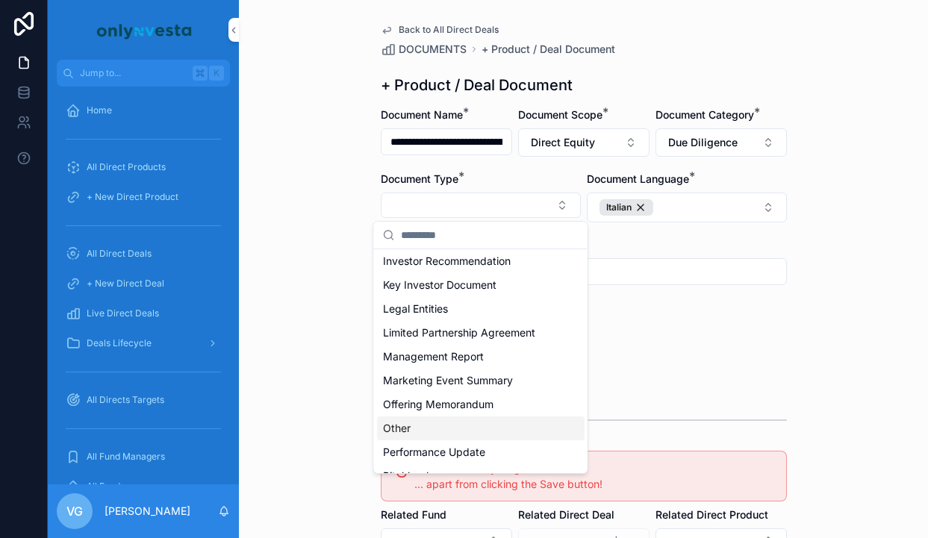
click at [406, 429] on span "Other" at bounding box center [397, 428] width 28 height 15
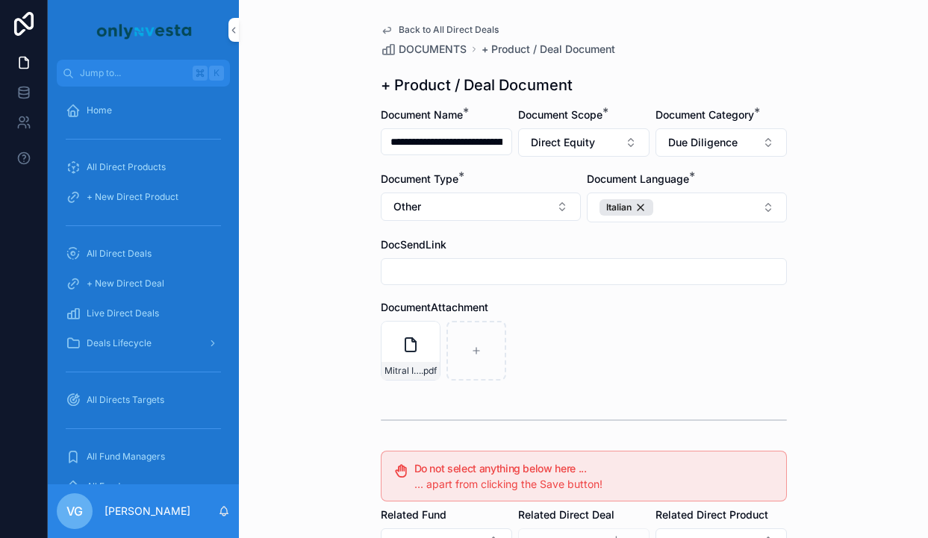
scroll to position [275, 0]
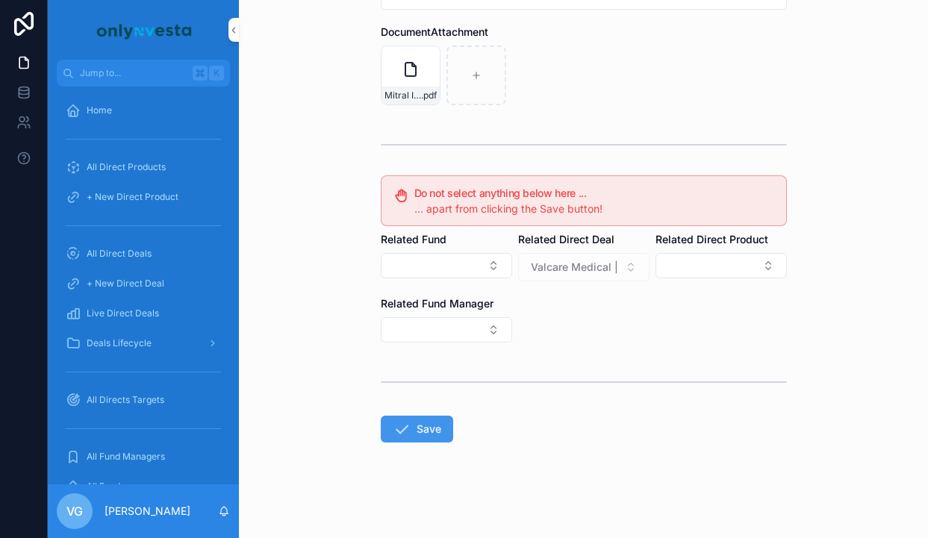
click at [445, 432] on button "Save" at bounding box center [417, 429] width 72 height 27
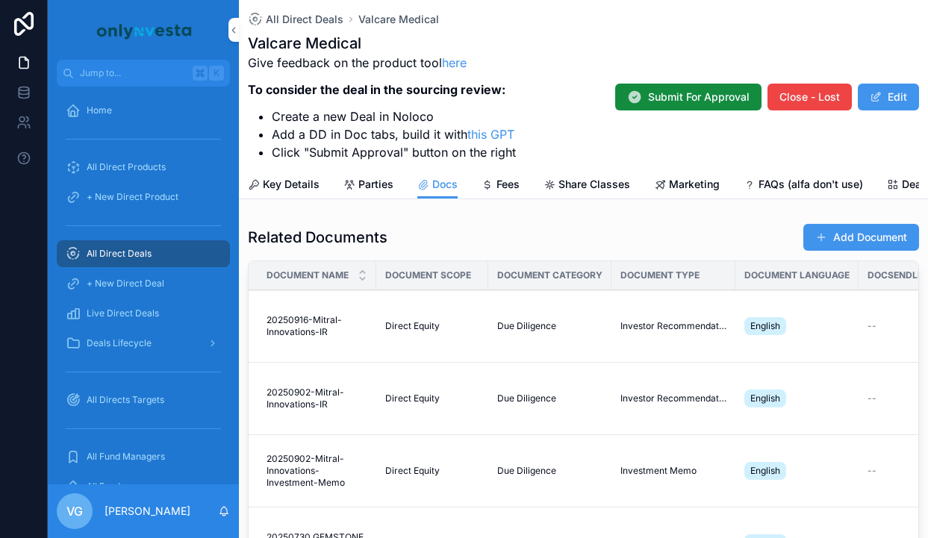
click at [894, 234] on button "Add Document" at bounding box center [861, 237] width 116 height 27
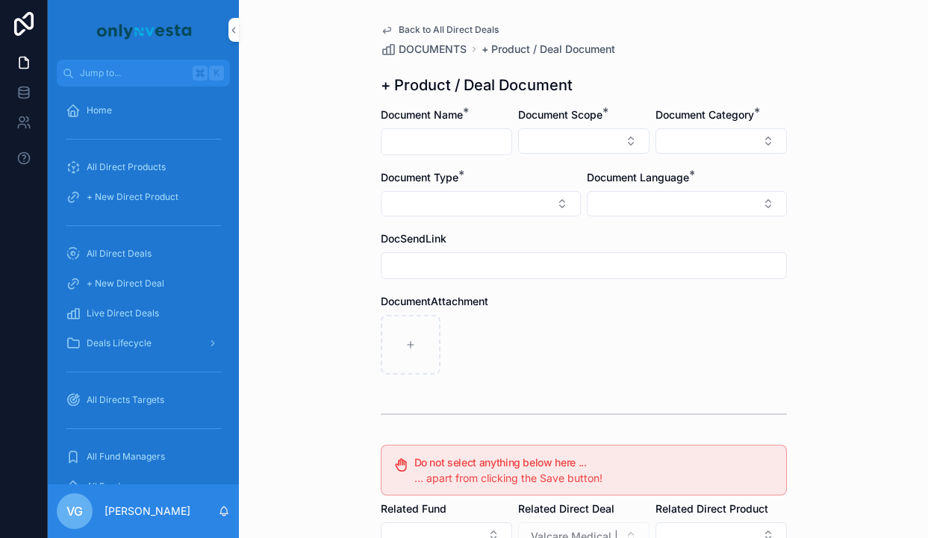
click at [470, 148] on input "scrollable content" at bounding box center [447, 141] width 130 height 21
paste input "**********"
type input "**********"
click at [570, 133] on button "Select Button" at bounding box center [583, 140] width 131 height 25
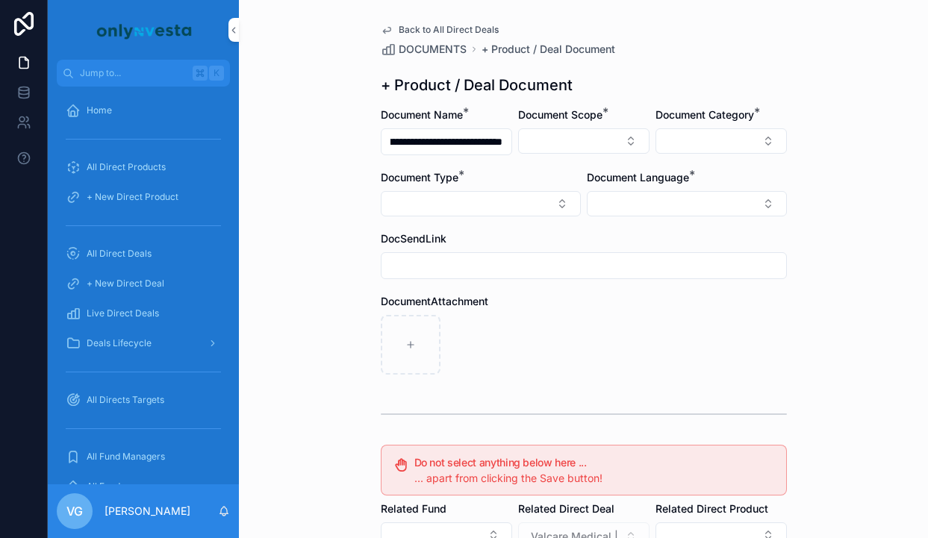
scroll to position [0, 0]
click at [556, 210] on div "Direct Equity" at bounding box center [584, 200] width 208 height 24
click at [687, 122] on div "Document Category *" at bounding box center [721, 132] width 131 height 49
click at [700, 157] on form "**********" at bounding box center [584, 459] width 406 height 702
click at [700, 149] on button "Select Button" at bounding box center [721, 140] width 131 height 25
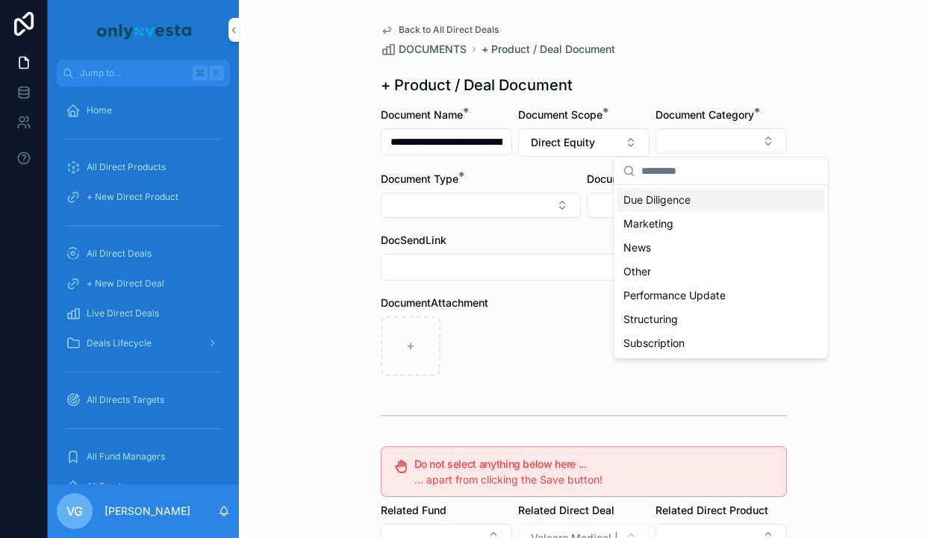
click at [676, 202] on span "Due Diligence" at bounding box center [656, 200] width 67 height 15
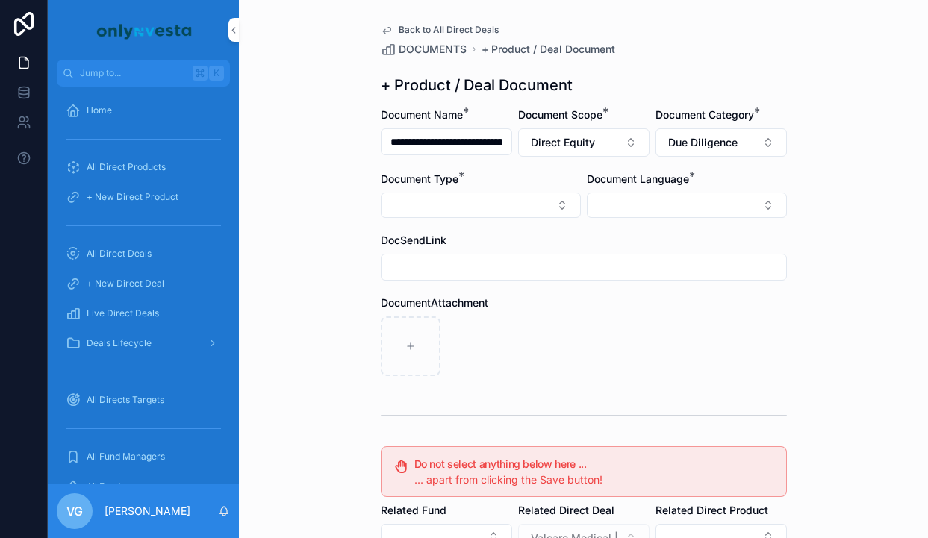
click at [520, 217] on button "Select Button" at bounding box center [481, 205] width 200 height 25
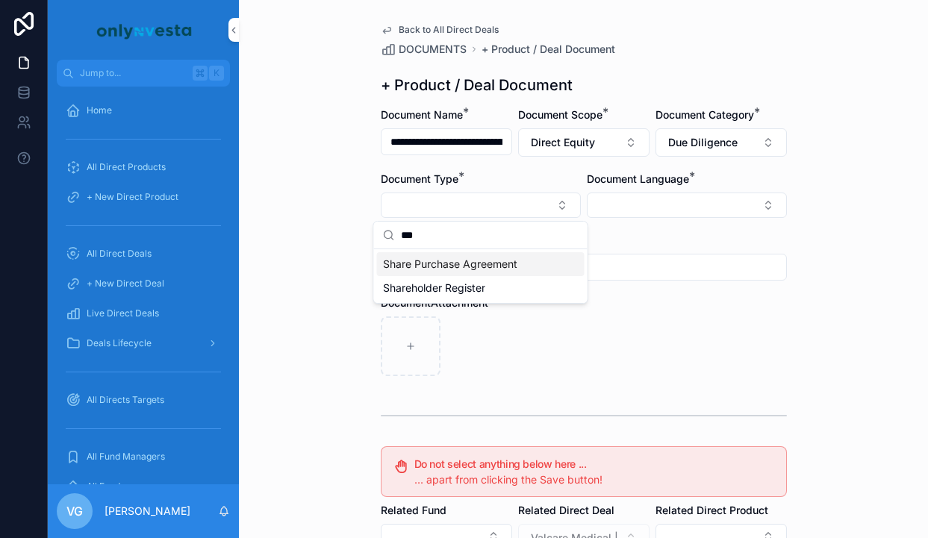
type input "***"
click at [463, 265] on span "Share Purchase Agreement" at bounding box center [450, 264] width 134 height 15
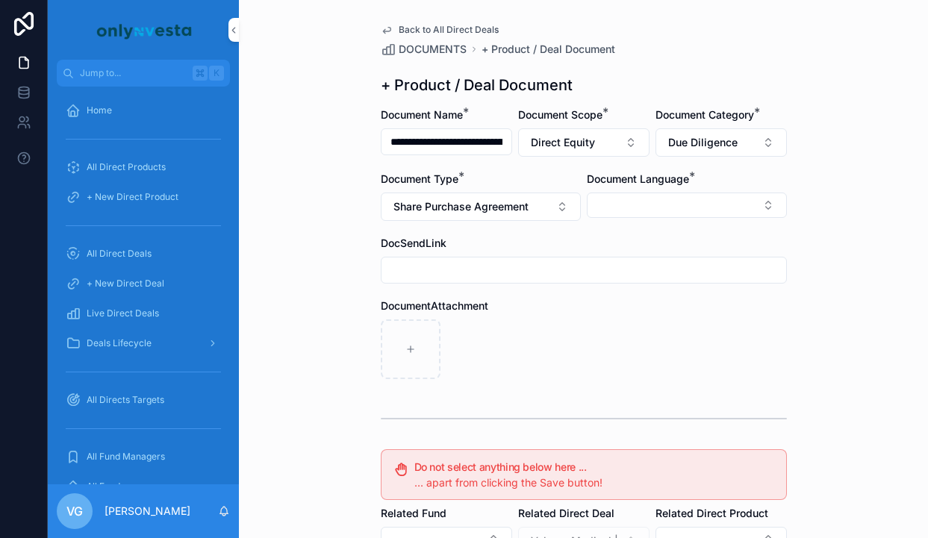
click at [638, 196] on button "Select Button" at bounding box center [687, 205] width 200 height 25
click at [632, 277] on div "Italian" at bounding box center [687, 288] width 208 height 24
click at [487, 327] on div "scrollable content" at bounding box center [584, 351] width 406 height 60
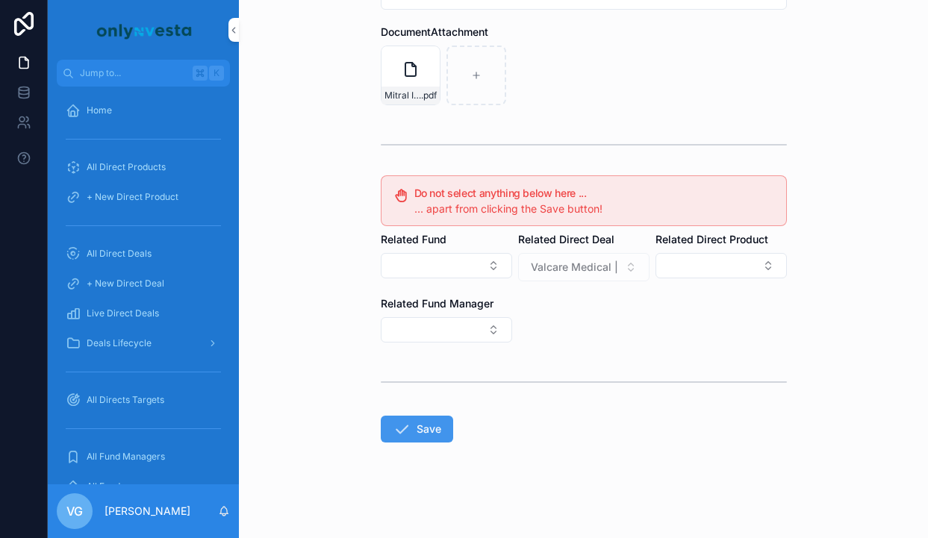
click at [417, 429] on button "Save" at bounding box center [417, 429] width 72 height 27
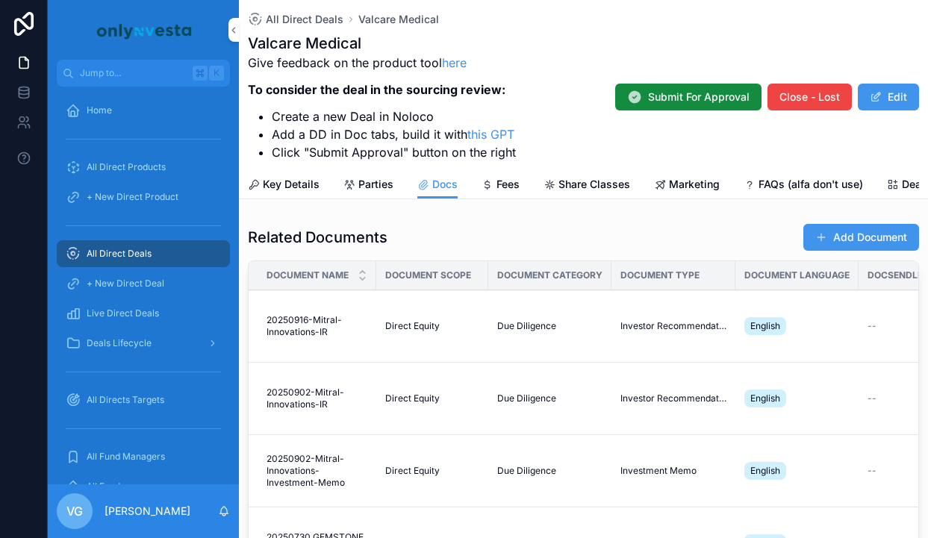
click at [836, 228] on button "Add Document" at bounding box center [861, 237] width 116 height 27
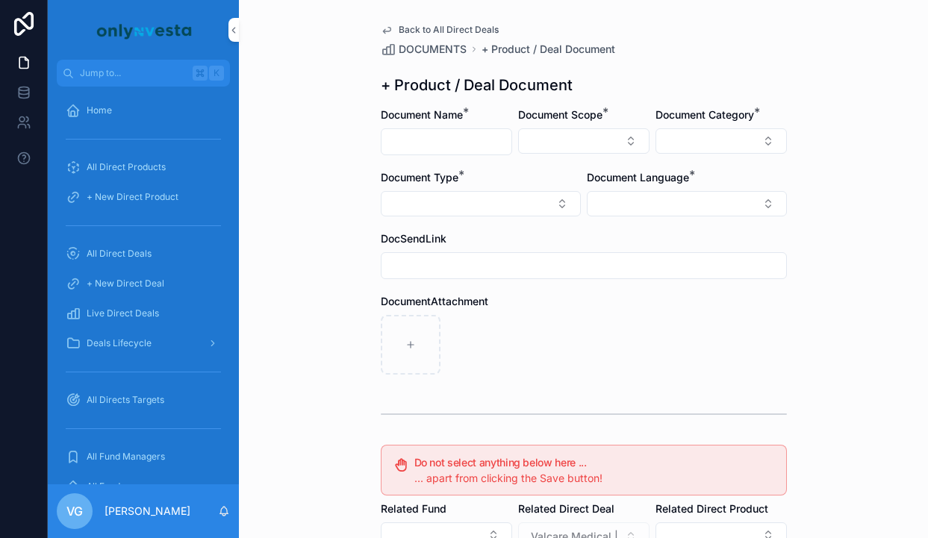
click at [452, 134] on input "scrollable content" at bounding box center [447, 141] width 130 height 21
paste input "**********"
type input "**********"
click at [605, 132] on button "Select Button" at bounding box center [583, 140] width 131 height 25
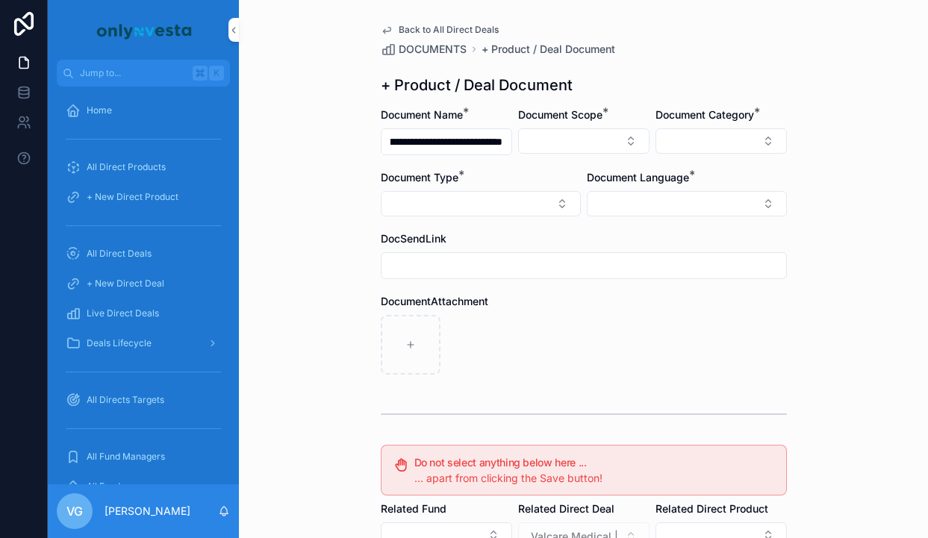
scroll to position [0, 0]
click at [570, 196] on div "Direct Equity" at bounding box center [584, 200] width 208 height 24
click at [669, 137] on button "Select Button" at bounding box center [721, 140] width 131 height 25
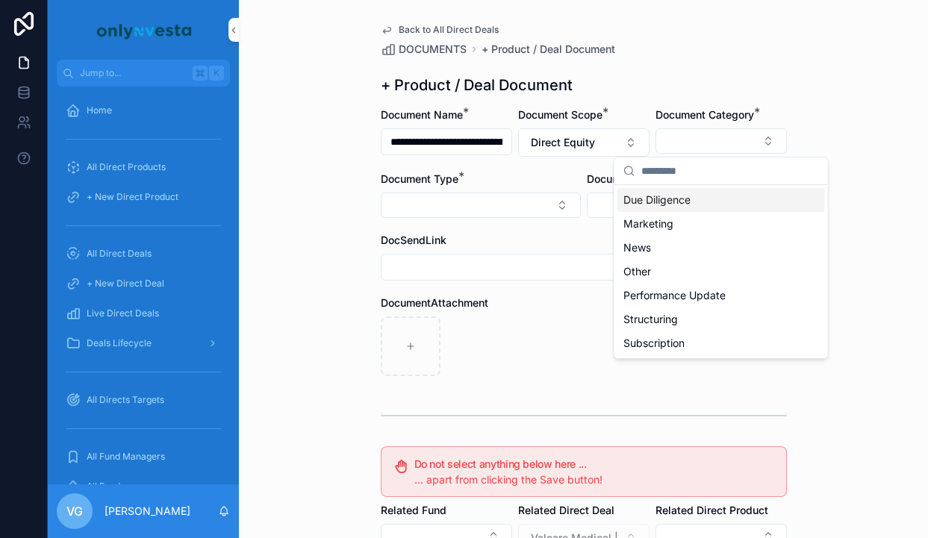
click at [676, 202] on span "Due Diligence" at bounding box center [656, 200] width 67 height 15
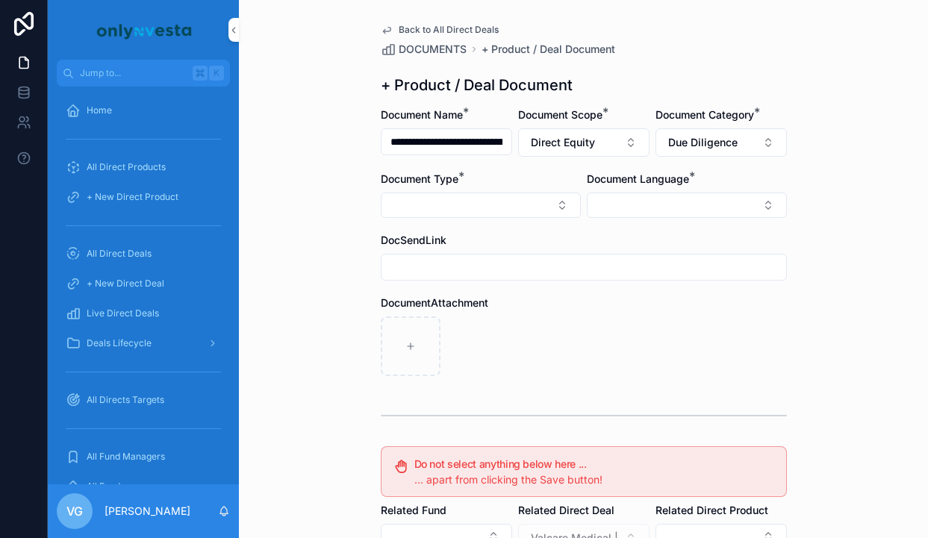
click at [505, 184] on div "Document Type *" at bounding box center [481, 179] width 200 height 15
click at [505, 198] on button "Select Button" at bounding box center [481, 205] width 200 height 25
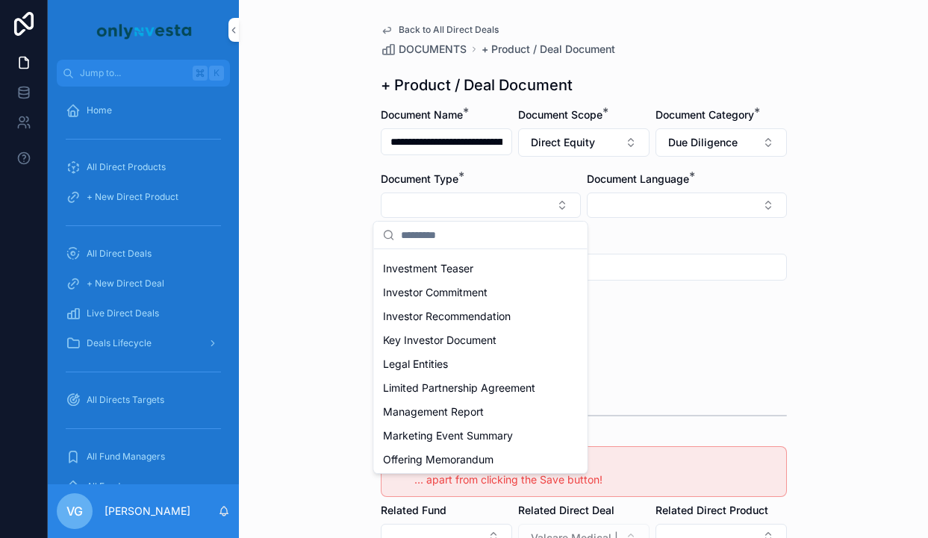
scroll to position [337, 0]
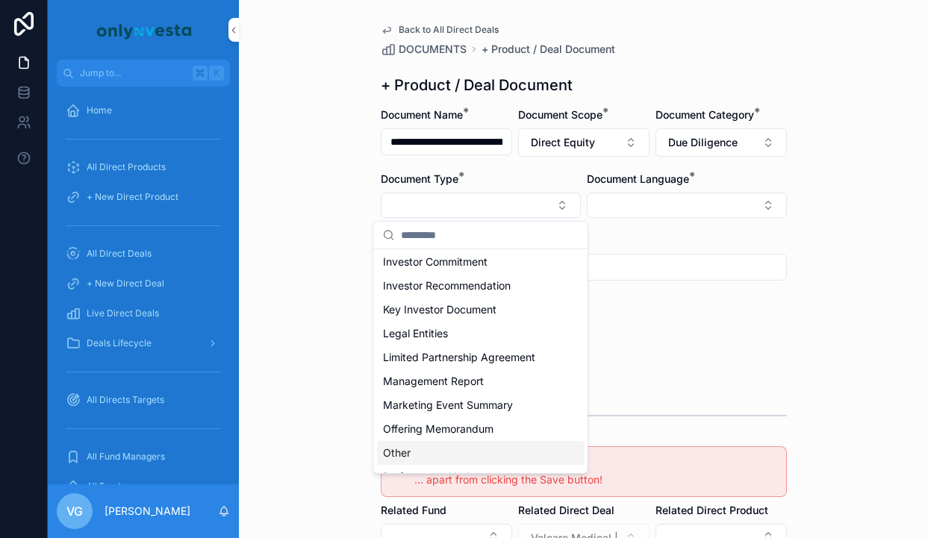
click at [443, 445] on div "Other" at bounding box center [481, 453] width 208 height 24
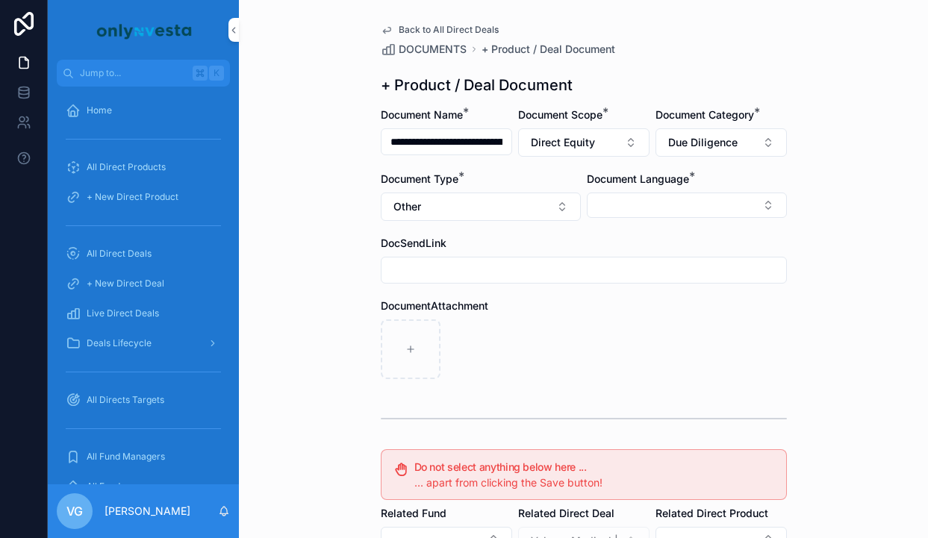
click at [674, 199] on button "Select Button" at bounding box center [687, 205] width 200 height 25
click at [646, 285] on div "Italian" at bounding box center [687, 288] width 208 height 24
click at [505, 303] on div "DocumentAttachment" at bounding box center [584, 307] width 406 height 15
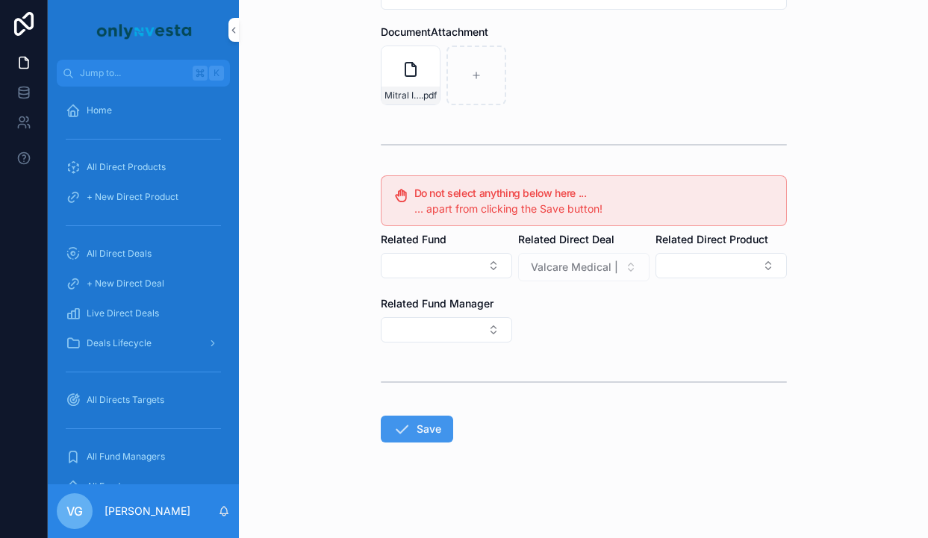
scroll to position [28, 0]
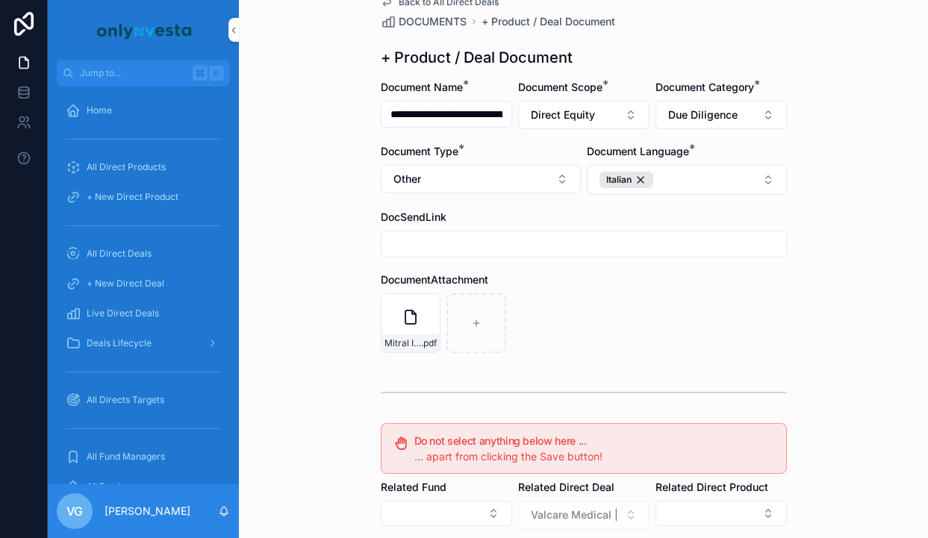
click at [485, 183] on button "Other" at bounding box center [481, 179] width 200 height 28
type input "*****"
click at [449, 232] on span "Share Purchase Agreement" at bounding box center [450, 239] width 134 height 15
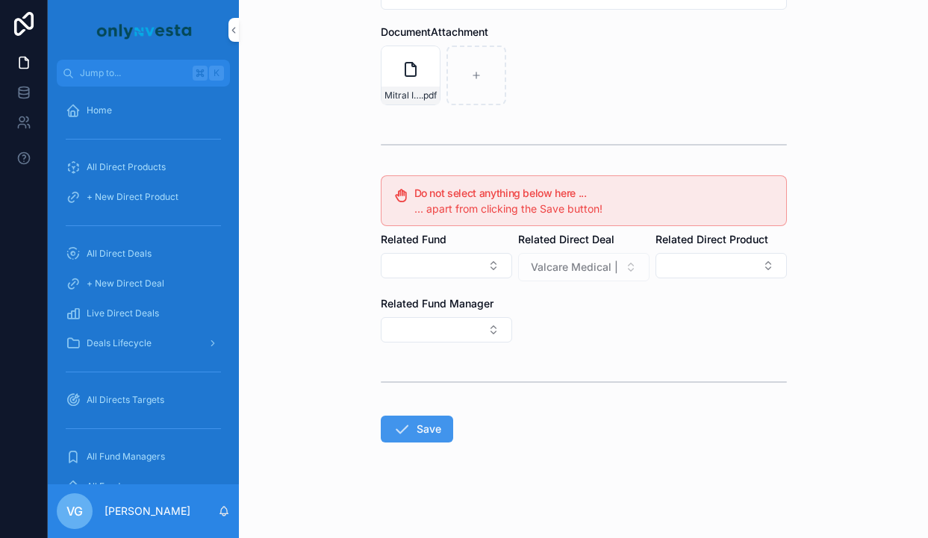
click at [401, 432] on icon "scrollable content" at bounding box center [402, 429] width 18 height 18
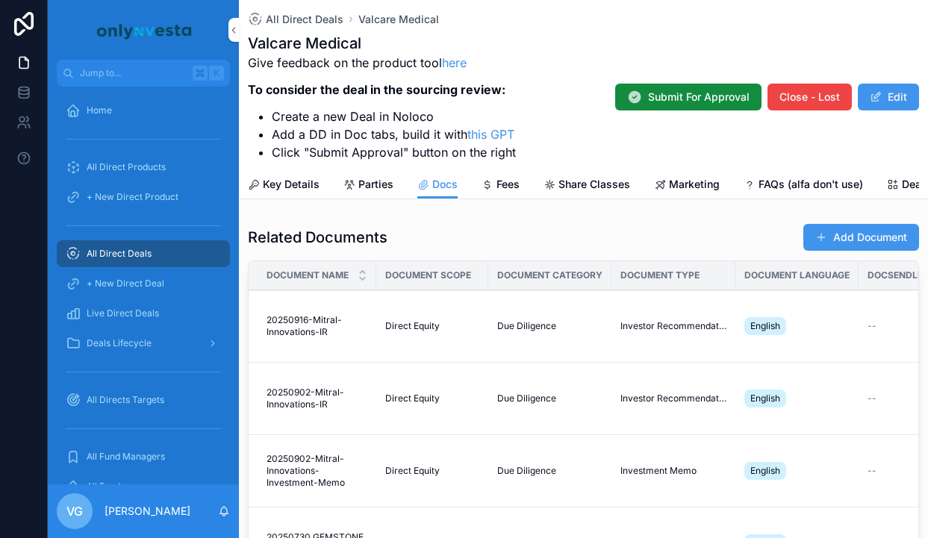
click at [836, 228] on button "Add Document" at bounding box center [861, 237] width 116 height 27
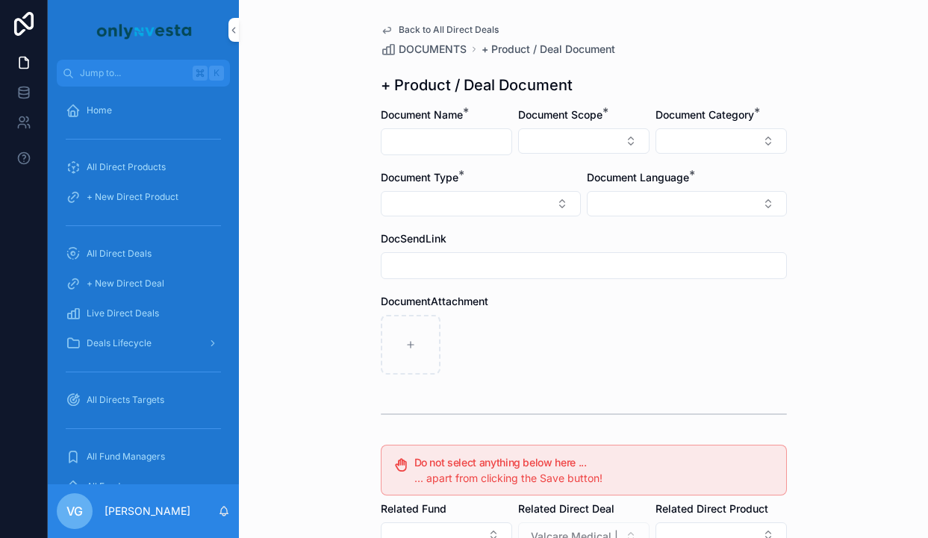
click at [437, 149] on input "scrollable content" at bounding box center [447, 141] width 130 height 21
paste input "**********"
type input "**********"
click at [613, 151] on button "Select Button" at bounding box center [583, 140] width 131 height 25
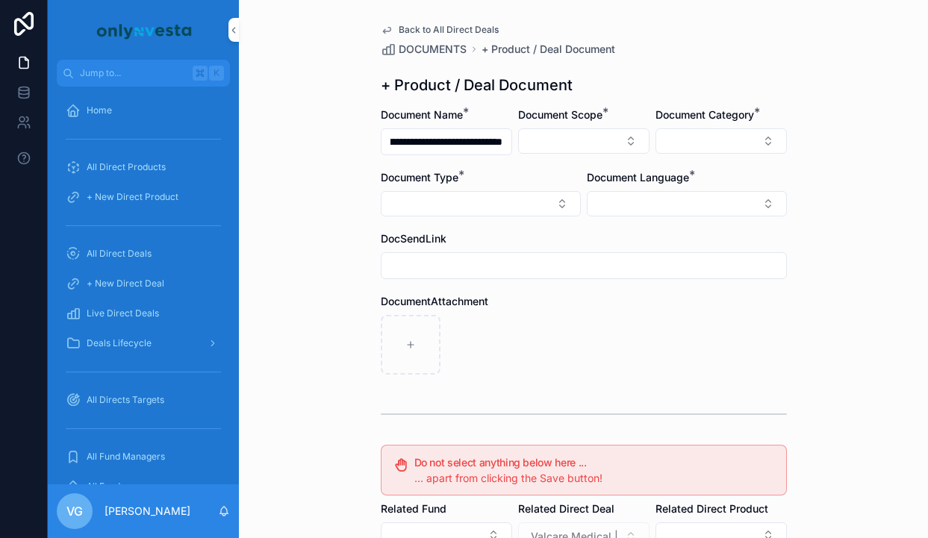
scroll to position [0, 0]
click at [562, 205] on div "Direct Equity" at bounding box center [584, 200] width 208 height 24
click at [684, 130] on button "Select Button" at bounding box center [721, 140] width 131 height 25
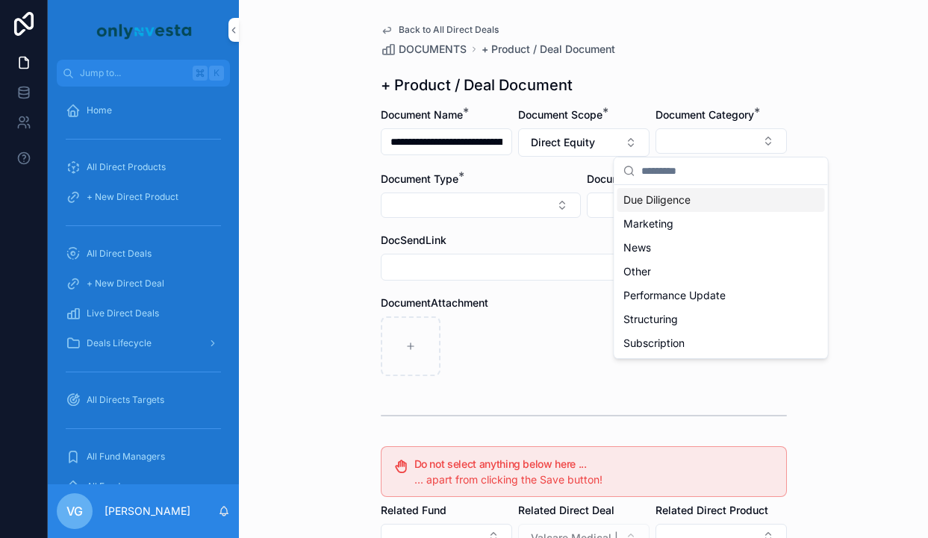
click at [673, 116] on span "Document Category" at bounding box center [705, 114] width 99 height 13
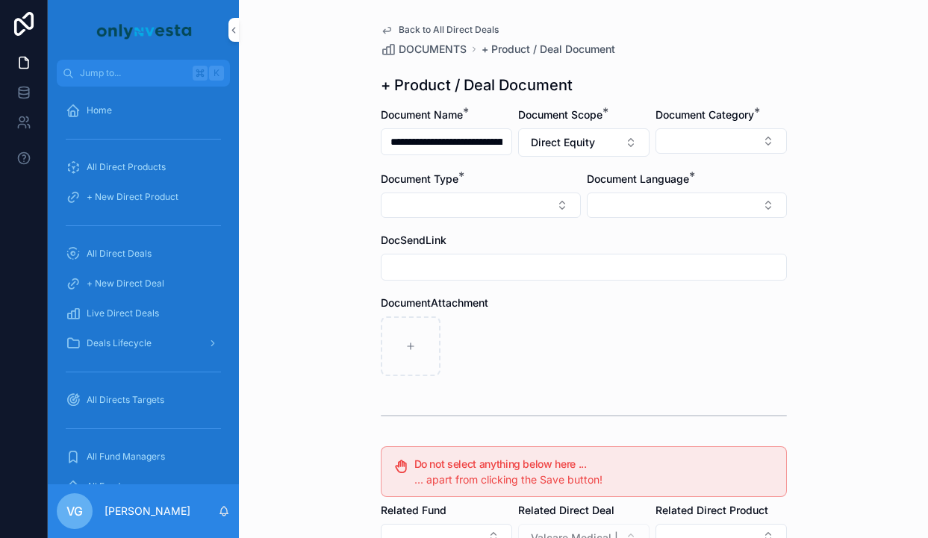
click at [656, 222] on form "**********" at bounding box center [584, 459] width 406 height 702
click at [659, 208] on button "Select Button" at bounding box center [687, 205] width 200 height 25
click at [630, 289] on div "Italian" at bounding box center [687, 288] width 208 height 24
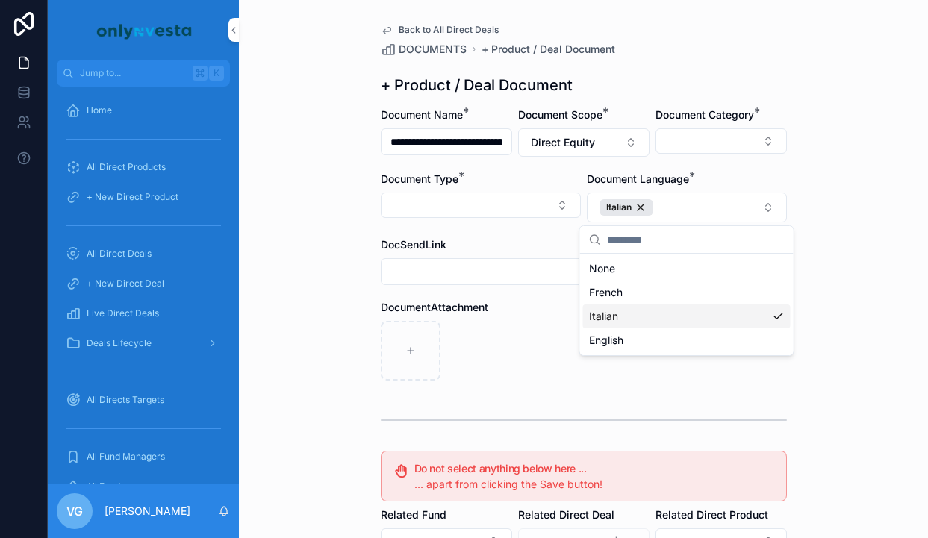
click at [541, 334] on div "scrollable content" at bounding box center [584, 351] width 406 height 60
click at [670, 152] on button "Select Button" at bounding box center [721, 140] width 131 height 25
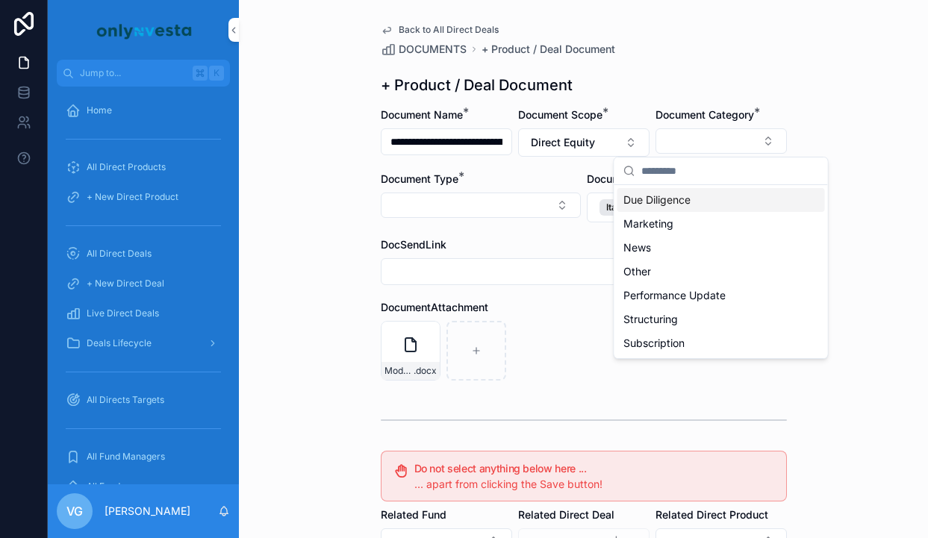
click at [650, 202] on span "Due Diligence" at bounding box center [656, 200] width 67 height 15
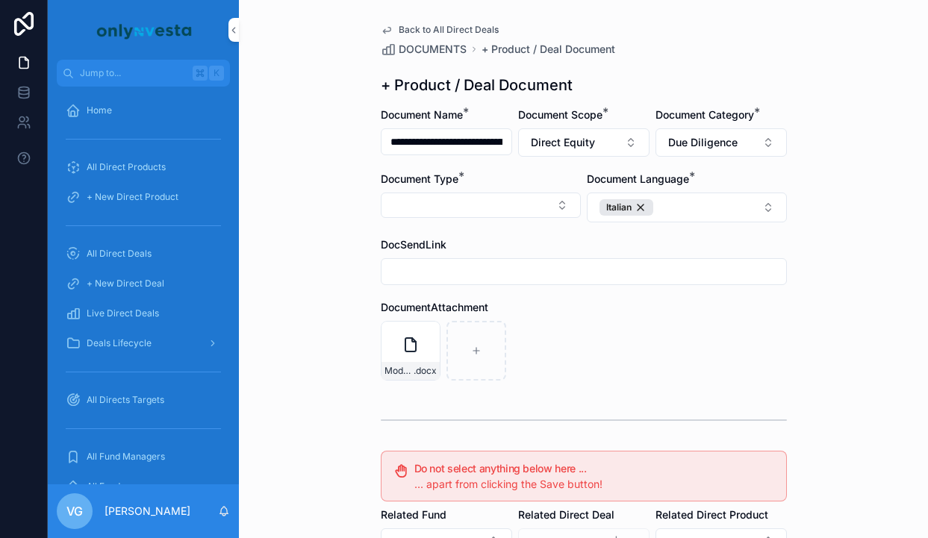
click at [535, 197] on button "Select Button" at bounding box center [481, 205] width 200 height 25
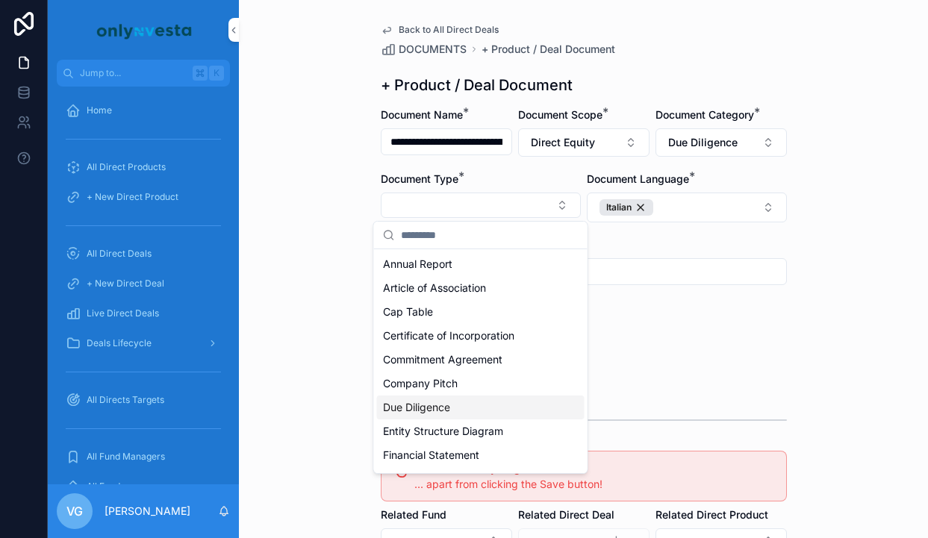
click at [461, 418] on div "Due Diligence" at bounding box center [481, 408] width 208 height 24
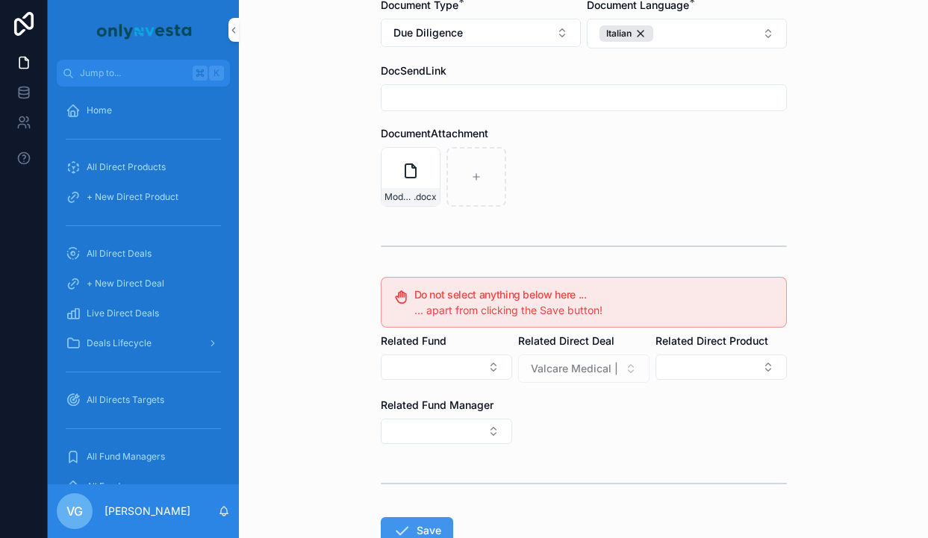
scroll to position [275, 0]
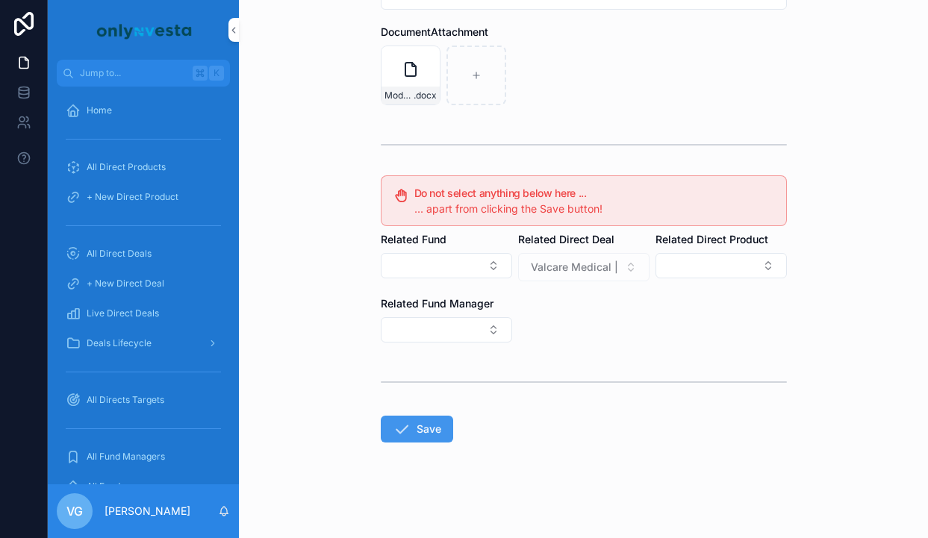
click at [442, 425] on button "Save" at bounding box center [417, 429] width 72 height 27
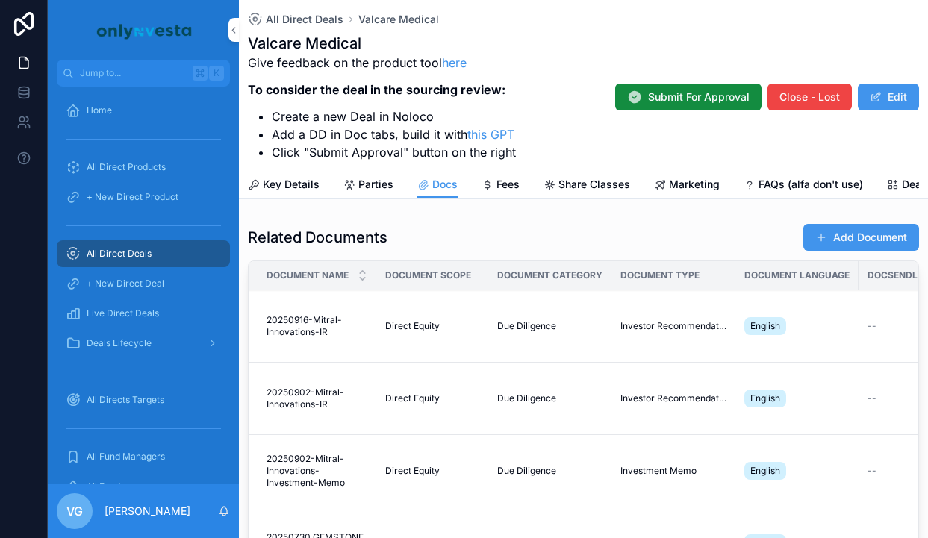
scroll to position [235, 0]
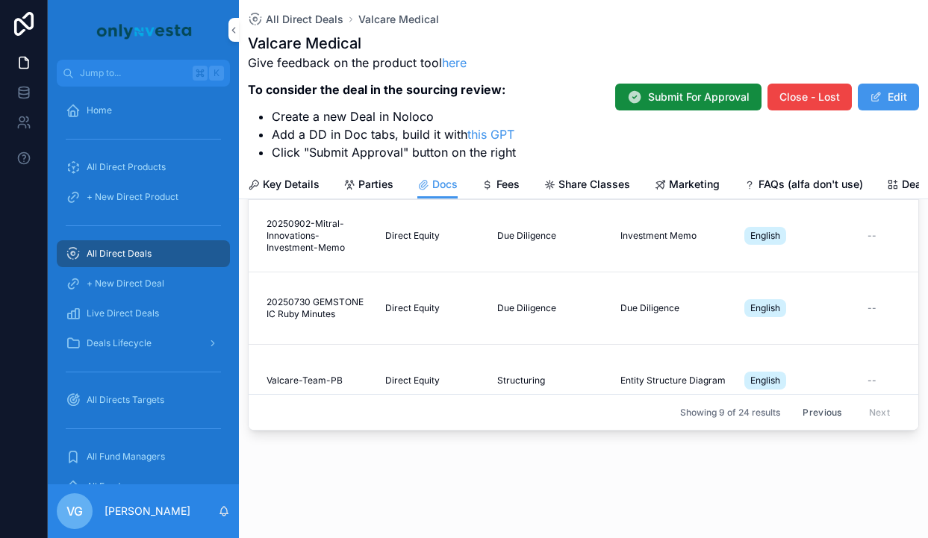
click at [828, 413] on button "Previous" at bounding box center [822, 412] width 60 height 23
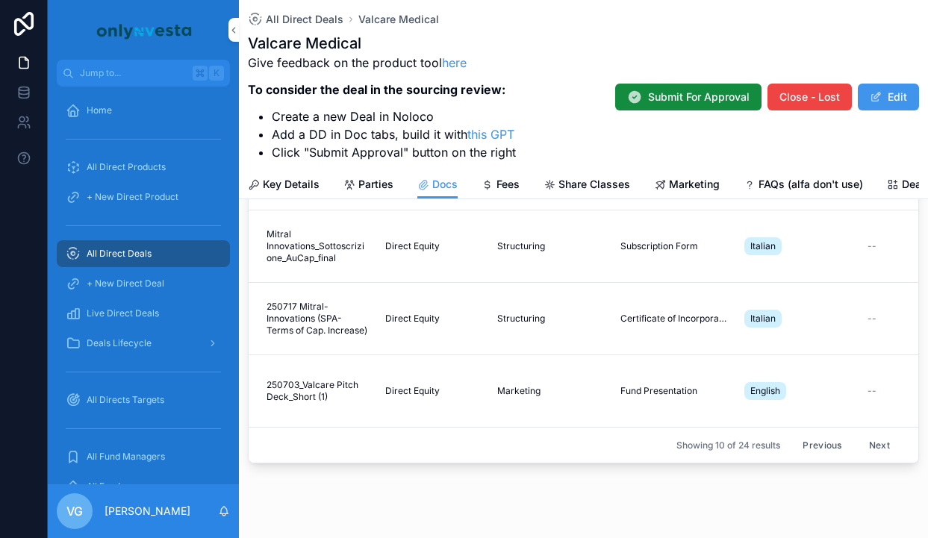
scroll to position [203, 0]
click at [322, 23] on span "All Direct Deals" at bounding box center [305, 19] width 78 height 15
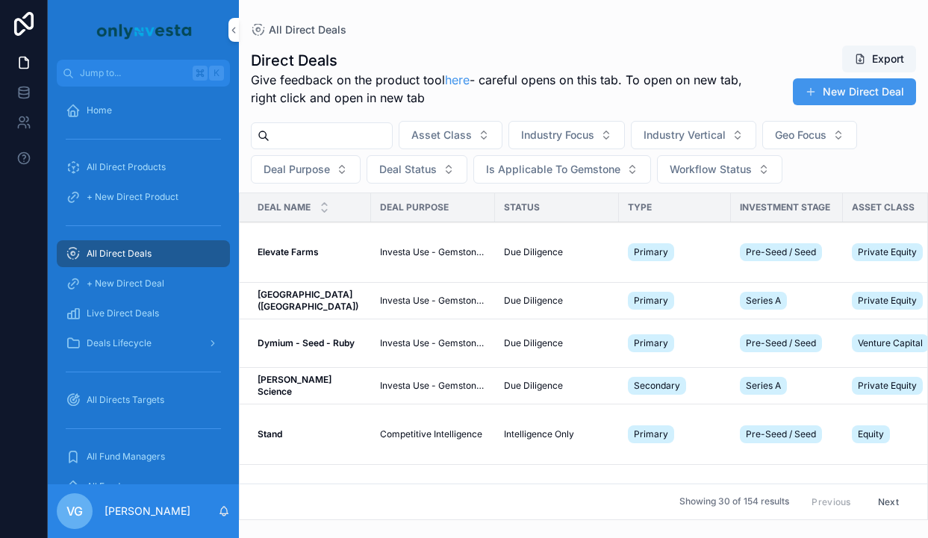
click at [361, 128] on input "scrollable content" at bounding box center [331, 135] width 122 height 21
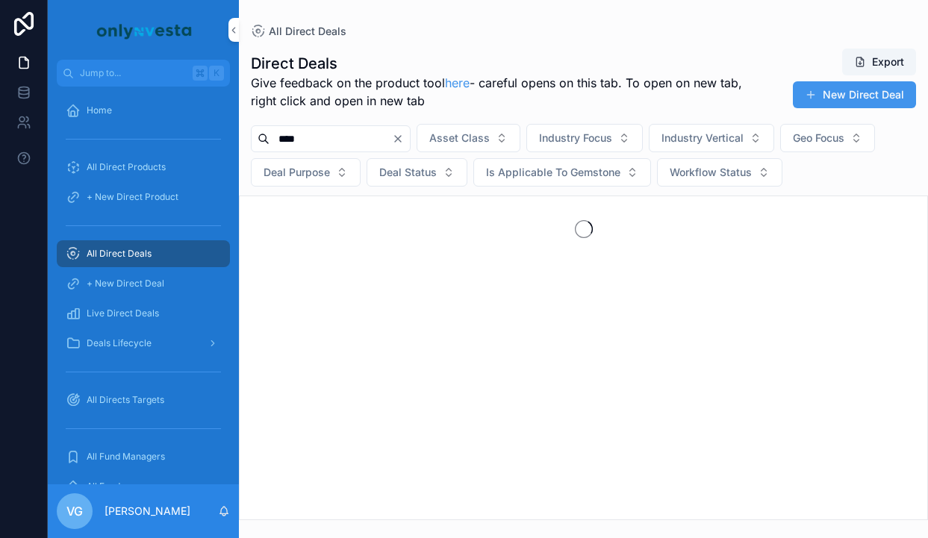
type input "****"
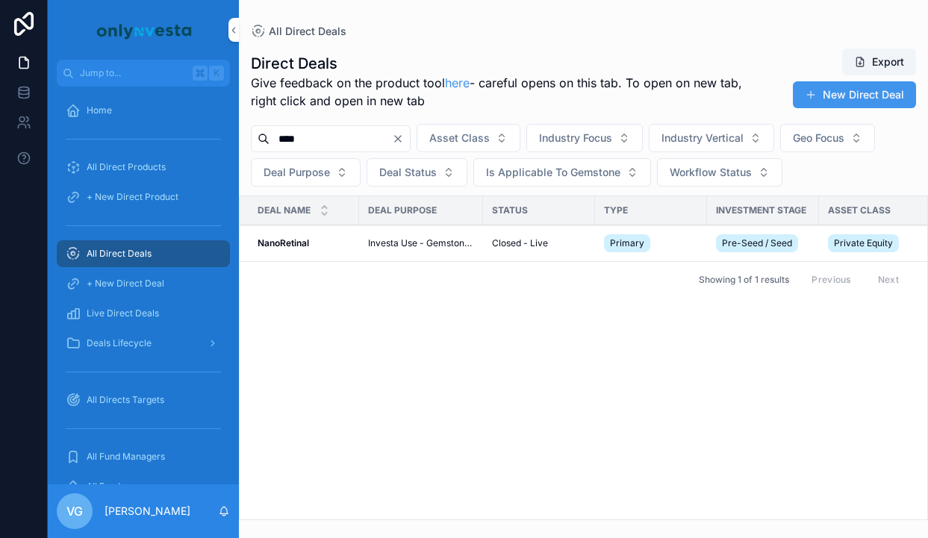
click at [288, 243] on strong "NanoRetinal" at bounding box center [284, 242] width 52 height 11
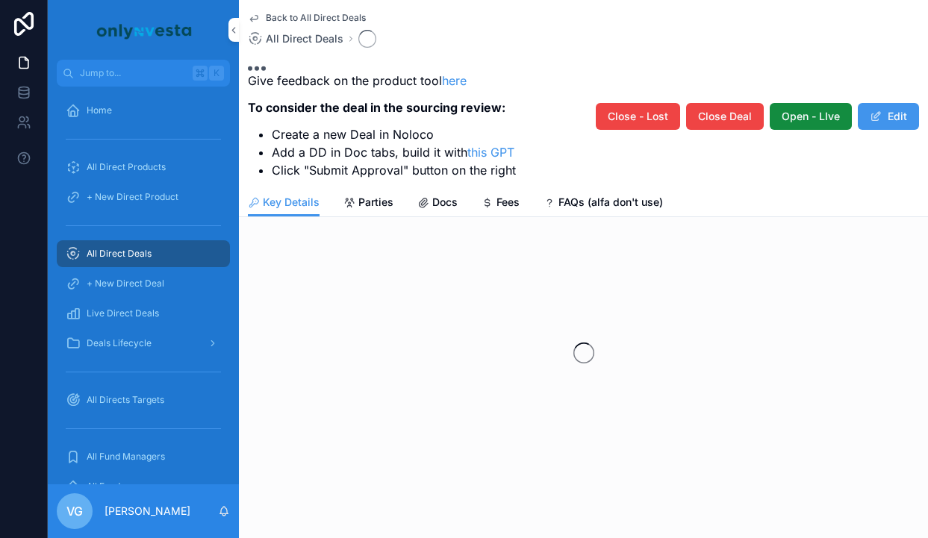
click at [429, 193] on link "Docs" at bounding box center [437, 204] width 40 height 30
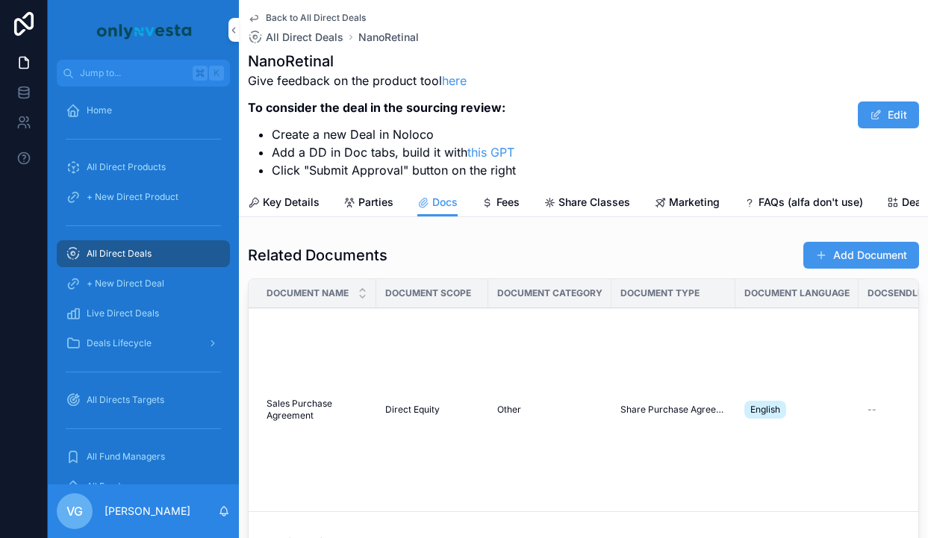
click at [866, 259] on button "Add Document" at bounding box center [861, 255] width 116 height 27
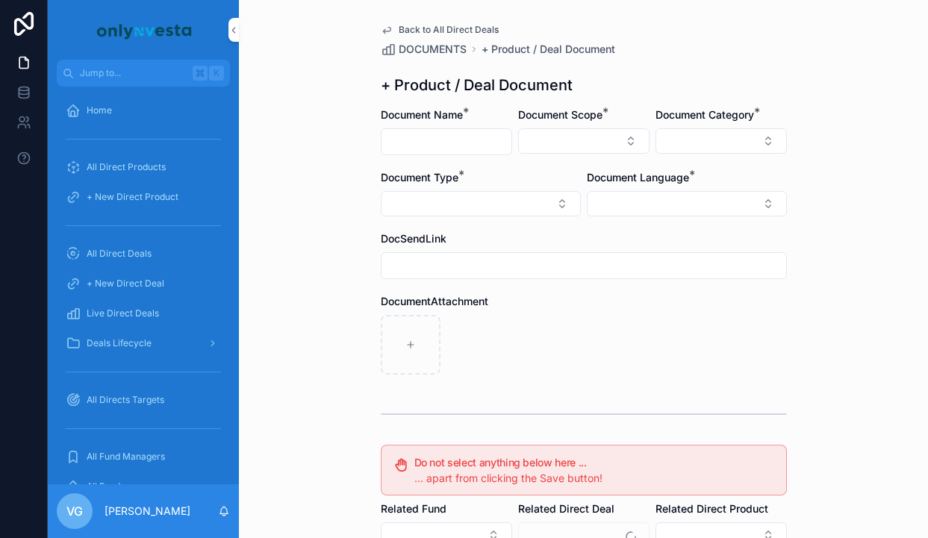
click at [454, 131] on input "scrollable content" at bounding box center [447, 141] width 130 height 21
paste input "**********"
type input "**********"
click at [527, 137] on button "Select Button" at bounding box center [583, 140] width 131 height 25
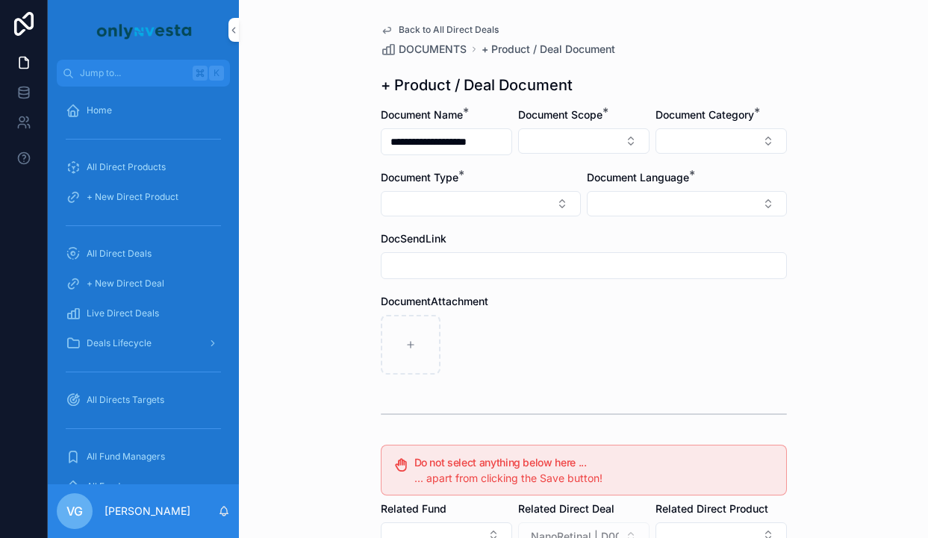
scroll to position [0, 0]
click at [527, 202] on span "Direct Equity" at bounding box center [517, 200] width 63 height 15
click at [667, 194] on button "Select Button" at bounding box center [687, 205] width 200 height 25
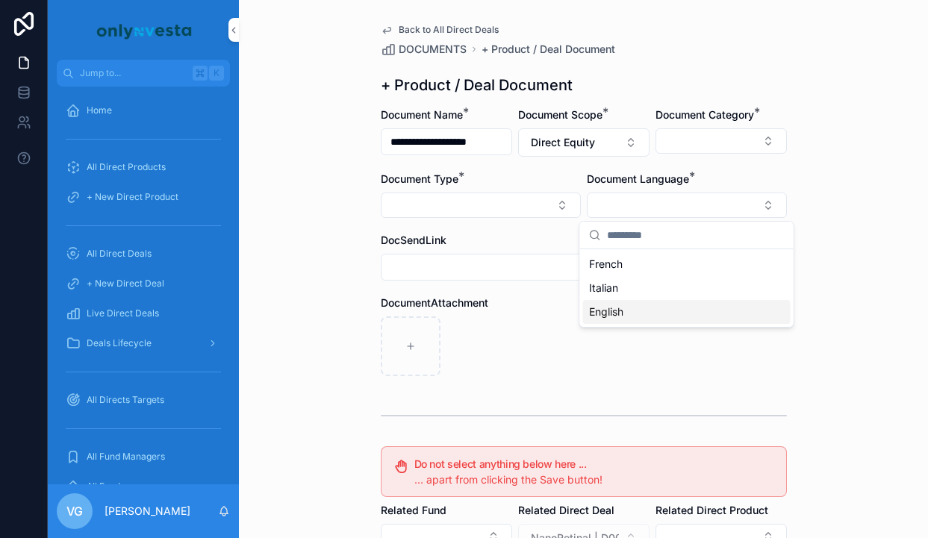
click at [637, 316] on div "English" at bounding box center [687, 312] width 208 height 24
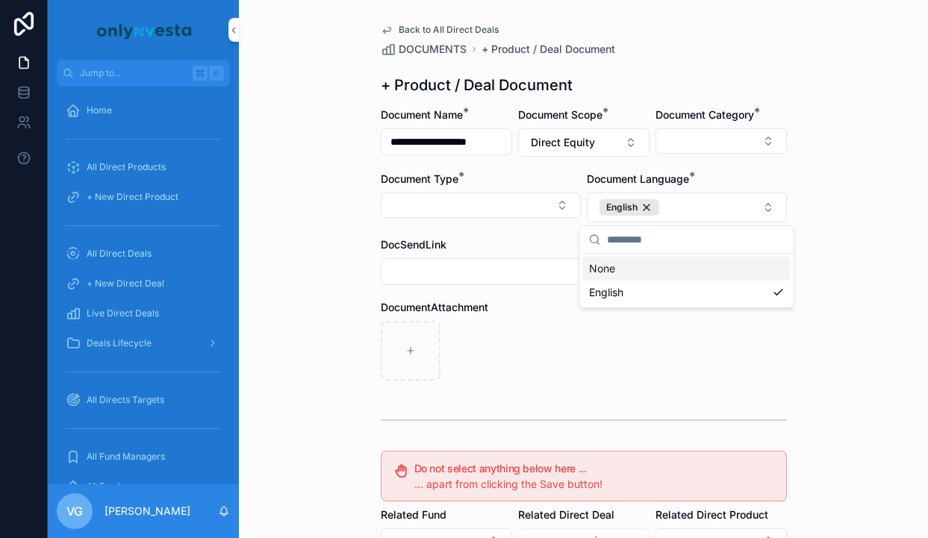
click at [538, 338] on div "scrollable content" at bounding box center [584, 351] width 406 height 60
click at [706, 140] on button "Select Button" at bounding box center [721, 140] width 131 height 25
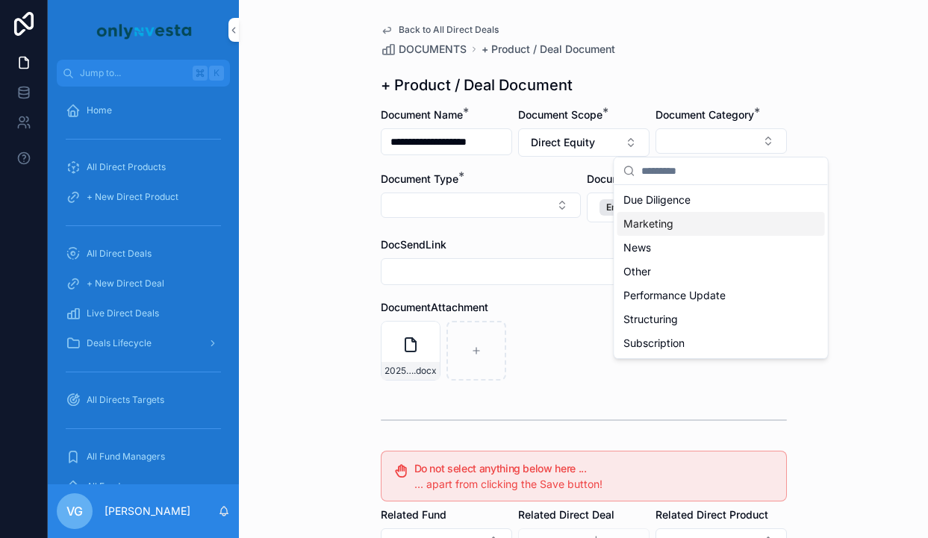
click at [675, 219] on div "Marketing" at bounding box center [721, 224] width 208 height 24
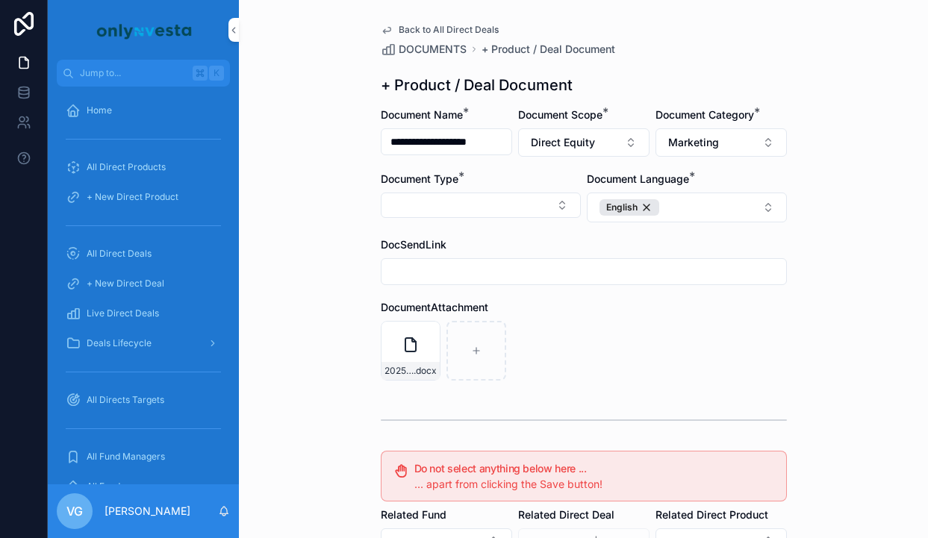
click at [551, 197] on button "Select Button" at bounding box center [481, 205] width 200 height 25
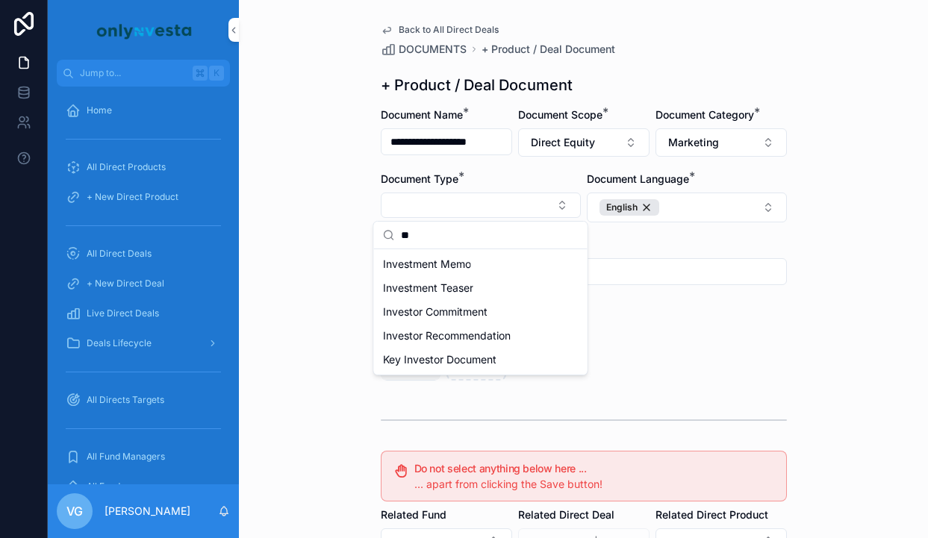
type input "*"
type input "***"
click at [488, 290] on div "Investment Teaser" at bounding box center [481, 288] width 208 height 24
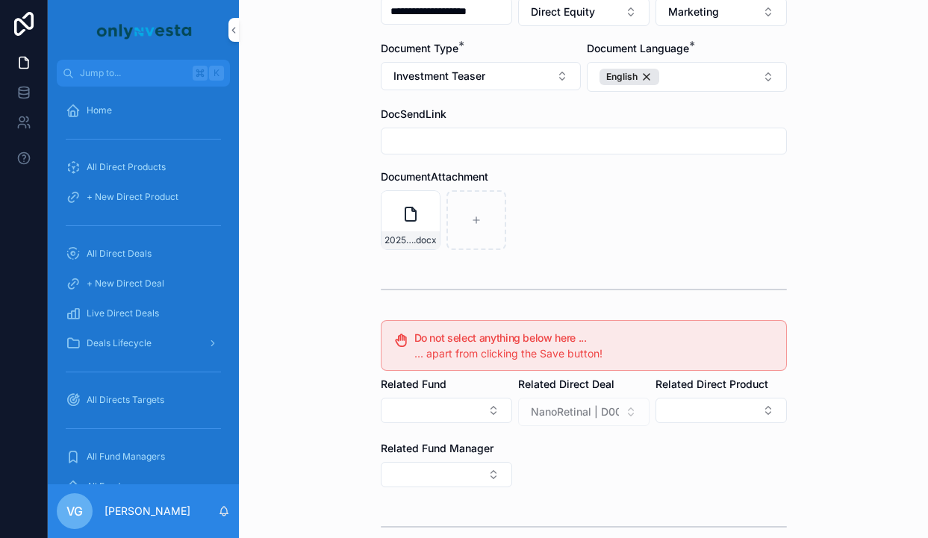
scroll to position [275, 0]
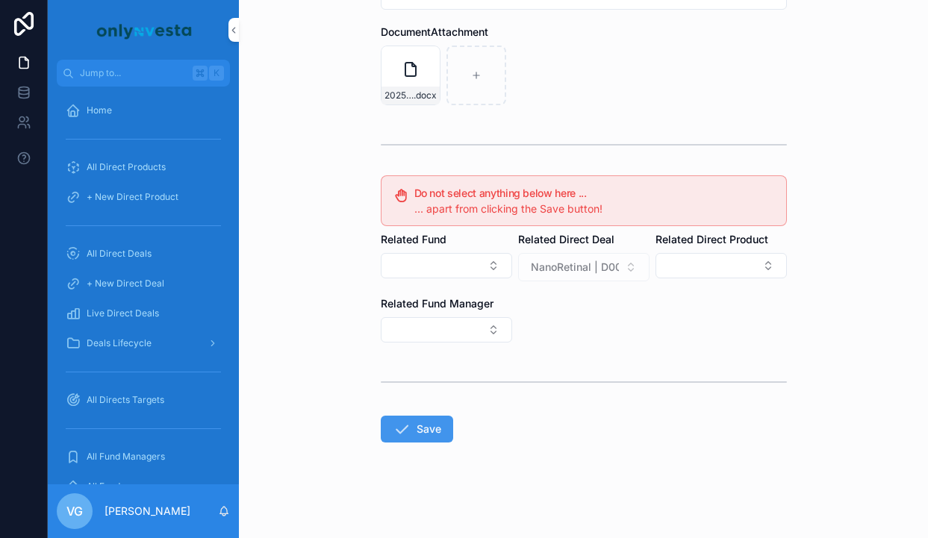
click at [434, 441] on button "Save" at bounding box center [417, 429] width 72 height 27
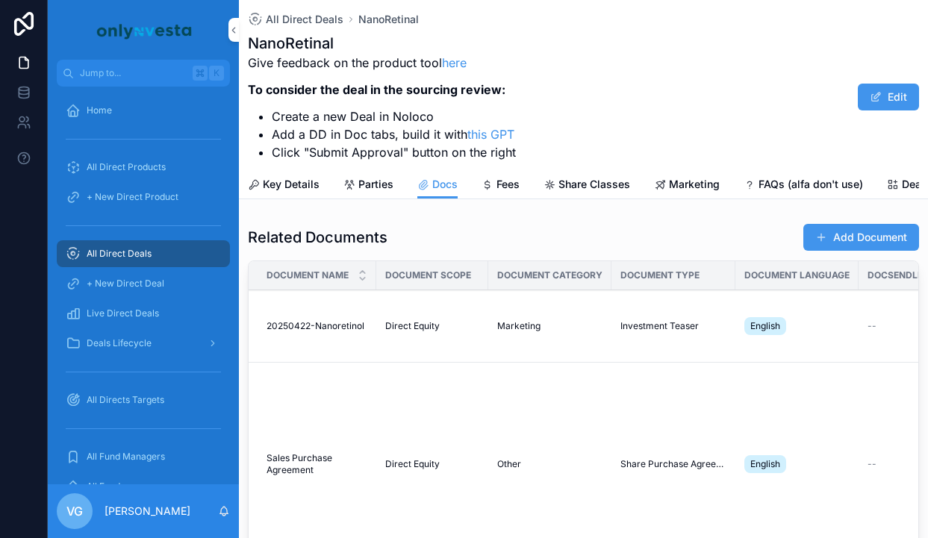
click at [853, 242] on button "Add Document" at bounding box center [861, 237] width 116 height 27
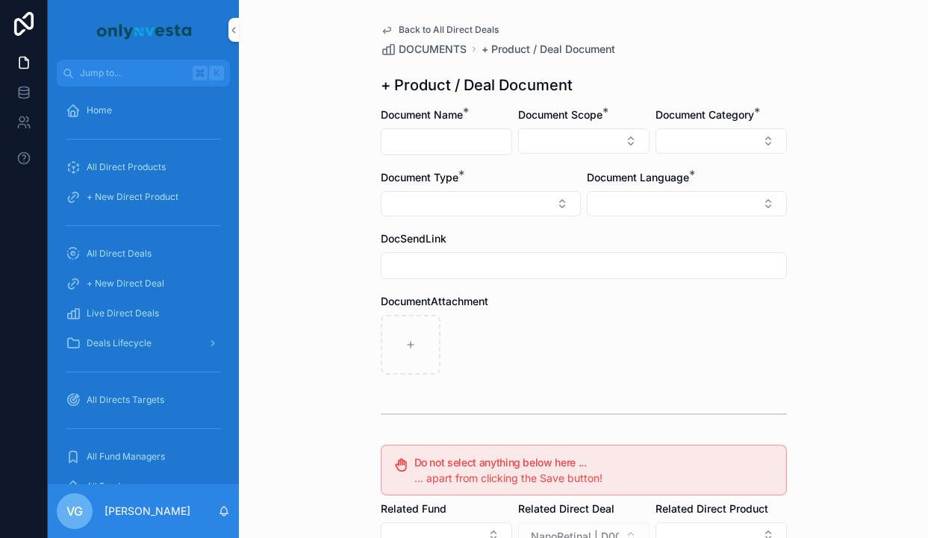
click at [470, 134] on input "scrollable content" at bounding box center [447, 141] width 130 height 21
paste input "**********"
type input "**********"
click at [600, 134] on button "Select Button" at bounding box center [583, 140] width 131 height 25
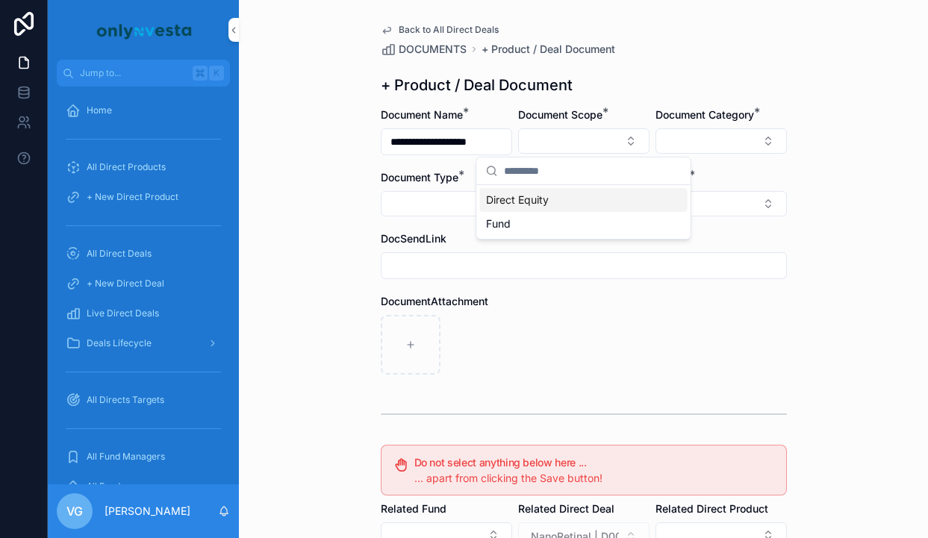
click at [565, 193] on div "Direct Equity" at bounding box center [584, 200] width 208 height 24
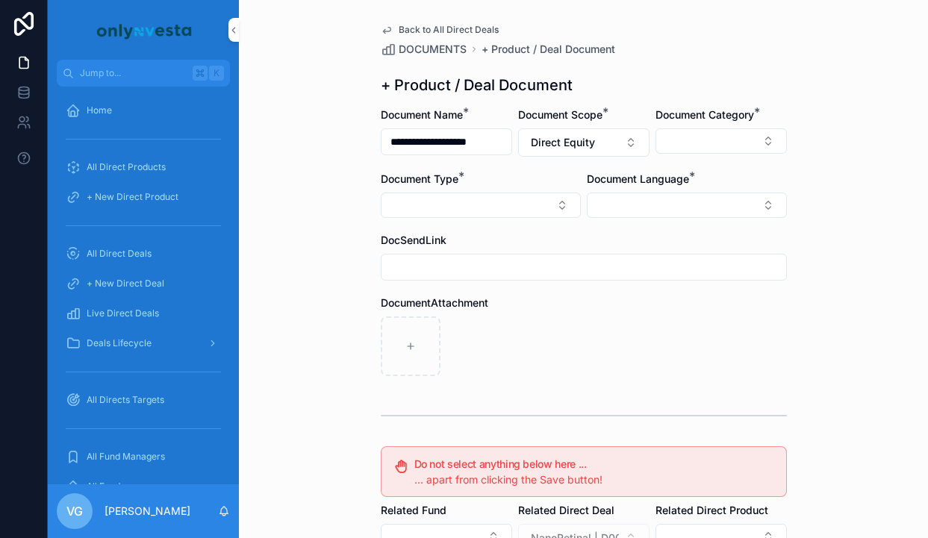
click at [742, 109] on span "Document Category" at bounding box center [705, 114] width 99 height 13
click at [714, 165] on form "**********" at bounding box center [584, 459] width 406 height 702
click at [714, 134] on button "Select Button" at bounding box center [721, 140] width 131 height 25
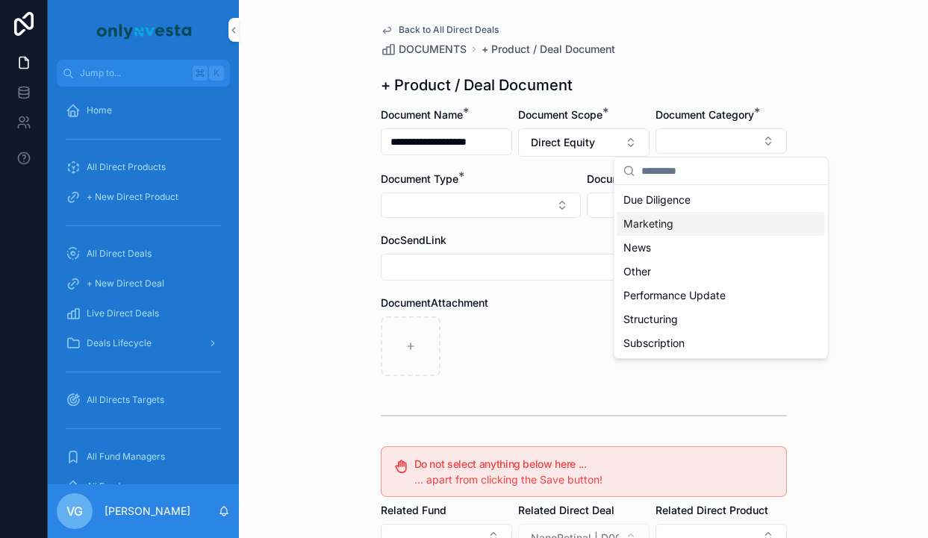
click at [694, 220] on div "Marketing" at bounding box center [721, 224] width 208 height 24
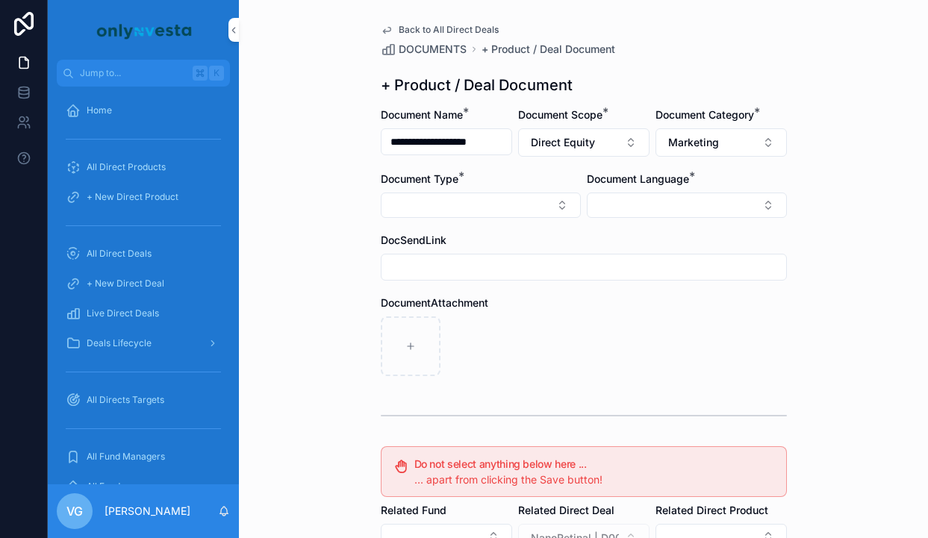
click at [496, 201] on button "Select Button" at bounding box center [481, 205] width 200 height 25
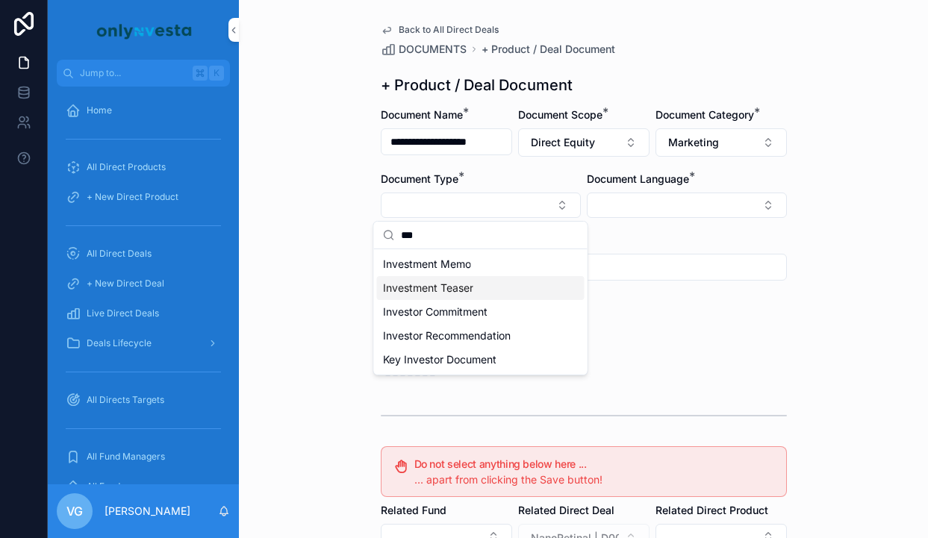
type input "***"
click at [495, 281] on div "Investment Teaser" at bounding box center [481, 288] width 208 height 24
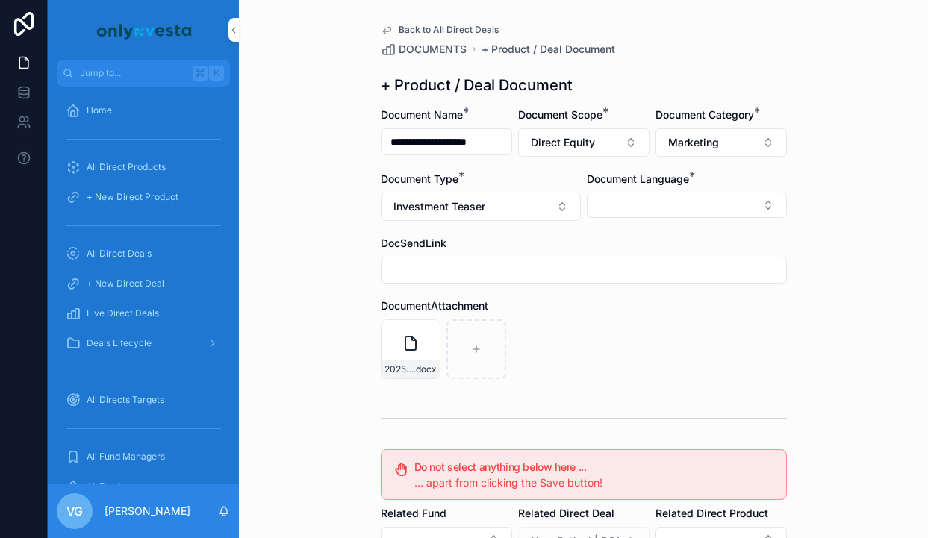
click at [722, 178] on div "Document Language *" at bounding box center [687, 179] width 200 height 15
click at [714, 208] on button "Select Button" at bounding box center [687, 205] width 200 height 25
click at [661, 308] on div "English" at bounding box center [687, 312] width 208 height 24
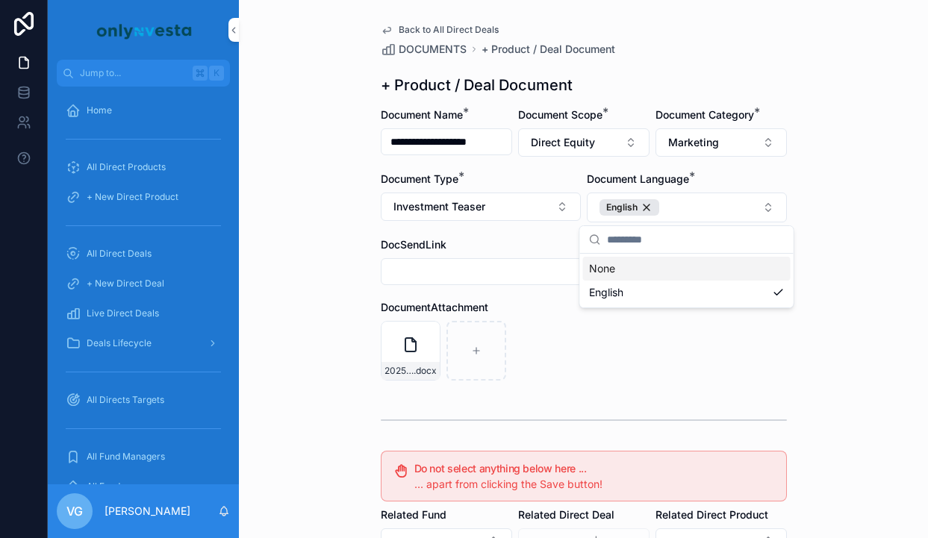
click at [759, 109] on span "*" at bounding box center [757, 112] width 6 height 15
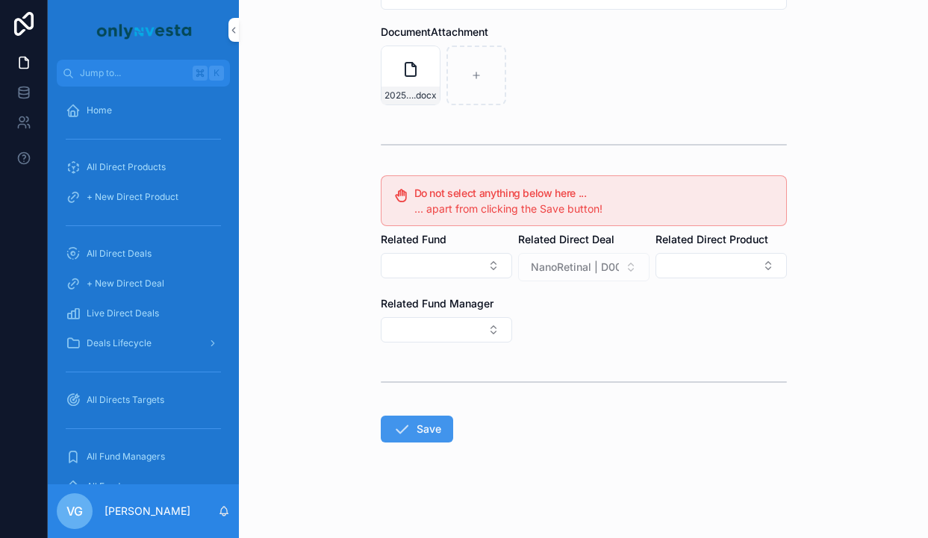
click at [400, 424] on icon "scrollable content" at bounding box center [402, 429] width 18 height 18
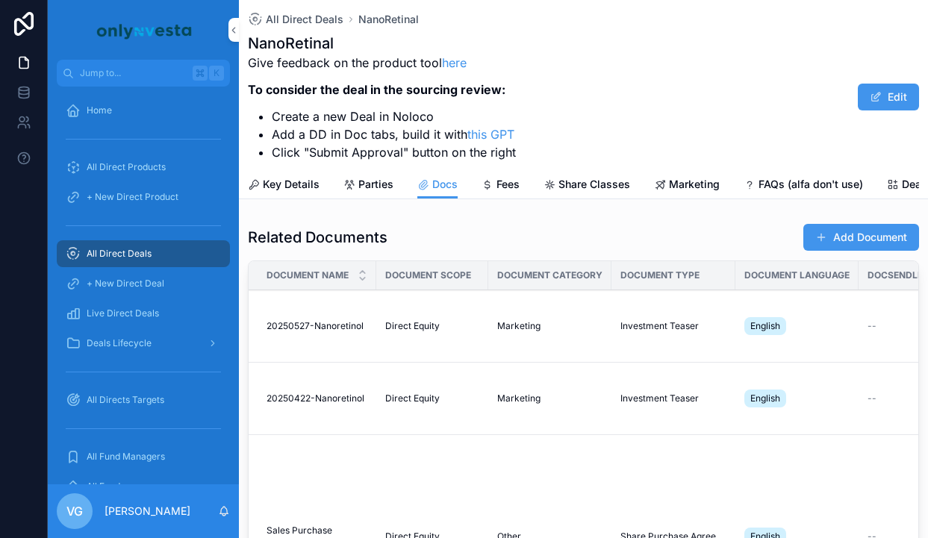
click at [839, 226] on button "Add Document" at bounding box center [861, 237] width 116 height 27
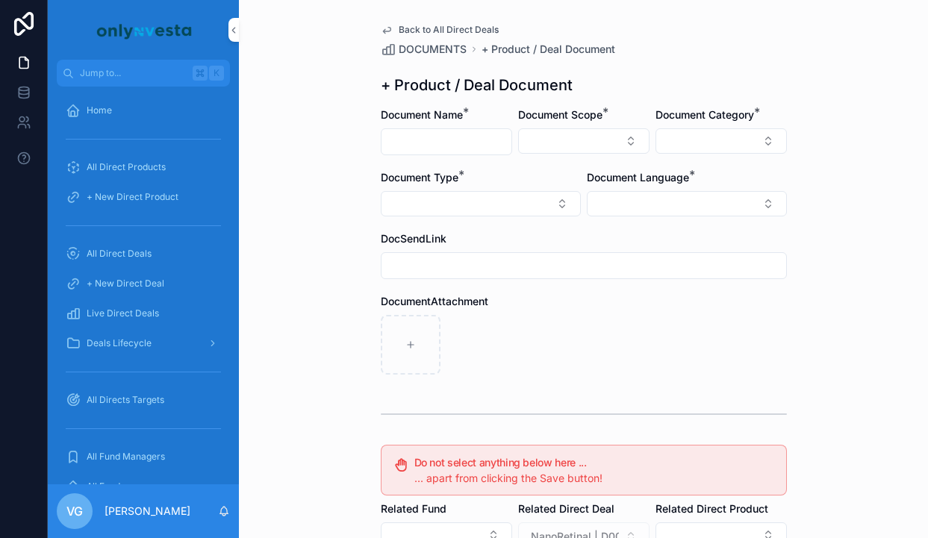
click at [461, 131] on input "scrollable content" at bounding box center [447, 141] width 130 height 21
type input "********"
click at [545, 131] on button "Select Button" at bounding box center [583, 140] width 131 height 25
click at [545, 199] on span "Direct Equity" at bounding box center [517, 200] width 63 height 15
click at [675, 193] on button "Select Button" at bounding box center [687, 205] width 200 height 25
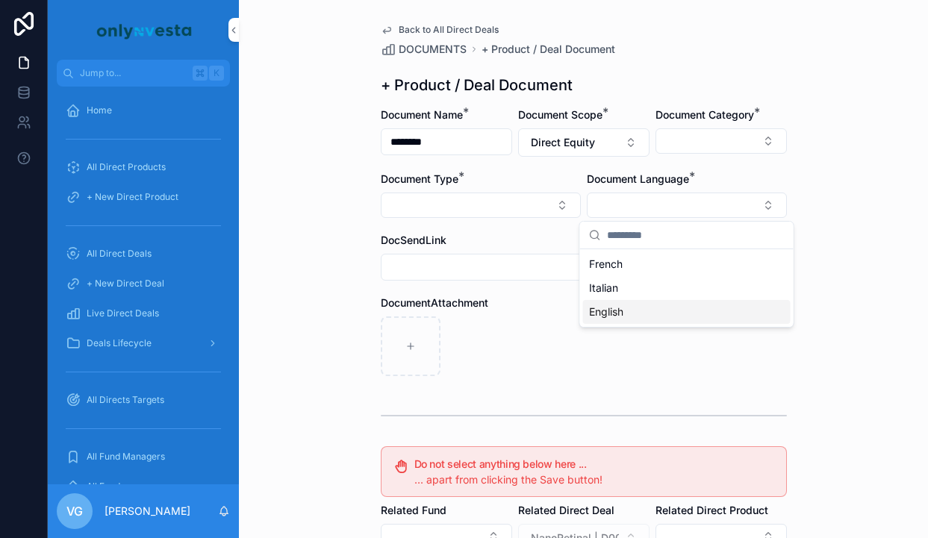
click at [644, 312] on div "English" at bounding box center [687, 312] width 208 height 24
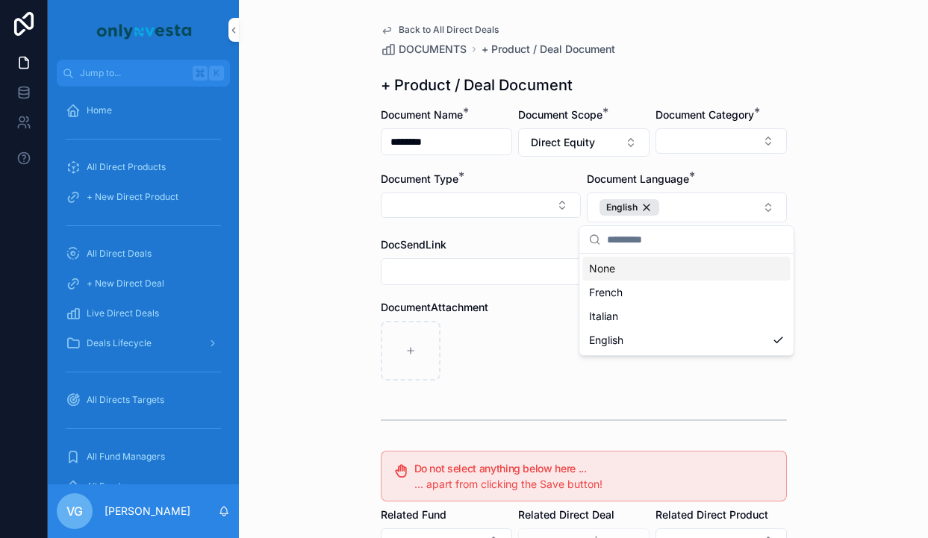
click at [811, 124] on div "Back to All Direct Deals DOCUMENTS + Product / Deal Document + Product / Deal D…" at bounding box center [583, 269] width 689 height 538
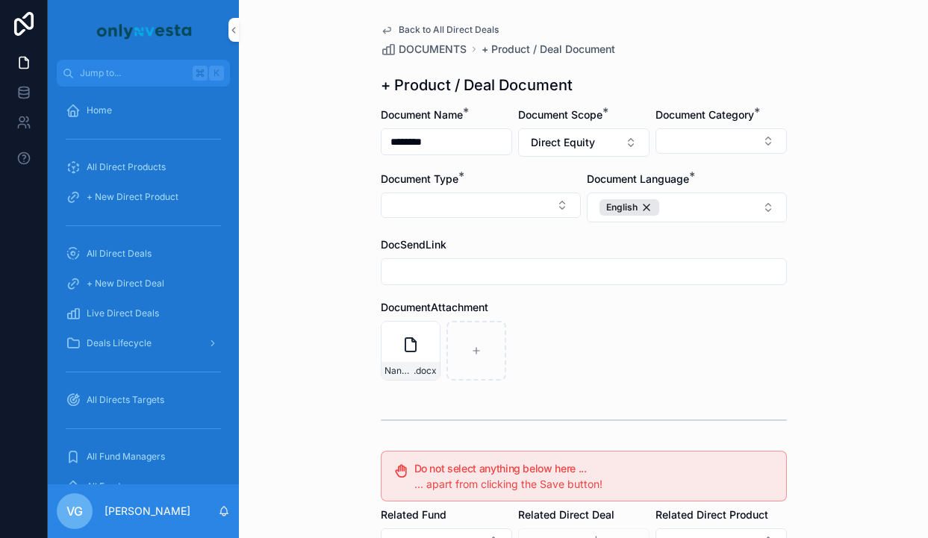
click at [717, 134] on button "Select Button" at bounding box center [721, 140] width 131 height 25
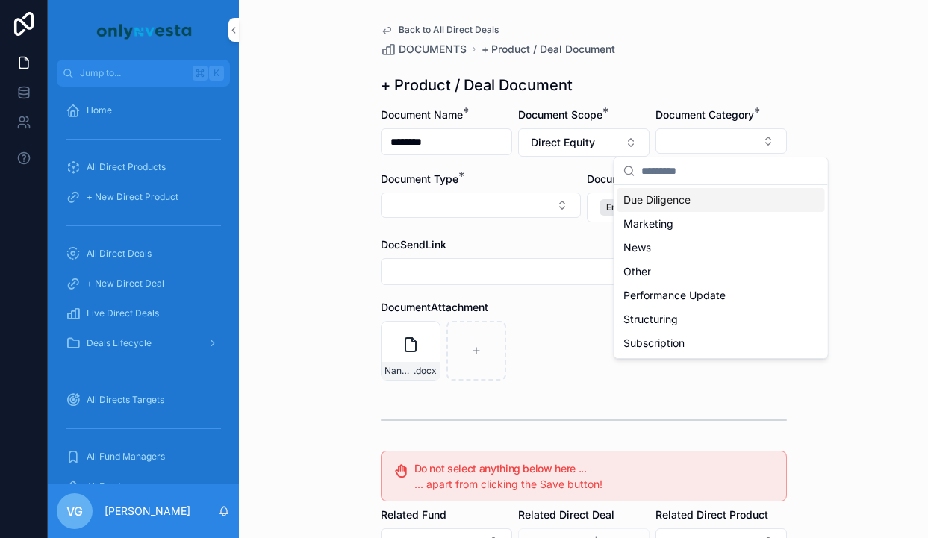
click at [688, 202] on span "Due Diligence" at bounding box center [656, 200] width 67 height 15
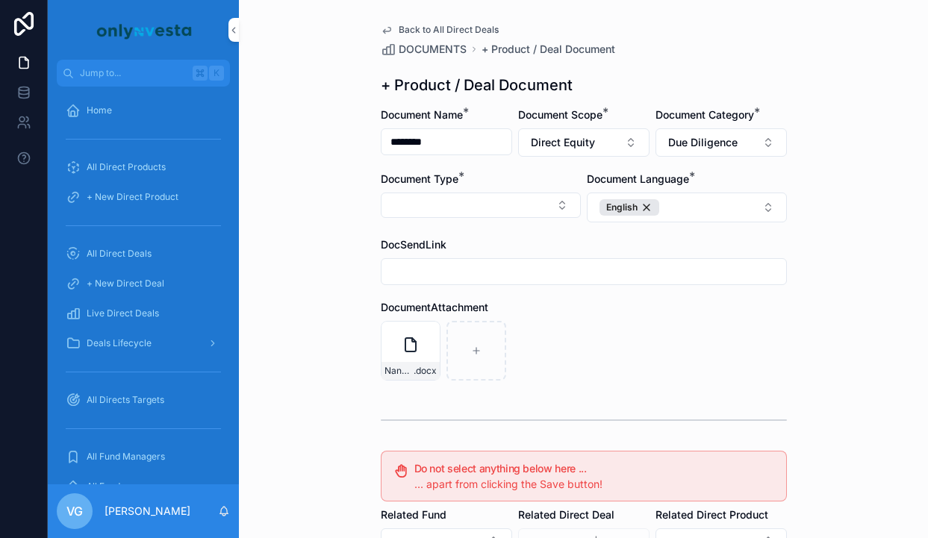
click at [530, 190] on div "Document Type *" at bounding box center [481, 197] width 200 height 51
click at [530, 200] on button "Select Button" at bounding box center [481, 205] width 200 height 25
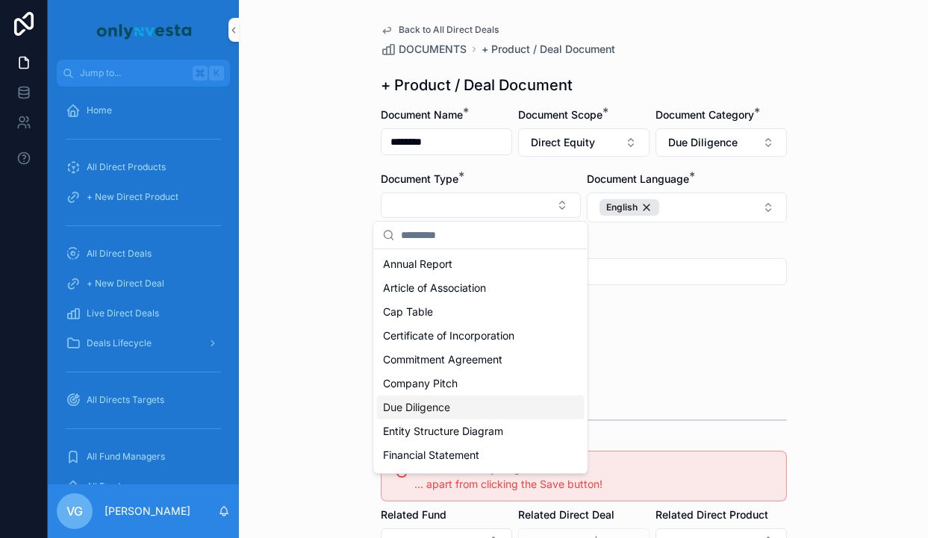
click at [474, 405] on div "Due Diligence" at bounding box center [481, 408] width 208 height 24
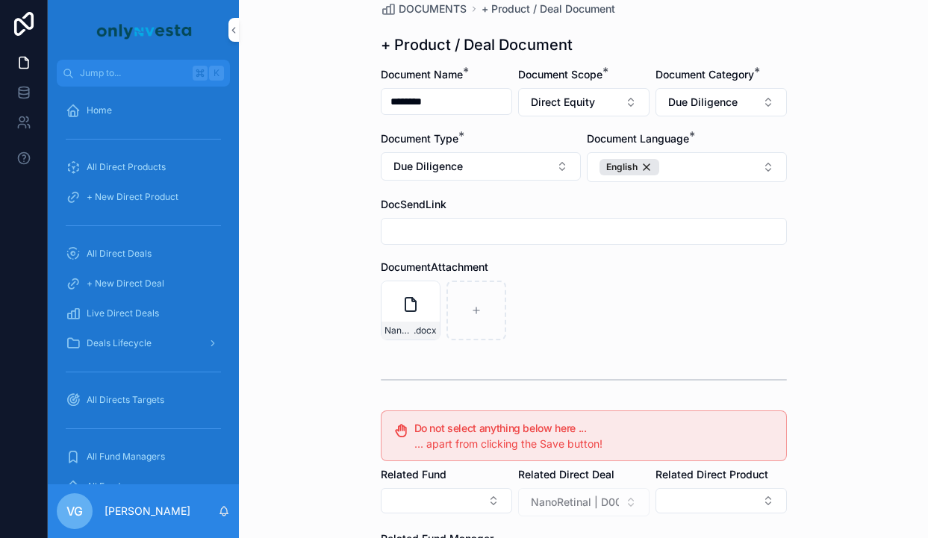
scroll to position [275, 0]
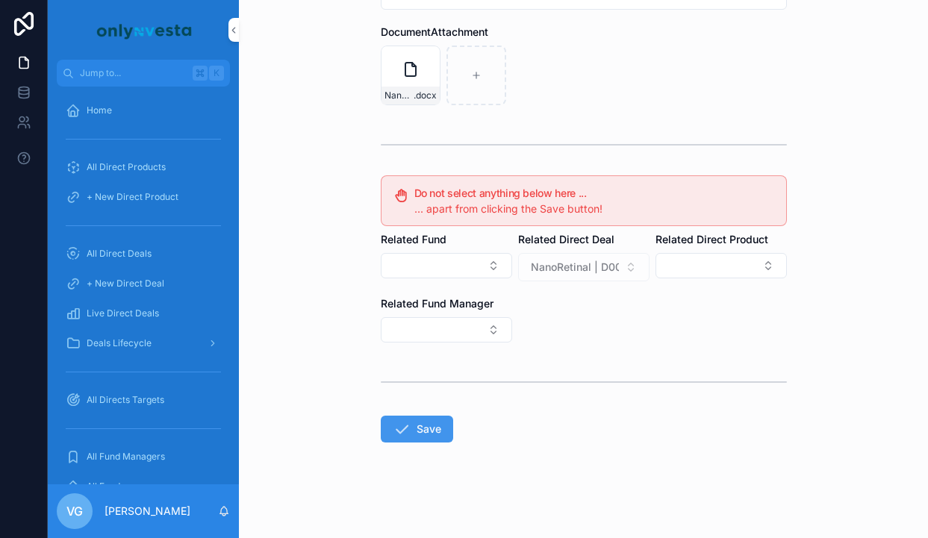
click at [445, 420] on button "Save" at bounding box center [417, 429] width 72 height 27
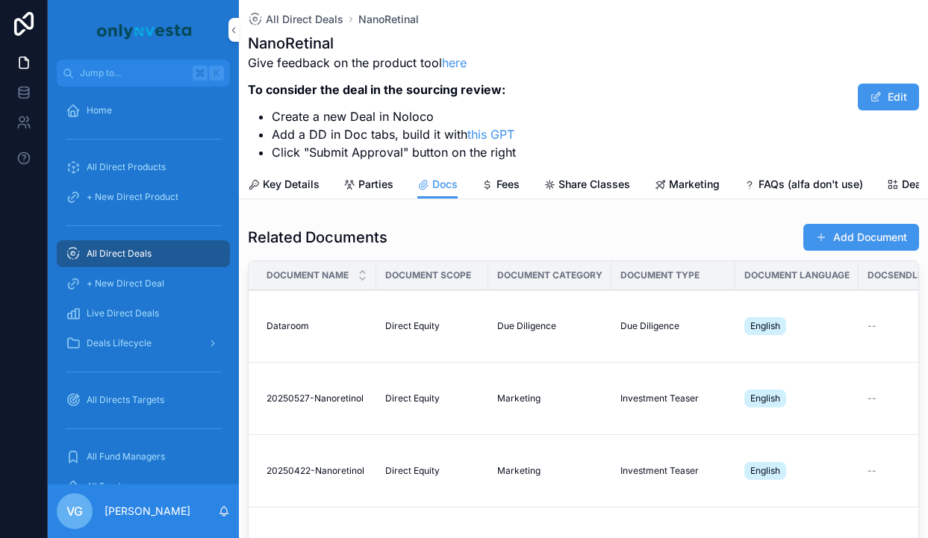
click at [853, 232] on button "Add Document" at bounding box center [861, 237] width 116 height 27
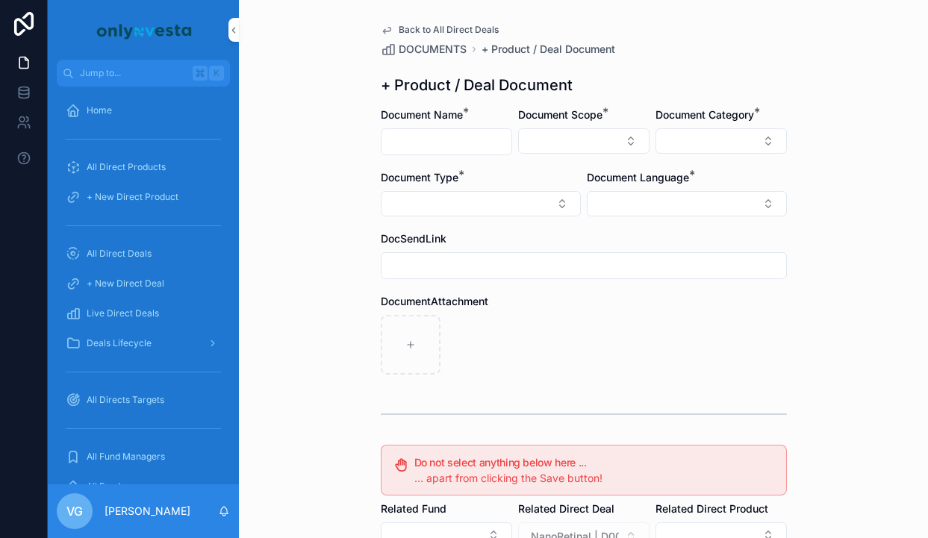
click at [484, 128] on div "scrollable content" at bounding box center [446, 141] width 131 height 27
click at [476, 138] on input "scrollable content" at bounding box center [447, 141] width 130 height 21
type input "**********"
click at [620, 128] on button "Select Button" at bounding box center [583, 140] width 131 height 25
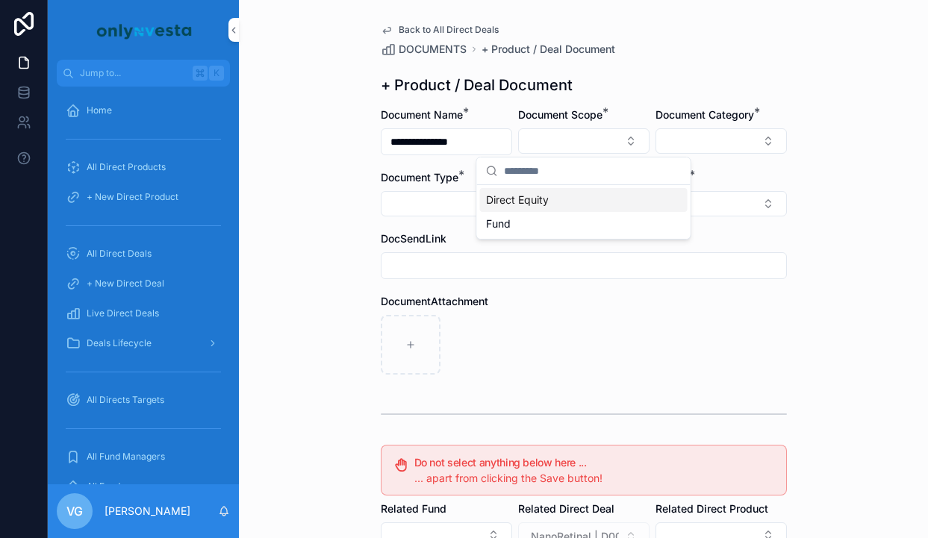
click at [594, 195] on div "Direct Equity" at bounding box center [584, 200] width 208 height 24
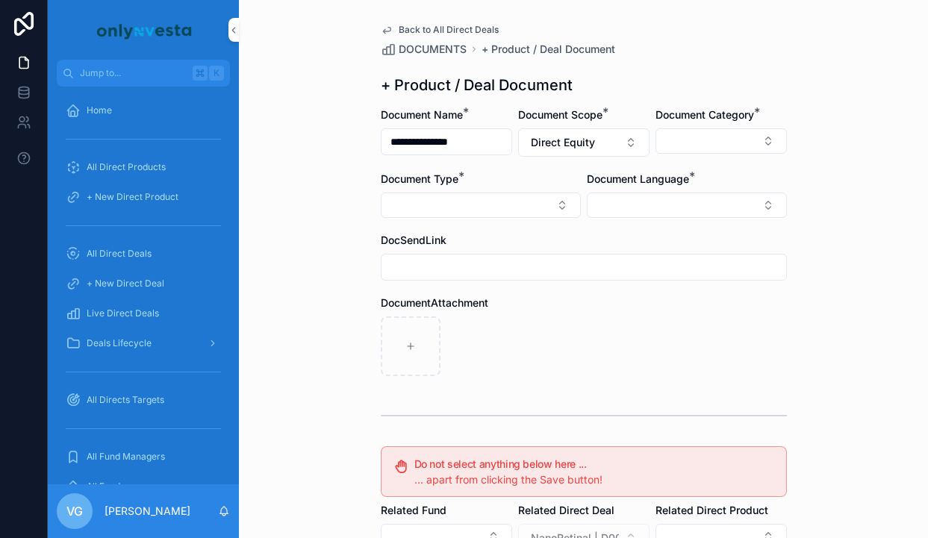
click at [706, 133] on button "Select Button" at bounding box center [721, 140] width 131 height 25
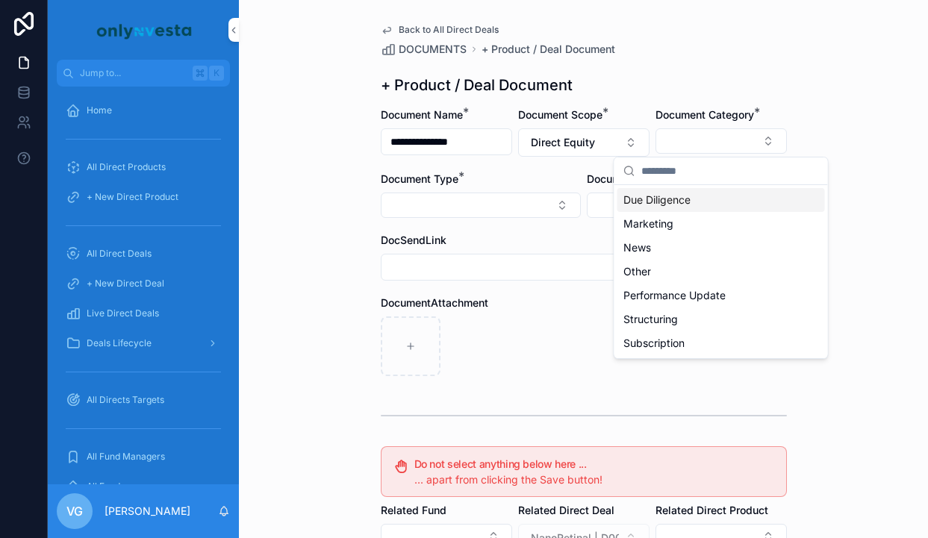
click at [689, 202] on span "Due Diligence" at bounding box center [656, 200] width 67 height 15
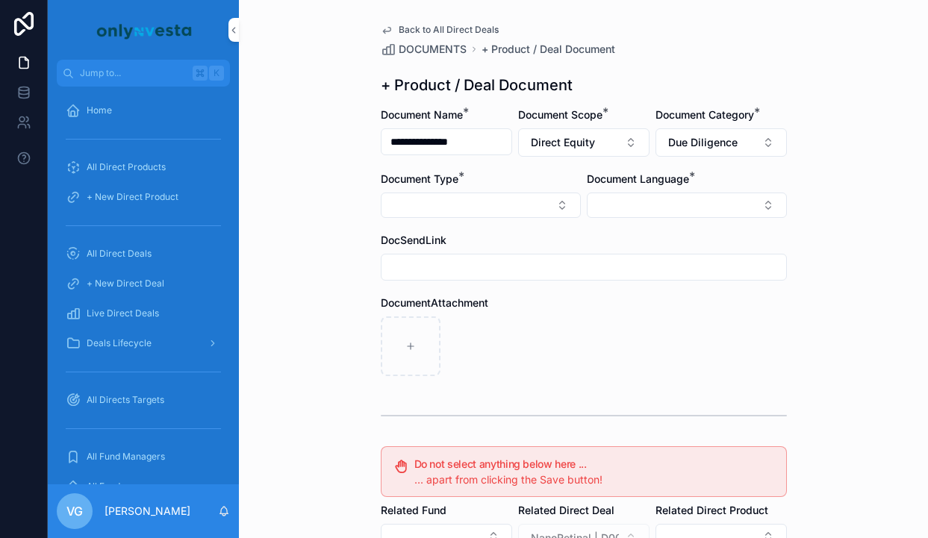
click at [435, 201] on button "Select Button" at bounding box center [481, 205] width 200 height 25
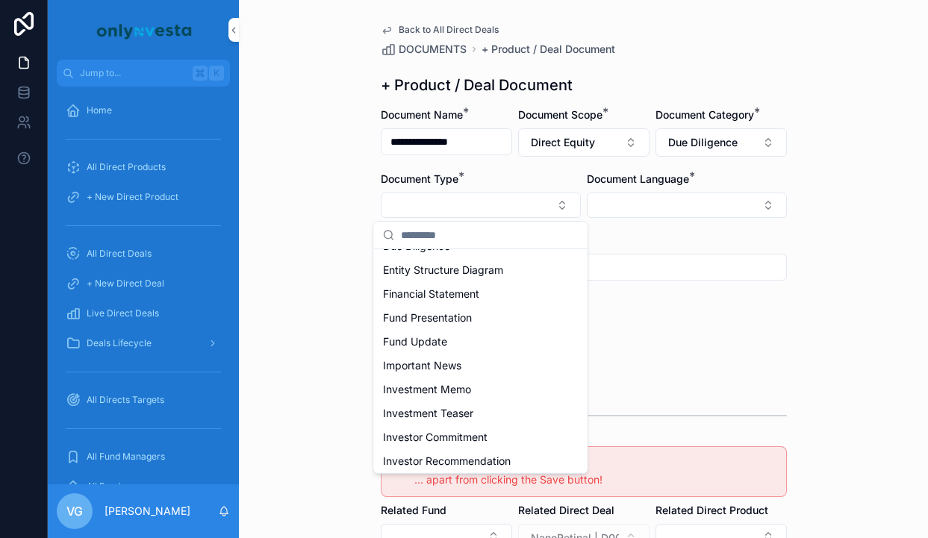
scroll to position [164, 0]
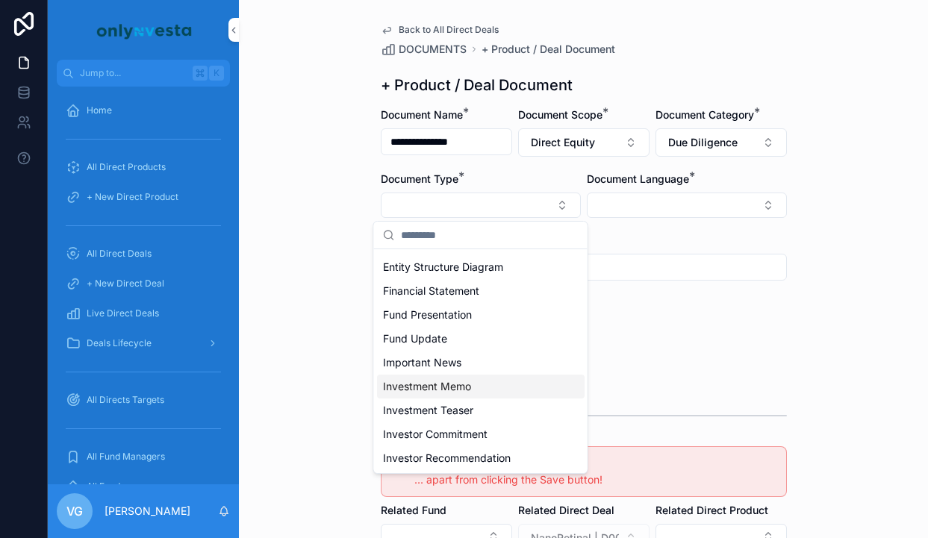
click at [468, 382] on span "Investment Memo" at bounding box center [427, 386] width 88 height 15
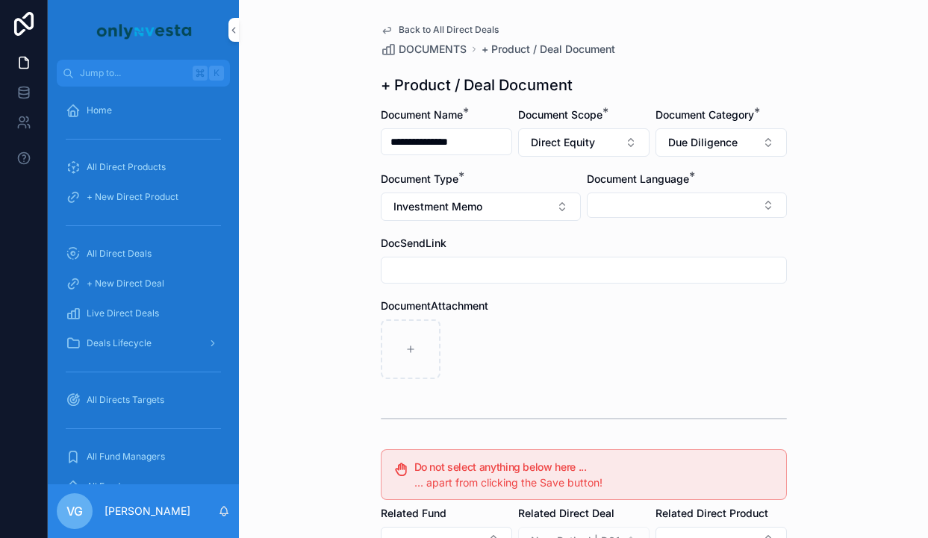
click at [679, 217] on button "Select Button" at bounding box center [687, 205] width 200 height 25
click at [641, 314] on div "English" at bounding box center [687, 312] width 208 height 24
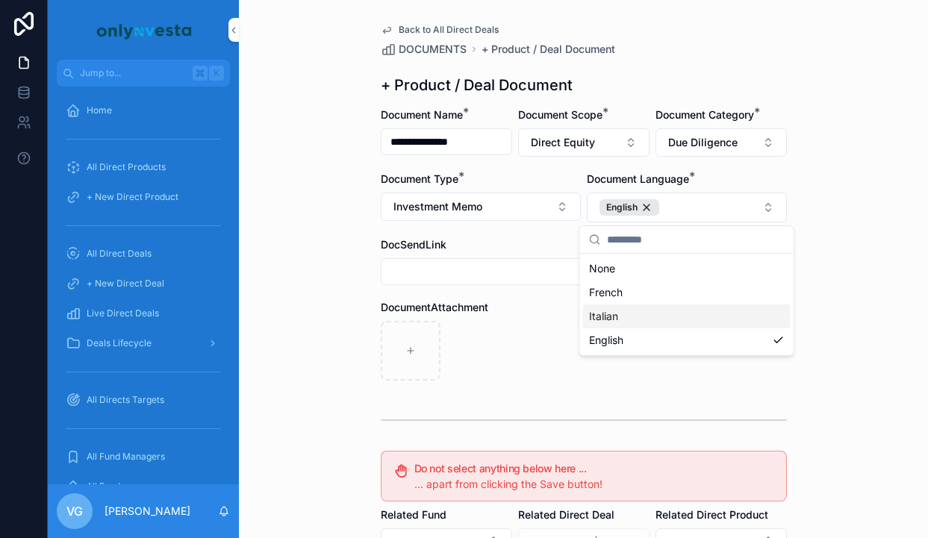
click at [544, 319] on div "DocumentAttachment" at bounding box center [584, 340] width 406 height 81
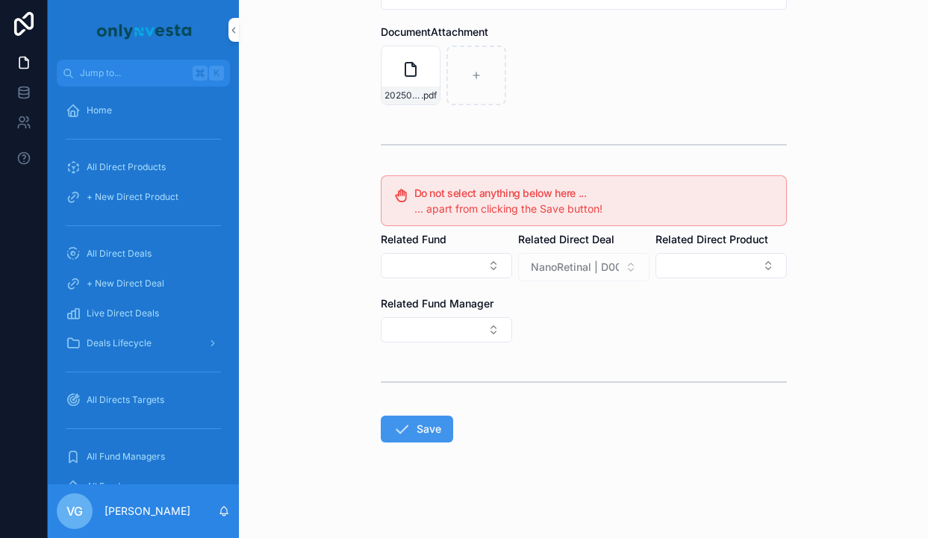
click at [442, 417] on button "Save" at bounding box center [417, 429] width 72 height 27
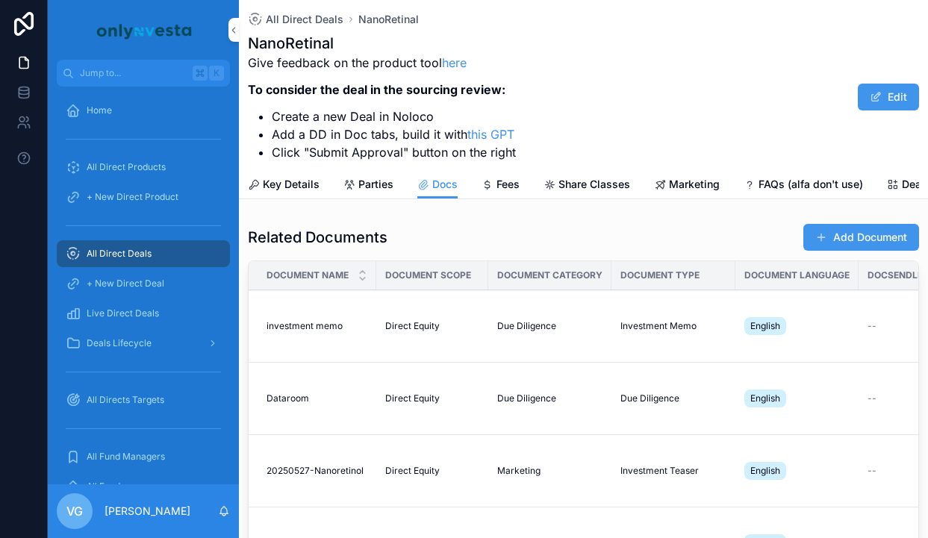
click at [900, 231] on button "Add Document" at bounding box center [861, 237] width 116 height 27
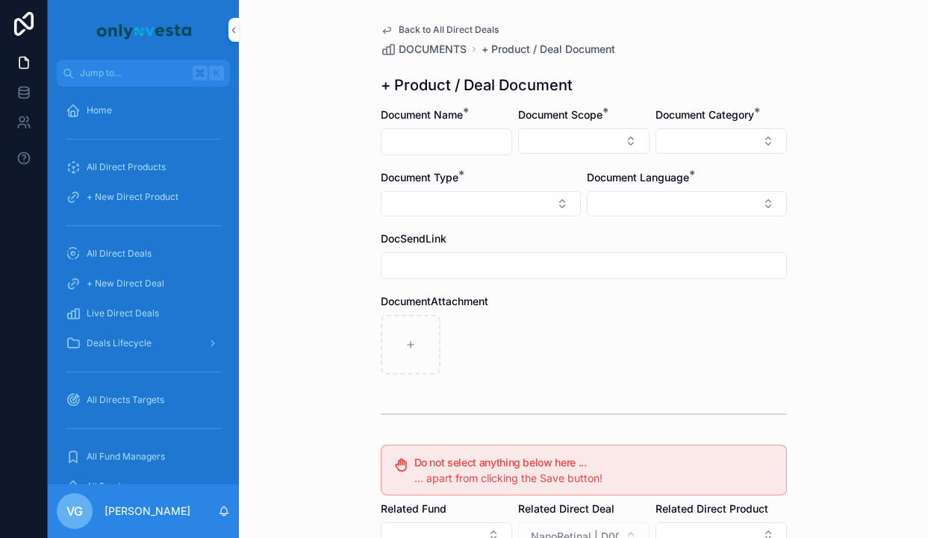
click at [480, 148] on input "scrollable content" at bounding box center [447, 141] width 130 height 21
paste input "**********"
type input "**********"
click at [552, 141] on button "Select Button" at bounding box center [583, 140] width 131 height 25
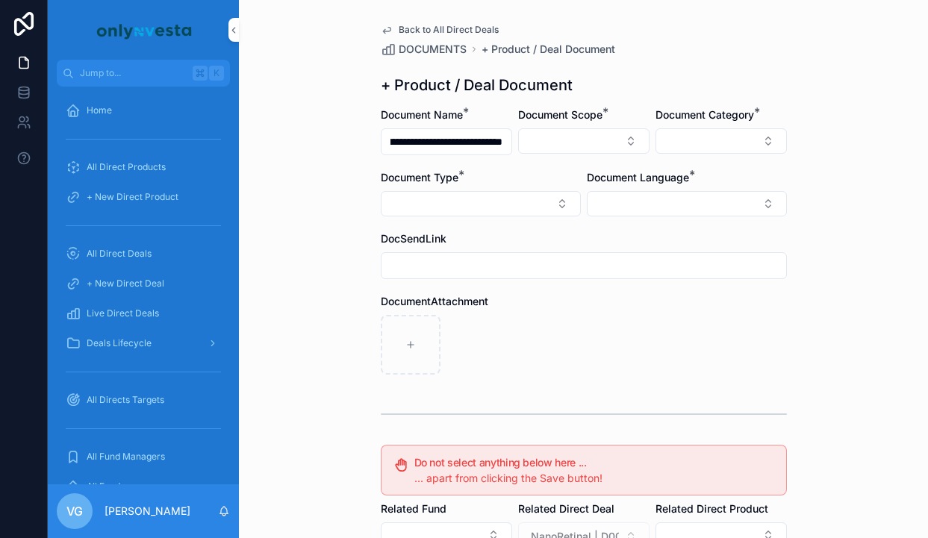
scroll to position [0, 0]
click at [555, 194] on div "Direct Equity" at bounding box center [584, 200] width 208 height 24
click at [706, 130] on button "Select Button" at bounding box center [721, 140] width 131 height 25
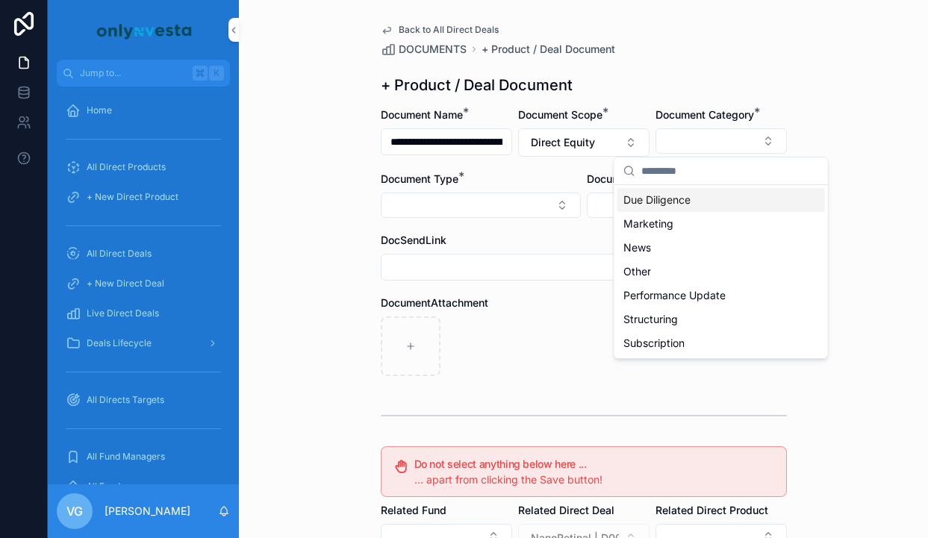
click at [699, 198] on div "Due Diligence" at bounding box center [721, 200] width 208 height 24
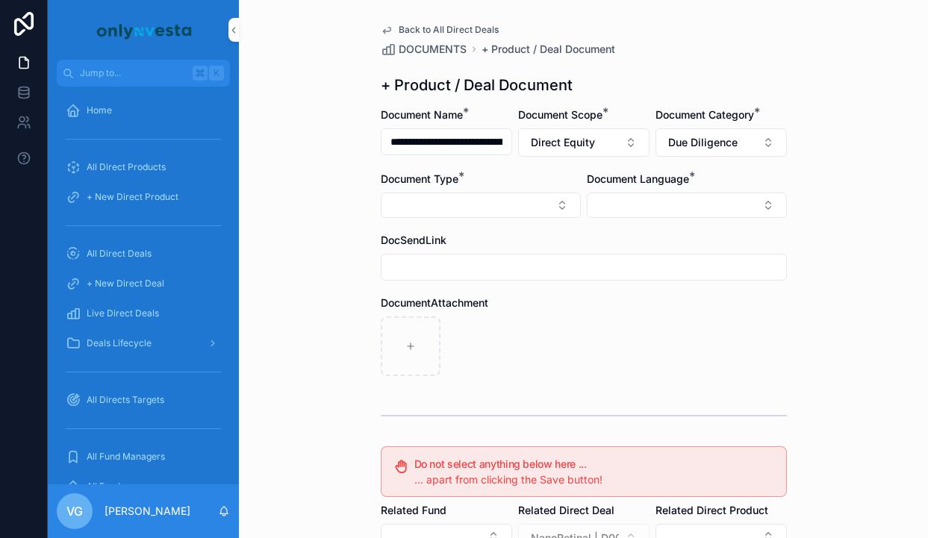
click at [619, 209] on button "Select Button" at bounding box center [687, 205] width 200 height 25
click at [623, 309] on span "English" at bounding box center [606, 312] width 34 height 15
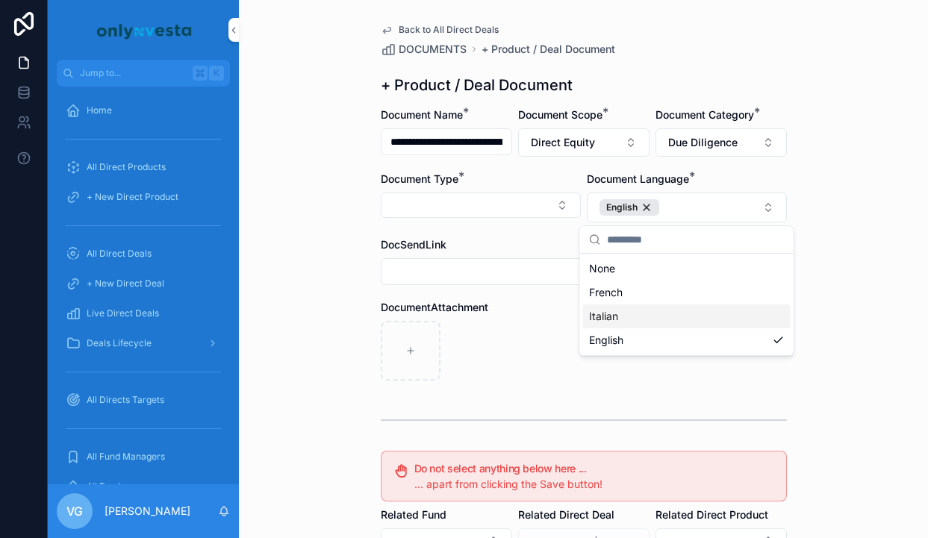
click at [526, 309] on div "DocumentAttachment" at bounding box center [584, 307] width 406 height 15
click at [518, 205] on button "Select Button" at bounding box center [481, 205] width 200 height 25
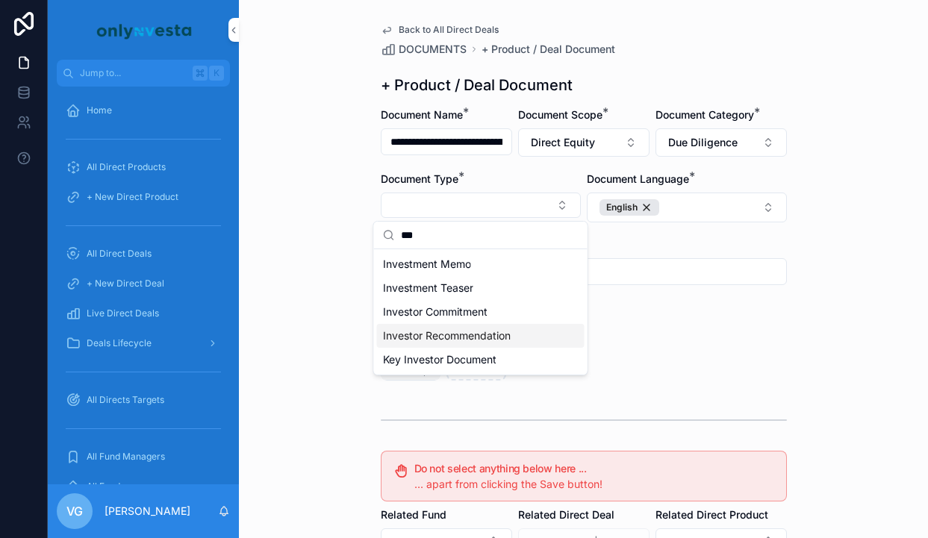
type input "***"
click at [477, 339] on span "Investor Recommendation" at bounding box center [447, 335] width 128 height 15
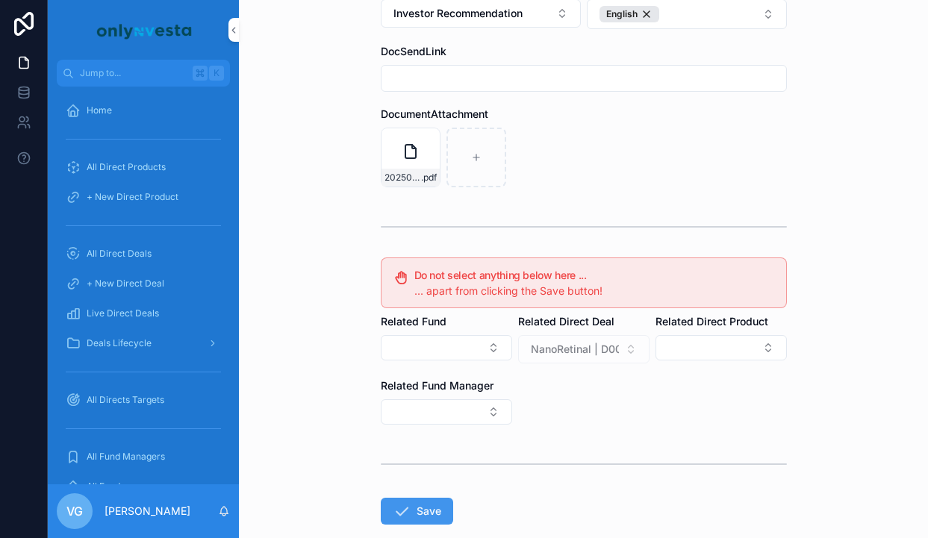
scroll to position [275, 0]
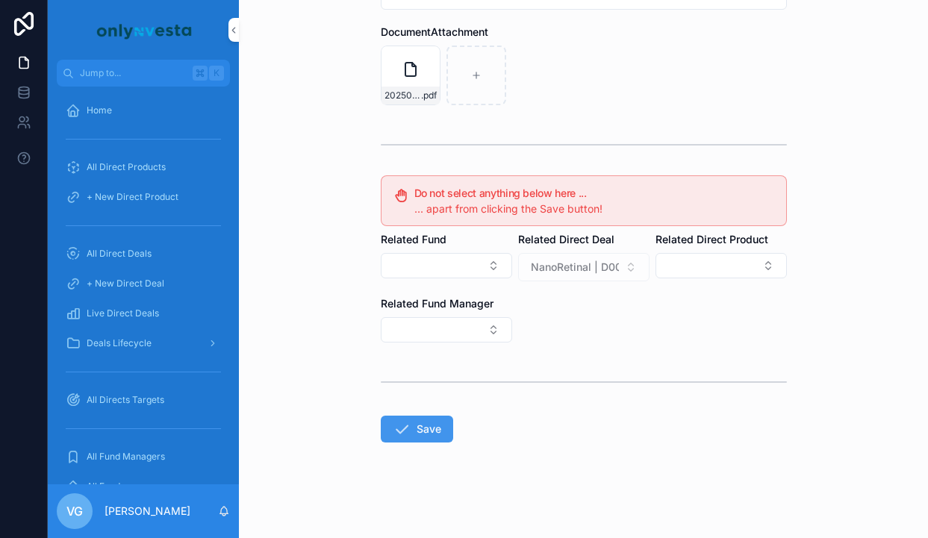
click at [442, 423] on button "Save" at bounding box center [417, 429] width 72 height 27
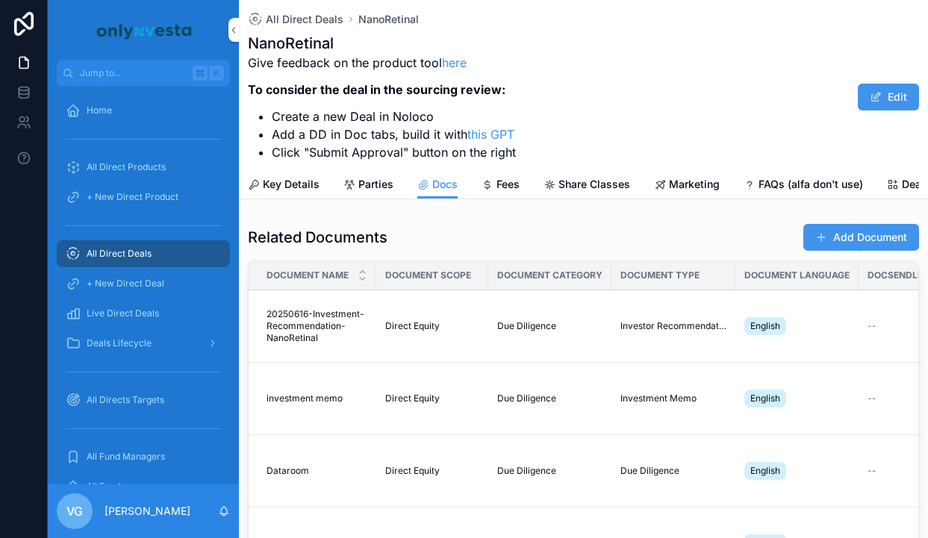
click at [859, 238] on button "Add Document" at bounding box center [861, 237] width 116 height 27
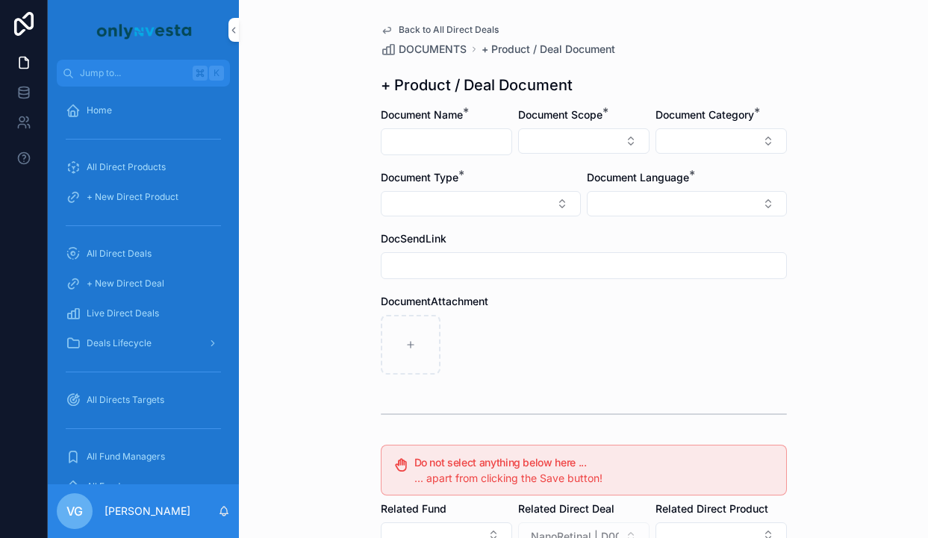
click at [455, 142] on input "scrollable content" at bounding box center [447, 141] width 130 height 21
paste input "**********"
type input "**********"
click at [573, 134] on button "Select Button" at bounding box center [583, 140] width 131 height 25
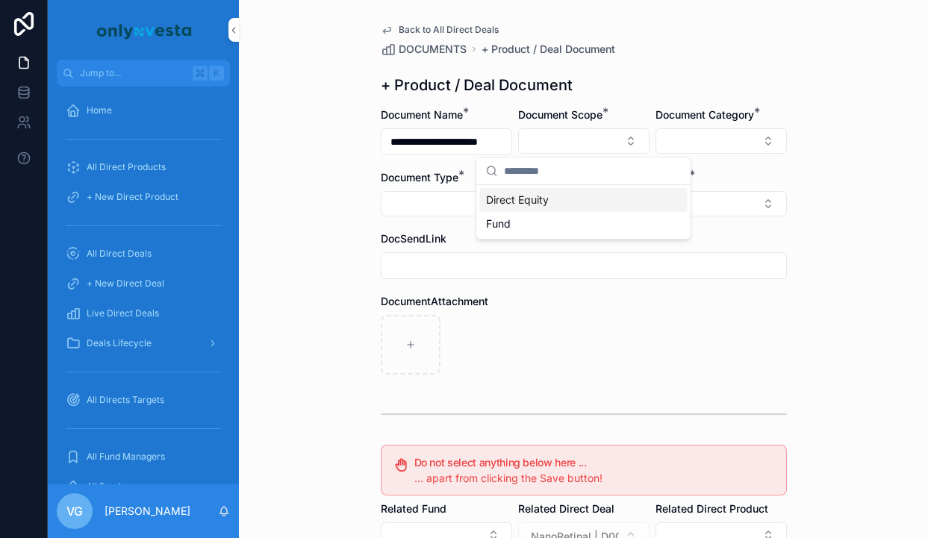
scroll to position [0, 0]
click at [555, 206] on div "Direct Equity" at bounding box center [584, 200] width 208 height 24
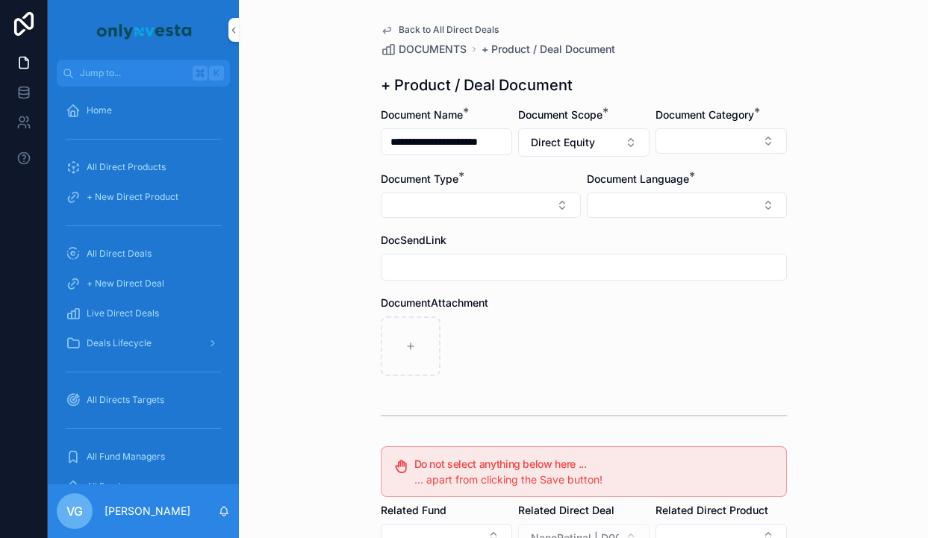
click at [718, 140] on button "Select Button" at bounding box center [721, 140] width 131 height 25
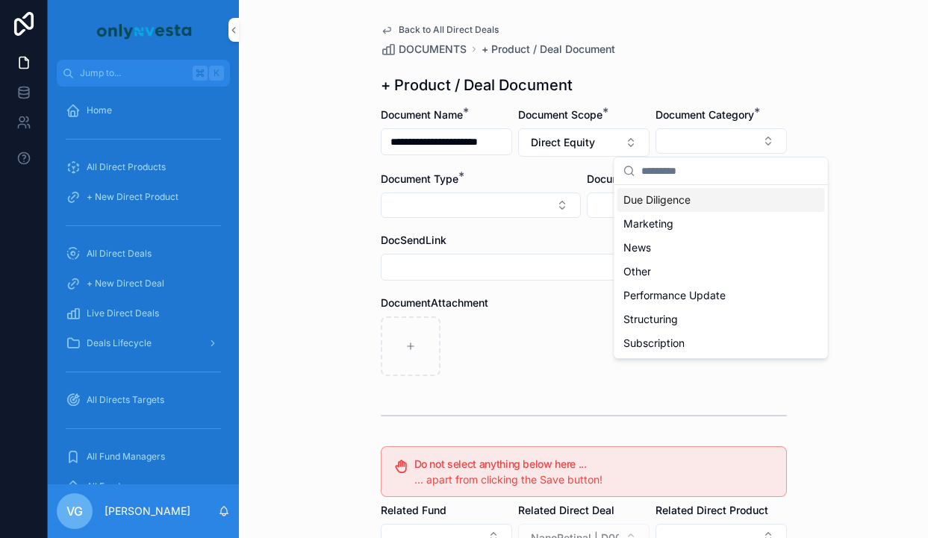
click at [670, 204] on span "Due Diligence" at bounding box center [656, 200] width 67 height 15
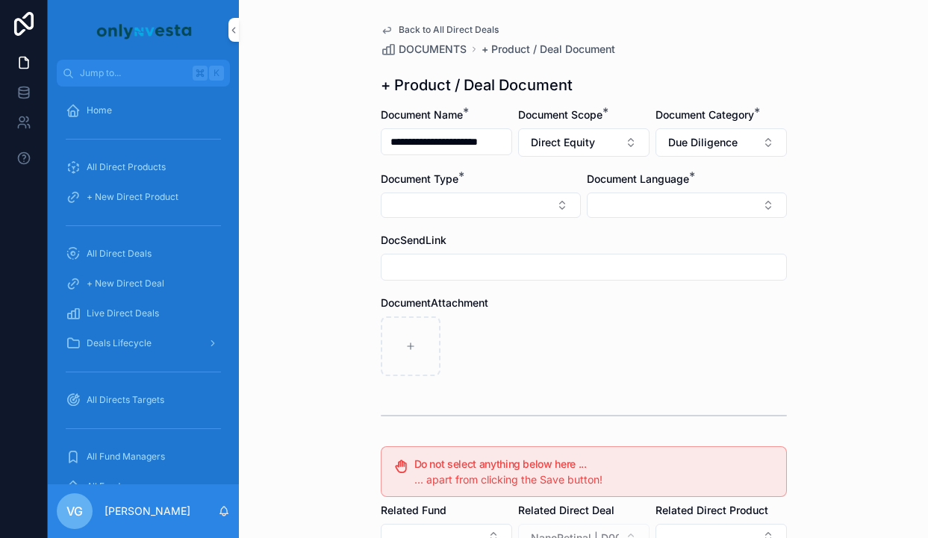
click at [532, 186] on div "Document Type *" at bounding box center [481, 179] width 200 height 15
click at [523, 205] on button "Select Button" at bounding box center [481, 205] width 200 height 25
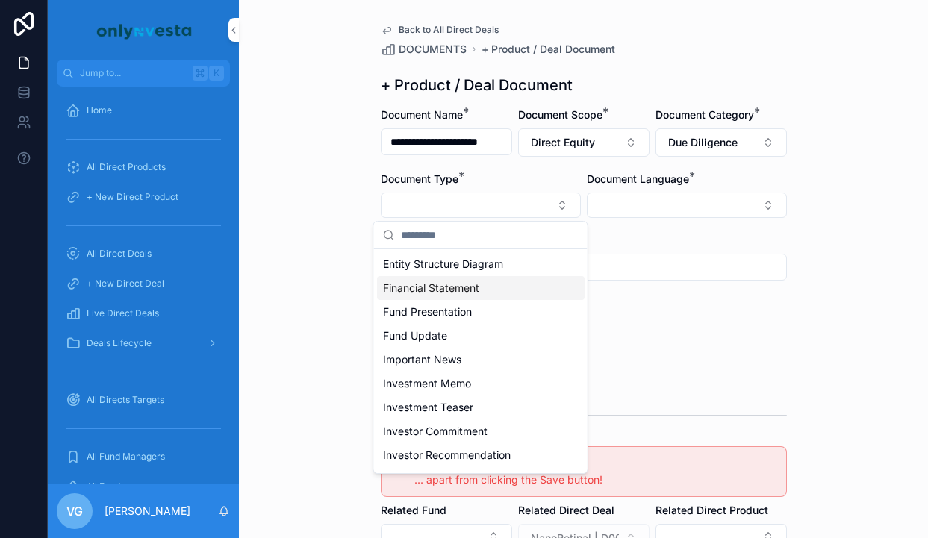
scroll to position [193, 0]
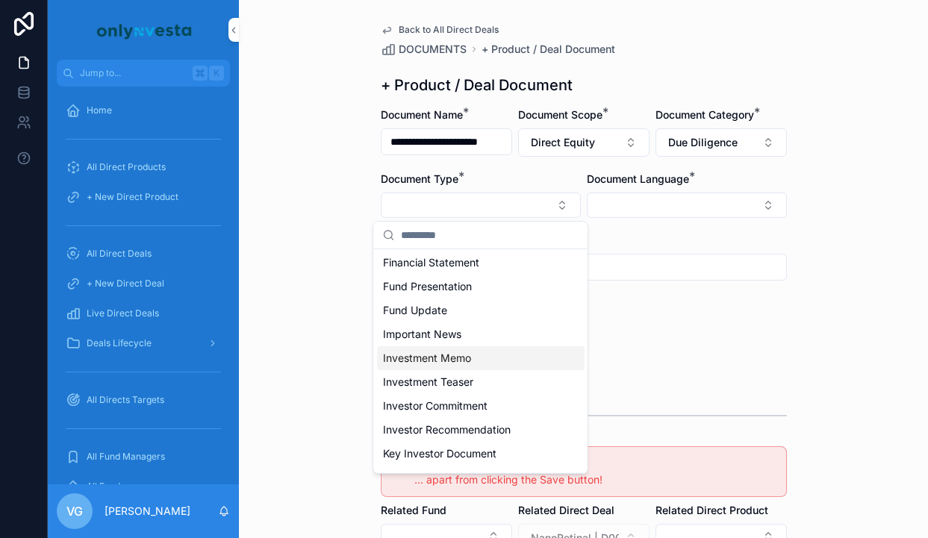
click at [458, 359] on span "Investment Memo" at bounding box center [427, 358] width 88 height 15
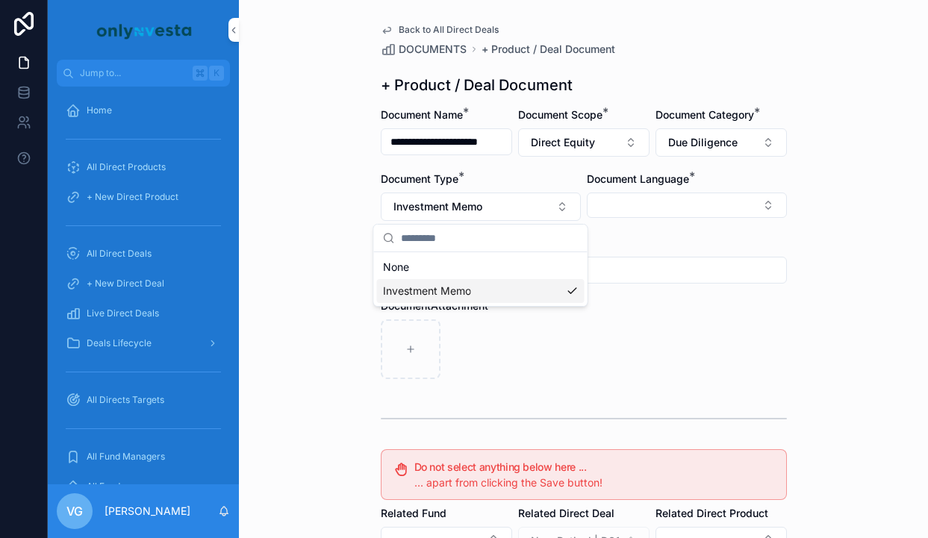
scroll to position [0, 0]
click at [735, 218] on div "Document Language *" at bounding box center [687, 196] width 200 height 49
click at [730, 209] on button "Select Button" at bounding box center [687, 205] width 200 height 25
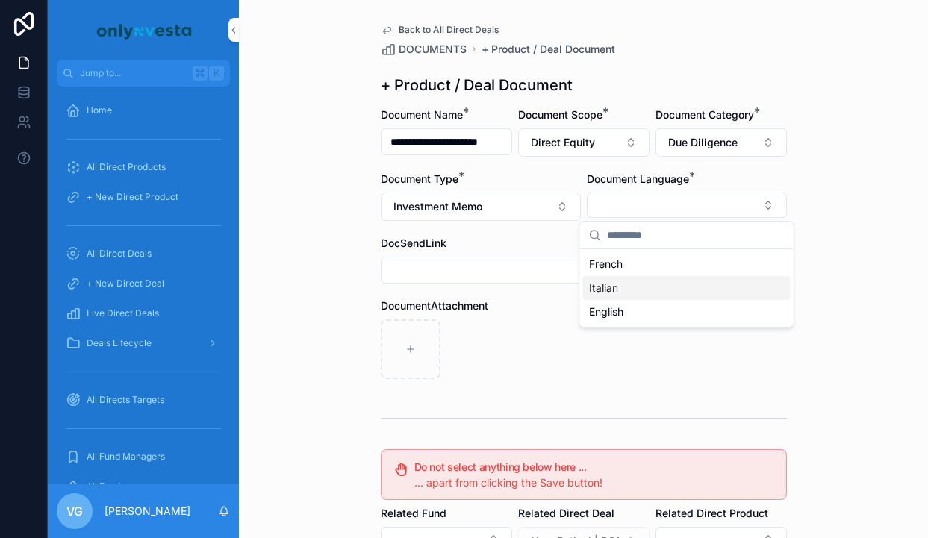
click at [647, 290] on div "Italian" at bounding box center [687, 288] width 208 height 24
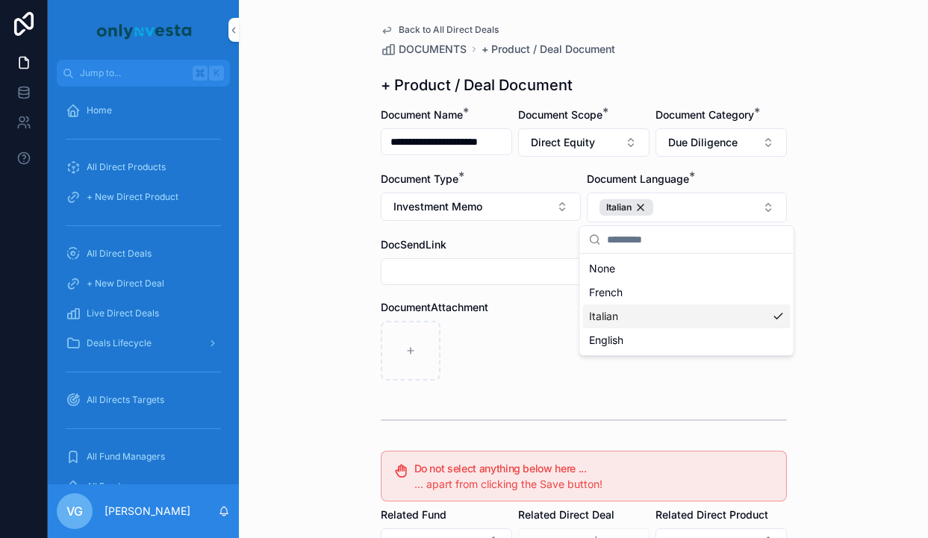
click at [737, 311] on div "Italian" at bounding box center [687, 317] width 208 height 24
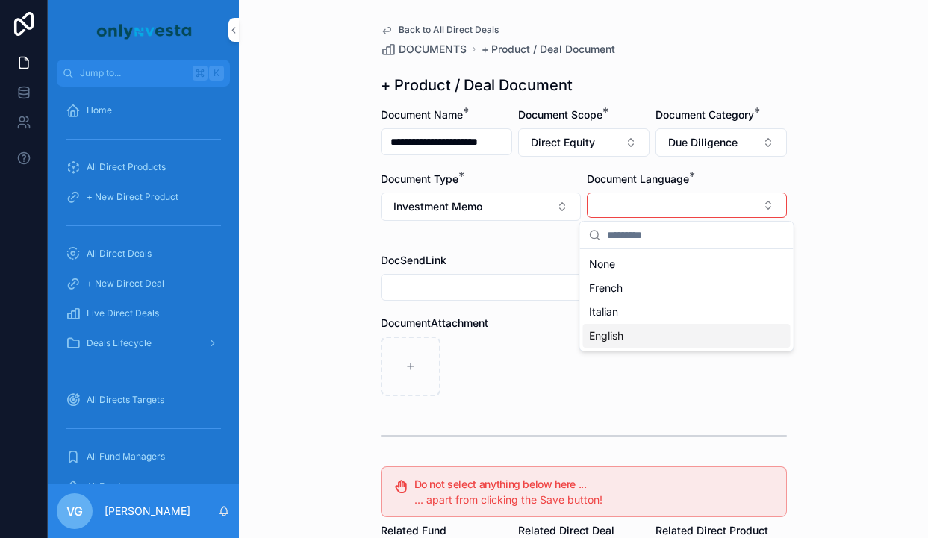
click at [726, 335] on div "English" at bounding box center [687, 336] width 208 height 24
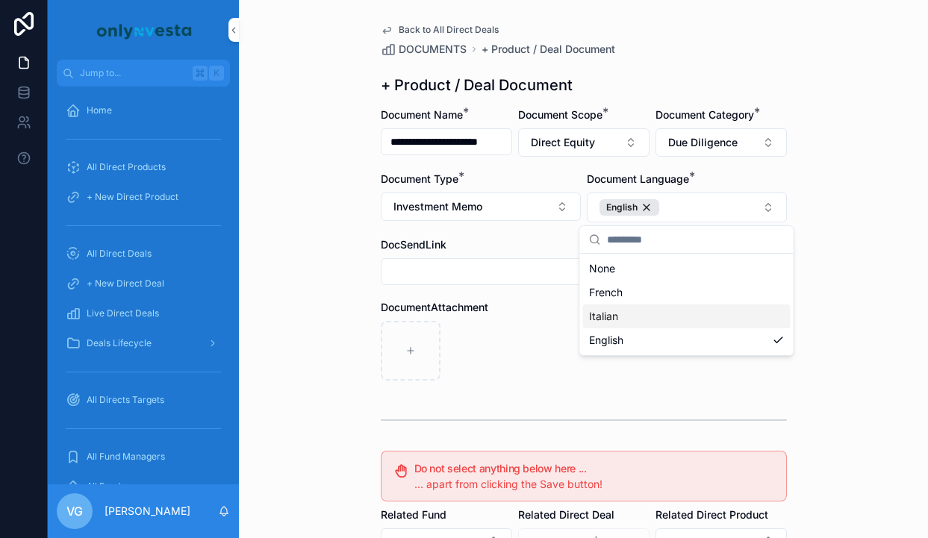
click at [891, 294] on div "**********" at bounding box center [583, 269] width 689 height 538
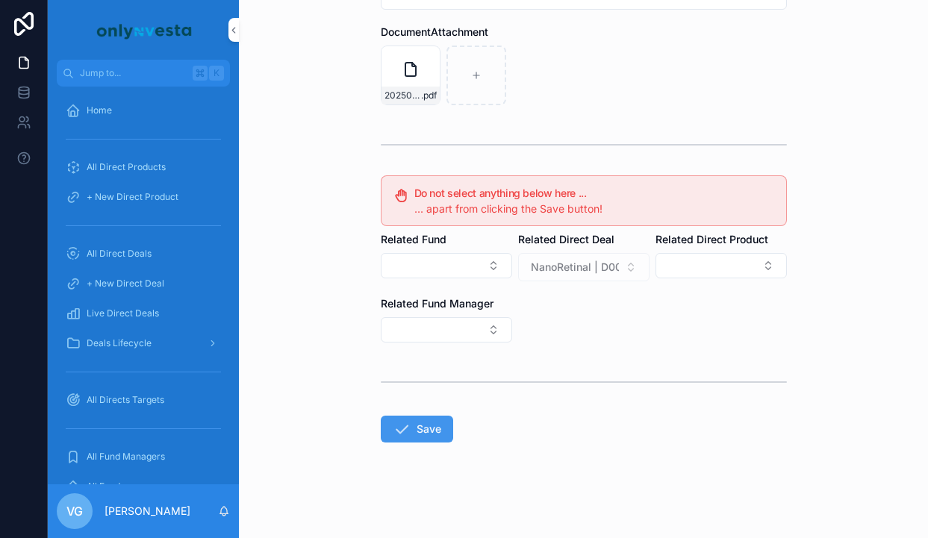
click at [408, 424] on icon "scrollable content" at bounding box center [402, 429] width 18 height 18
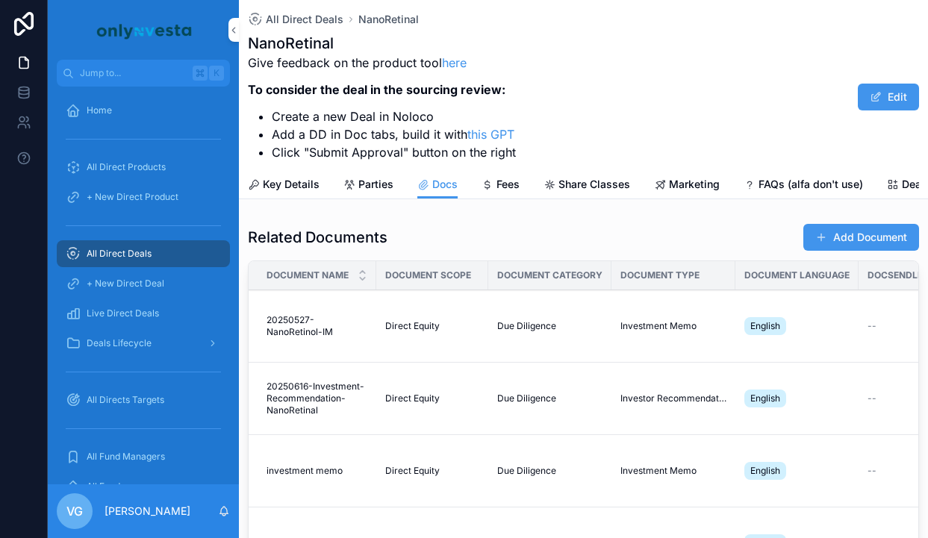
click at [821, 244] on button "Add Document" at bounding box center [861, 237] width 116 height 27
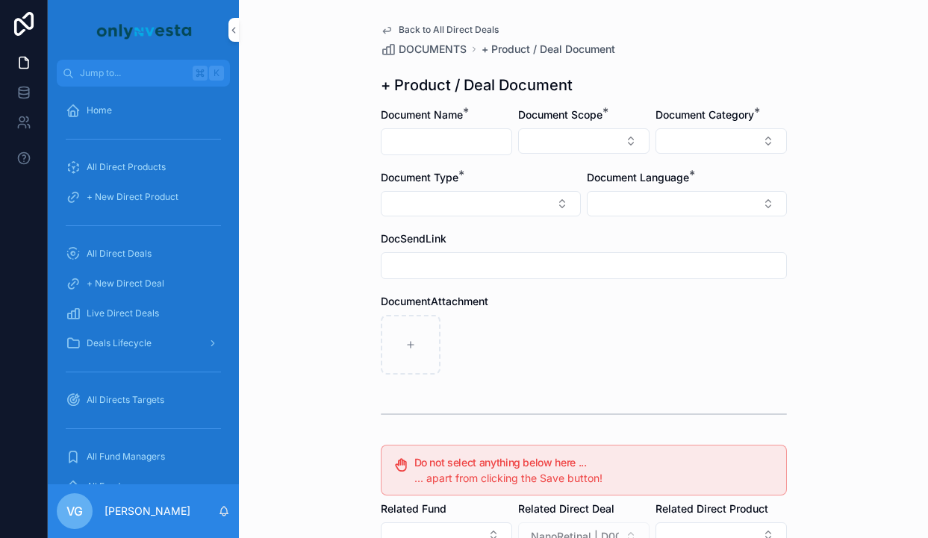
click at [404, 137] on input "scrollable content" at bounding box center [447, 141] width 130 height 21
type input "**********"
click at [546, 143] on button "Select Button" at bounding box center [583, 140] width 131 height 25
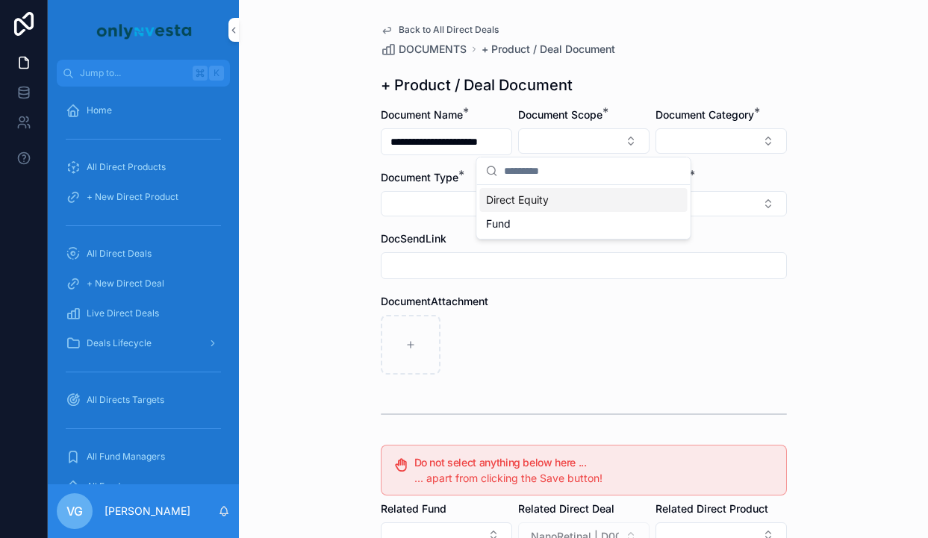
click at [544, 194] on span "Direct Equity" at bounding box center [517, 200] width 63 height 15
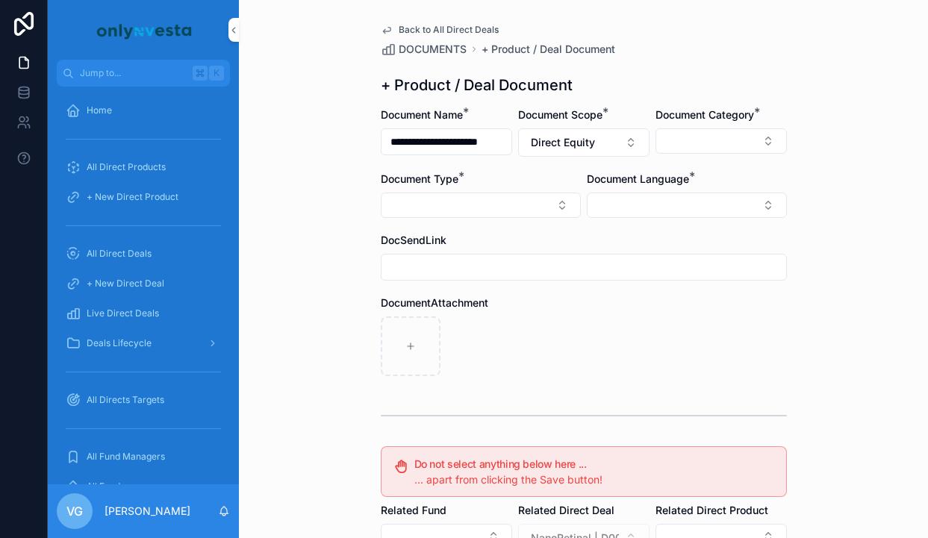
click at [677, 178] on span "Document Language" at bounding box center [638, 178] width 102 height 13
click at [710, 136] on button "Select Button" at bounding box center [721, 140] width 131 height 25
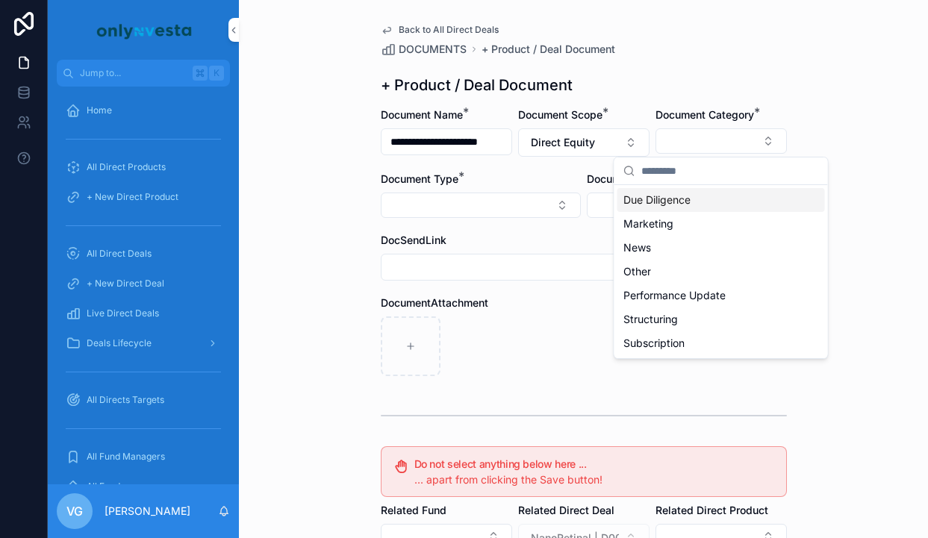
click at [682, 195] on span "Due Diligence" at bounding box center [656, 200] width 67 height 15
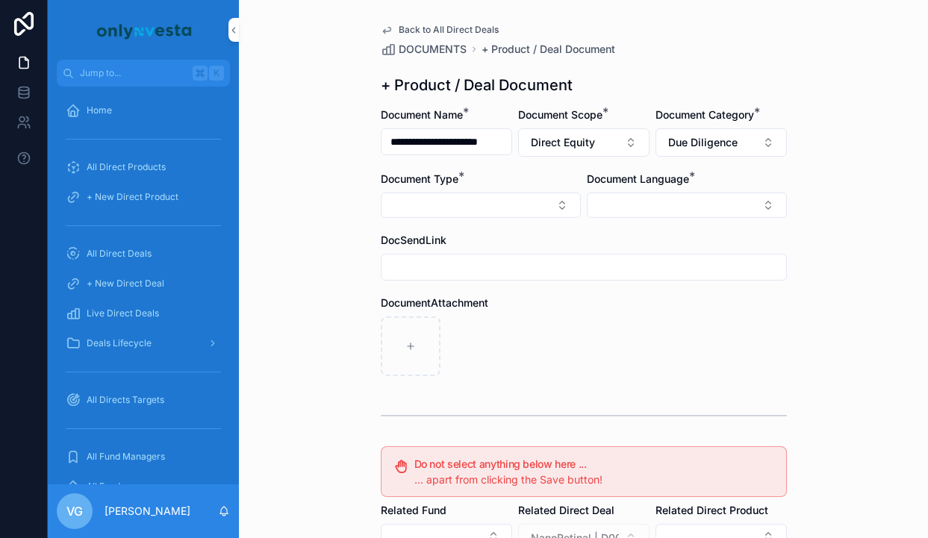
click at [531, 199] on button "Select Button" at bounding box center [481, 205] width 200 height 25
click at [718, 145] on span "Due Diligence" at bounding box center [702, 142] width 69 height 15
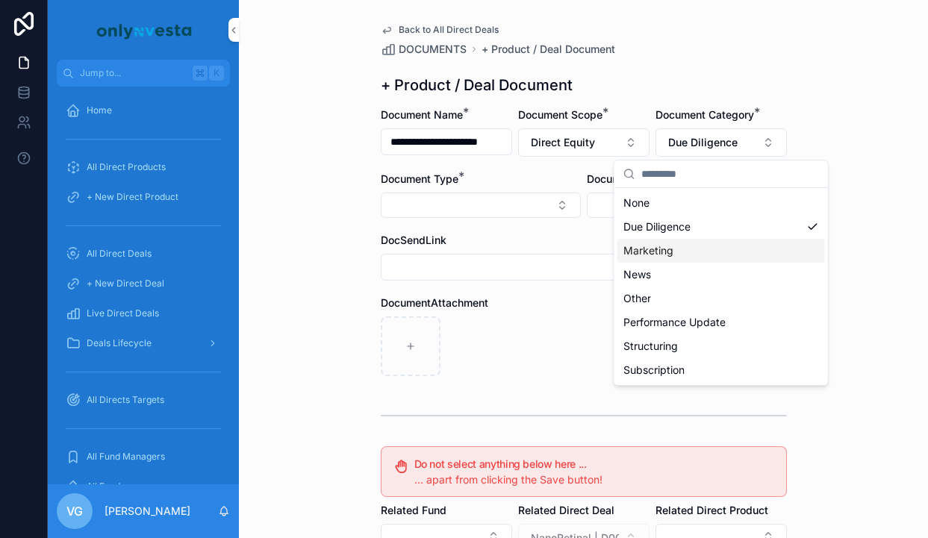
click at [683, 244] on div "Marketing" at bounding box center [721, 251] width 208 height 24
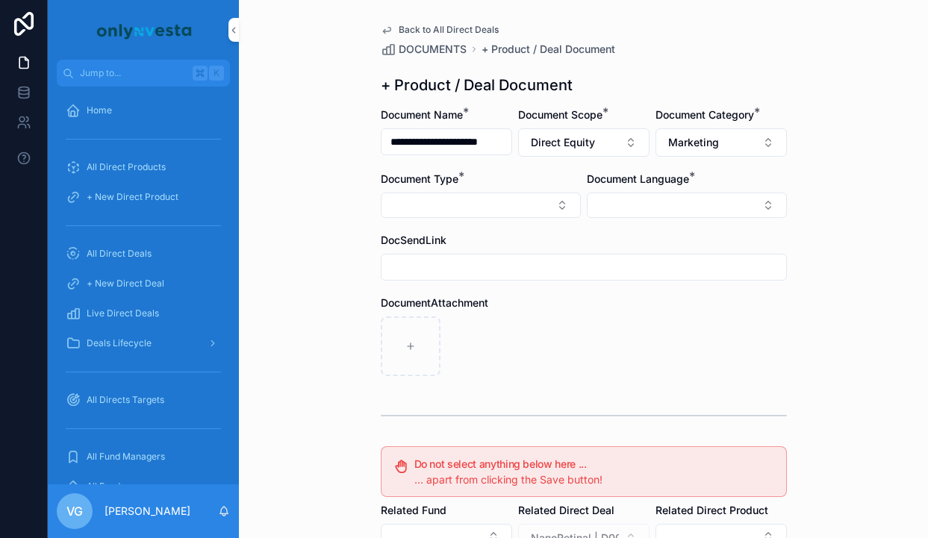
click at [491, 195] on button "Select Button" at bounding box center [481, 205] width 200 height 25
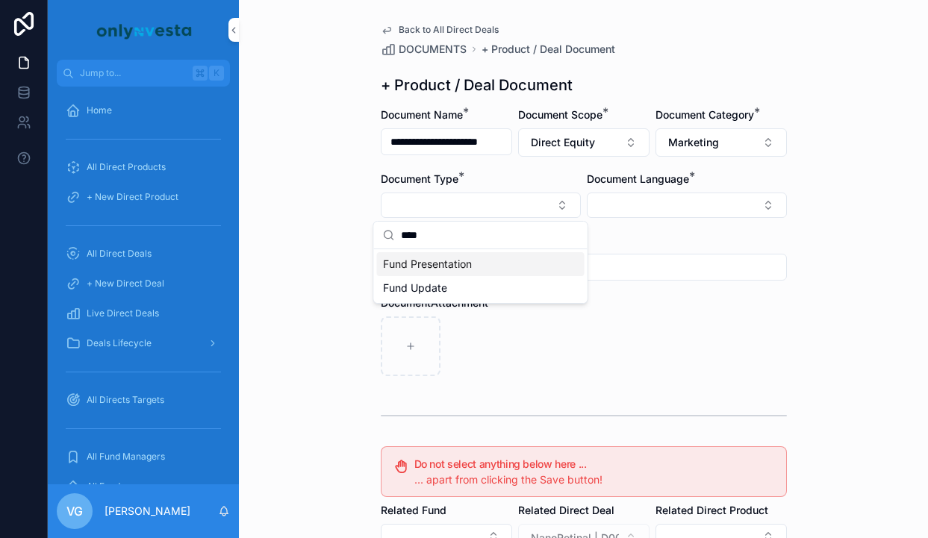
type input "****"
click at [476, 258] on div "Fund Presentation" at bounding box center [481, 264] width 208 height 24
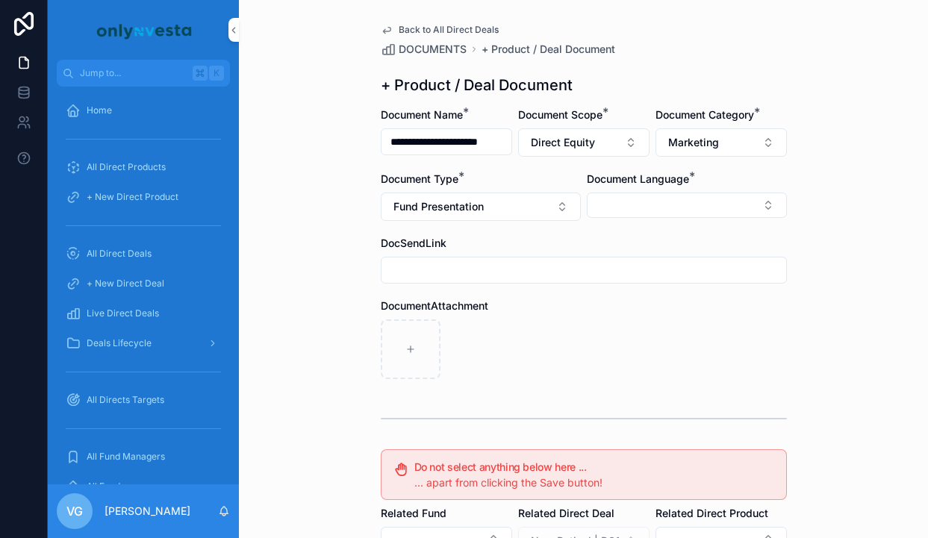
click at [636, 209] on button "Select Button" at bounding box center [687, 205] width 200 height 25
click at [619, 311] on span "English" at bounding box center [606, 312] width 34 height 15
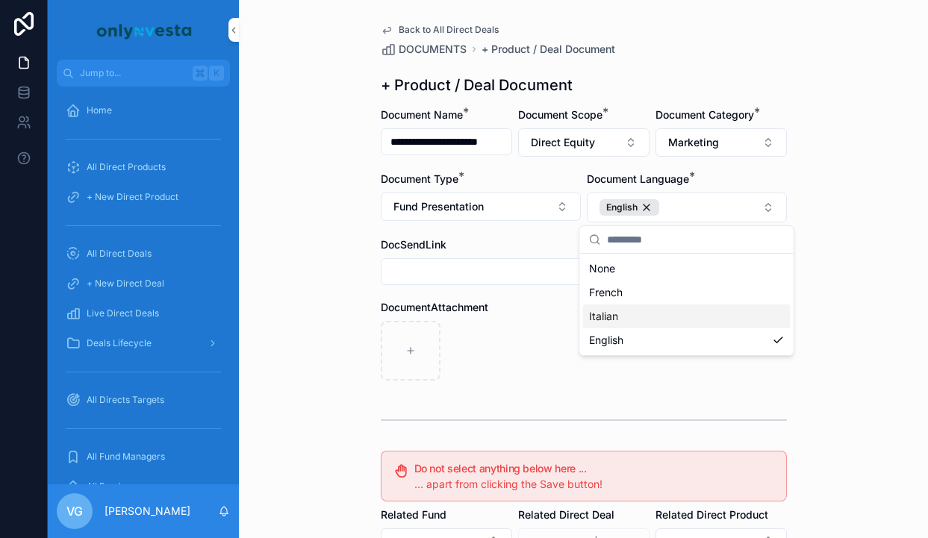
click at [486, 290] on form "**********" at bounding box center [584, 461] width 406 height 706
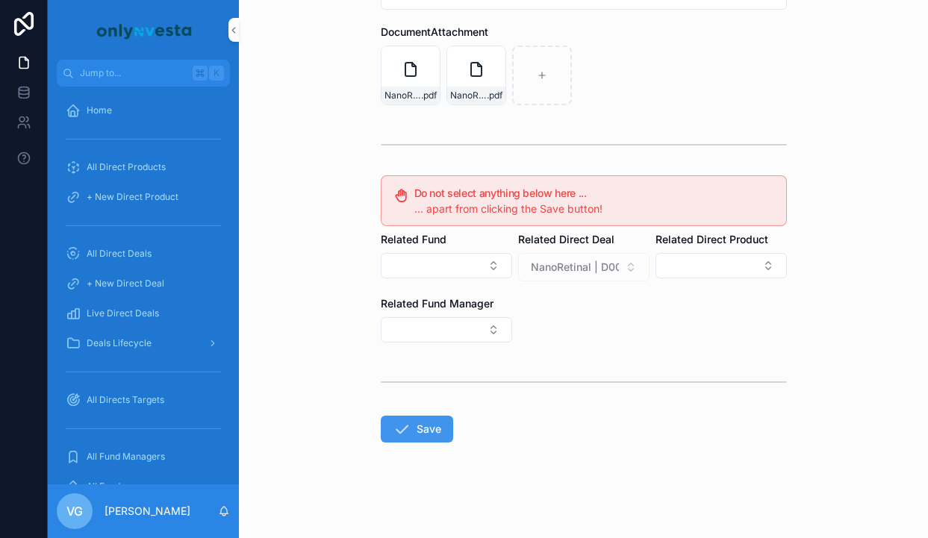
click at [429, 434] on button "Save" at bounding box center [417, 429] width 72 height 27
